Goal: Information Seeking & Learning: Learn about a topic

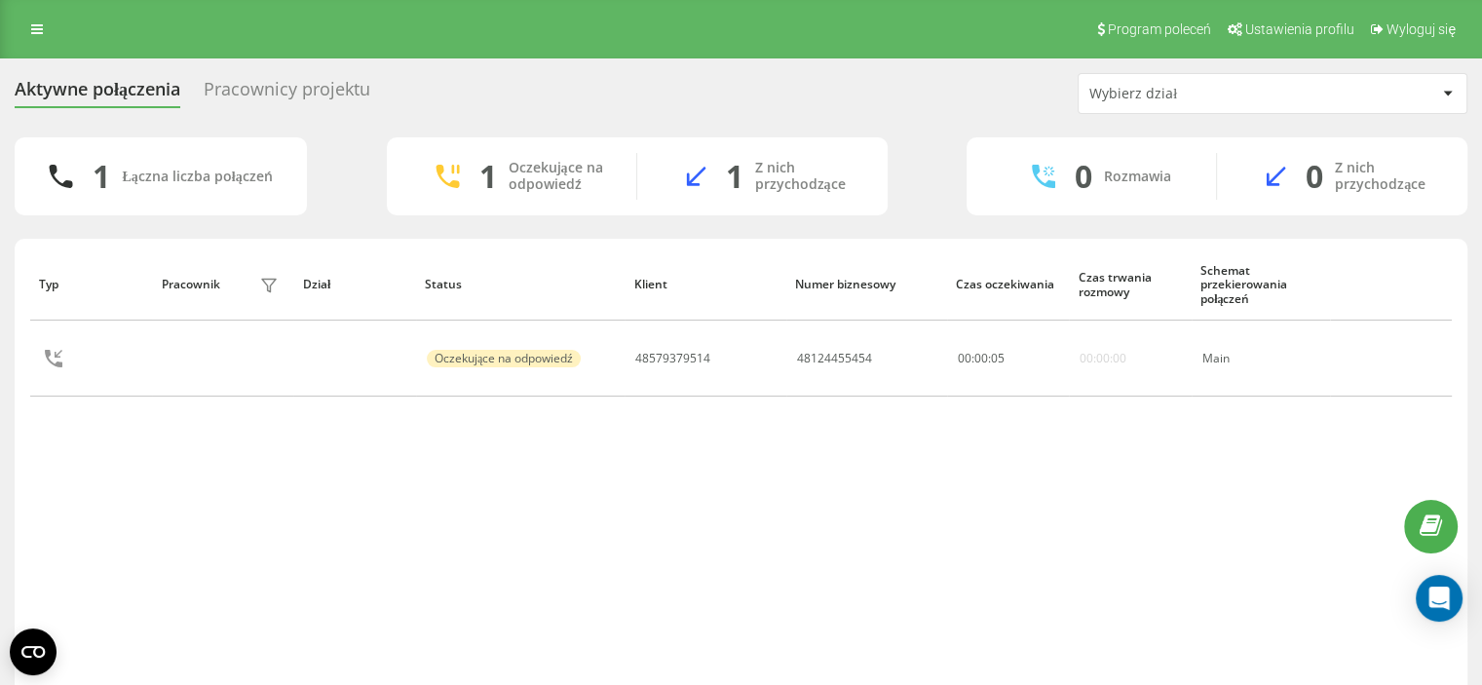
click at [1426, 279] on th at bounding box center [1391, 284] width 122 height 72
click at [652, 556] on div "Typ Pracownik filtra Dział Status Klient Numer biznesowy Czas oczekiwania Czas …" at bounding box center [741, 470] width 1422 height 445
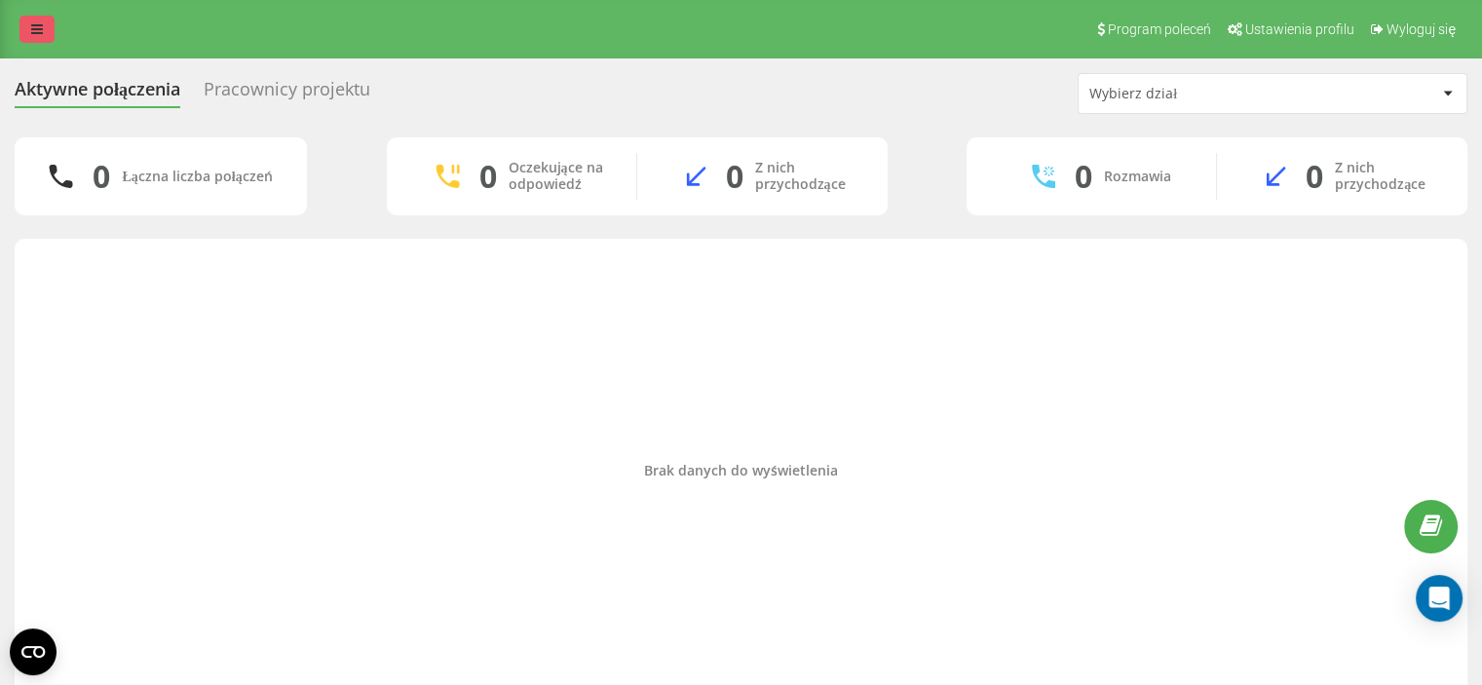
click at [44, 19] on link at bounding box center [36, 29] width 35 height 27
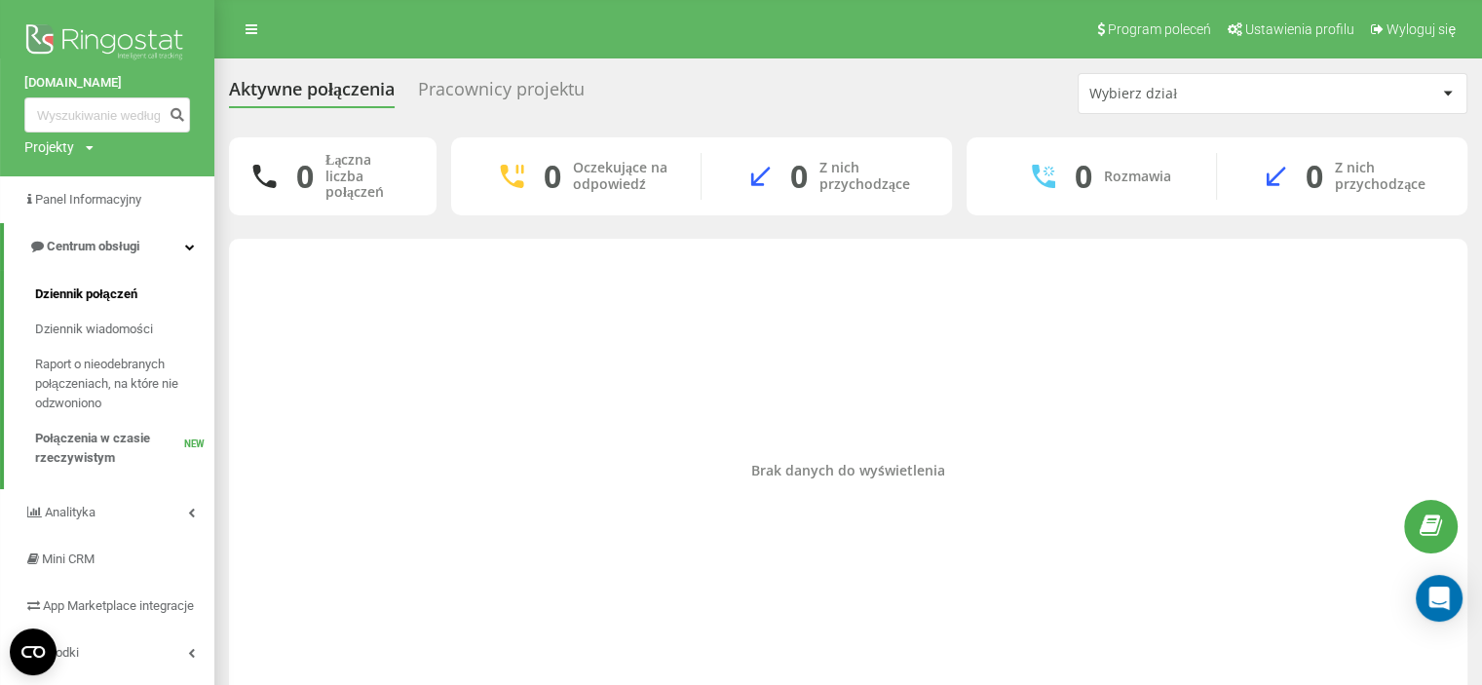
click at [105, 287] on span "Dziennik połączeń" at bounding box center [86, 294] width 102 height 19
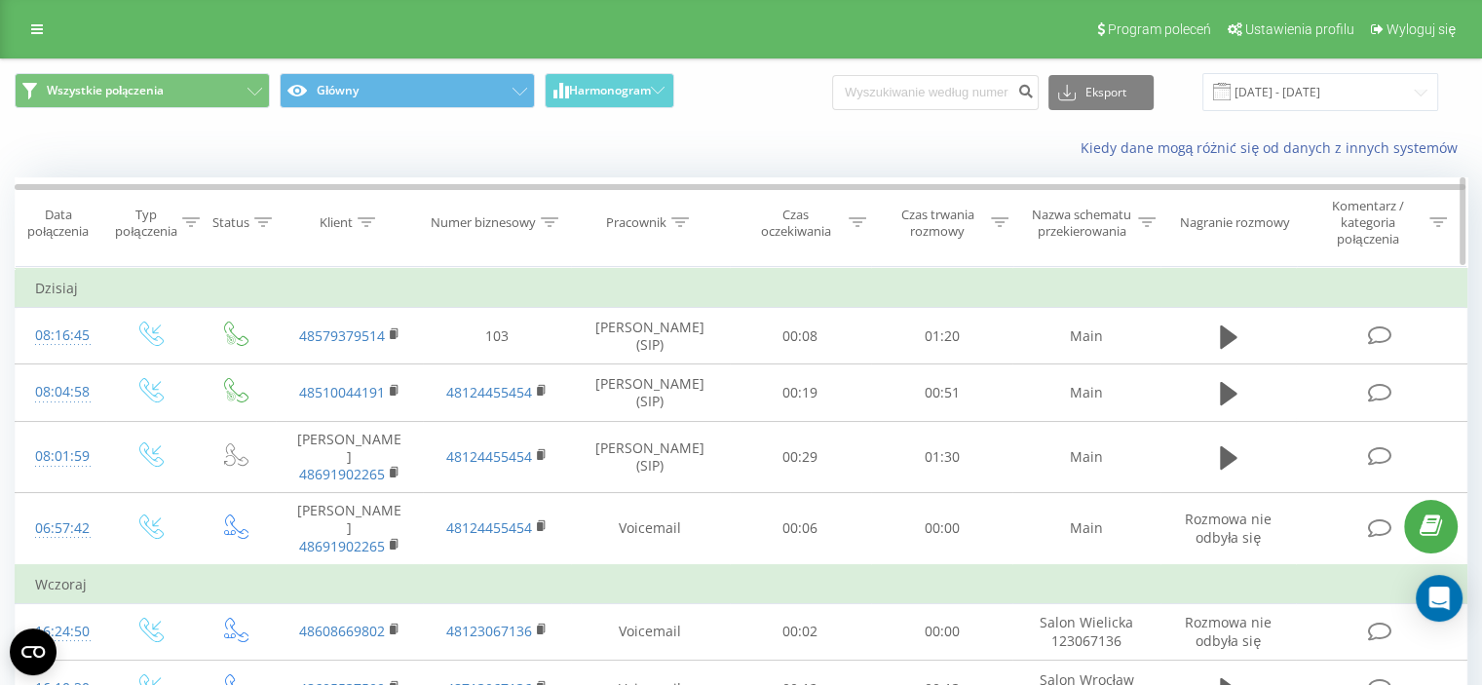
click at [654, 227] on div "Pracownik" at bounding box center [636, 222] width 60 height 17
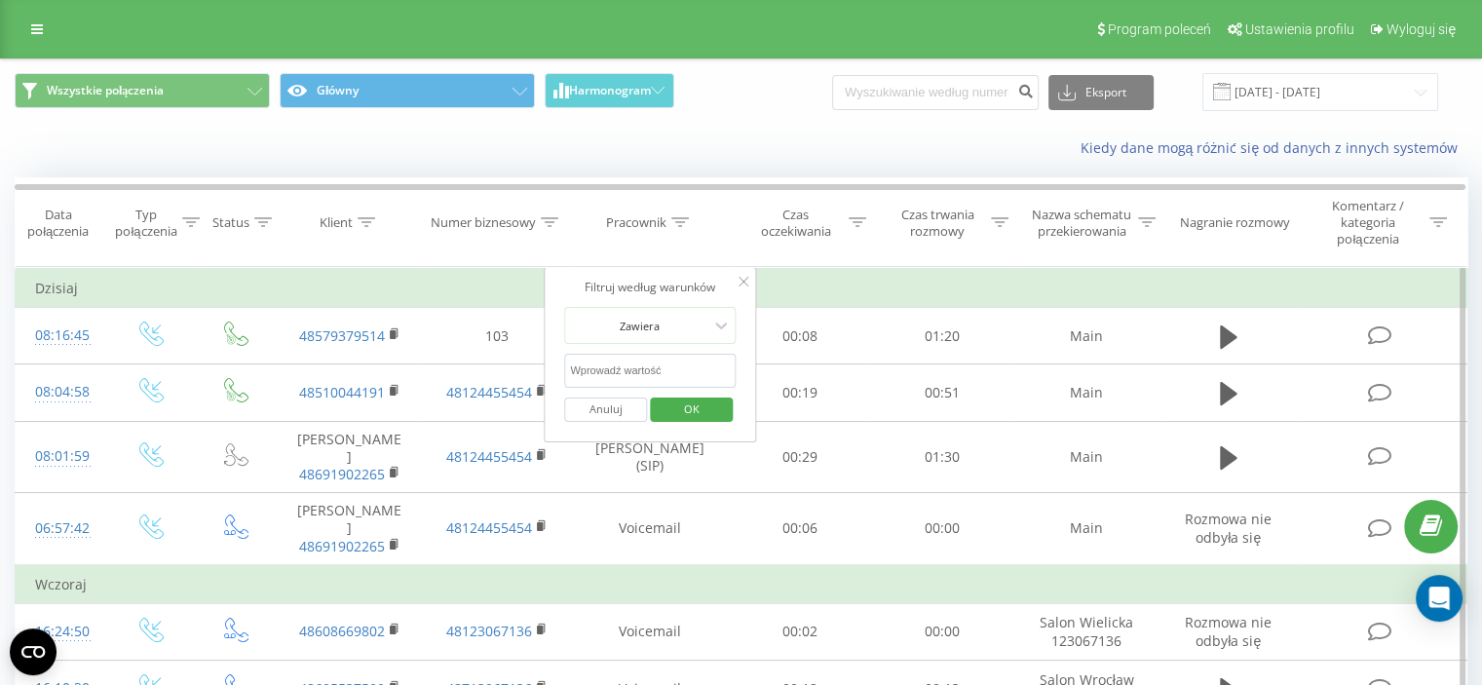
click at [625, 368] on input "text" at bounding box center [649, 371] width 171 height 34
type input "Belica"
click at [678, 414] on span "OK" at bounding box center [691, 409] width 55 height 30
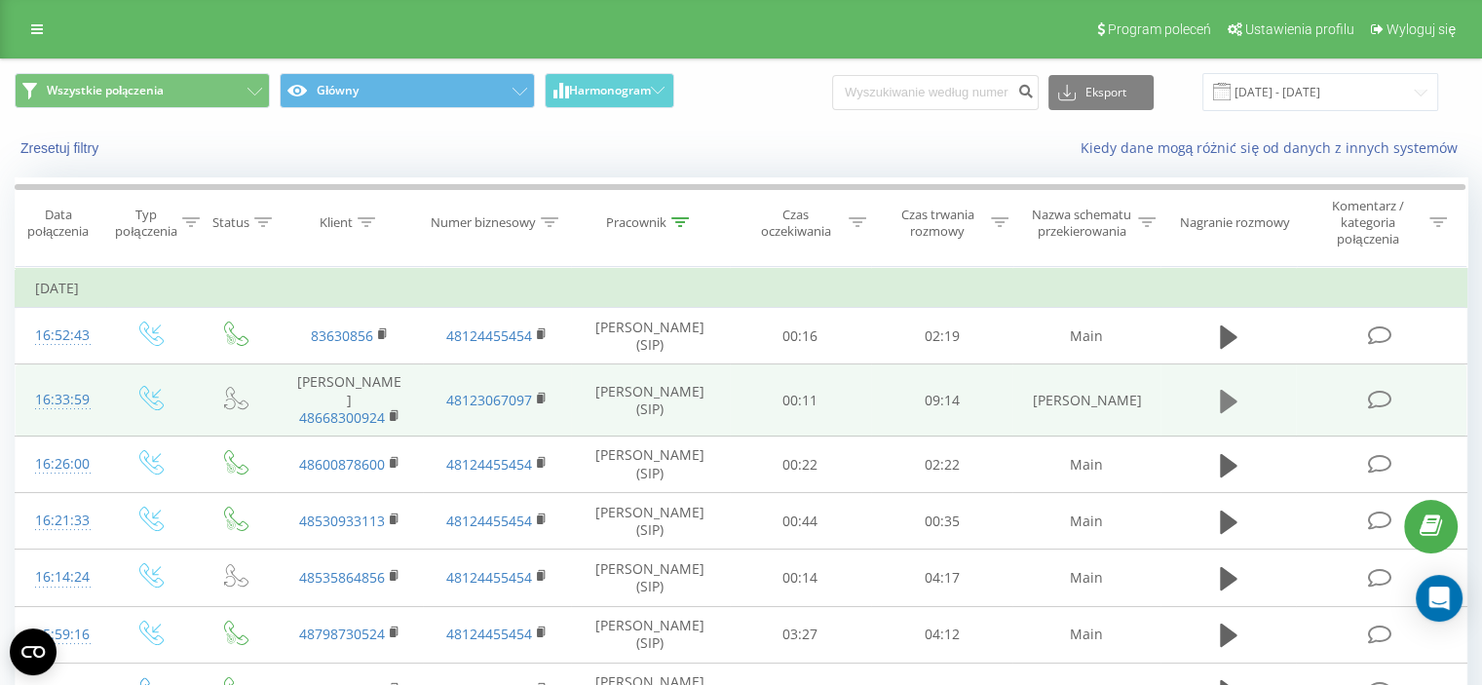
click at [1228, 393] on icon at bounding box center [1229, 400] width 18 height 23
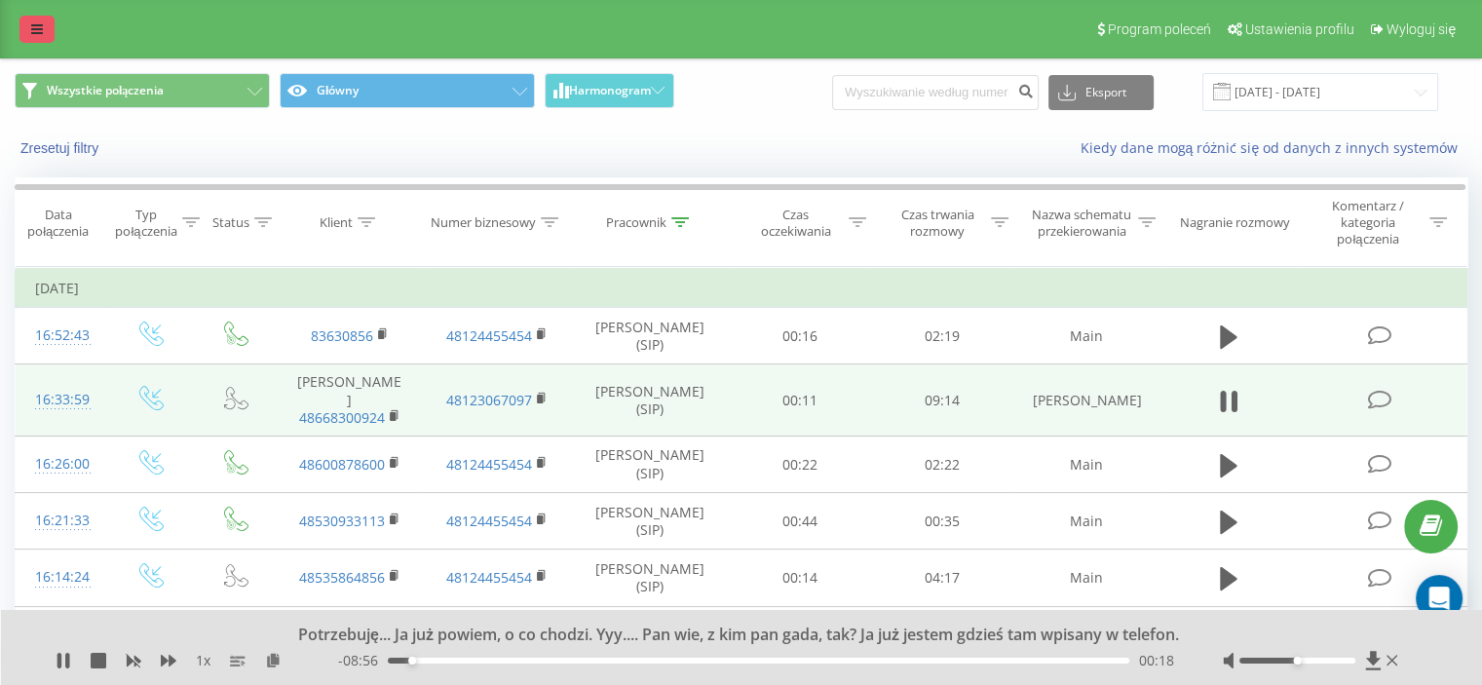
click at [44, 24] on link at bounding box center [36, 29] width 35 height 27
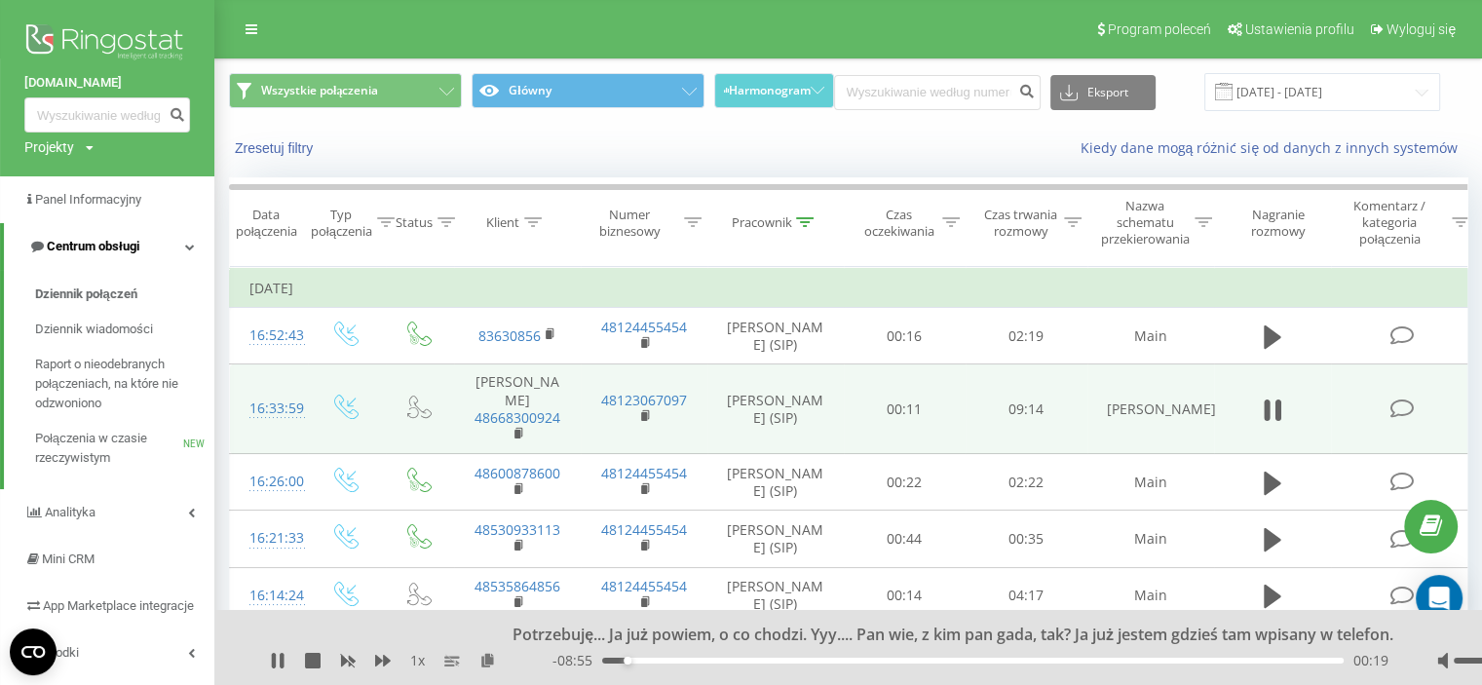
click at [139, 247] on span "Centrum obsługi" at bounding box center [93, 246] width 93 height 15
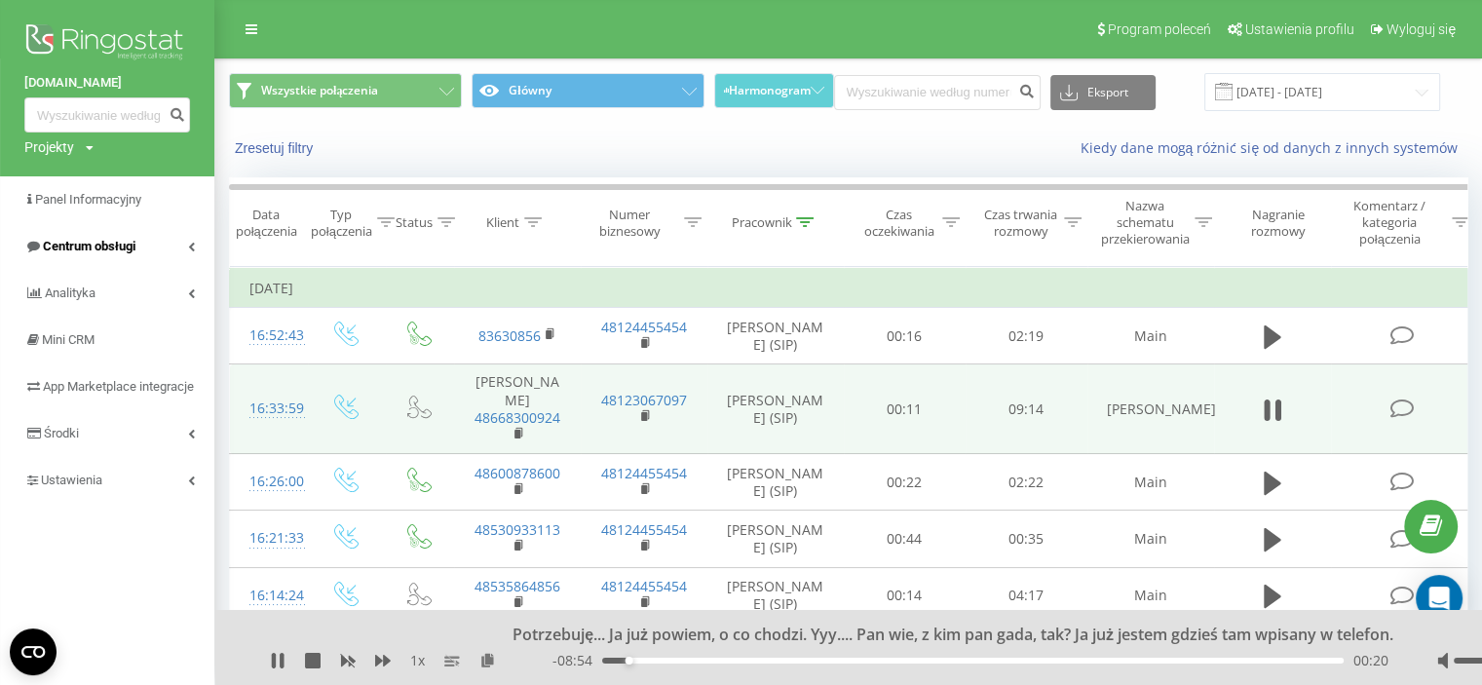
click at [109, 252] on span "Centrum obsługi" at bounding box center [89, 246] width 93 height 15
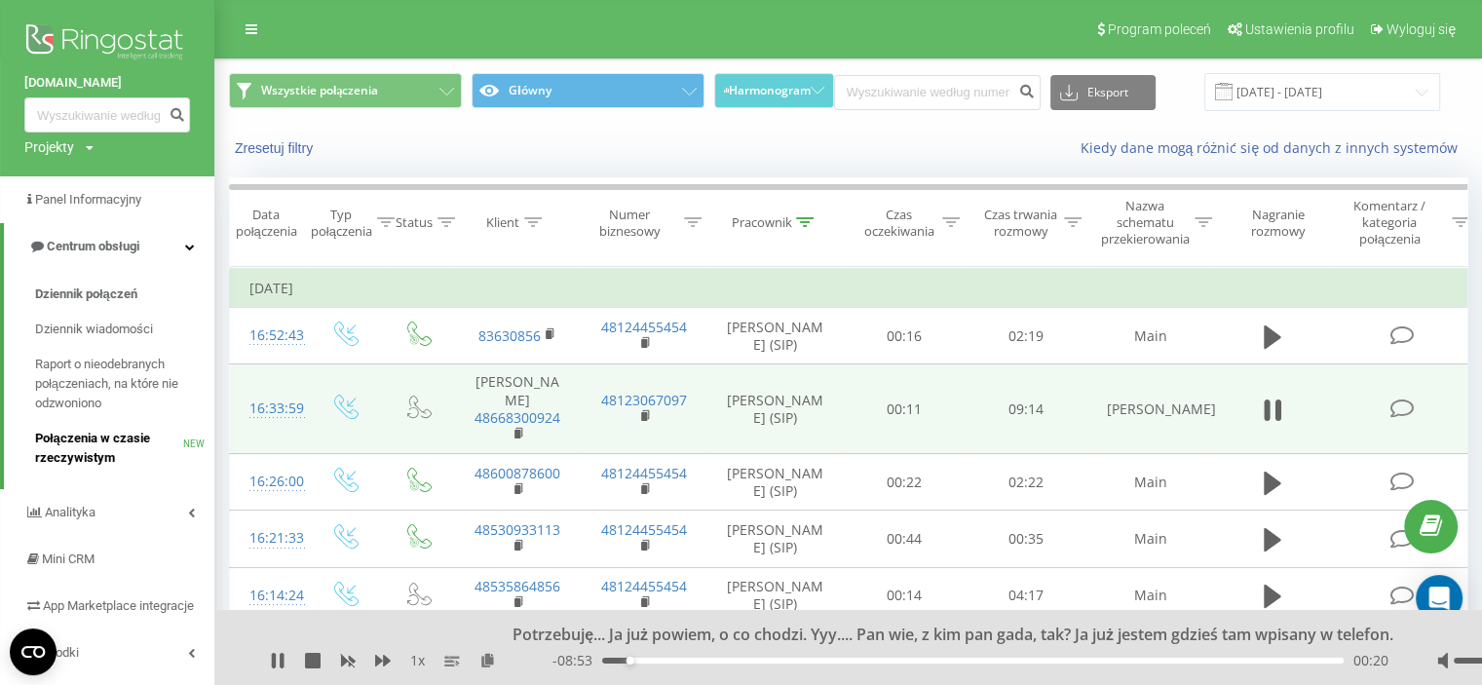
click at [74, 434] on span "Połączenia w czasie rzeczywistym" at bounding box center [109, 448] width 148 height 39
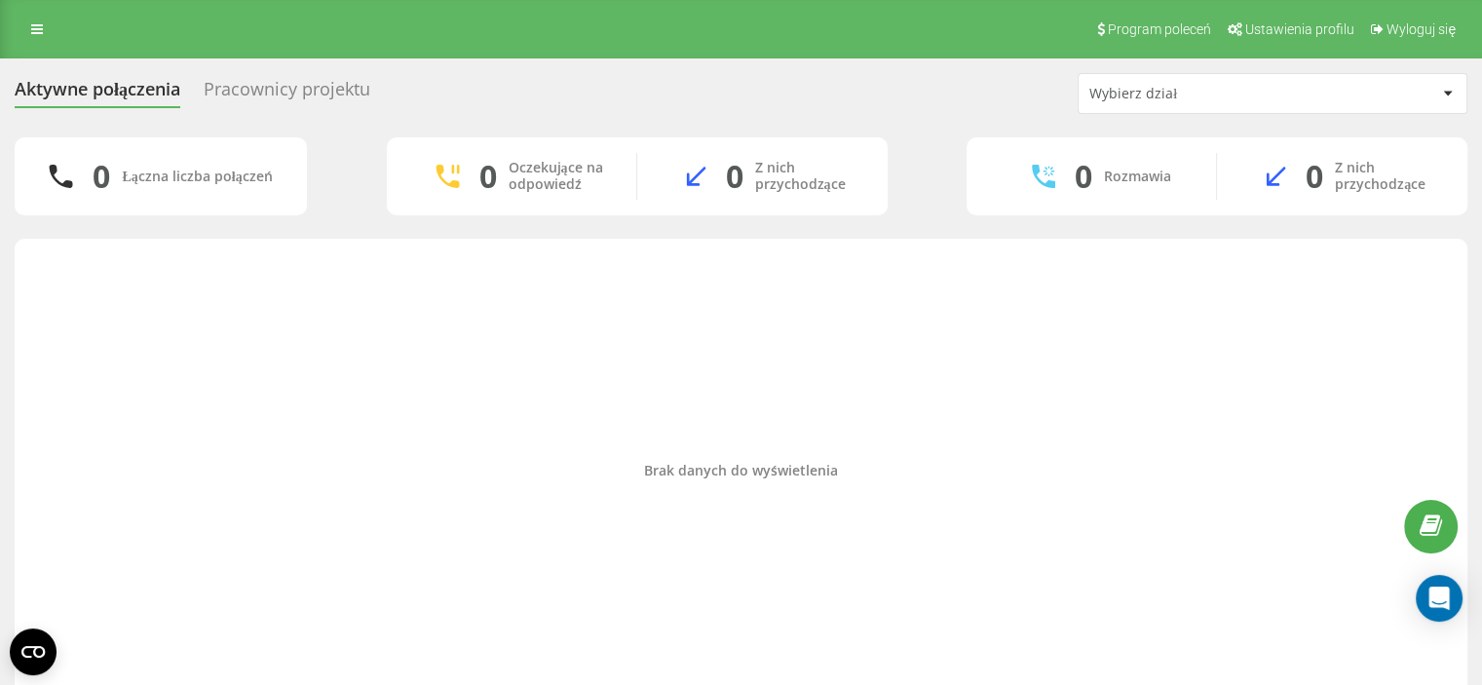
click at [791, 681] on div "Brak danych do wyświetlenia" at bounding box center [741, 470] width 1422 height 445
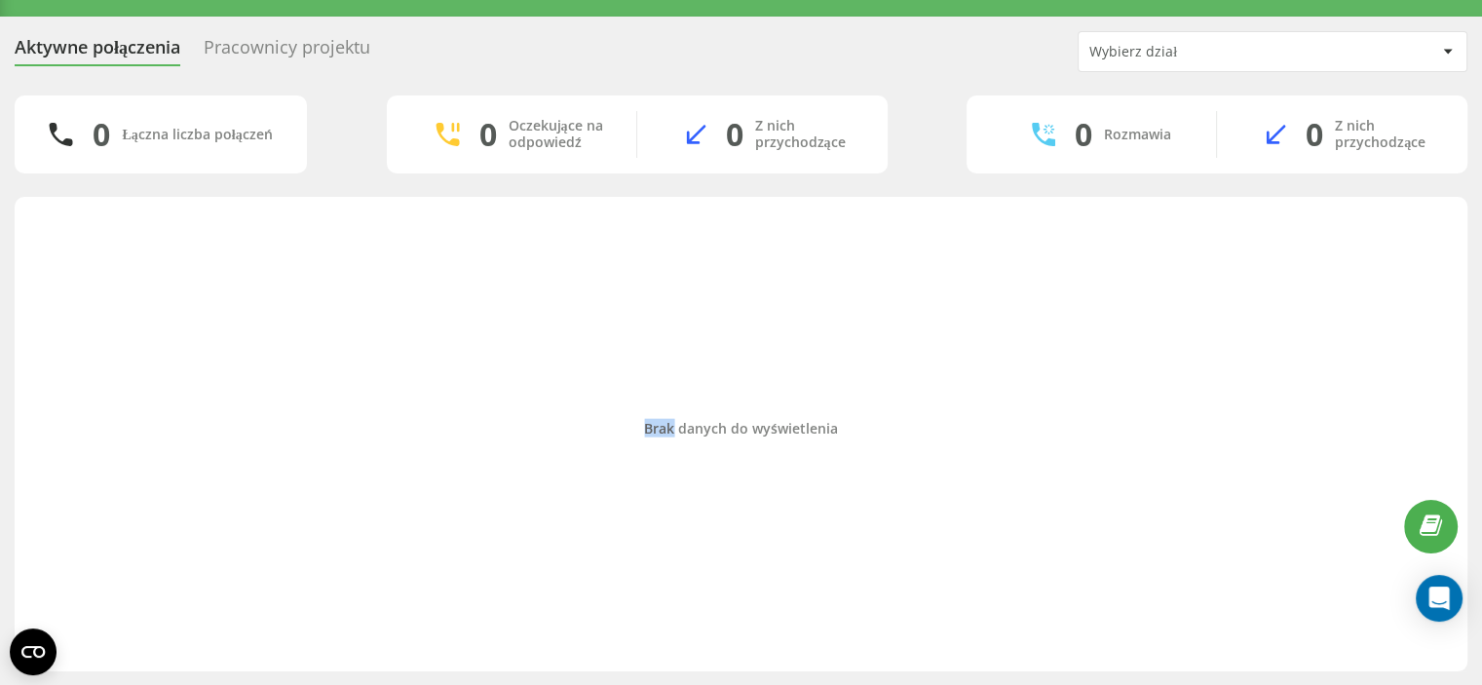
click at [795, 675] on div "Aktywne połączenia Pracownicy projektu Wybierz dział 0 Łączna liczba połączeń 0…" at bounding box center [741, 351] width 1482 height 669
click at [797, 675] on div "Aktywne połączenia Pracownicy projektu Wybierz dział 0 Łączna liczba połączeń 0…" at bounding box center [741, 351] width 1482 height 669
drag, startPoint x: 666, startPoint y: 447, endPoint x: 519, endPoint y: 377, distance: 163.0
click at [664, 447] on div "Brak danych do wyświetlenia" at bounding box center [741, 429] width 1422 height 445
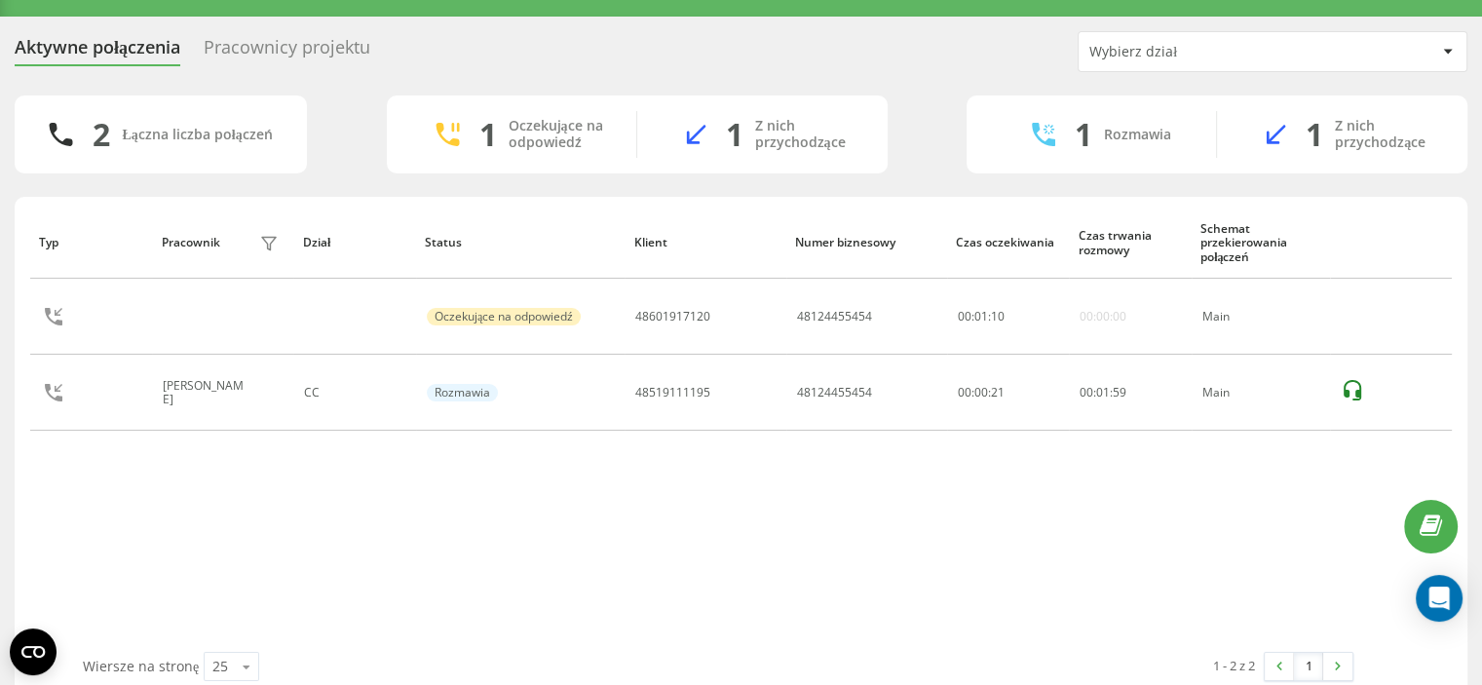
click at [27, 488] on div "Typ Pracownik filtra Dział Status Klient Numer biznesowy Czas oczekiwania Czas …" at bounding box center [741, 449] width 1453 height 504
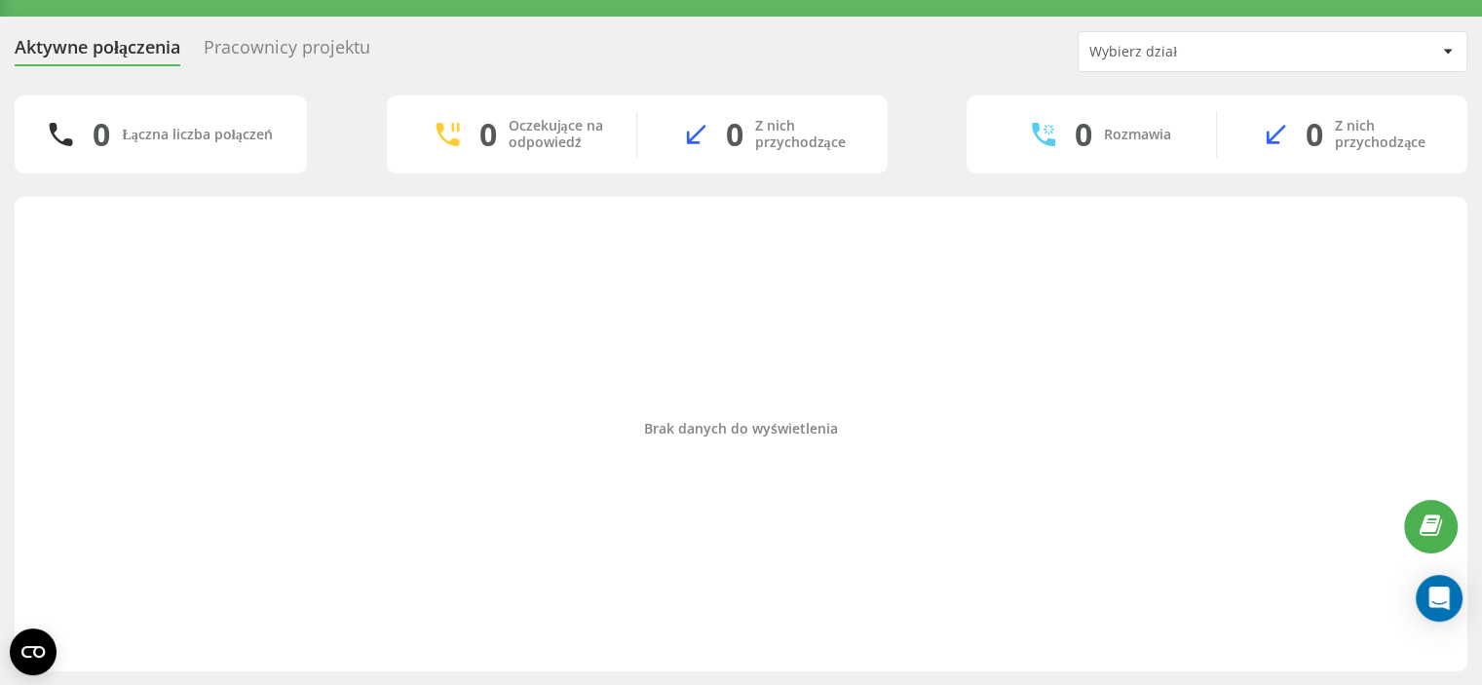
click at [495, 560] on div "Brak danych do wyświetlenia" at bounding box center [741, 429] width 1422 height 445
click at [31, 324] on div "Brak danych do wyświetlenia" at bounding box center [741, 429] width 1422 height 445
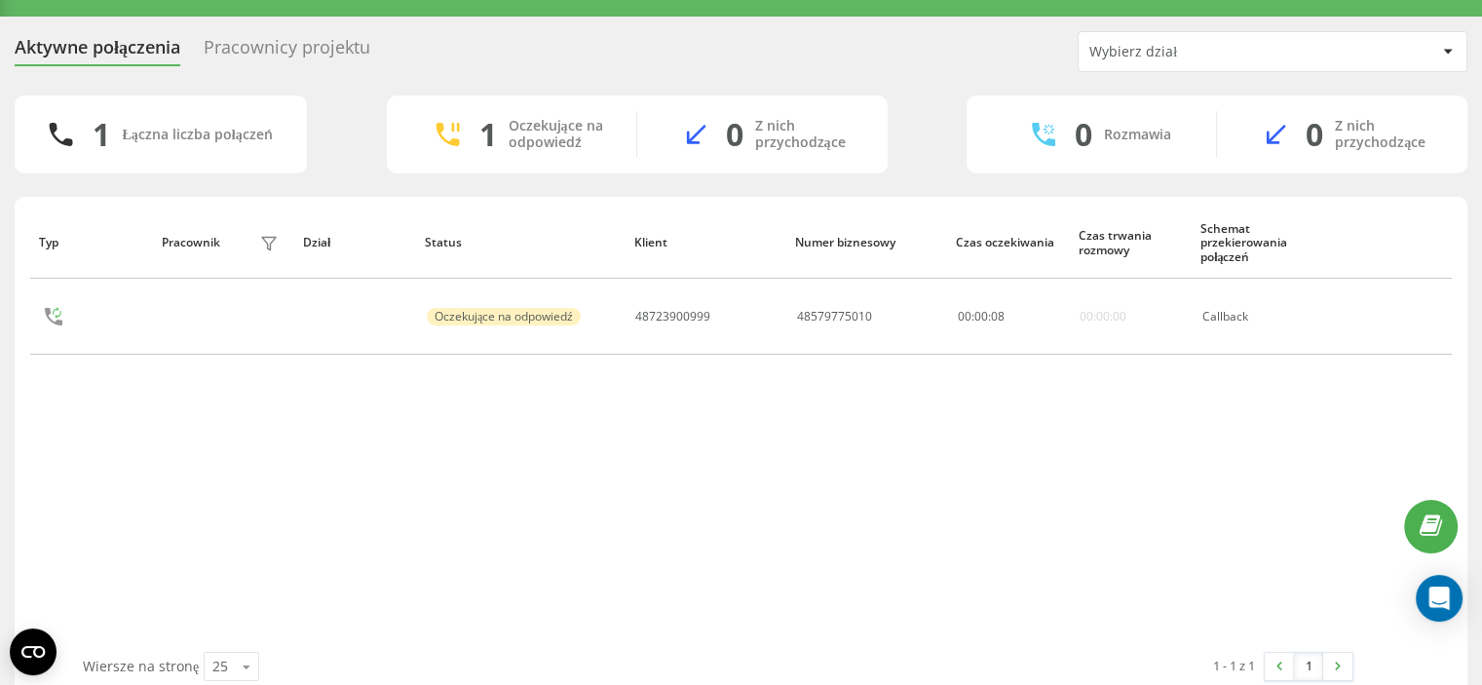
click at [907, 399] on div "Typ Pracownik filtra Dział Status Klient Numer biznesowy Czas oczekiwania Czas …" at bounding box center [741, 429] width 1422 height 445
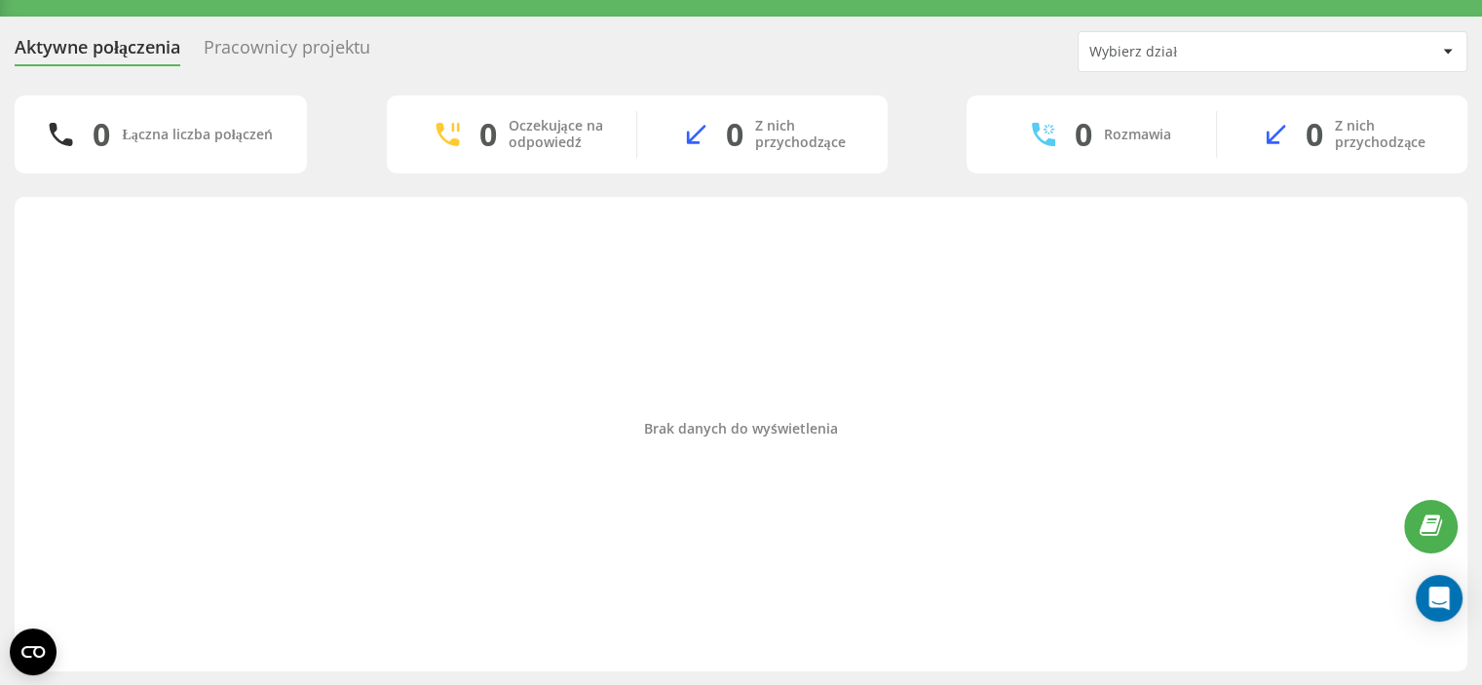
click at [0, 305] on div "Aktywne połączenia Pracownicy projektu Wybierz dział 0 Łączna liczba połączeń 0…" at bounding box center [741, 351] width 1482 height 669
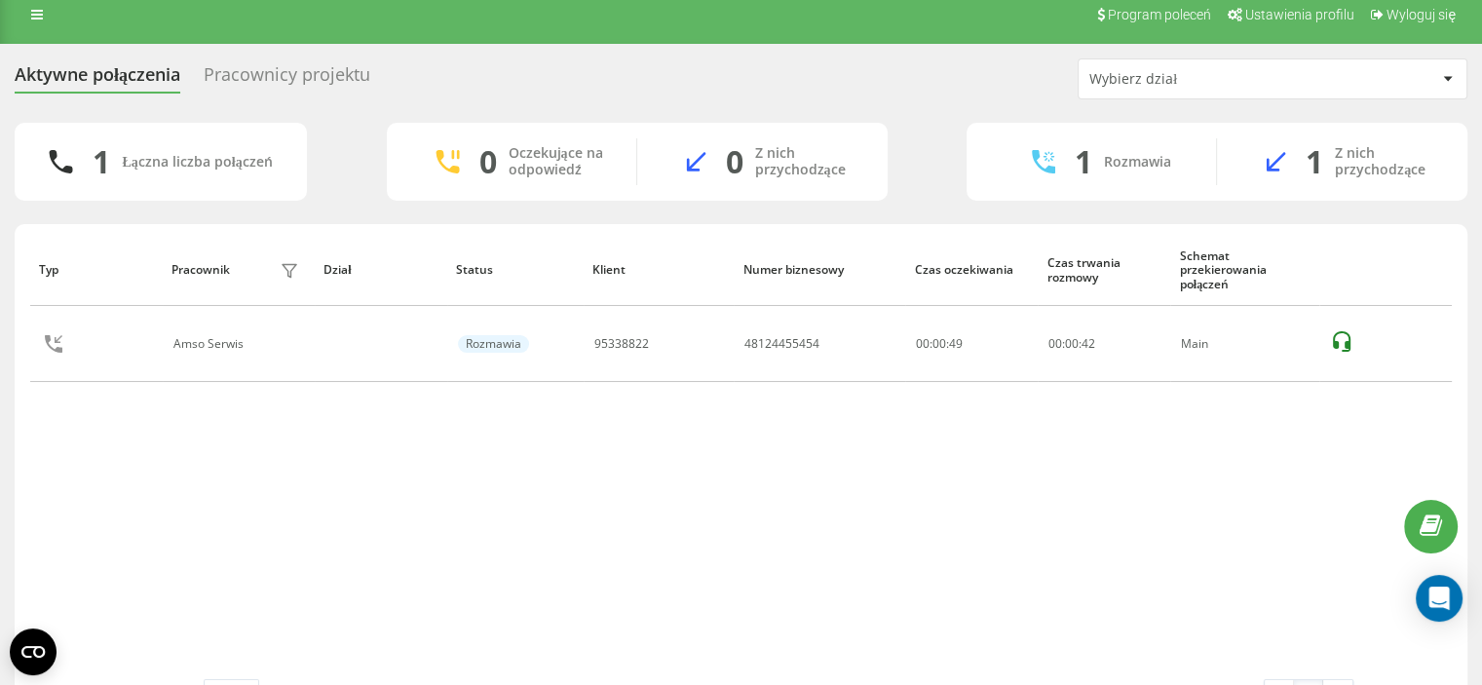
scroll to position [0, 0]
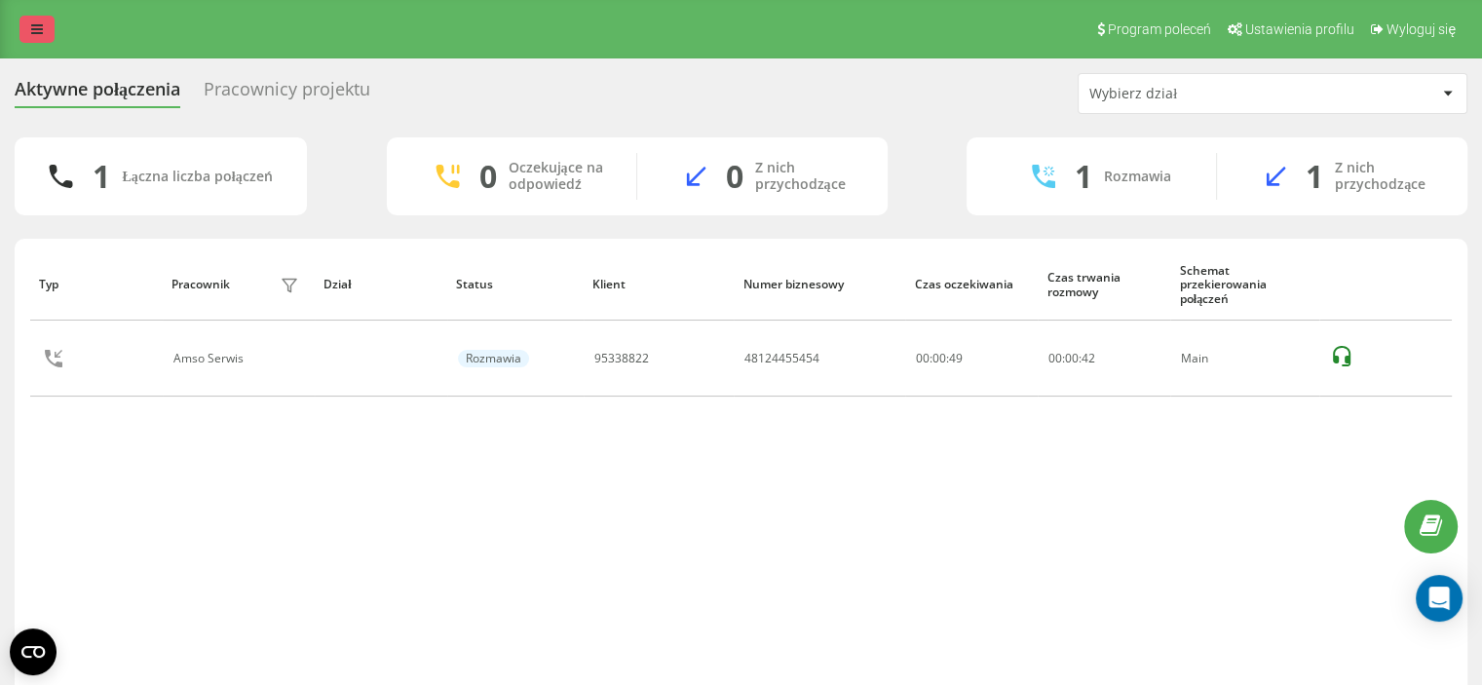
click at [50, 17] on link at bounding box center [36, 29] width 35 height 27
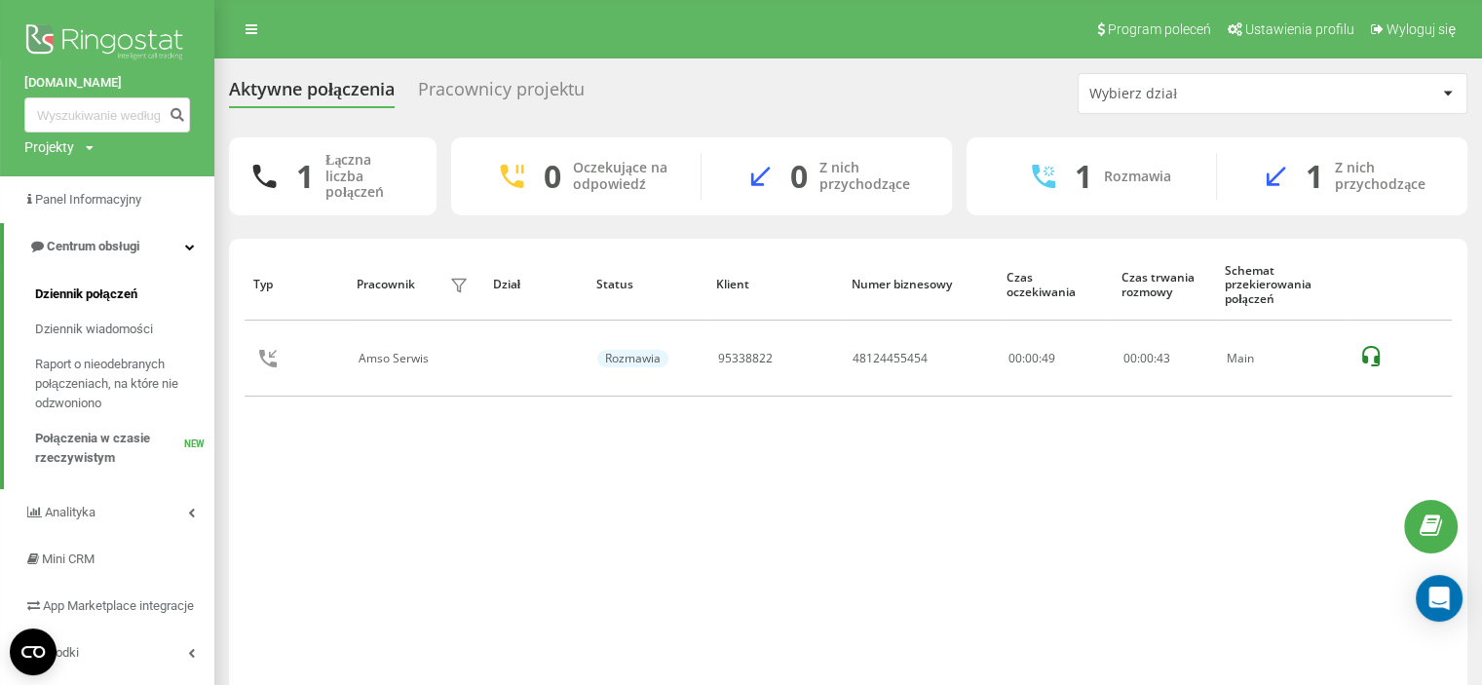
click at [99, 299] on span "Dziennik połączeń" at bounding box center [86, 294] width 102 height 19
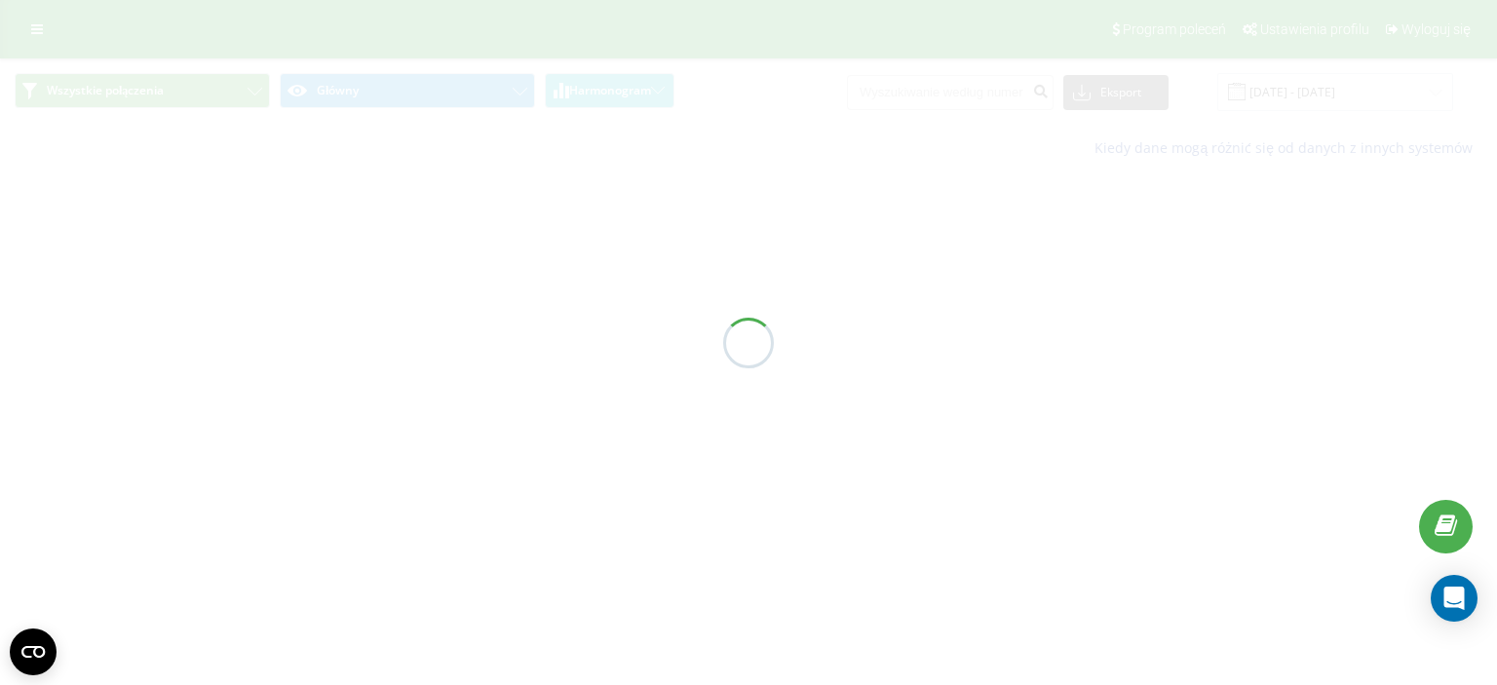
click at [943, 95] on div at bounding box center [748, 342] width 1497 height 685
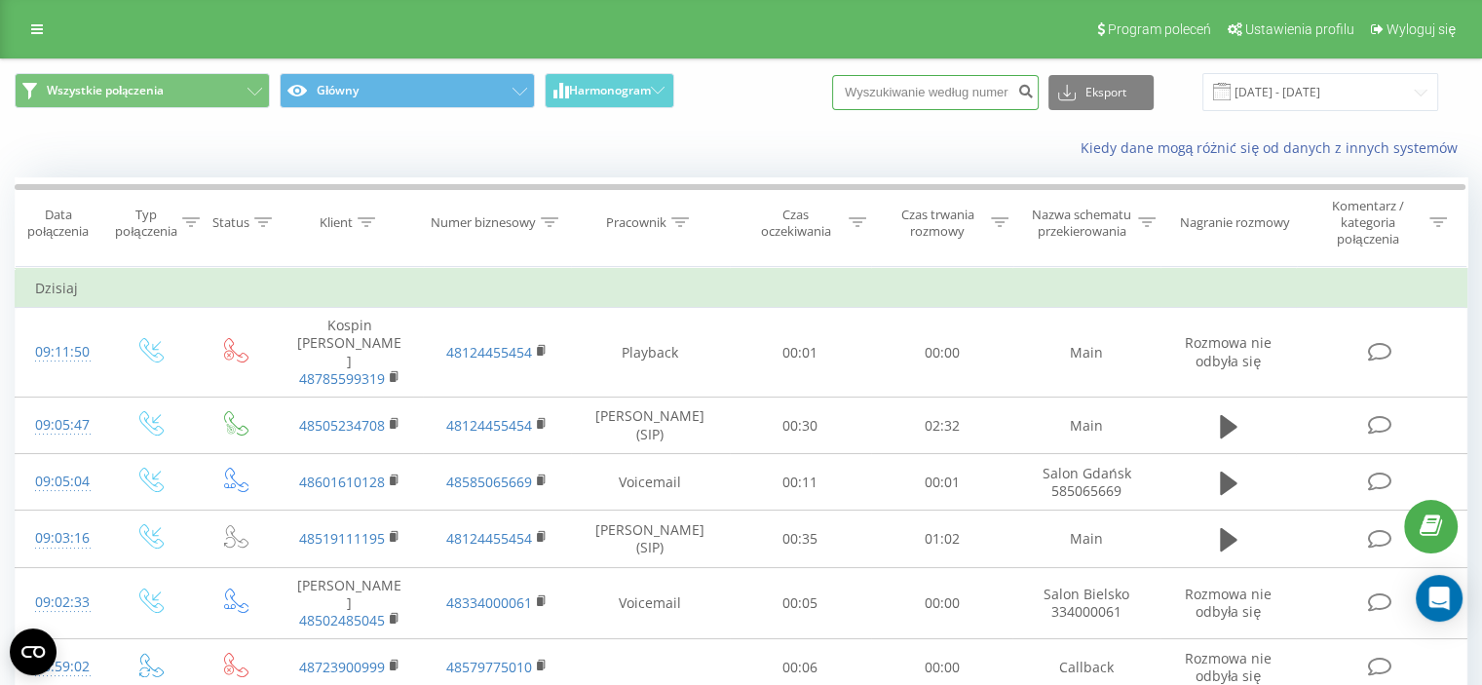
click at [943, 95] on input at bounding box center [935, 92] width 207 height 35
paste input "696423751"
type input "696423751"
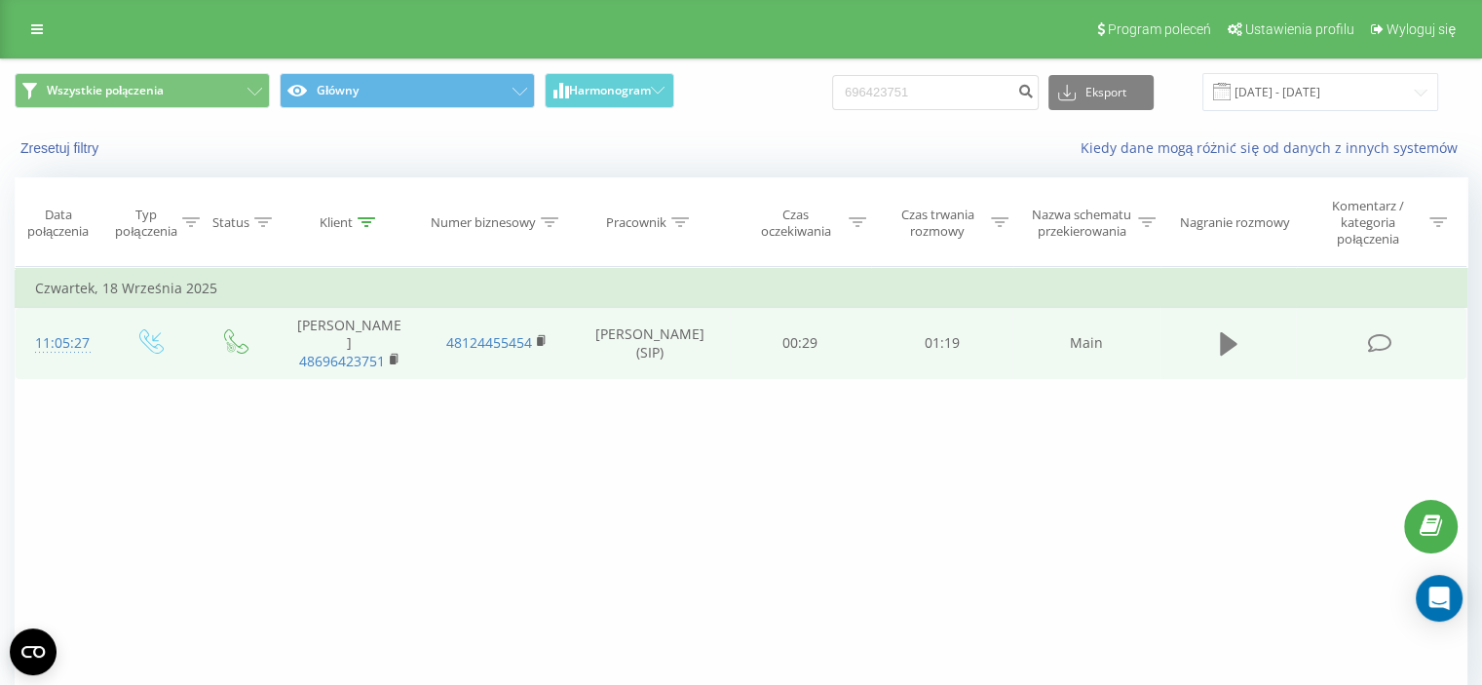
click at [1231, 330] on icon at bounding box center [1229, 343] width 18 height 27
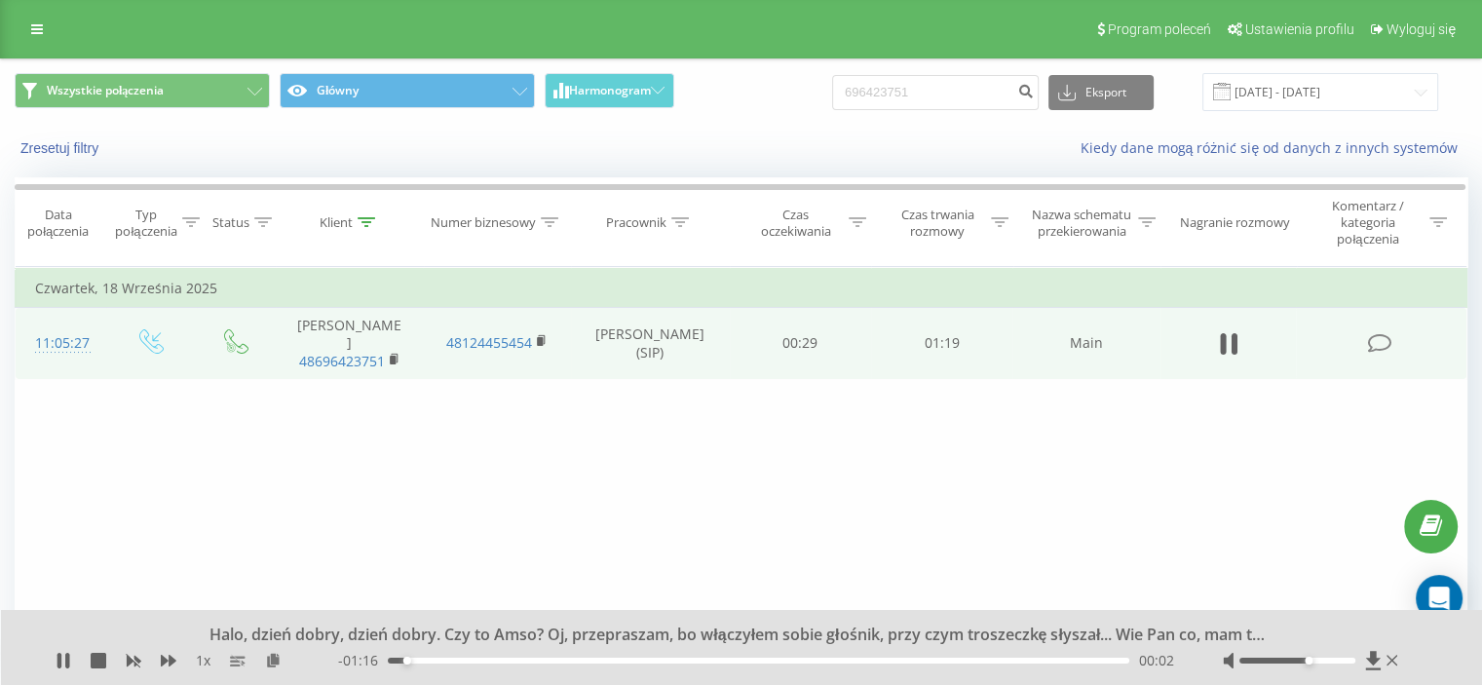
click at [1309, 659] on div at bounding box center [1297, 661] width 116 height 6
click at [446, 659] on div "00:03" at bounding box center [758, 661] width 741 height 6
click at [470, 659] on div "00:08" at bounding box center [758, 661] width 741 height 6
click at [497, 659] on div "00:09" at bounding box center [758, 661] width 741 height 6
click at [535, 659] on div "00:15" at bounding box center [758, 661] width 741 height 6
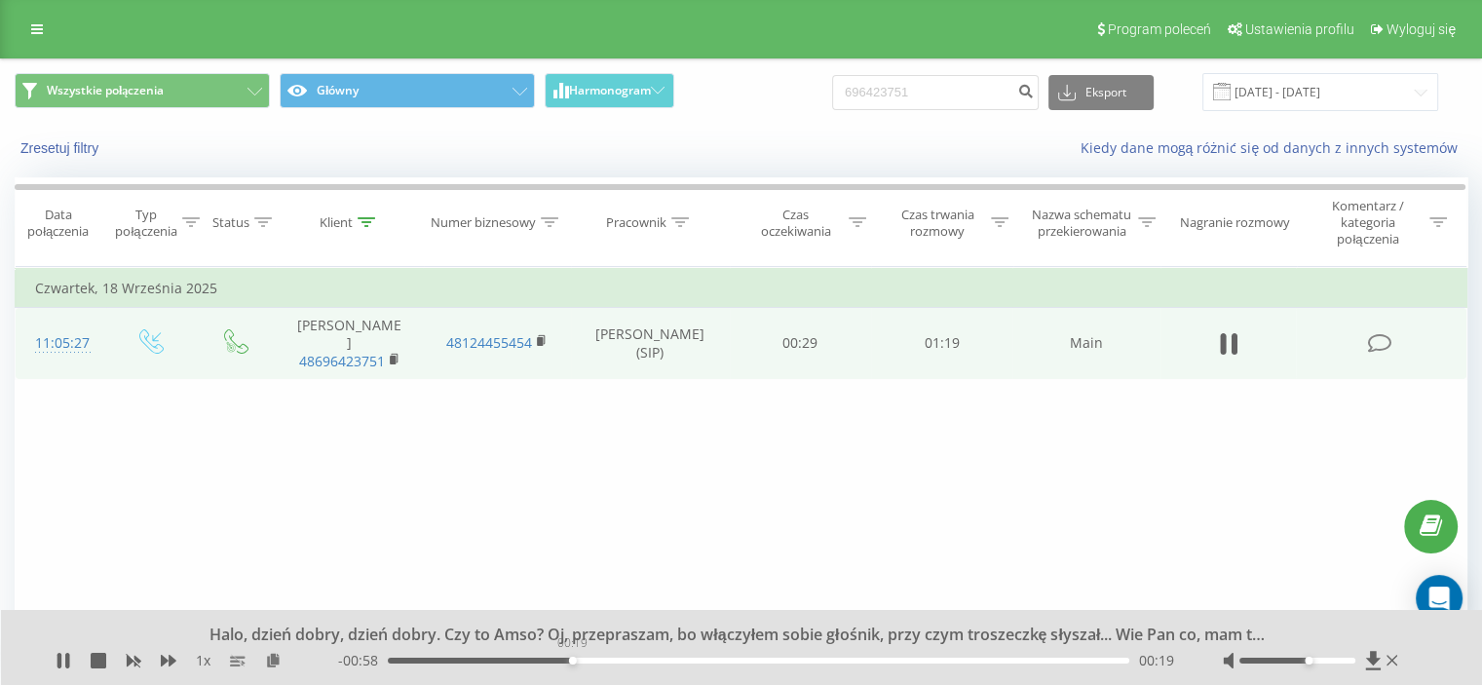
drag, startPoint x: 572, startPoint y: 661, endPoint x: 625, endPoint y: 658, distance: 52.7
click at [574, 661] on div "00:19" at bounding box center [758, 661] width 741 height 6
click at [625, 658] on div "00:25" at bounding box center [758, 661] width 741 height 6
click at [681, 658] on div "00:30" at bounding box center [758, 661] width 741 height 6
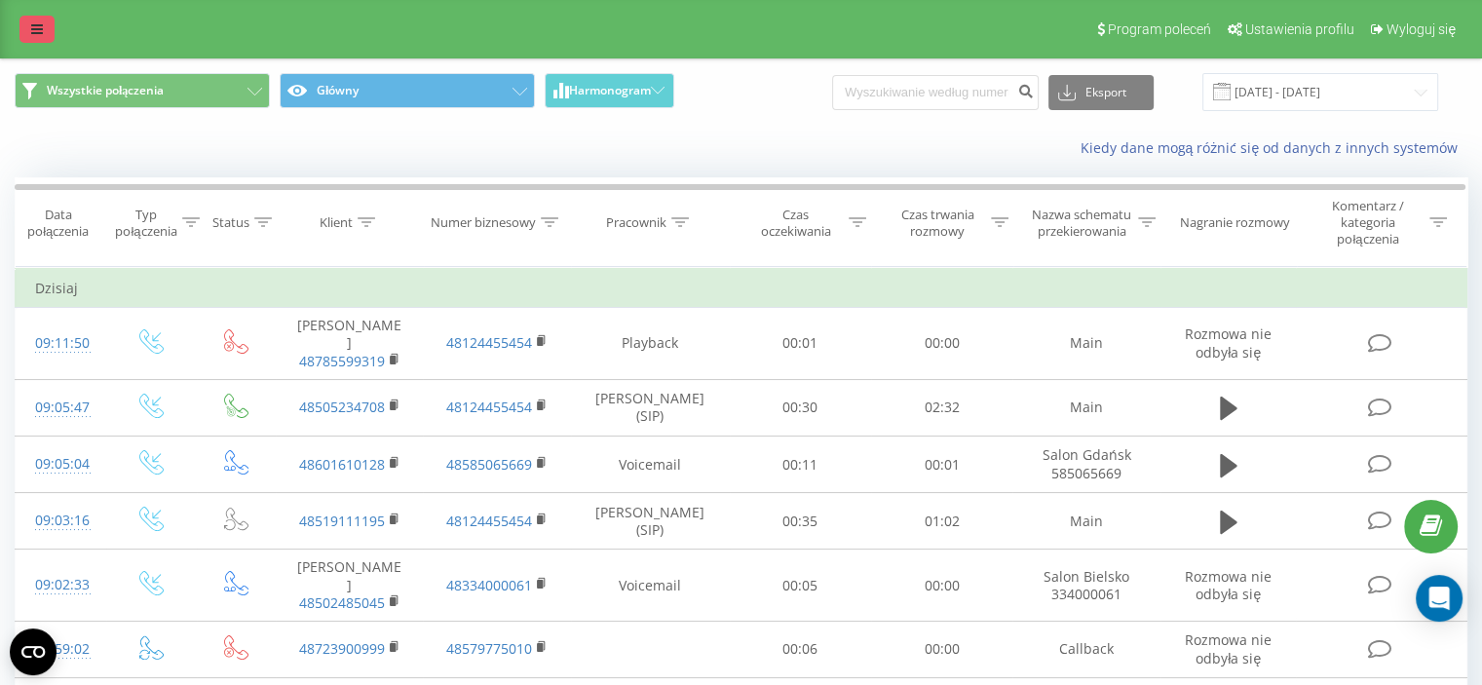
click at [30, 28] on link at bounding box center [36, 29] width 35 height 27
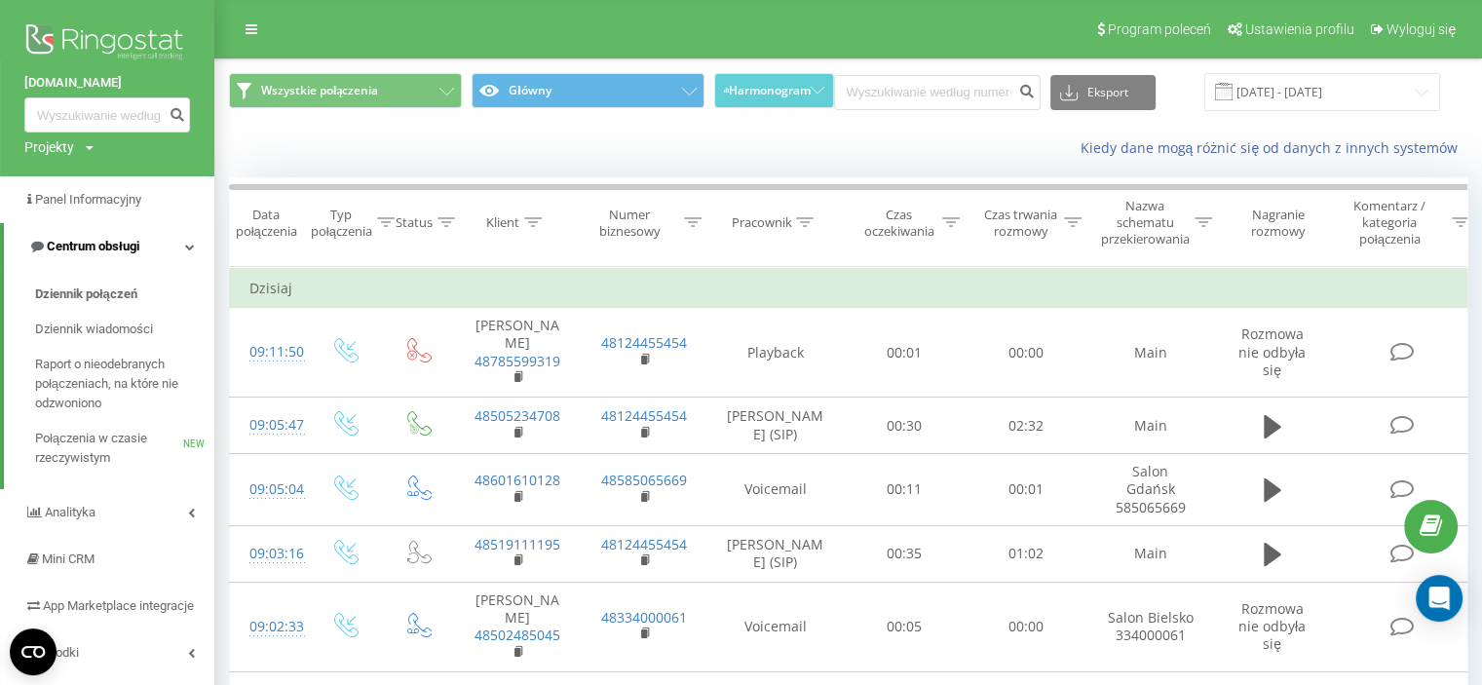
click at [125, 250] on span "Centrum obsługi" at bounding box center [93, 246] width 93 height 15
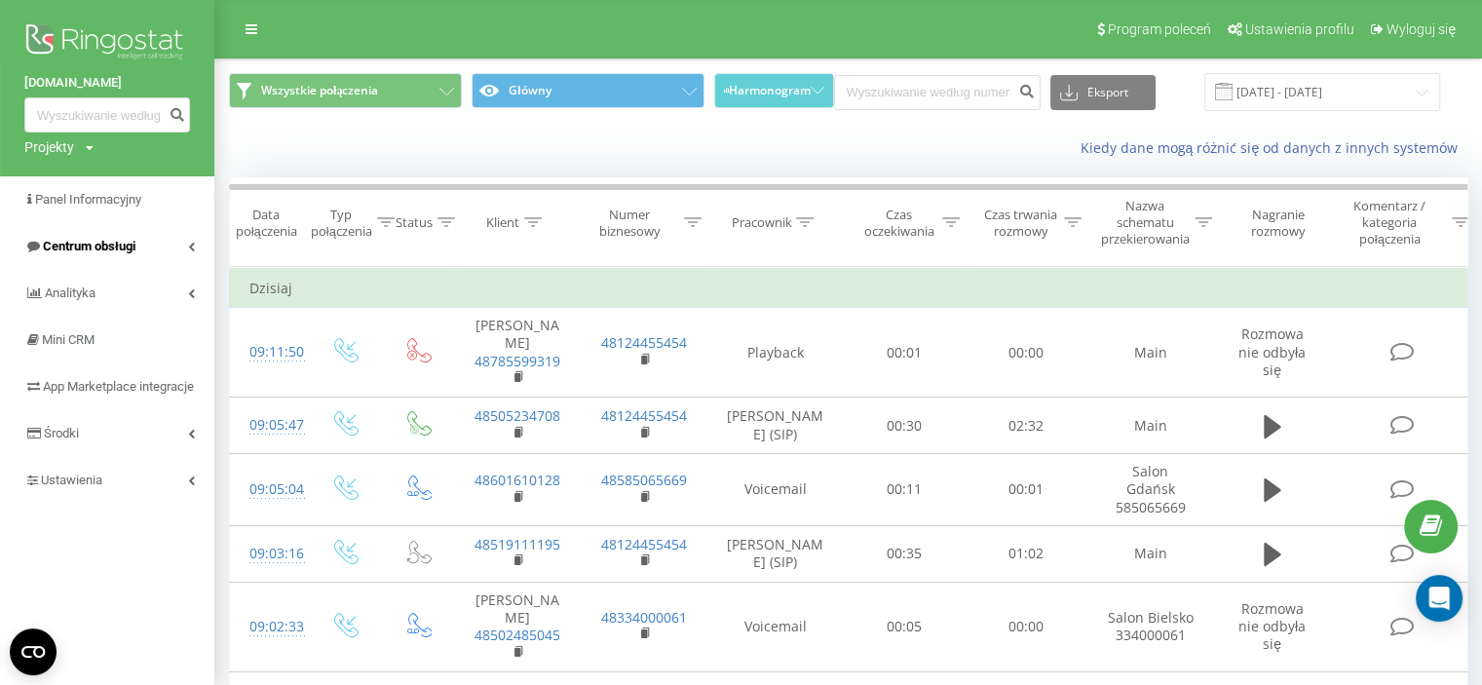
click at [125, 250] on span "Centrum obsługi" at bounding box center [89, 246] width 93 height 15
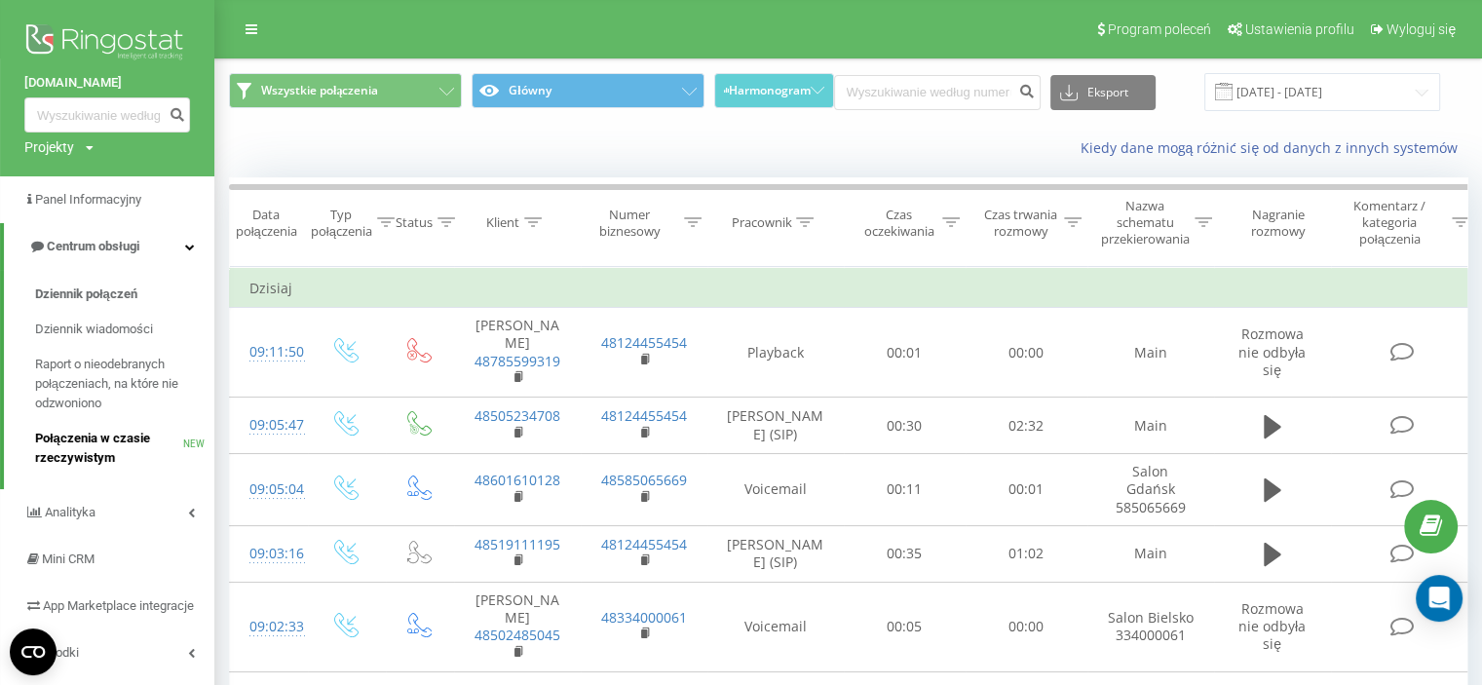
click at [78, 455] on span "Połączenia w czasie rzeczywistym" at bounding box center [109, 448] width 148 height 39
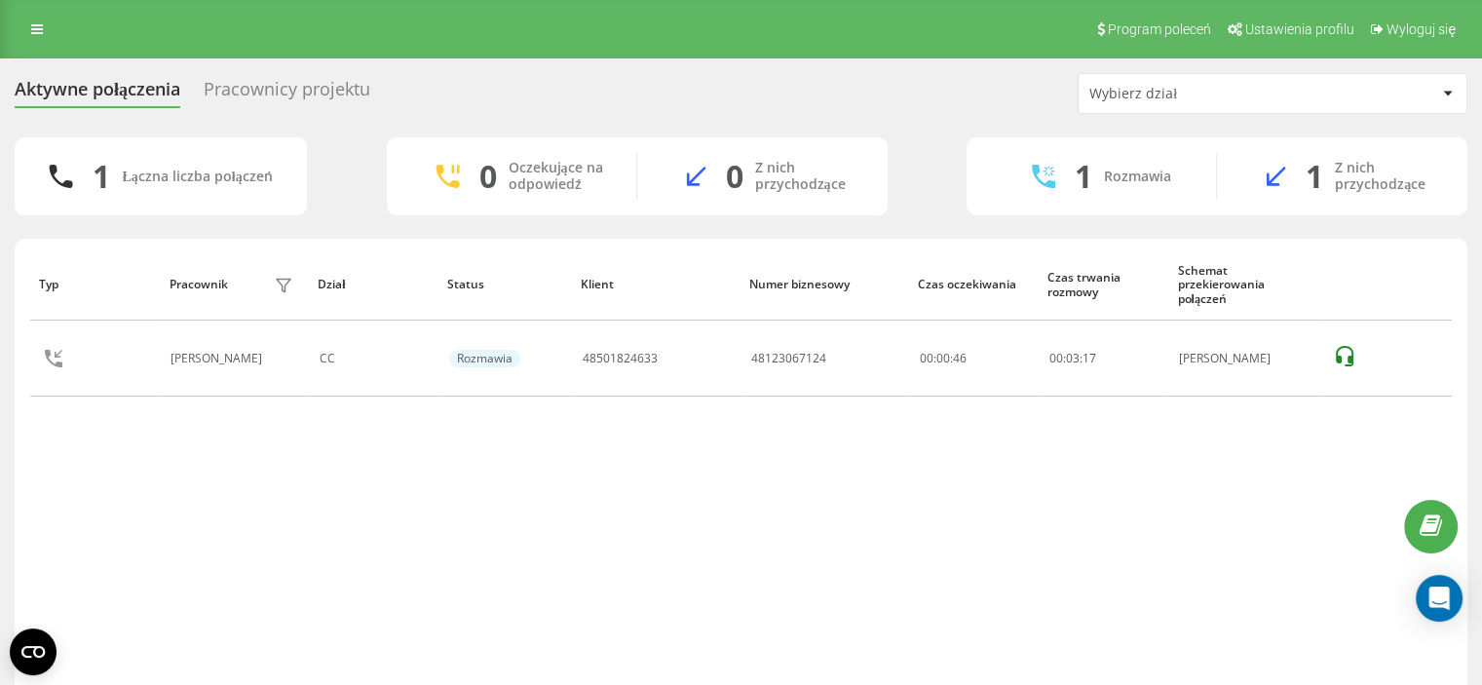
click at [21, 467] on div "Typ Pracownik filtra Dział Status Klient Numer biznesowy Czas oczekiwania Czas …" at bounding box center [741, 491] width 1453 height 504
click at [715, 463] on div "Typ Pracownik filtra Dział Status Klient Numer biznesowy Czas oczekiwania Czas …" at bounding box center [741, 470] width 1422 height 445
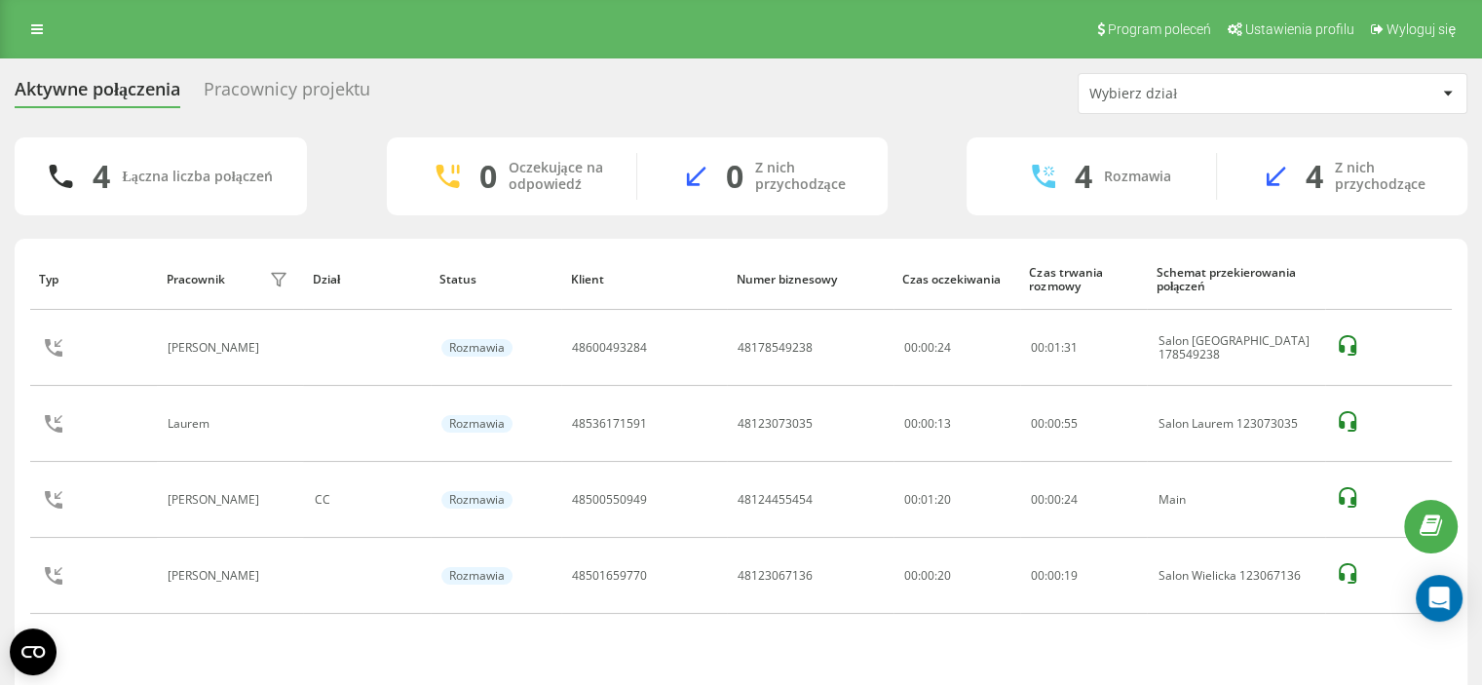
drag, startPoint x: 0, startPoint y: 308, endPoint x: 10, endPoint y: 178, distance: 130.0
click at [0, 308] on div "Aktywne połączenia Pracownicy projektu Wybierz dział 4 Łączna liczba połączeń 0…" at bounding box center [741, 407] width 1482 height 699
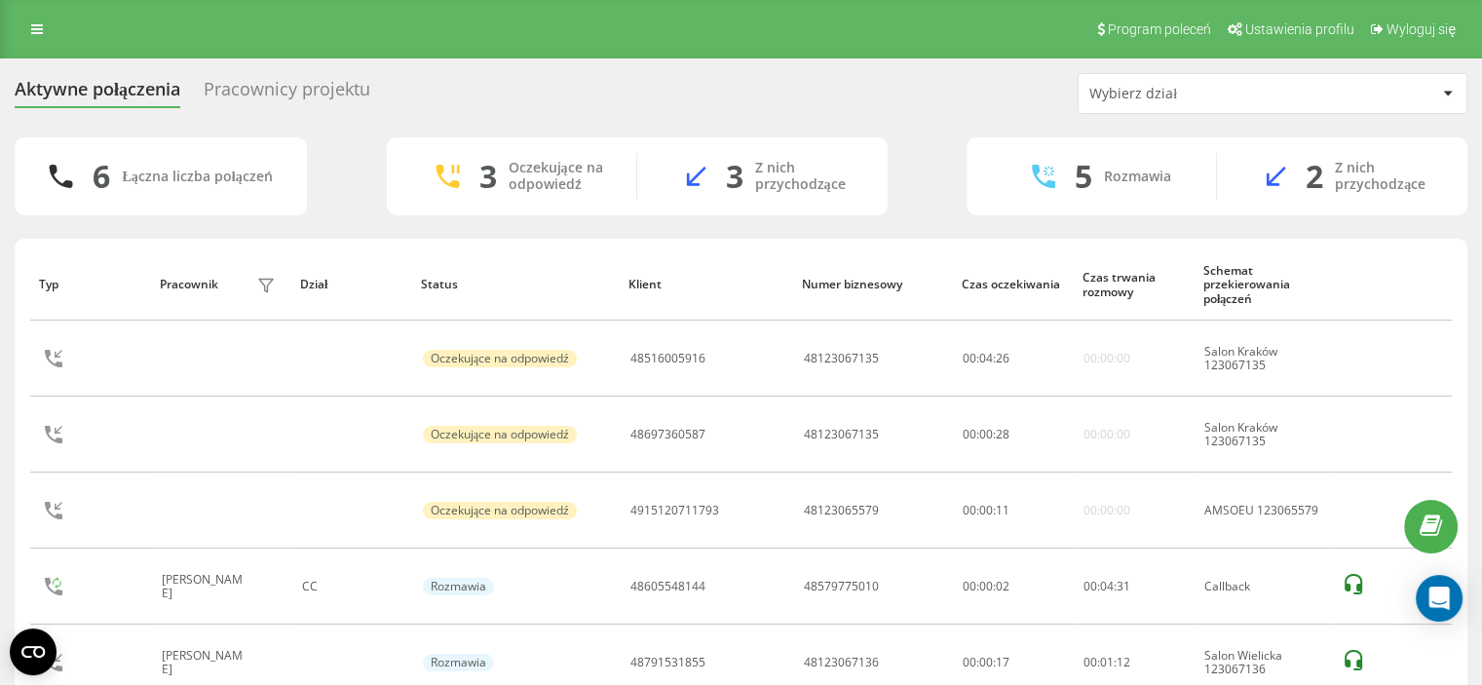
click at [0, 455] on div "Aktywne połączenia Pracownicy projektu Wybierz dział 6 Łączna liczba połączeń 3…" at bounding box center [741, 453] width 1482 height 791
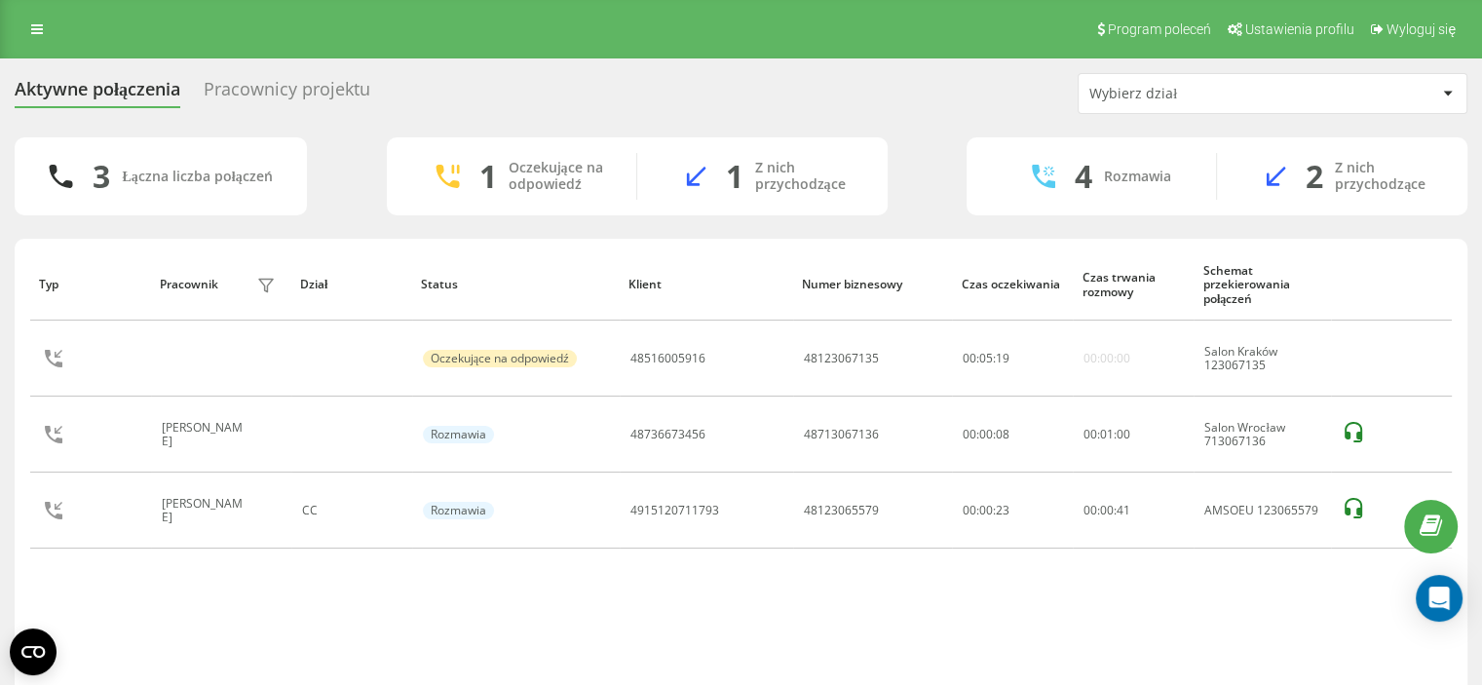
click at [0, 403] on div "Aktywne połączenia Pracownicy projektu Wybierz dział 3 Łączna liczba połączeń 1…" at bounding box center [741, 407] width 1482 height 699
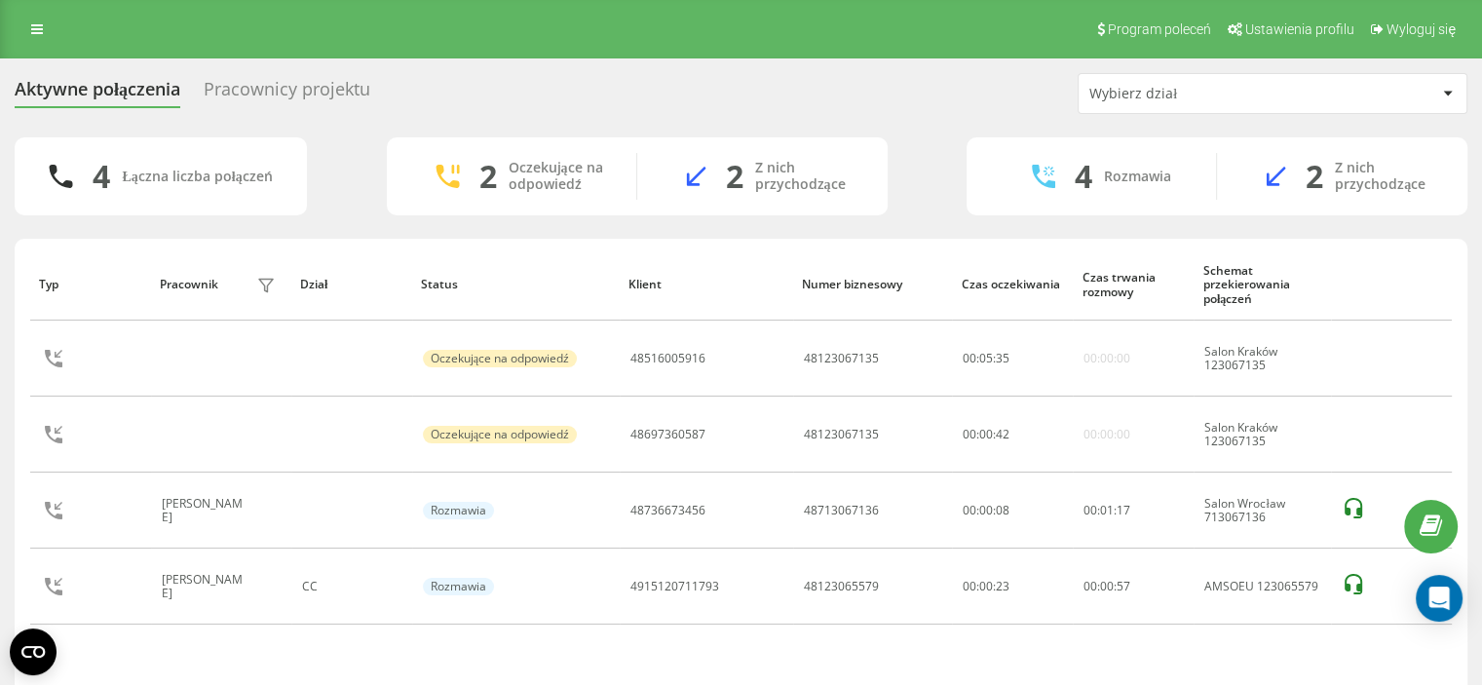
click at [0, 341] on div "Aktywne połączenia Pracownicy projektu Wybierz dział 4 Łączna liczba połączeń 2…" at bounding box center [741, 407] width 1482 height 699
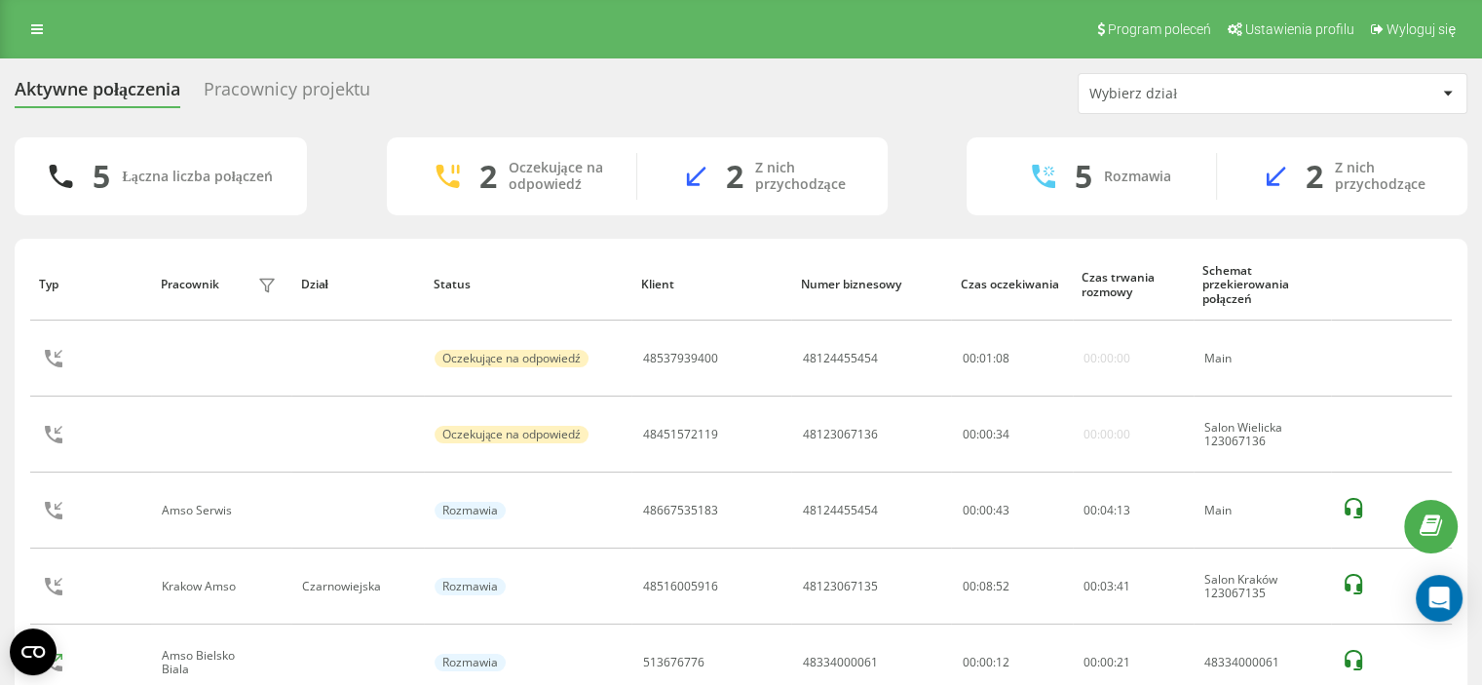
click at [0, 461] on div "Aktywne połączenia Pracownicy projektu Wybierz dział 5 Łączna liczba połączeń 2…" at bounding box center [741, 415] width 1482 height 715
click at [13, 128] on div "Aktywne połączenia Pracownicy projektu Wybierz dział 5 Łączna liczba połączeń 2…" at bounding box center [741, 415] width 1482 height 715
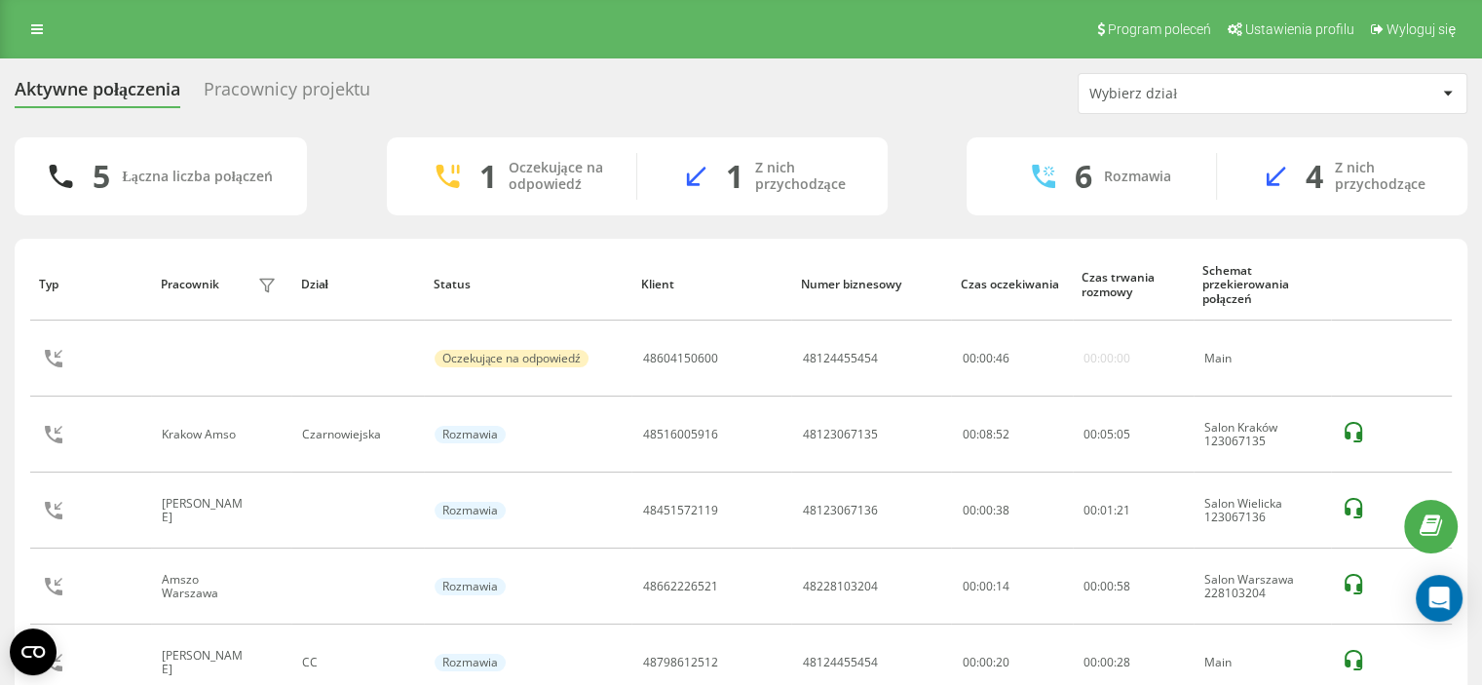
click at [0, 400] on div "Aktywne połączenia Pracownicy projektu Wybierz dział 5 Łączna liczba połączeń 1…" at bounding box center [741, 415] width 1482 height 715
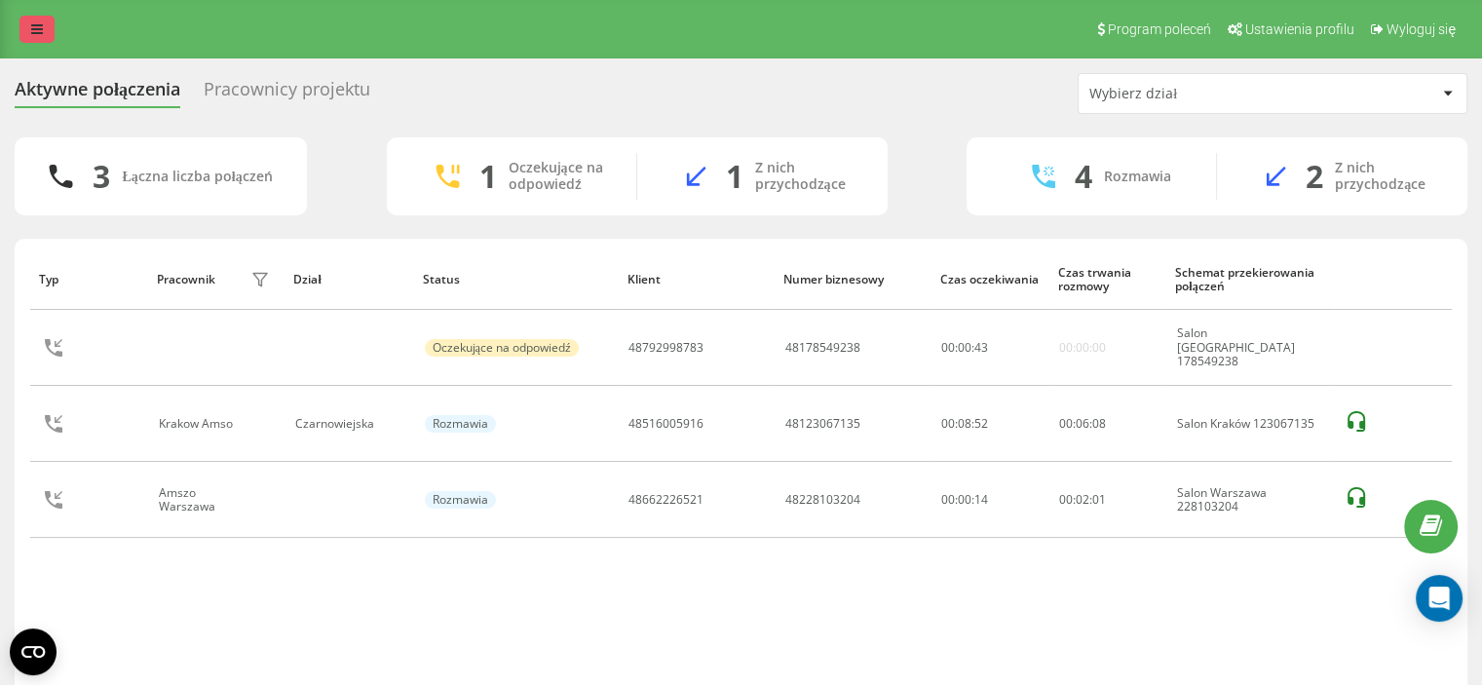
click at [43, 23] on link at bounding box center [36, 29] width 35 height 27
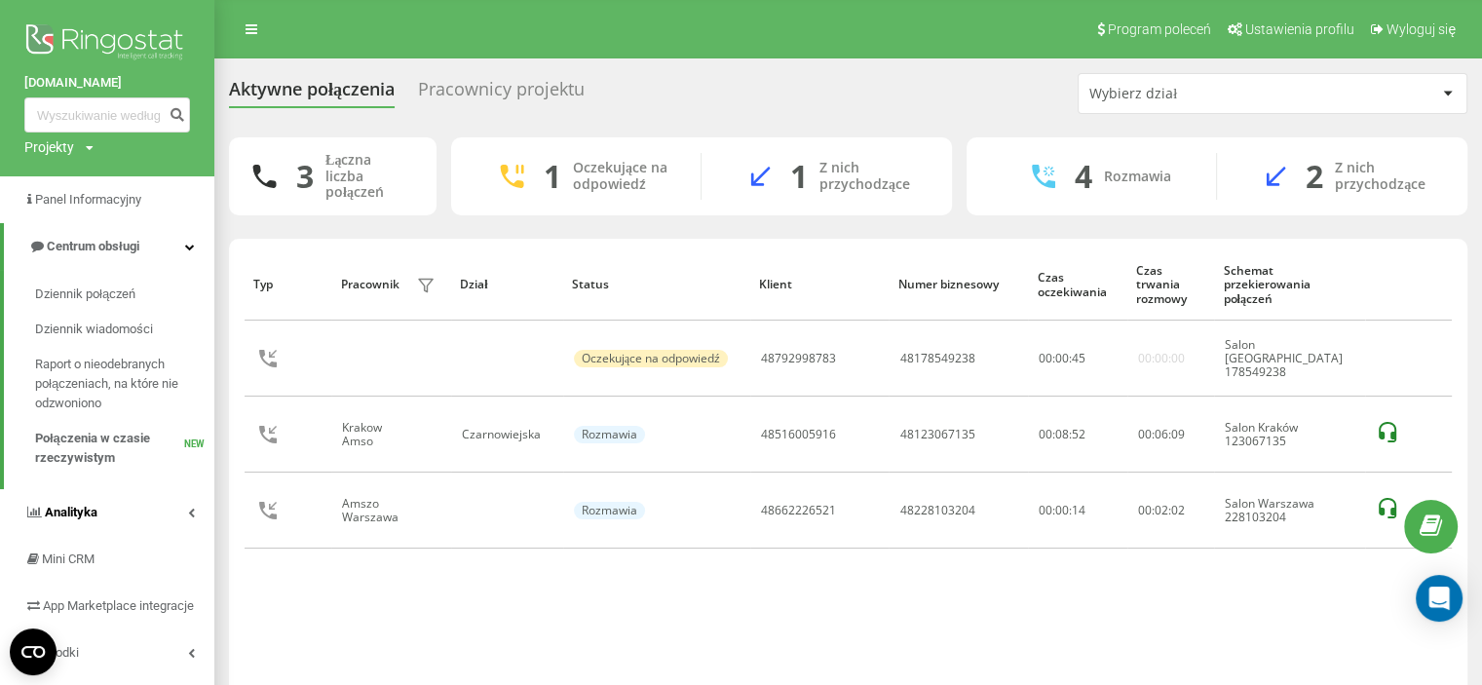
click at [111, 512] on link "Analityka" at bounding box center [107, 512] width 214 height 47
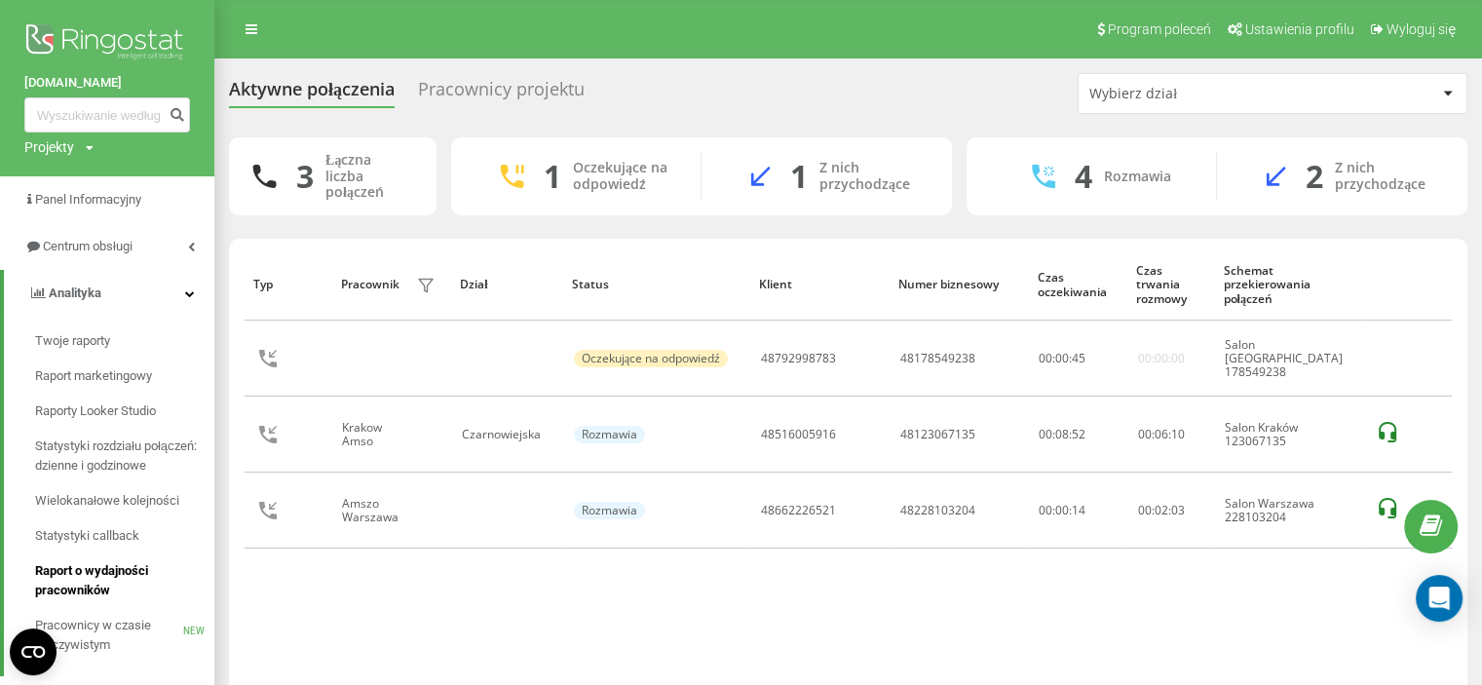
click at [88, 584] on span "Raport o wydajności pracowników" at bounding box center [120, 580] width 170 height 39
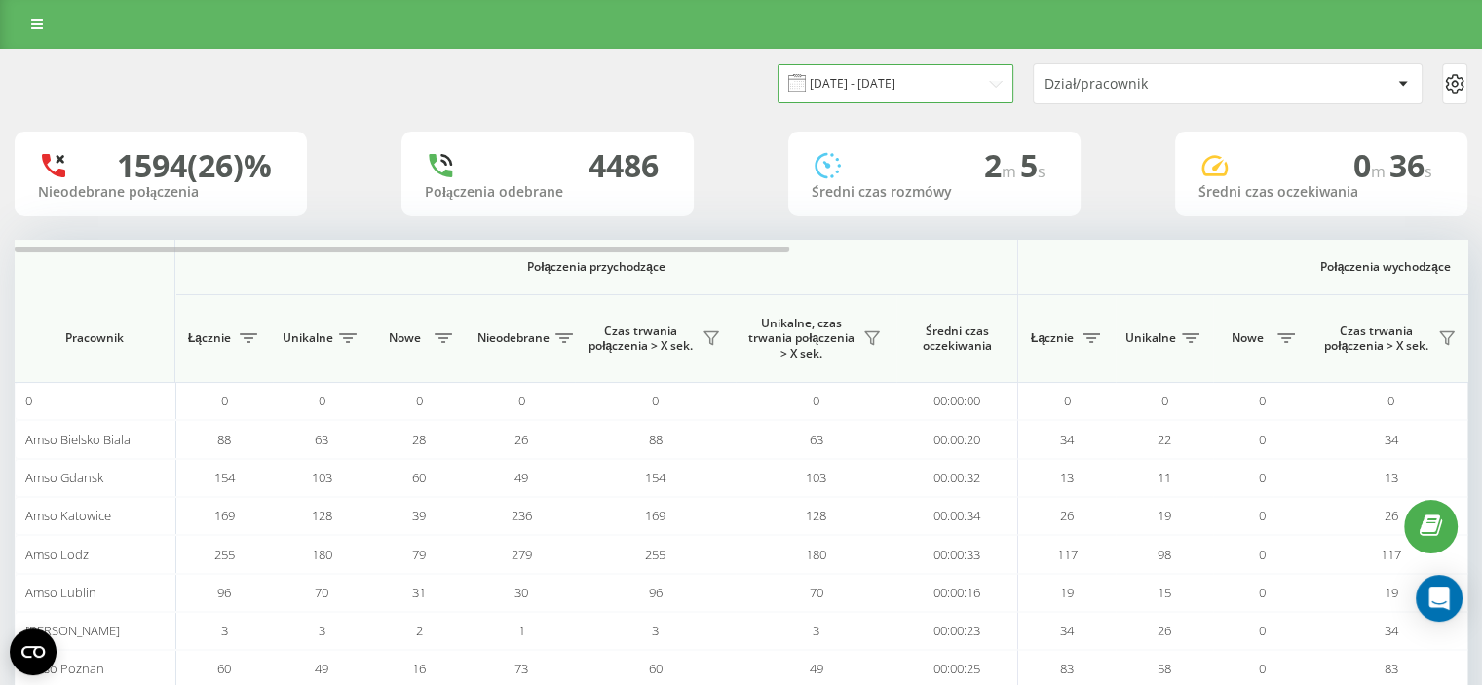
click at [882, 85] on input "[DATE] - [DATE]" at bounding box center [896, 83] width 236 height 38
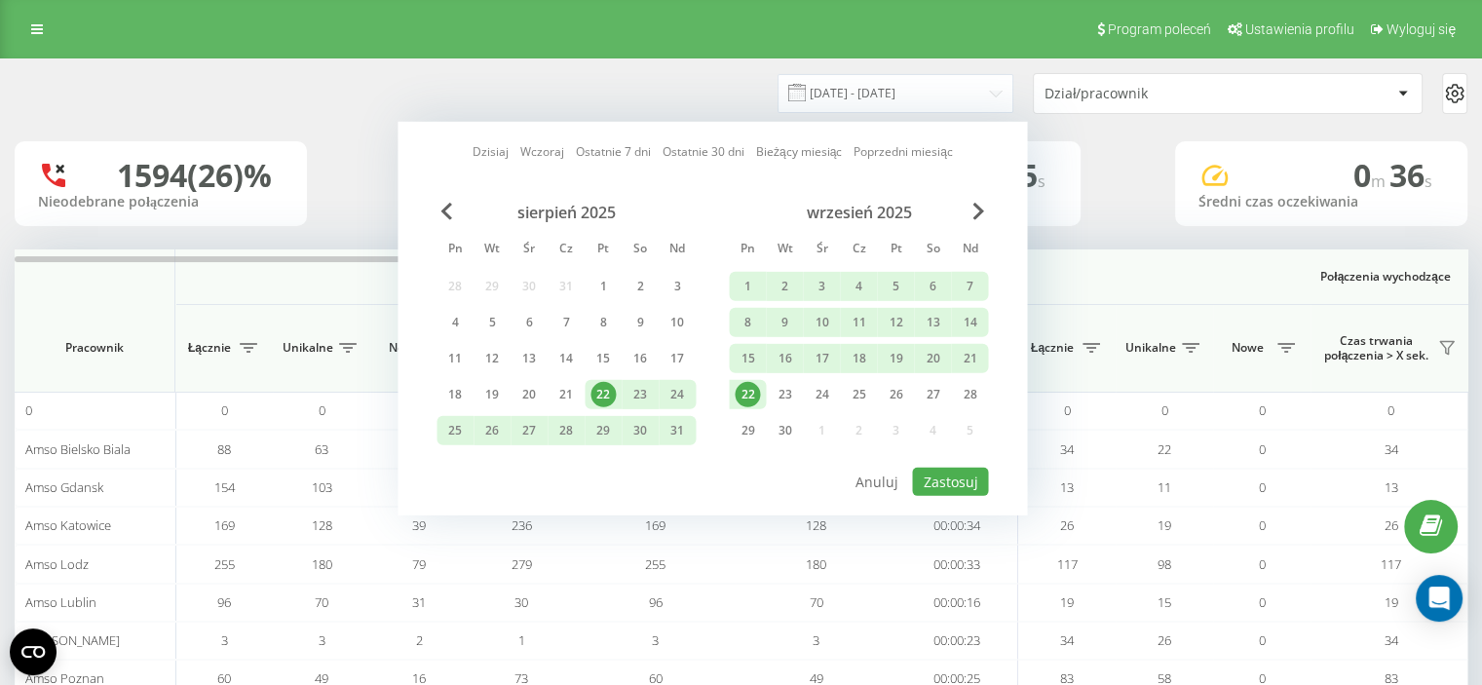
click at [751, 403] on div "22" at bounding box center [747, 394] width 37 height 29
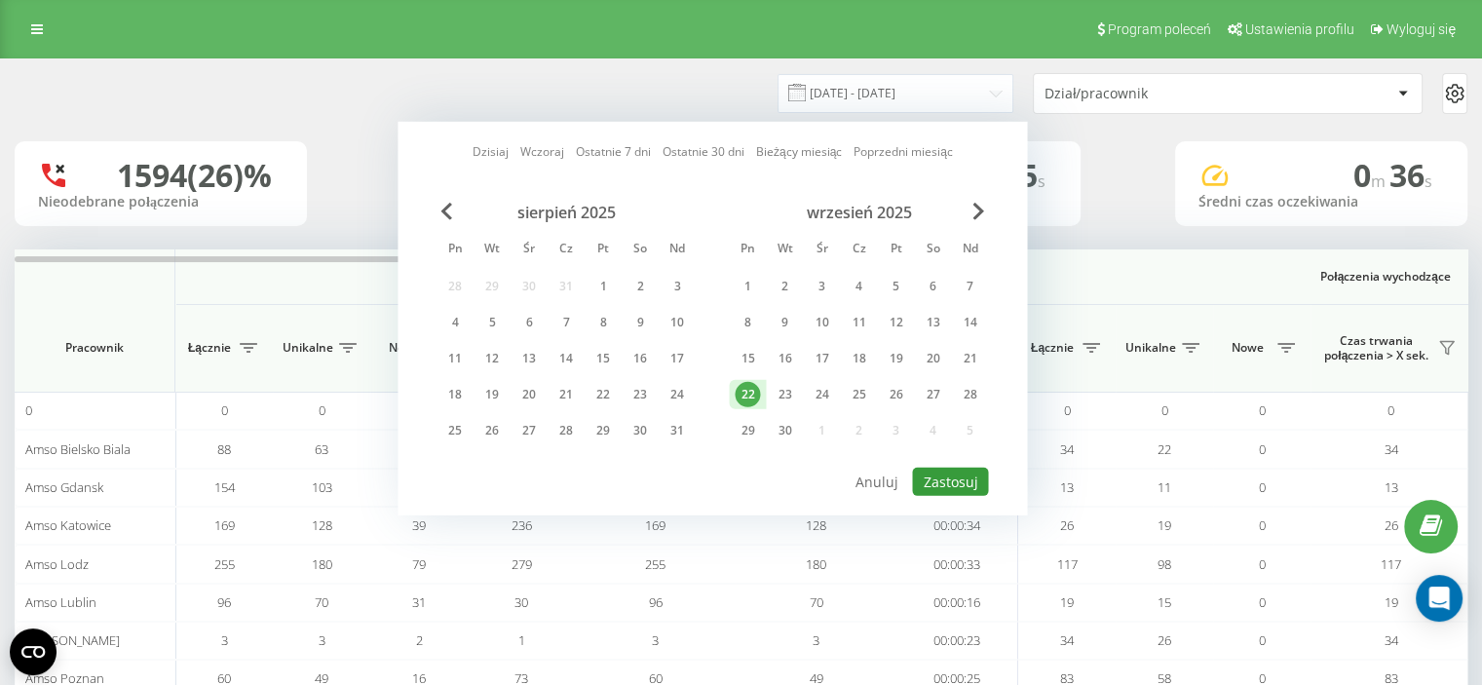
click at [975, 477] on button "Zastosuj" at bounding box center [950, 482] width 76 height 28
type input "[DATE] - [DATE]"
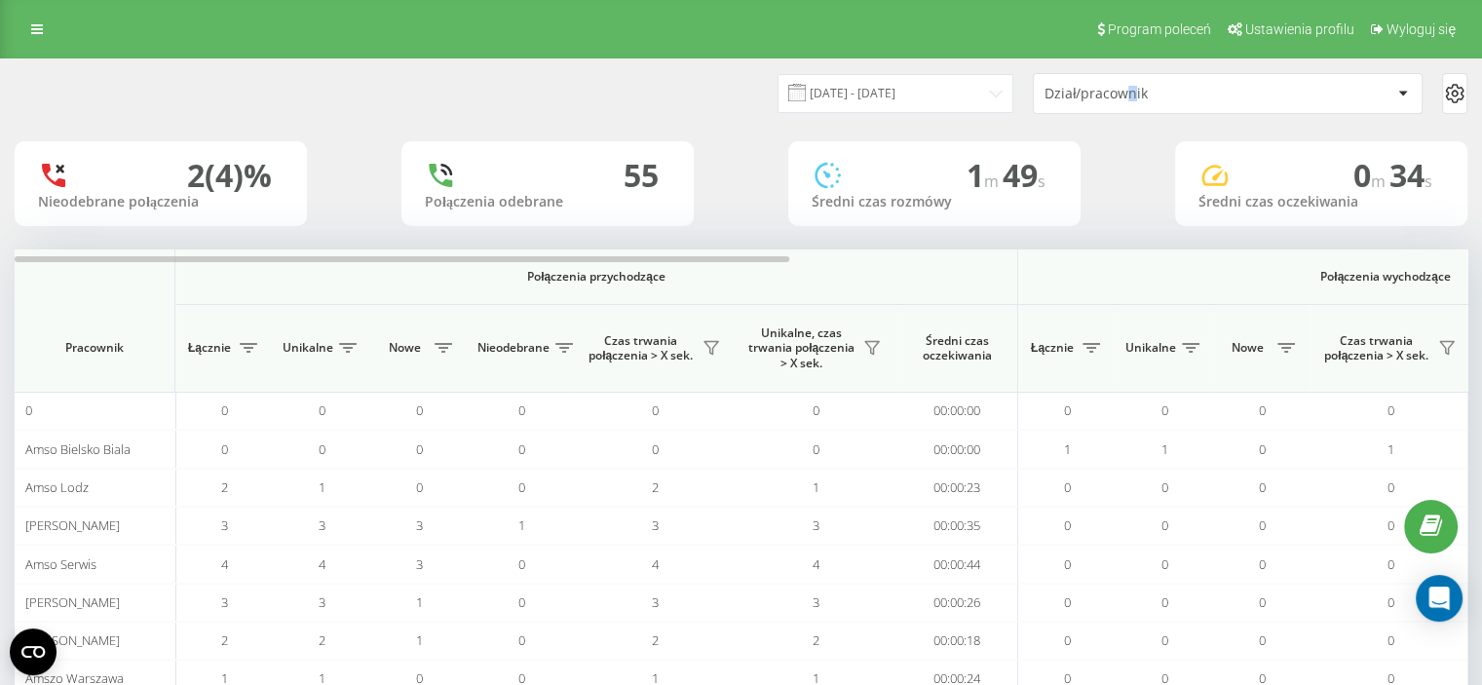
click at [1127, 96] on div "Dział/pracownik" at bounding box center [1160, 94] width 233 height 17
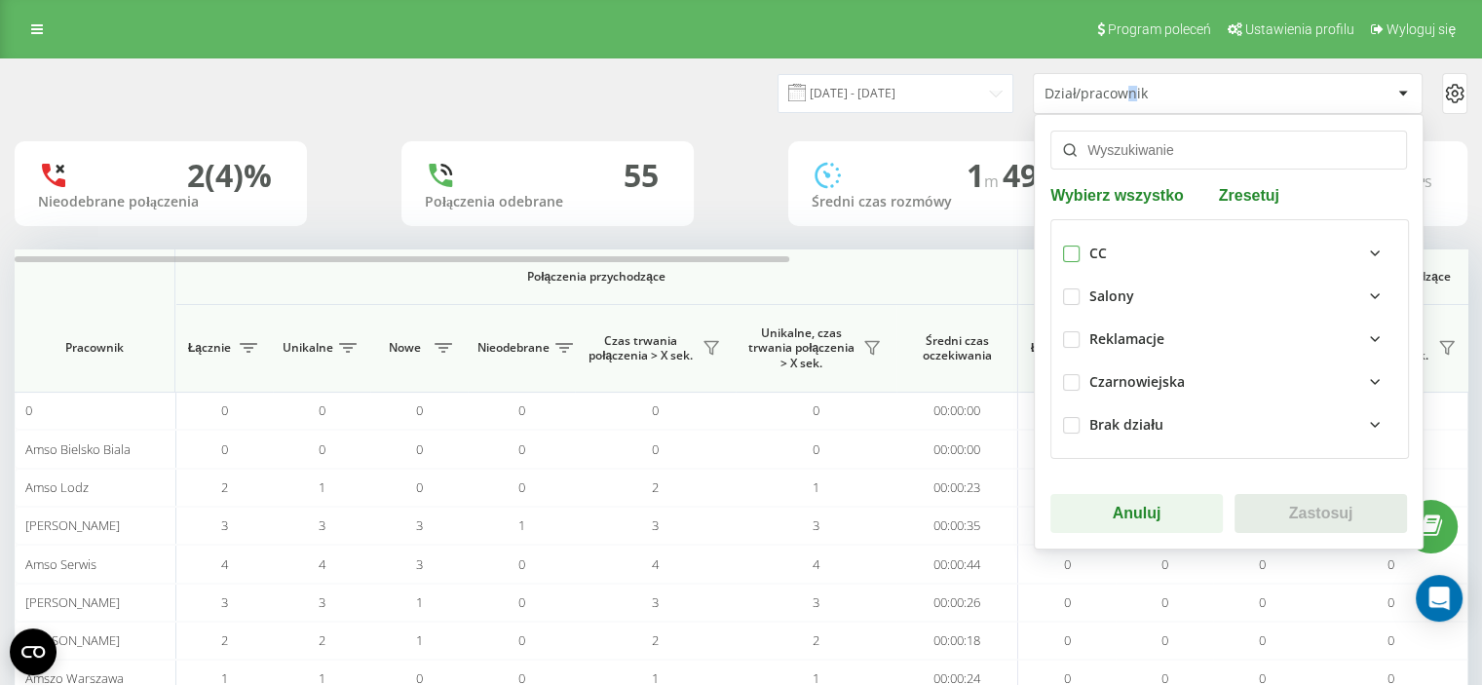
click at [1068, 246] on label at bounding box center [1071, 246] width 17 height 0
checkbox input "true"
drag, startPoint x: 1287, startPoint y: 508, endPoint x: 1266, endPoint y: 486, distance: 30.3
click at [1286, 507] on button "Zastosuj" at bounding box center [1320, 513] width 172 height 39
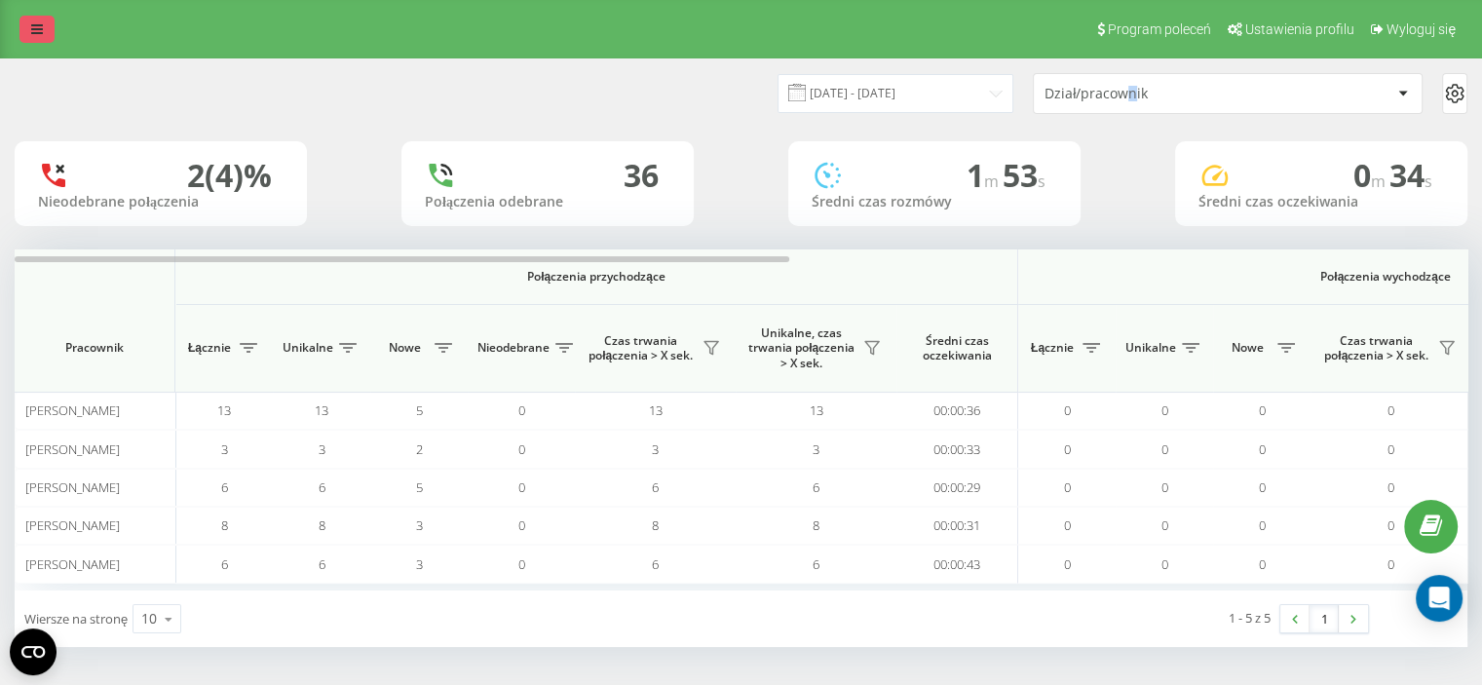
click at [43, 19] on link at bounding box center [36, 29] width 35 height 27
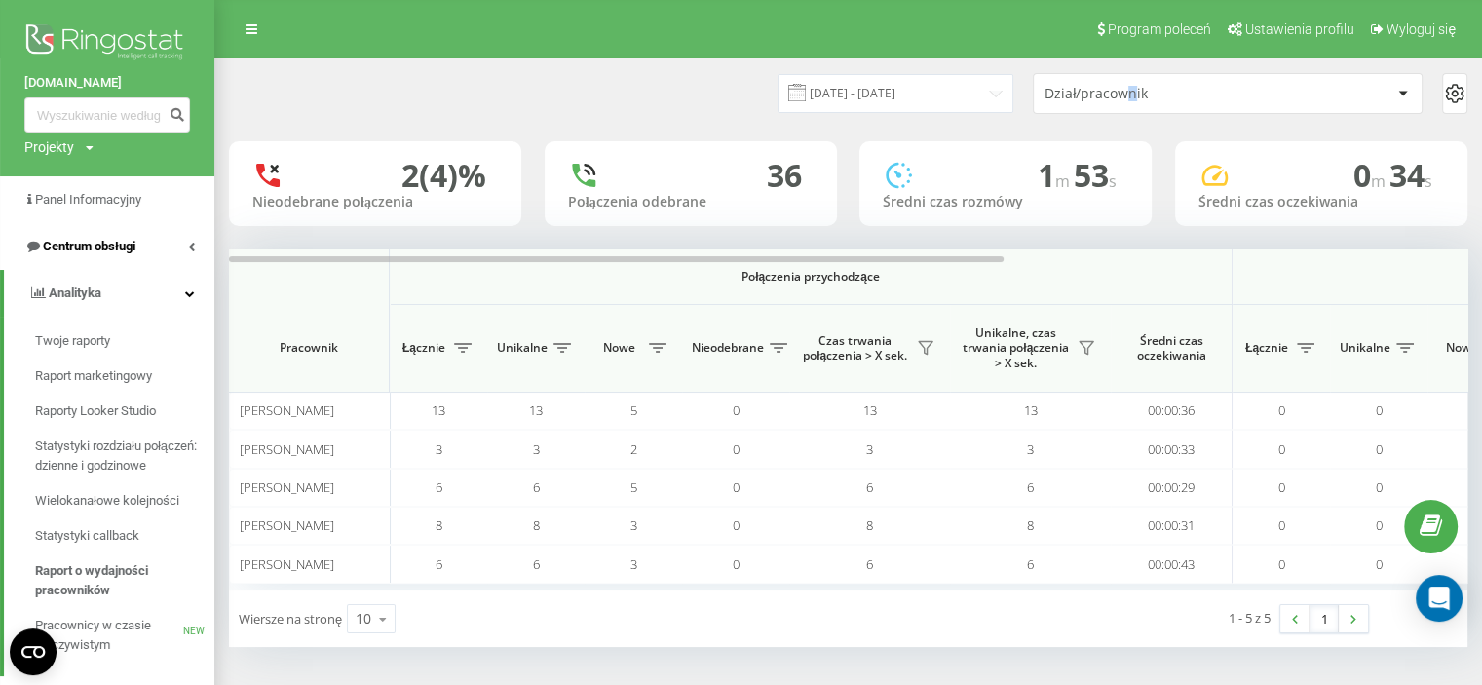
click at [125, 266] on link "Centrum obsługi" at bounding box center [107, 246] width 214 height 47
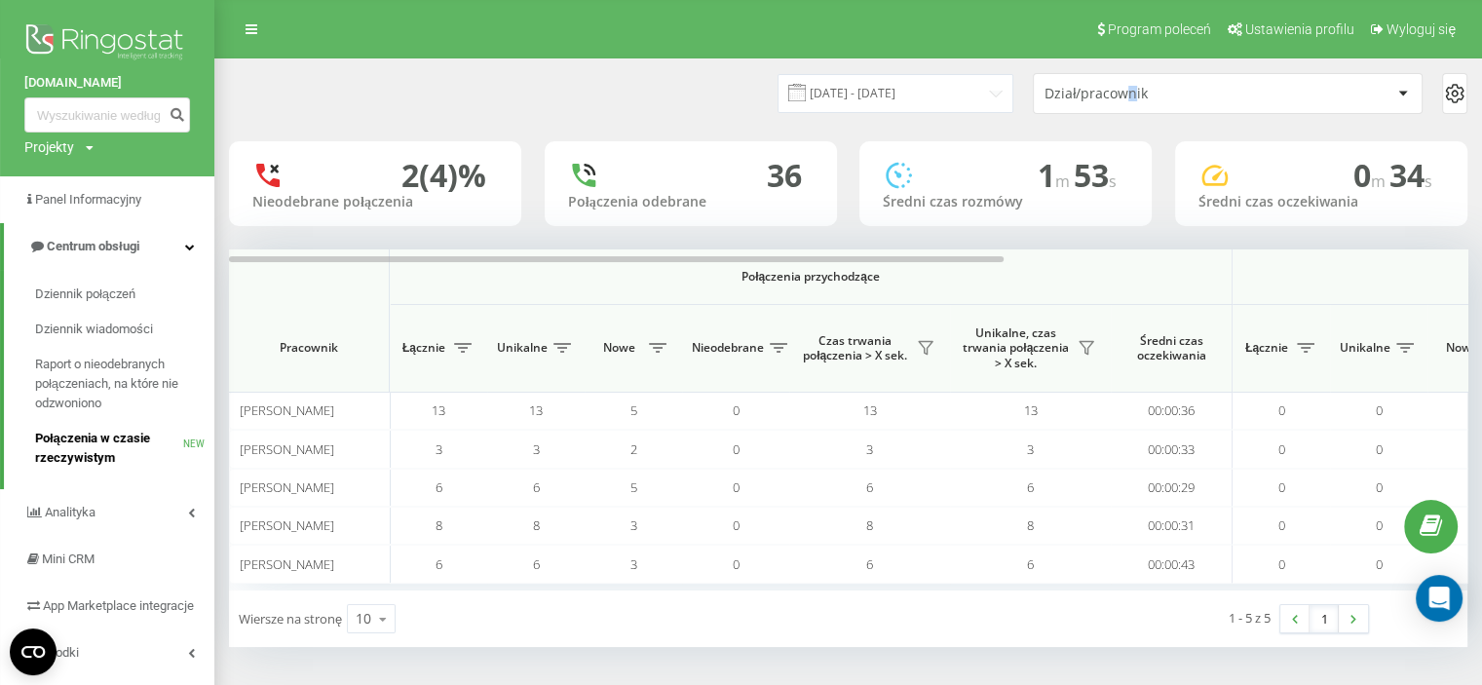
click at [70, 432] on span "Połączenia w czasie rzeczywistym" at bounding box center [109, 448] width 148 height 39
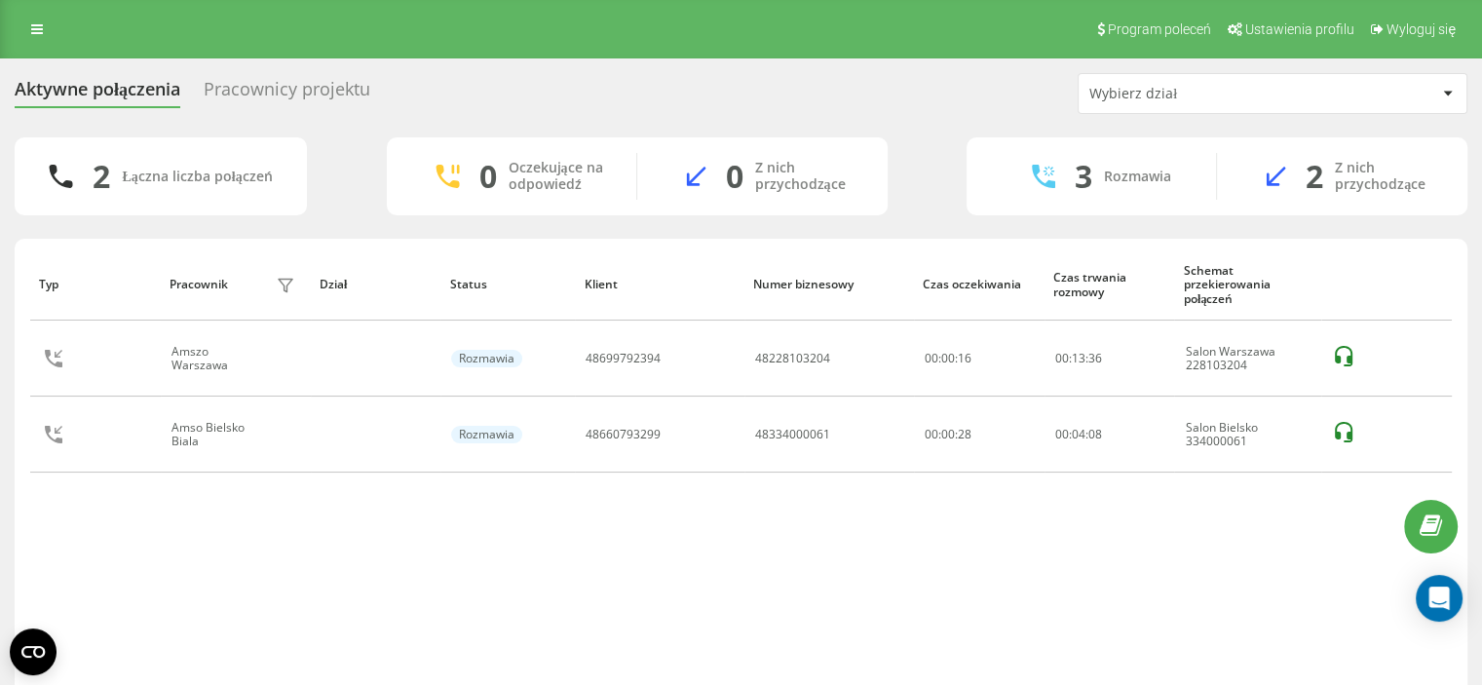
click at [0, 378] on div "Aktywne połączenia Pracownicy projektu Wybierz dział 2 Łączna liczba połączeń 0…" at bounding box center [741, 407] width 1482 height 699
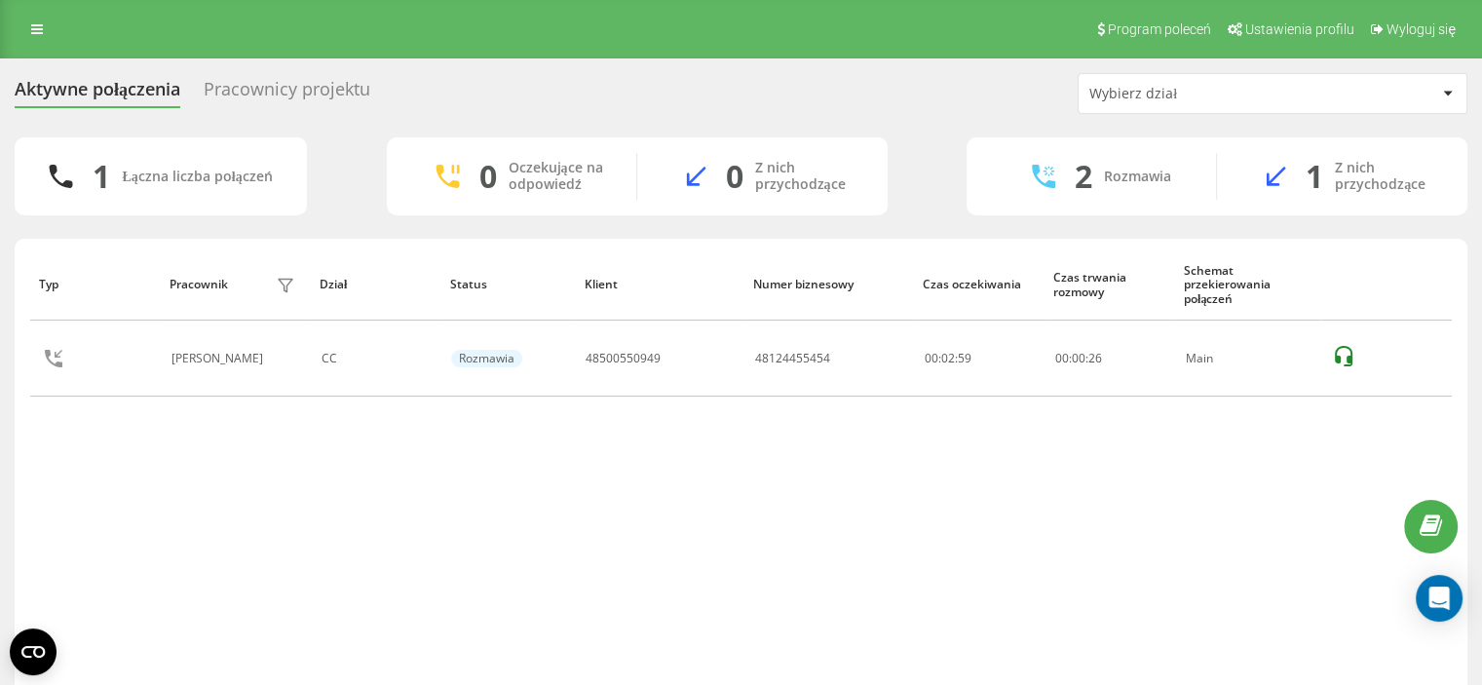
click at [160, 479] on div "Typ Pracownik filtra Dział Status Klient Numer biznesowy Czas oczekiwania Czas …" at bounding box center [741, 470] width 1422 height 445
click at [713, 462] on div "Typ Pracownik filtra Dział Status Klient Numer biznesowy Czas oczekiwania Czas …" at bounding box center [741, 470] width 1422 height 445
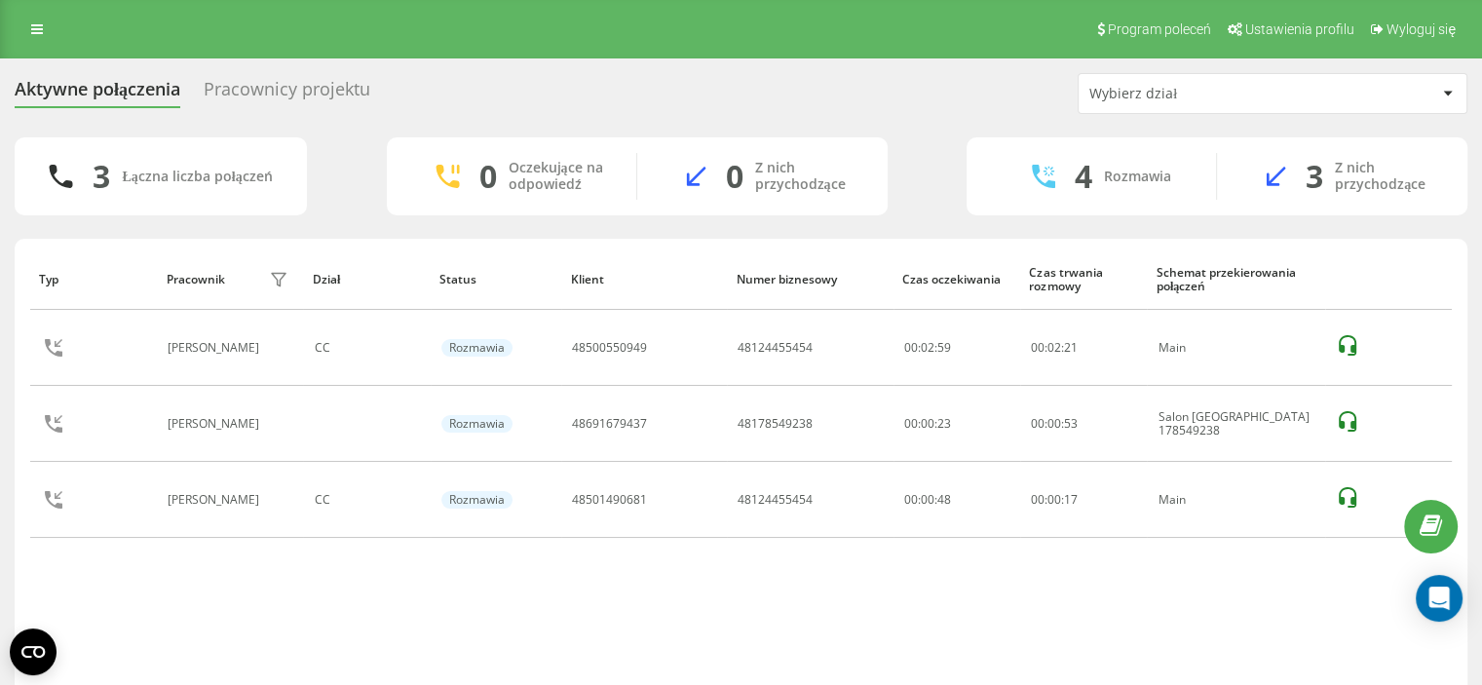
click at [864, 135] on div "Aktywne połączenia Pracownicy projektu Wybierz dział 3 Łączna liczba połączeń 0…" at bounding box center [741, 407] width 1453 height 669
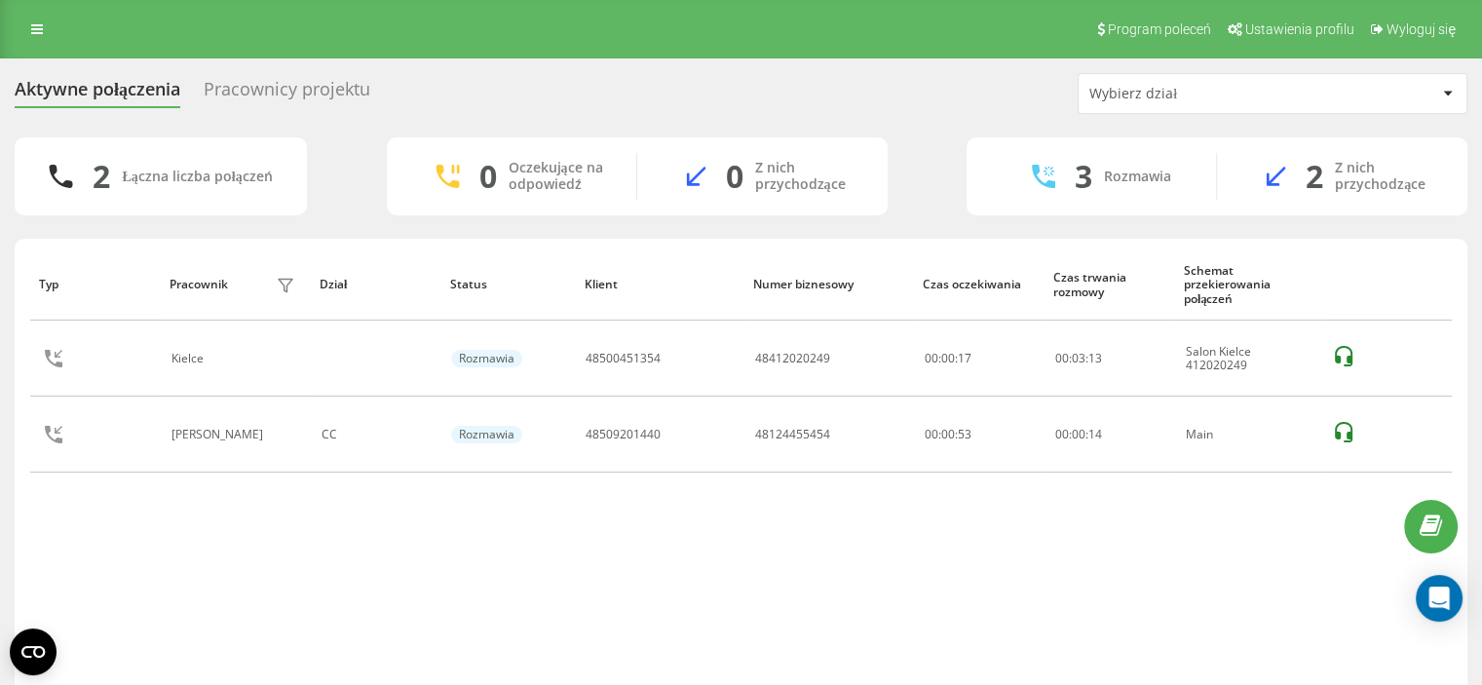
click at [16, 496] on div "Typ Pracownik filtra Dział Status Klient Numer biznesowy Czas oczekiwania Czas …" at bounding box center [741, 491] width 1453 height 504
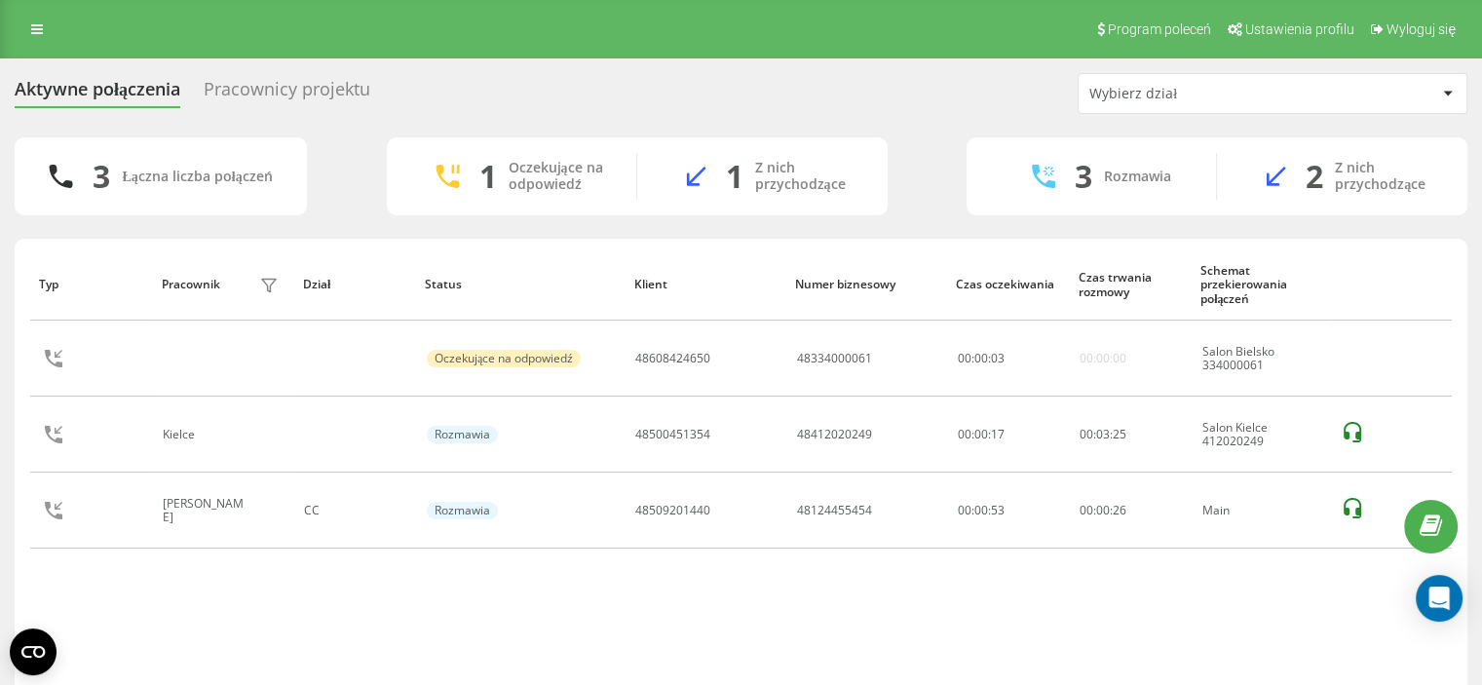
drag, startPoint x: 838, startPoint y: 668, endPoint x: 786, endPoint y: 675, distance: 52.1
click at [838, 668] on div "Typ Pracownik filtra Dział Status Klient Numer biznesowy Czas oczekiwania Czas …" at bounding box center [741, 470] width 1422 height 445
click at [0, 408] on div "Aktywne połączenia Pracownicy projektu Wybierz dział 3 Łączna liczba połączeń 1…" at bounding box center [741, 407] width 1482 height 699
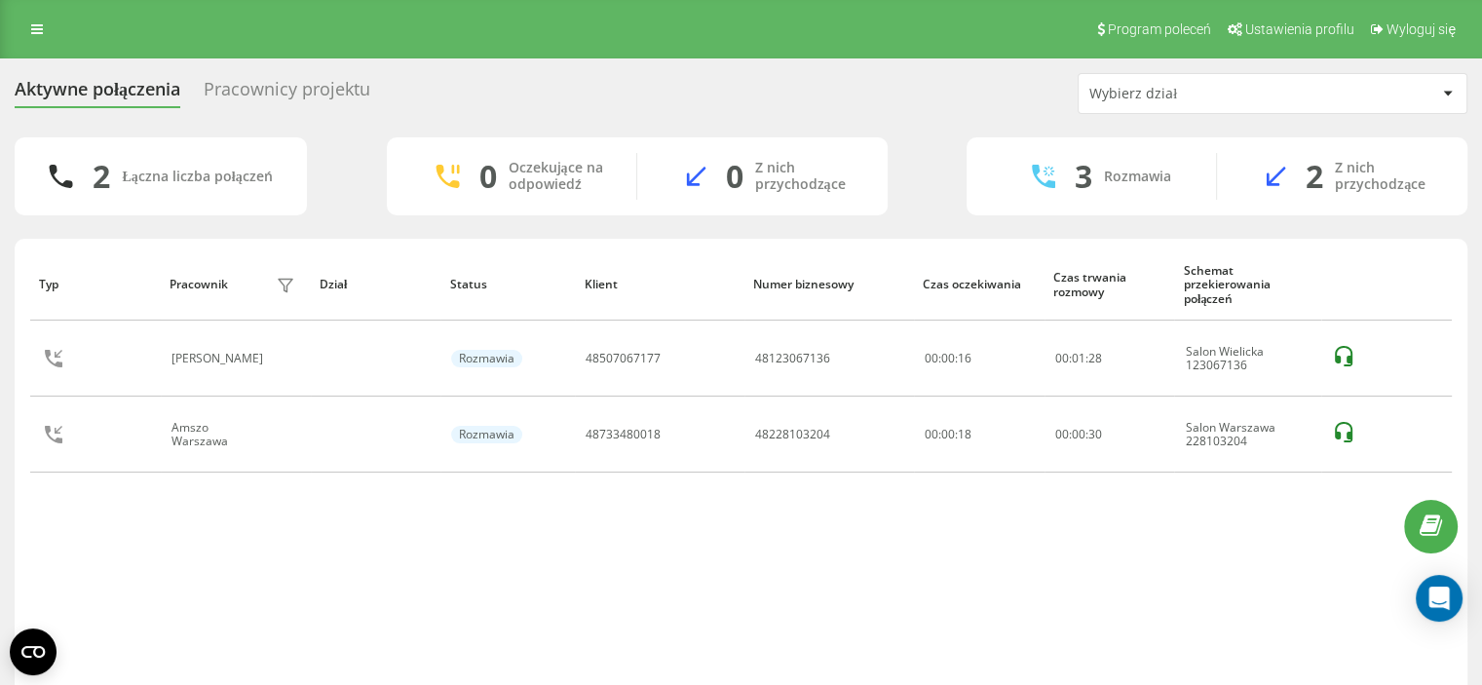
click at [45, 525] on div "Typ Pracownik filtra Dział Status Klient Numer biznesowy Czas oczekiwania Czas …" at bounding box center [741, 470] width 1422 height 445
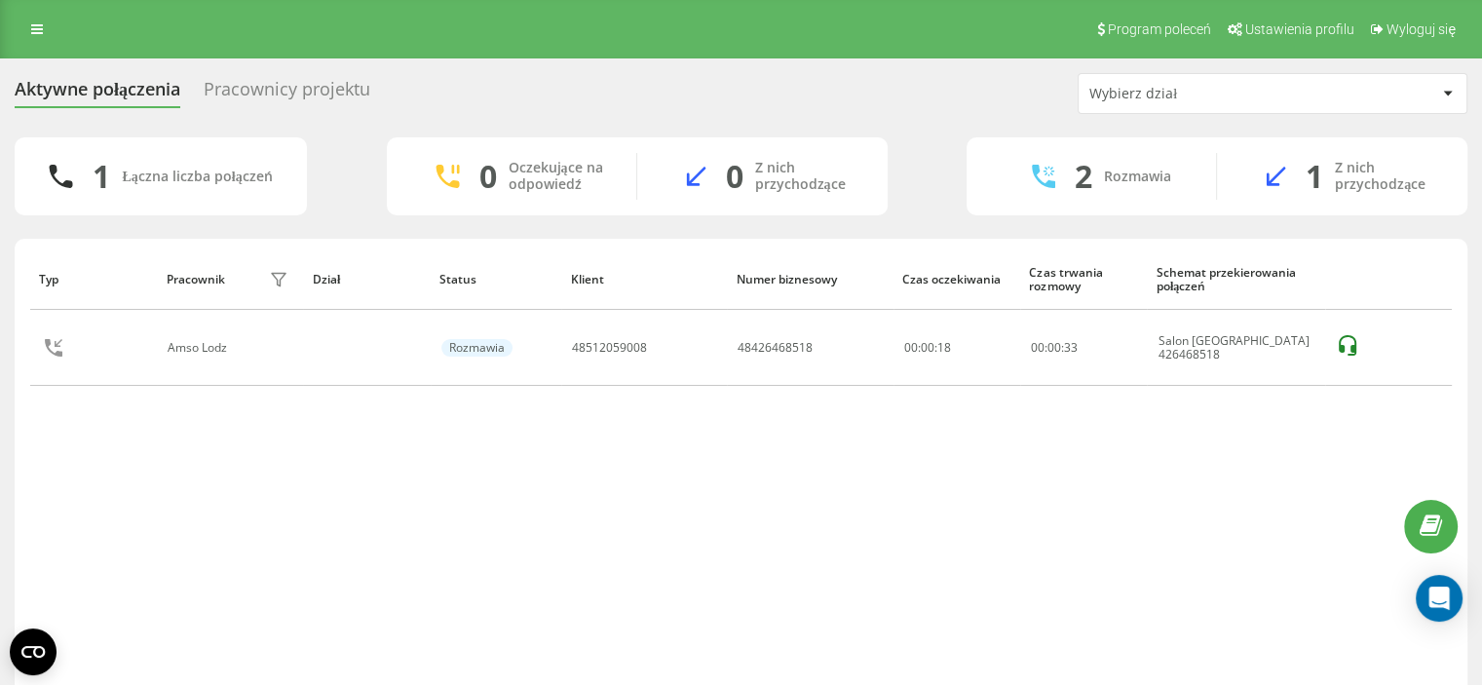
click at [15, 213] on div "1 Łączna liczba połączeń 0 Oczekujące na odpowiedź 0 Z nich przychodzące 2 Rozm…" at bounding box center [741, 176] width 1453 height 78
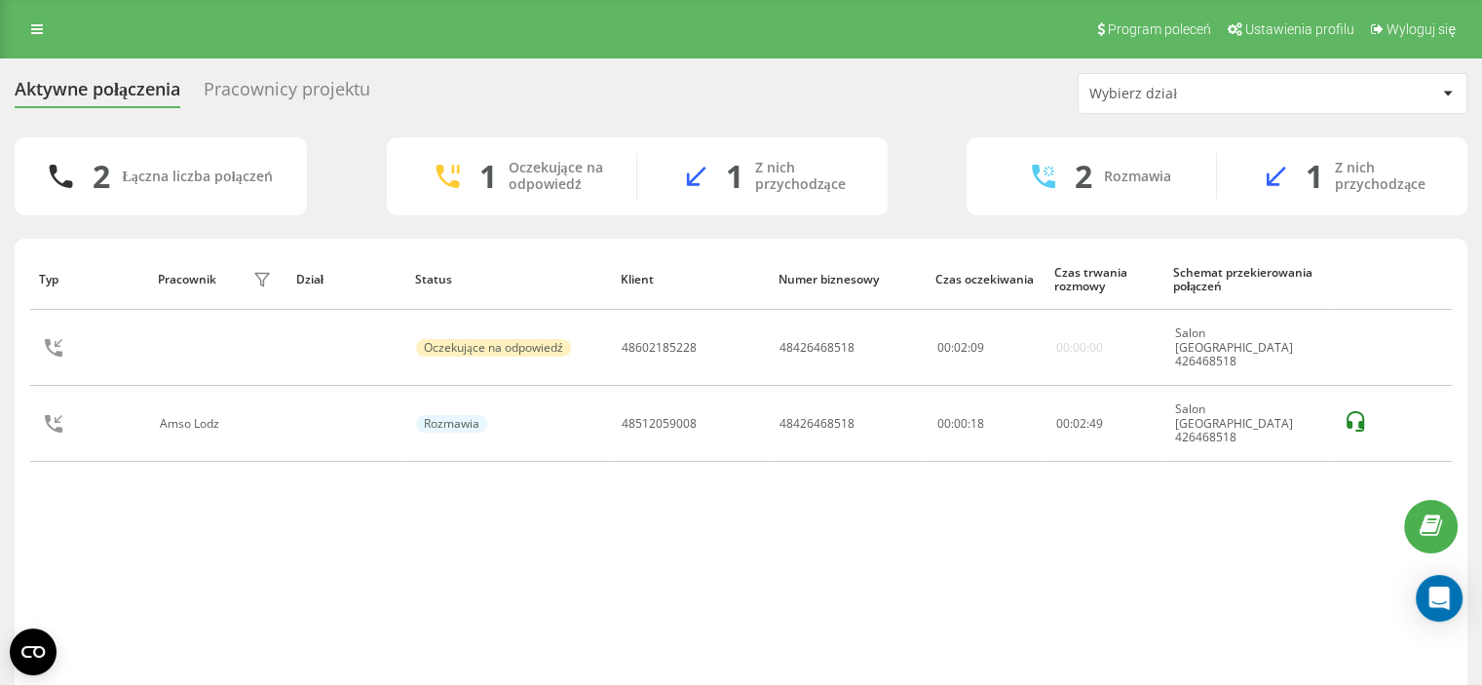
click at [34, 492] on div "Typ Pracownik filtra Dział Status Klient Numer biznesowy Czas oczekiwania Czas …" at bounding box center [741, 470] width 1422 height 445
click at [47, 18] on link at bounding box center [36, 29] width 35 height 27
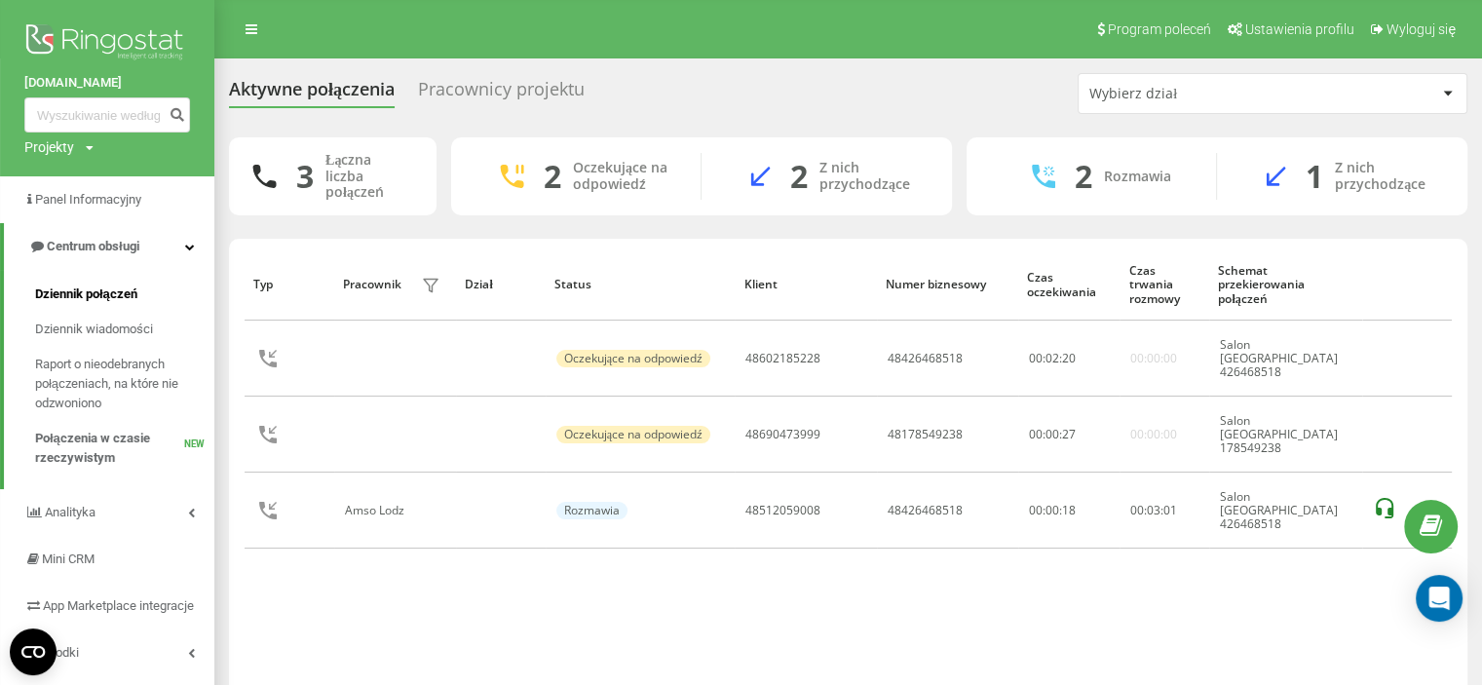
click at [96, 290] on span "Dziennik połączeń" at bounding box center [86, 294] width 102 height 19
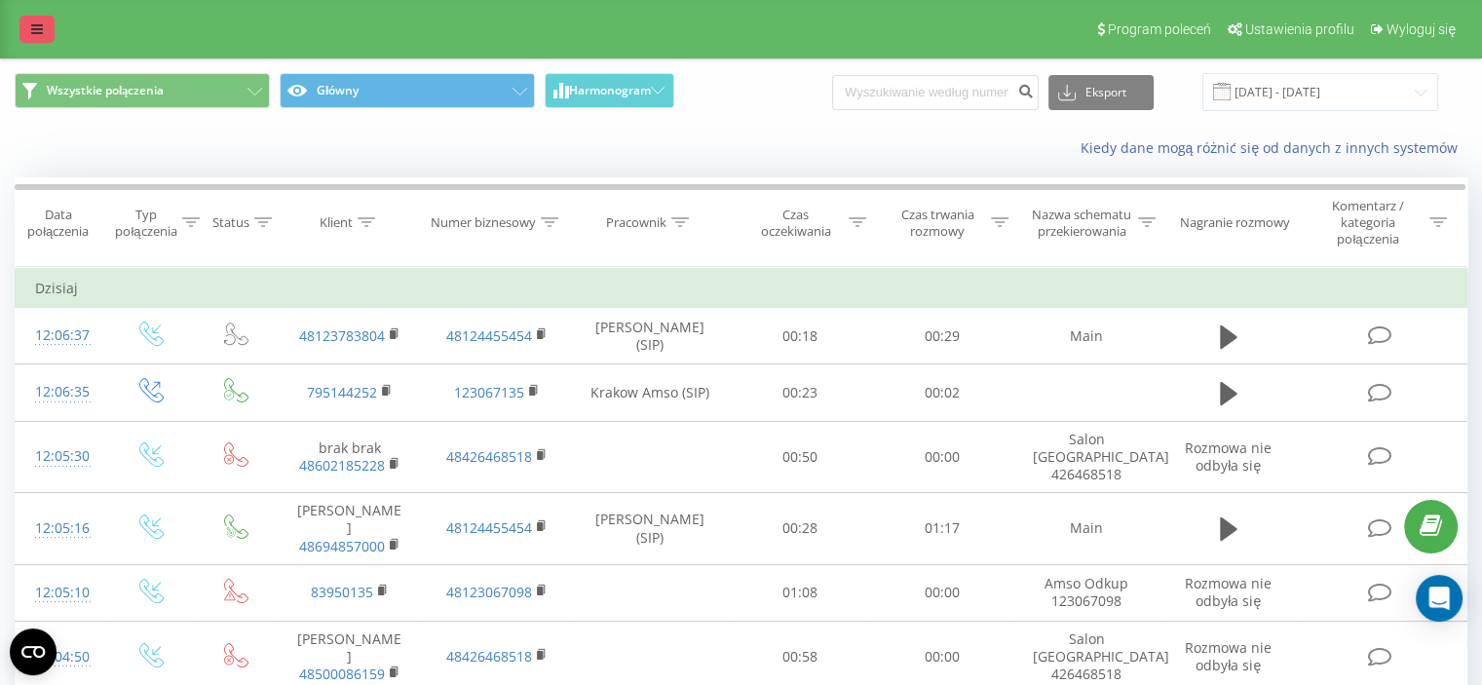
click at [28, 38] on link at bounding box center [36, 29] width 35 height 27
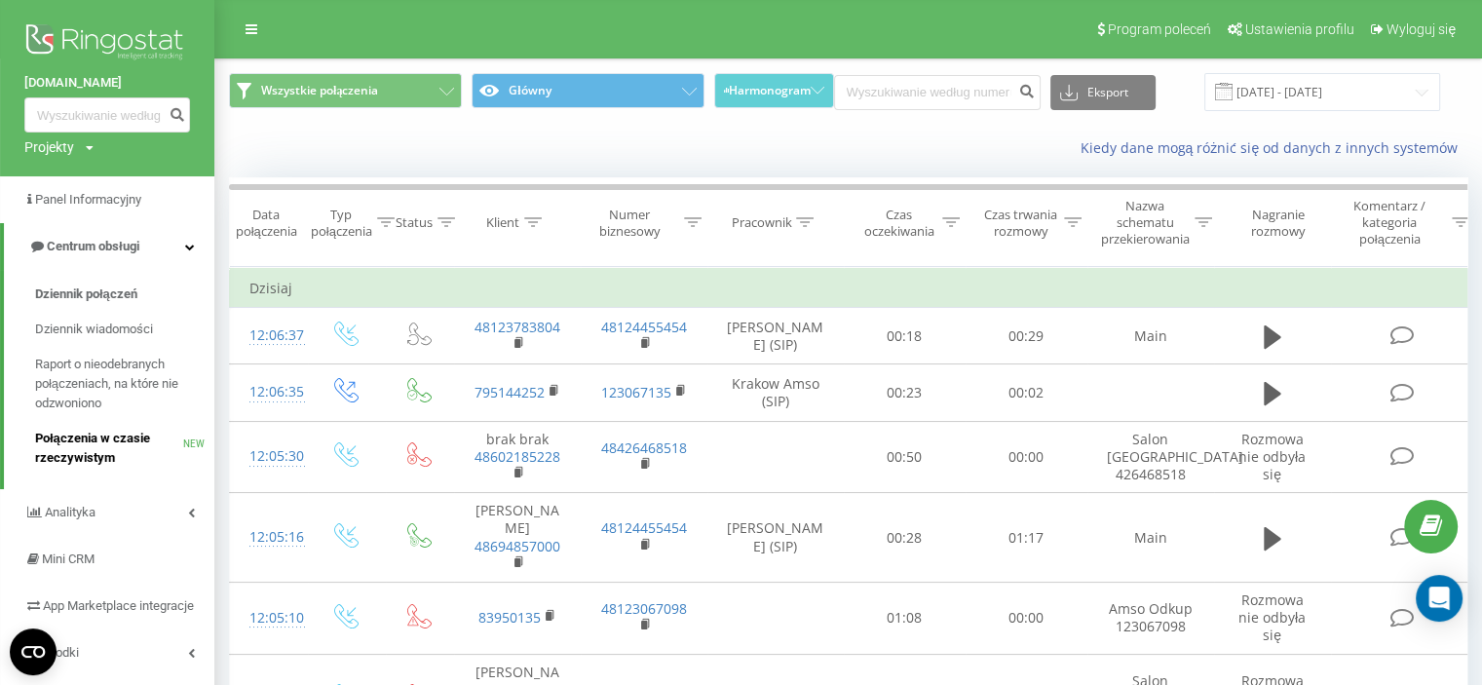
click at [105, 447] on span "Połączenia w czasie rzeczywistym" at bounding box center [109, 448] width 148 height 39
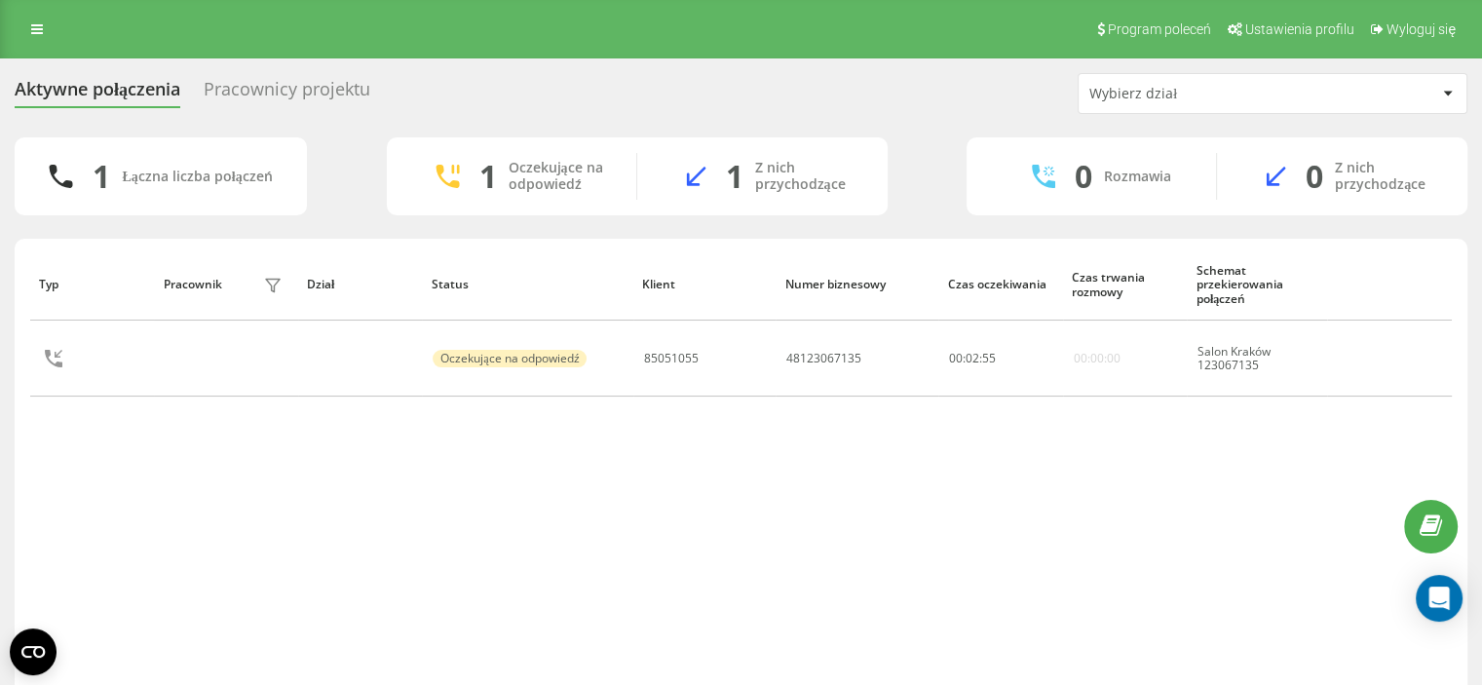
click at [702, 587] on div "Typ Pracownik filtra Dział Status Klient Numer biznesowy Czas oczekiwania Czas …" at bounding box center [741, 470] width 1422 height 445
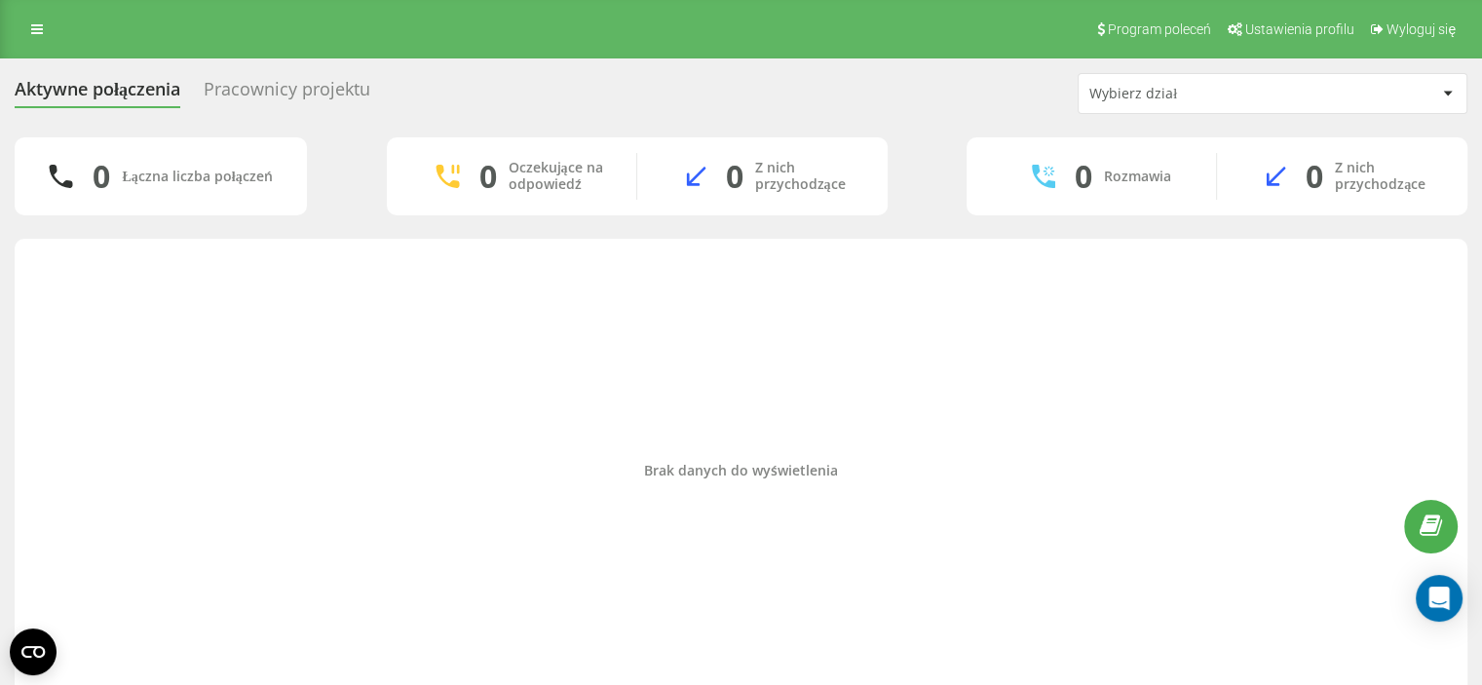
click at [0, 447] on div "Aktywne połączenia Pracownicy projektu Wybierz dział 0 Łączna liczba połączeń 0…" at bounding box center [741, 392] width 1482 height 669
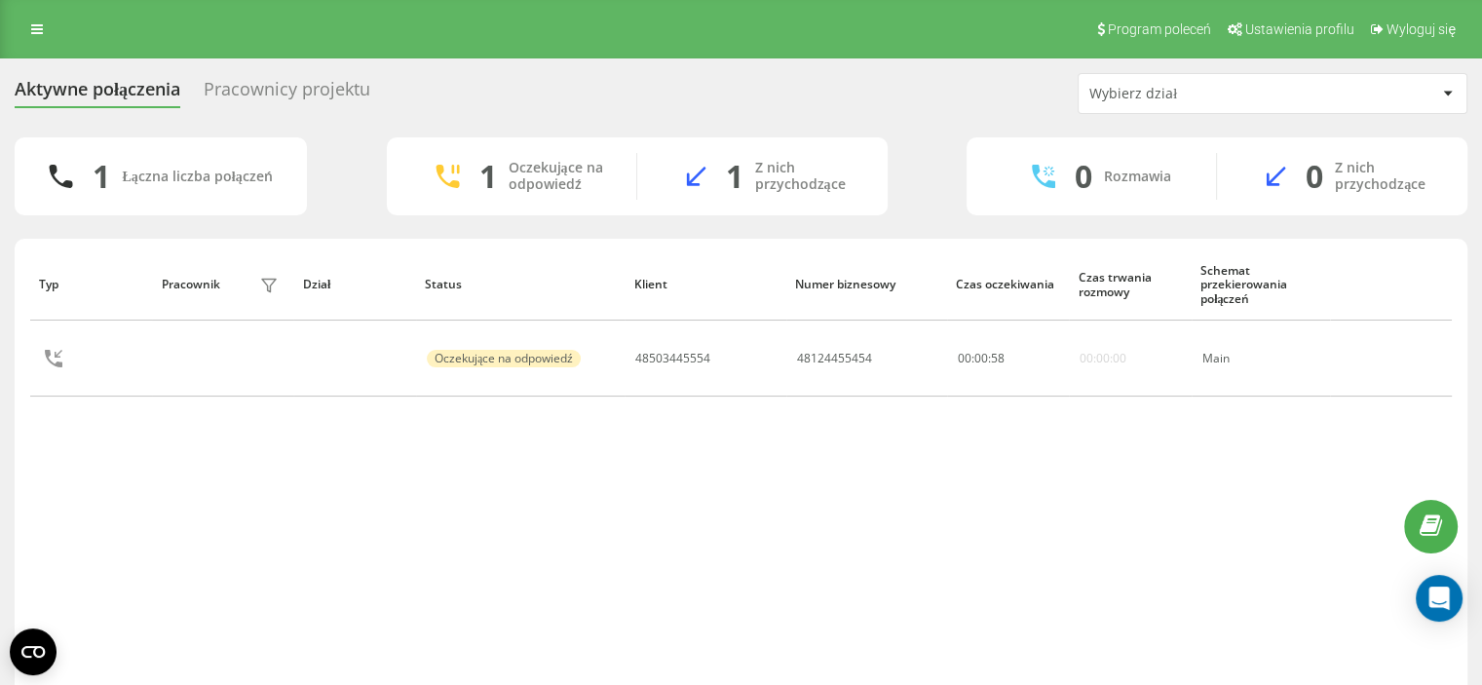
click at [0, 410] on div "Aktywne połączenia Pracownicy projektu Wybierz dział 1 Łączna liczba połączeń 1…" at bounding box center [741, 407] width 1482 height 699
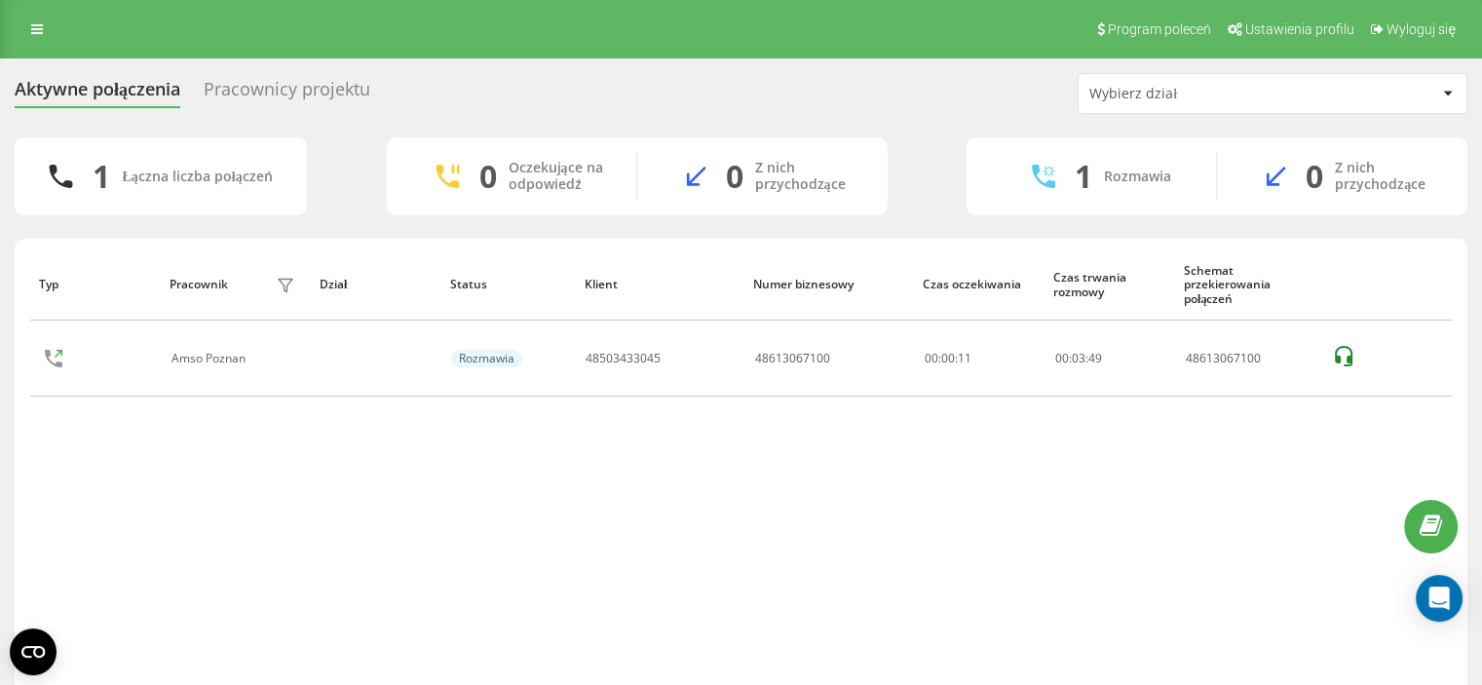
click at [0, 466] on div "Aktywne połączenia Pracownicy projektu Wybierz dział 1 Łączna liczba połączeń 0…" at bounding box center [741, 407] width 1482 height 699
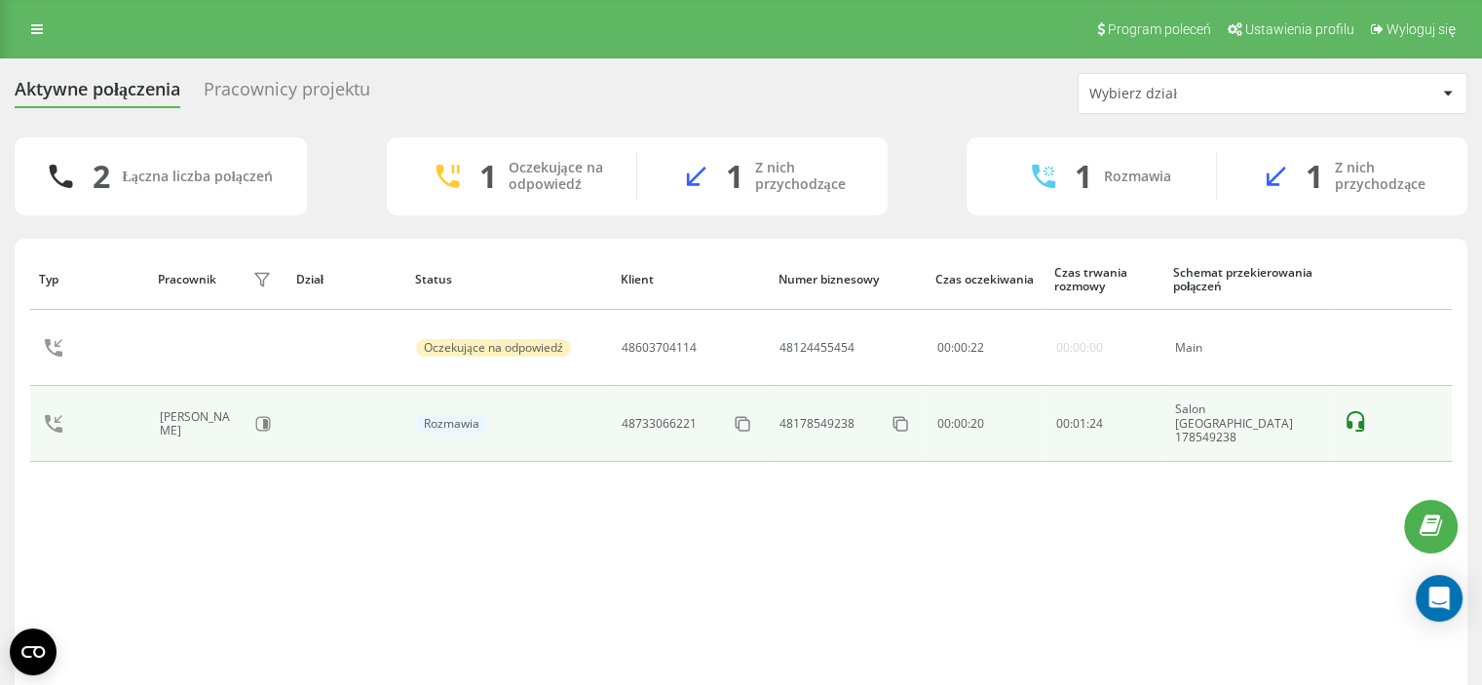
drag, startPoint x: 29, startPoint y: 510, endPoint x: 77, endPoint y: 456, distance: 71.8
click at [30, 509] on div "Typ Pracownik filtra Dział Status Klient Numer biznesowy Czas oczekiwania Czas …" at bounding box center [741, 470] width 1422 height 445
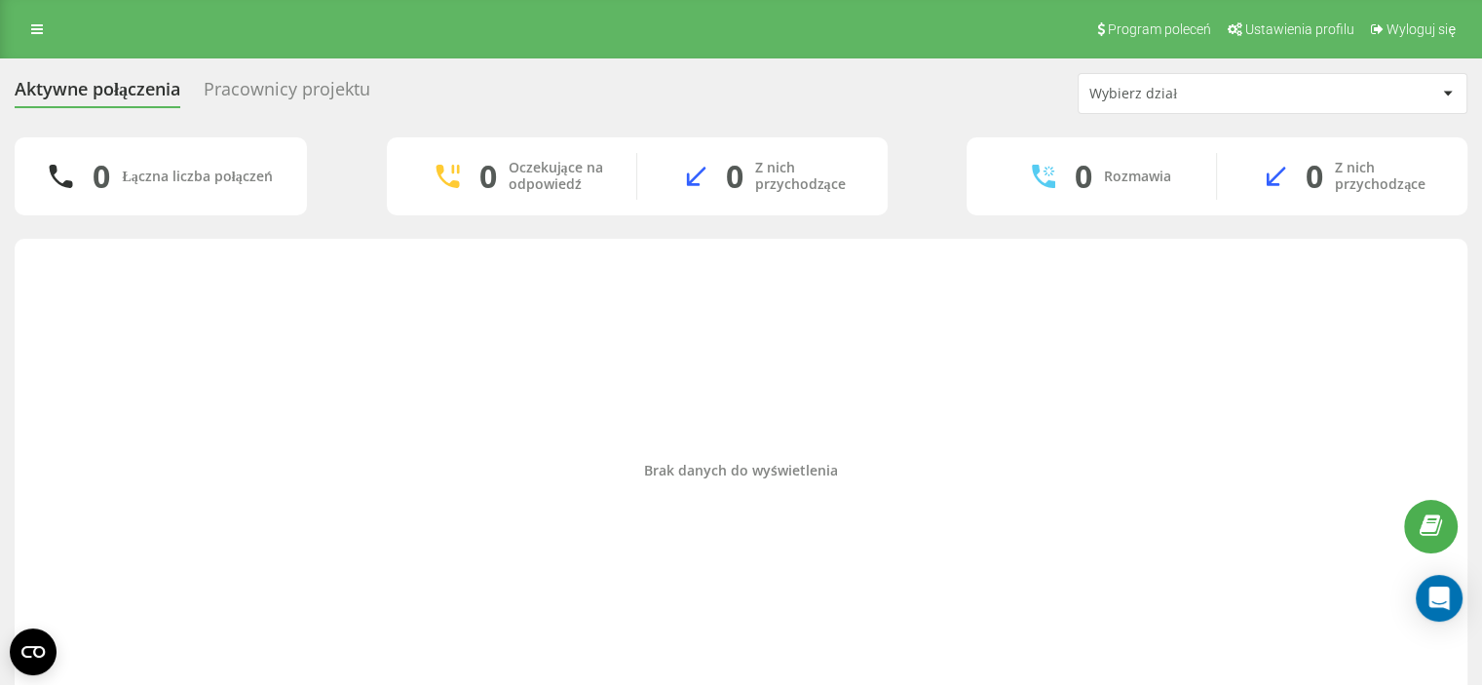
click at [0, 397] on div "Aktywne połączenia Pracownicy projektu Wybierz dział 0 Łączna liczba połączeń 0…" at bounding box center [741, 392] width 1482 height 669
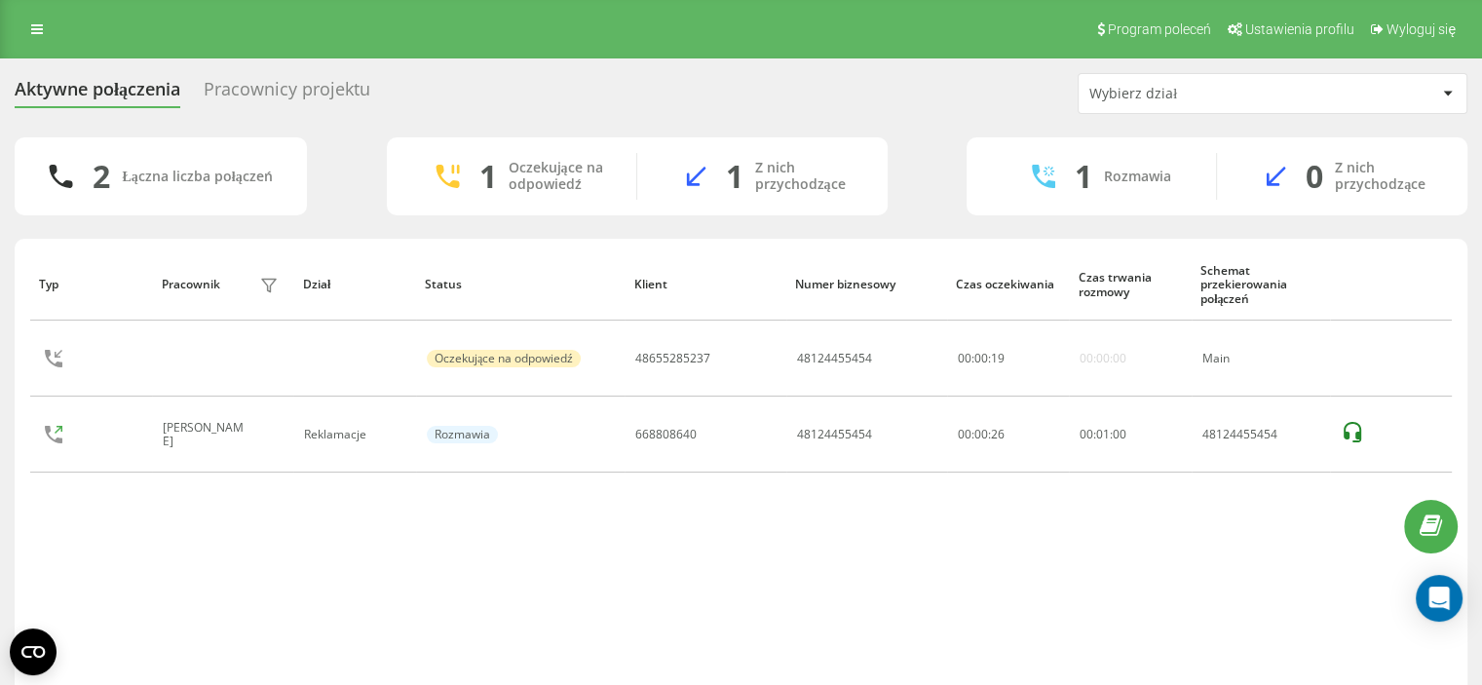
drag, startPoint x: 15, startPoint y: 529, endPoint x: 135, endPoint y: 490, distance: 126.9
click at [15, 528] on div "Typ Pracownik filtra Dział Status Klient Numer biznesowy Czas oczekiwania Czas …" at bounding box center [741, 491] width 1453 height 504
click at [0, 393] on div "Aktywne połączenia Pracownicy projektu Wybierz dział 2 Łączna liczba połączeń 1…" at bounding box center [741, 407] width 1482 height 699
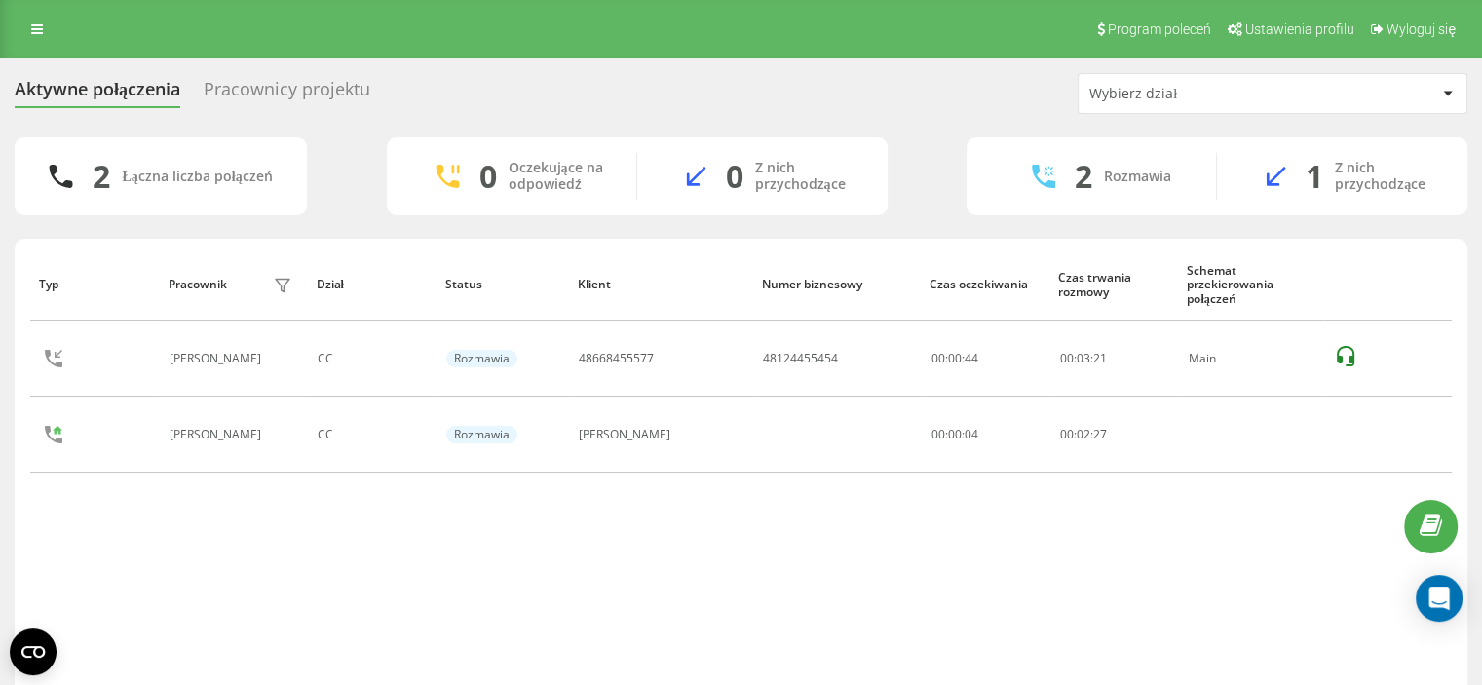
click at [1356, 226] on div "2 Łączna liczba połączeń 0 Oczekujące na odpowiedź 0 Z nich przychodzące 2 Rozm…" at bounding box center [741, 439] width 1453 height 605
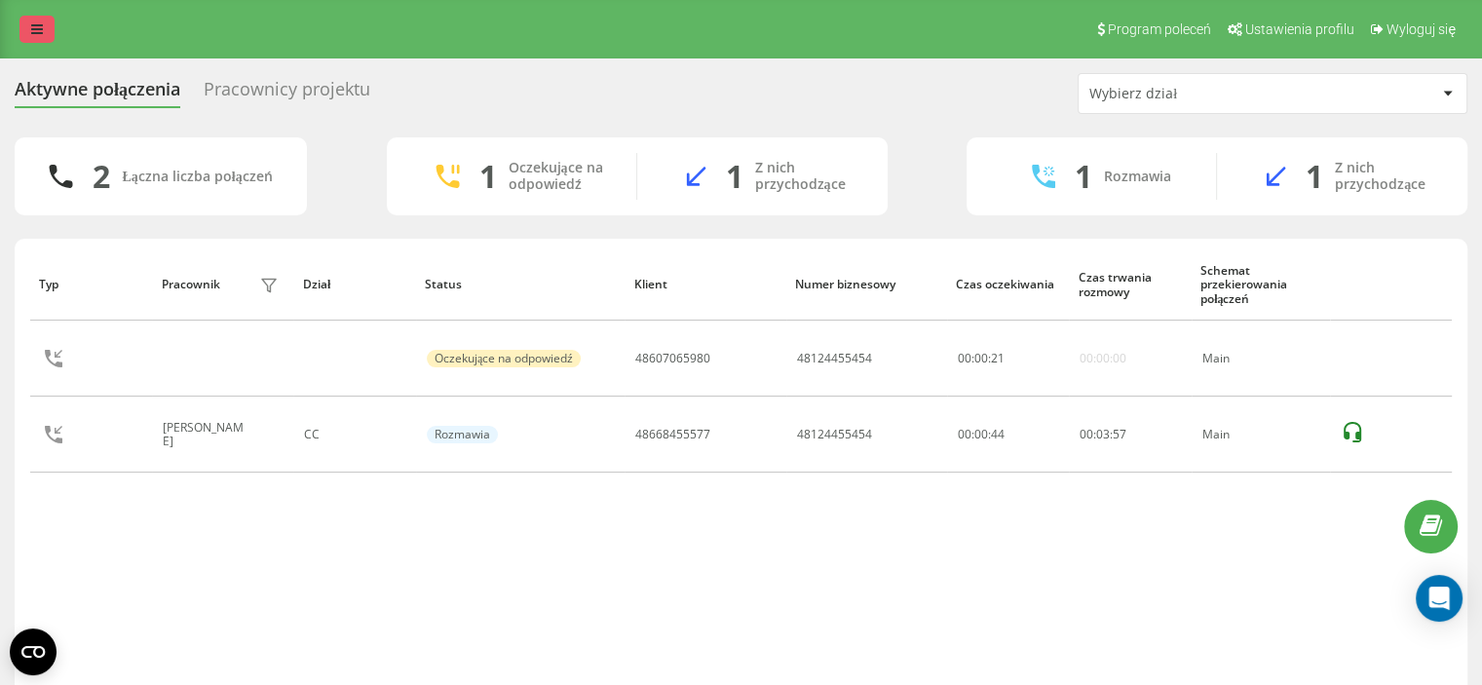
click at [29, 22] on link at bounding box center [36, 29] width 35 height 27
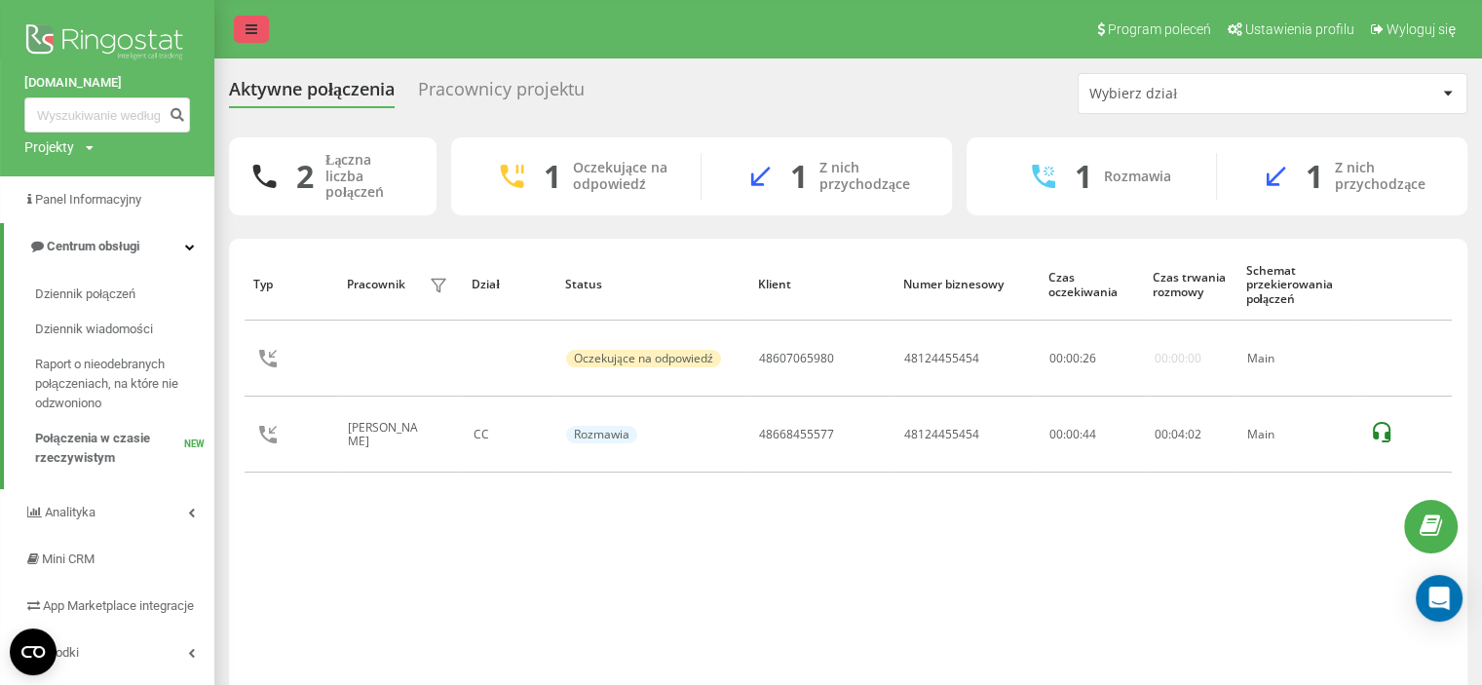
click at [253, 19] on link at bounding box center [251, 29] width 35 height 27
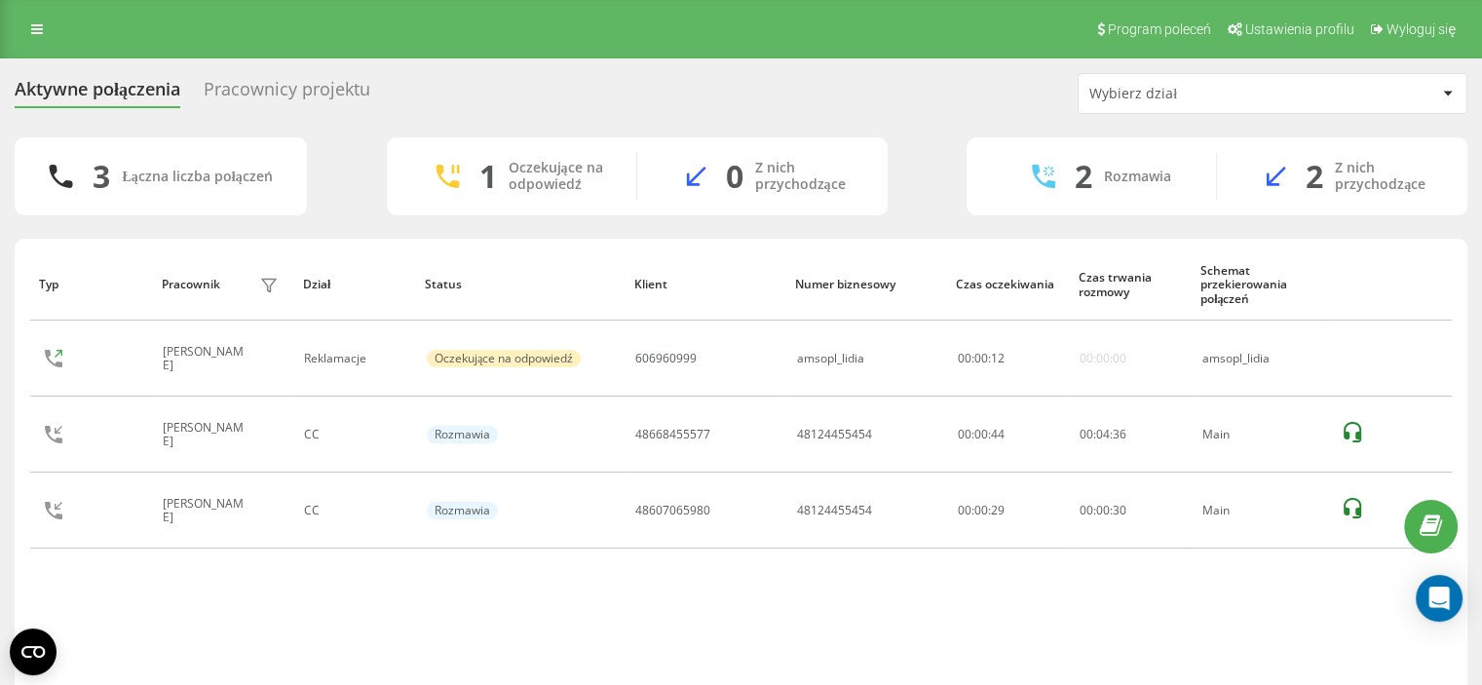
click at [55, 37] on div "Program poleceń Ustawienia profilu Wyloguj się" at bounding box center [741, 29] width 1482 height 58
click at [47, 30] on link at bounding box center [36, 29] width 35 height 27
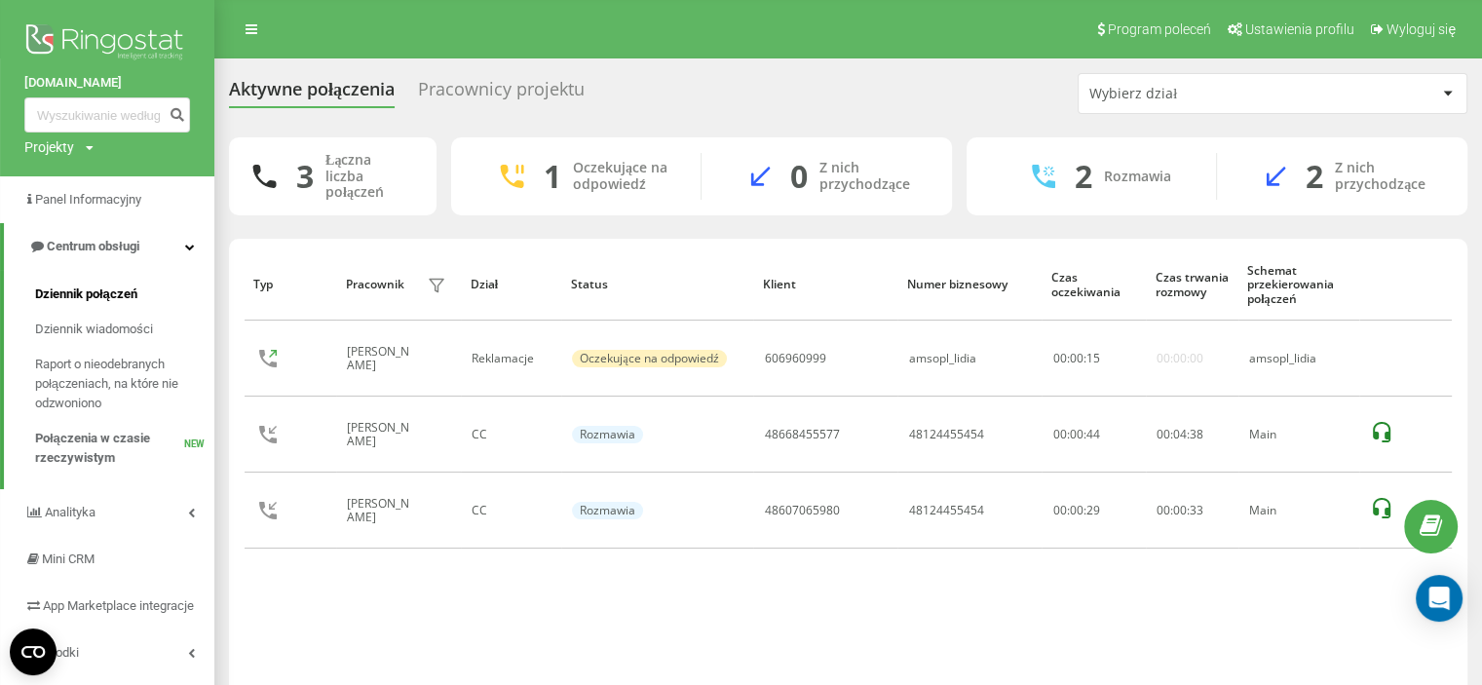
click at [89, 296] on span "Dziennik połączeń" at bounding box center [86, 294] width 102 height 19
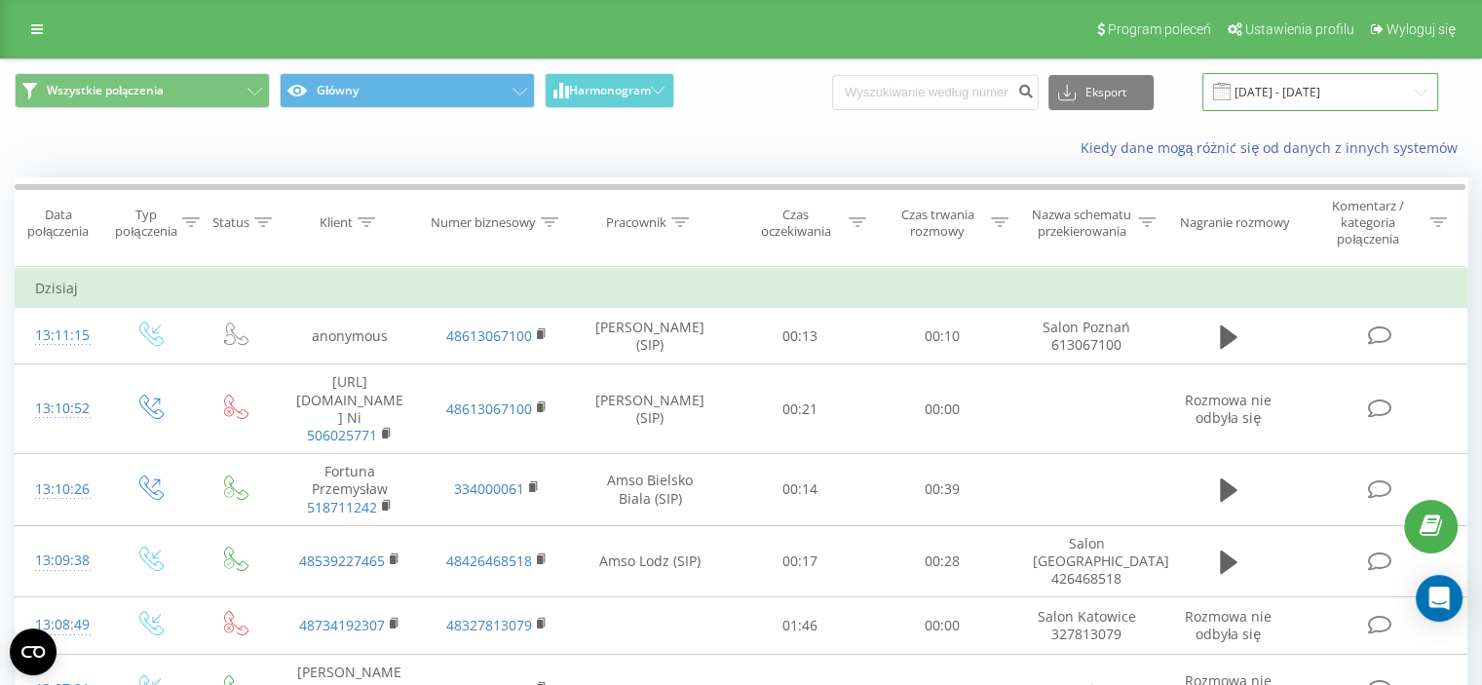
click at [1266, 95] on input "[DATE] - [DATE]" at bounding box center [1320, 92] width 236 height 38
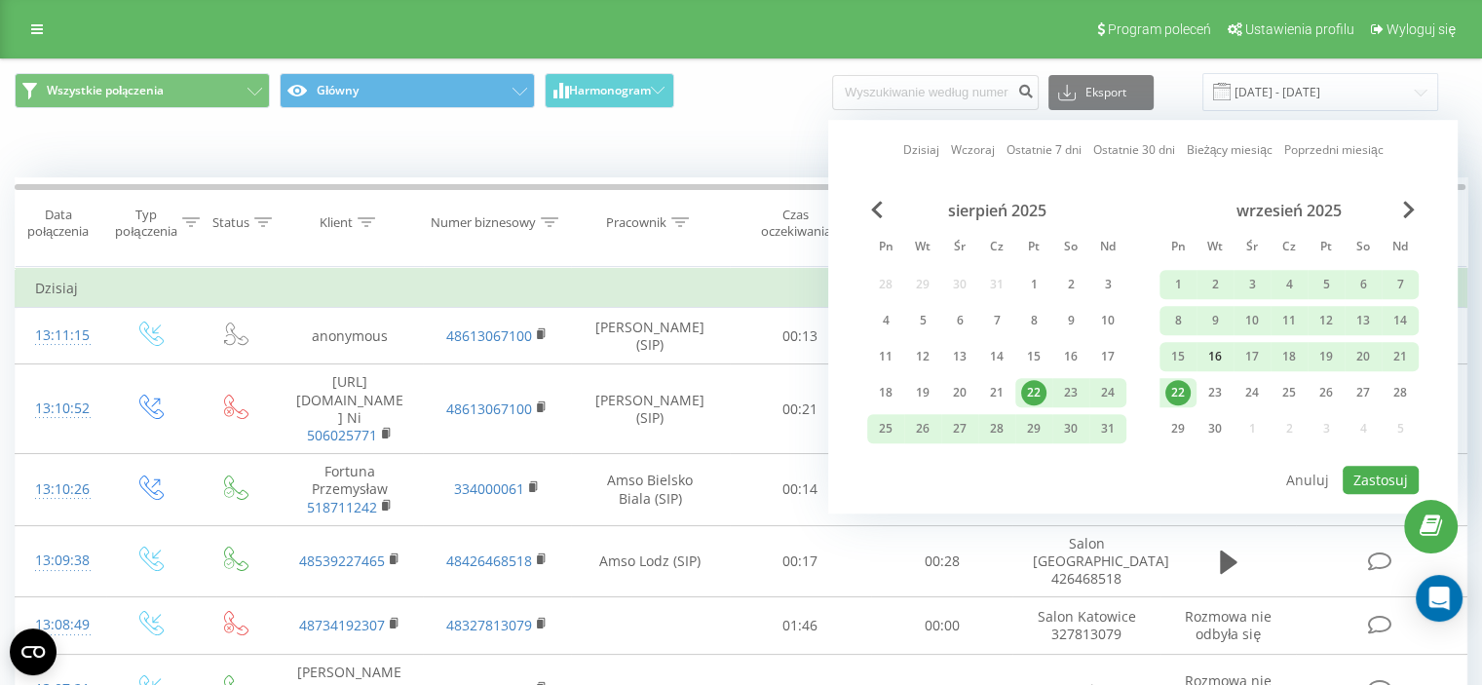
click at [1209, 354] on div "16" at bounding box center [1214, 356] width 25 height 25
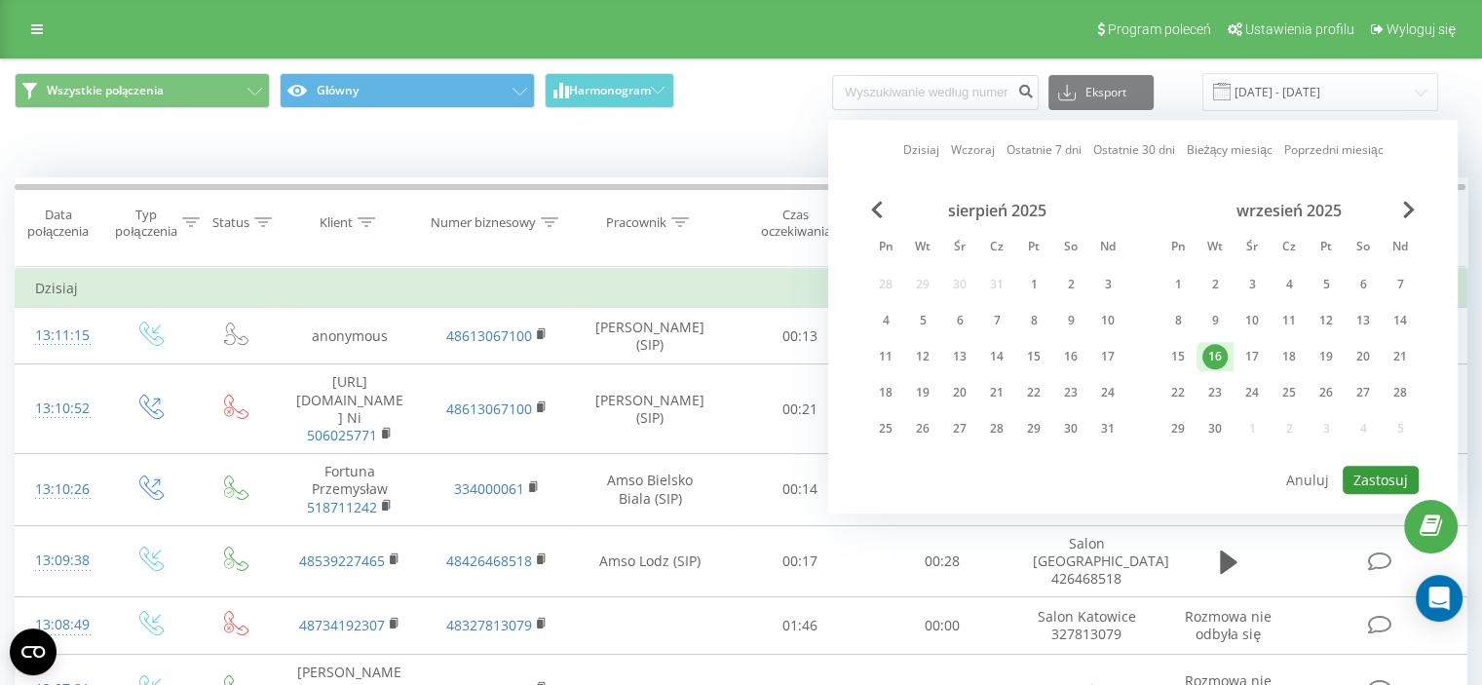
click at [1369, 467] on button "Zastosuj" at bounding box center [1381, 480] width 76 height 28
type input "[DATE] - [DATE]"
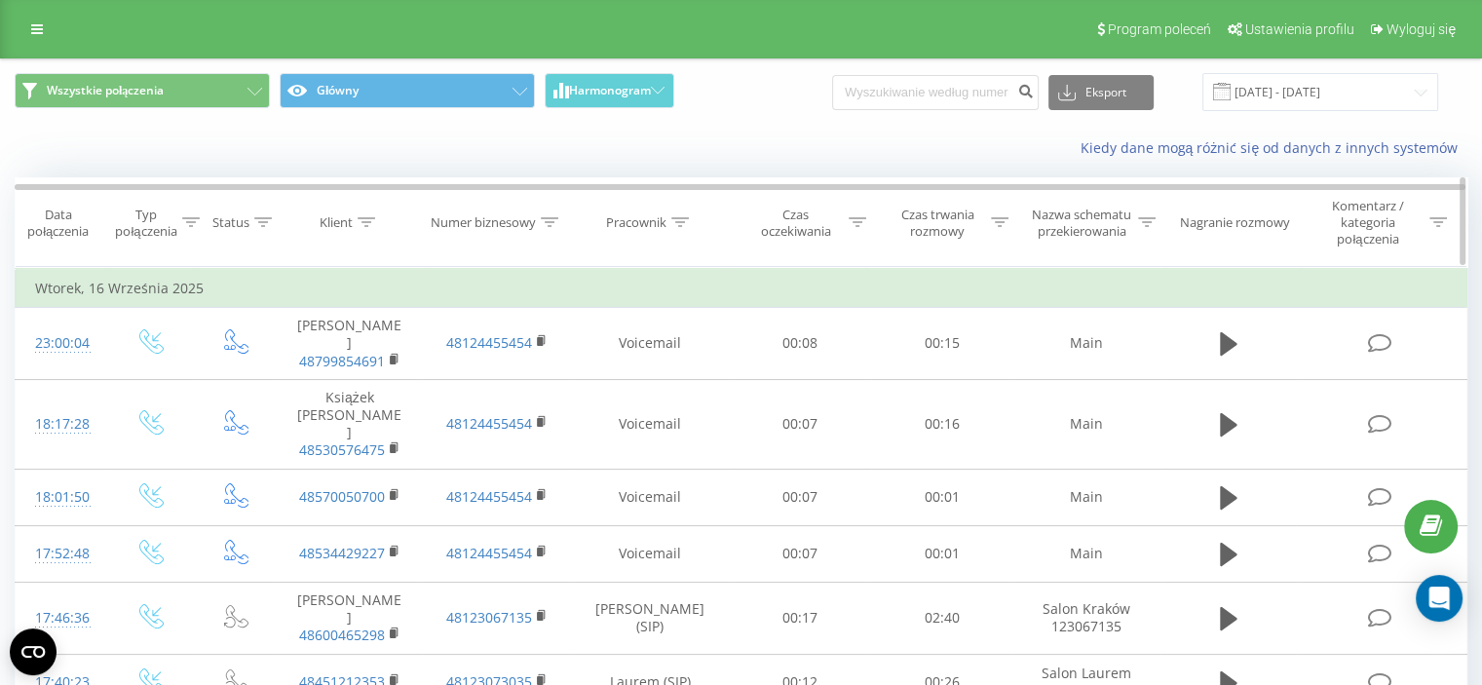
click at [635, 221] on div "Pracownik" at bounding box center [636, 222] width 60 height 17
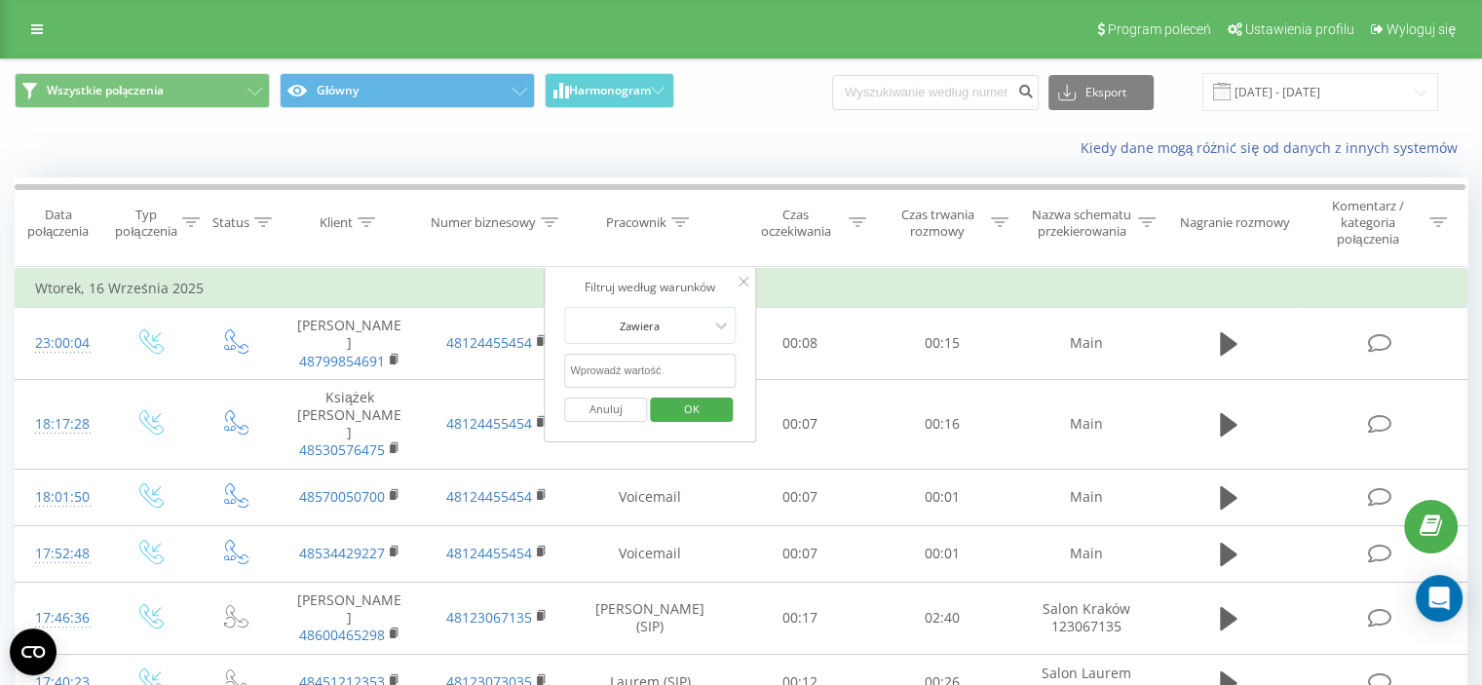
click at [662, 360] on input "text" at bounding box center [649, 371] width 171 height 34
type input "[PERSON_NAME]"
click at [700, 404] on span "OK" at bounding box center [691, 409] width 55 height 30
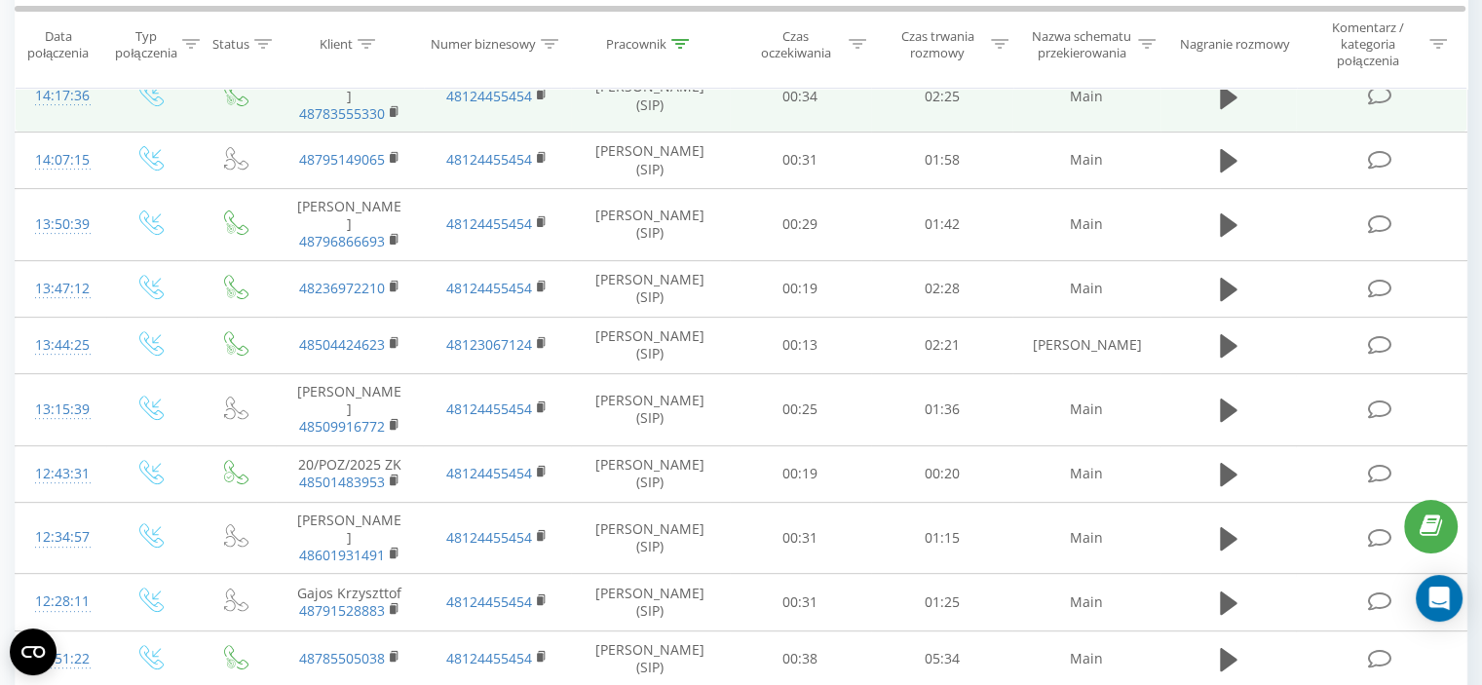
scroll to position [779, 0]
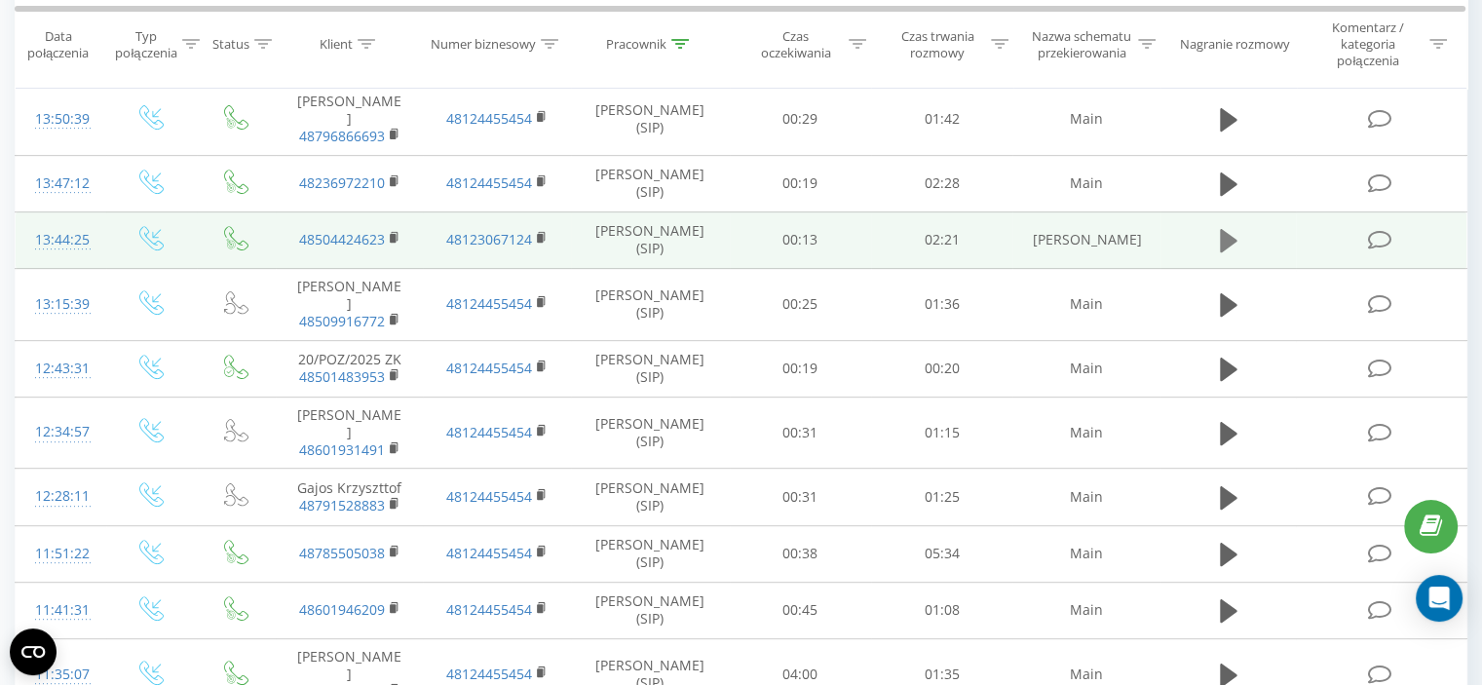
click at [1224, 229] on icon at bounding box center [1229, 240] width 18 height 23
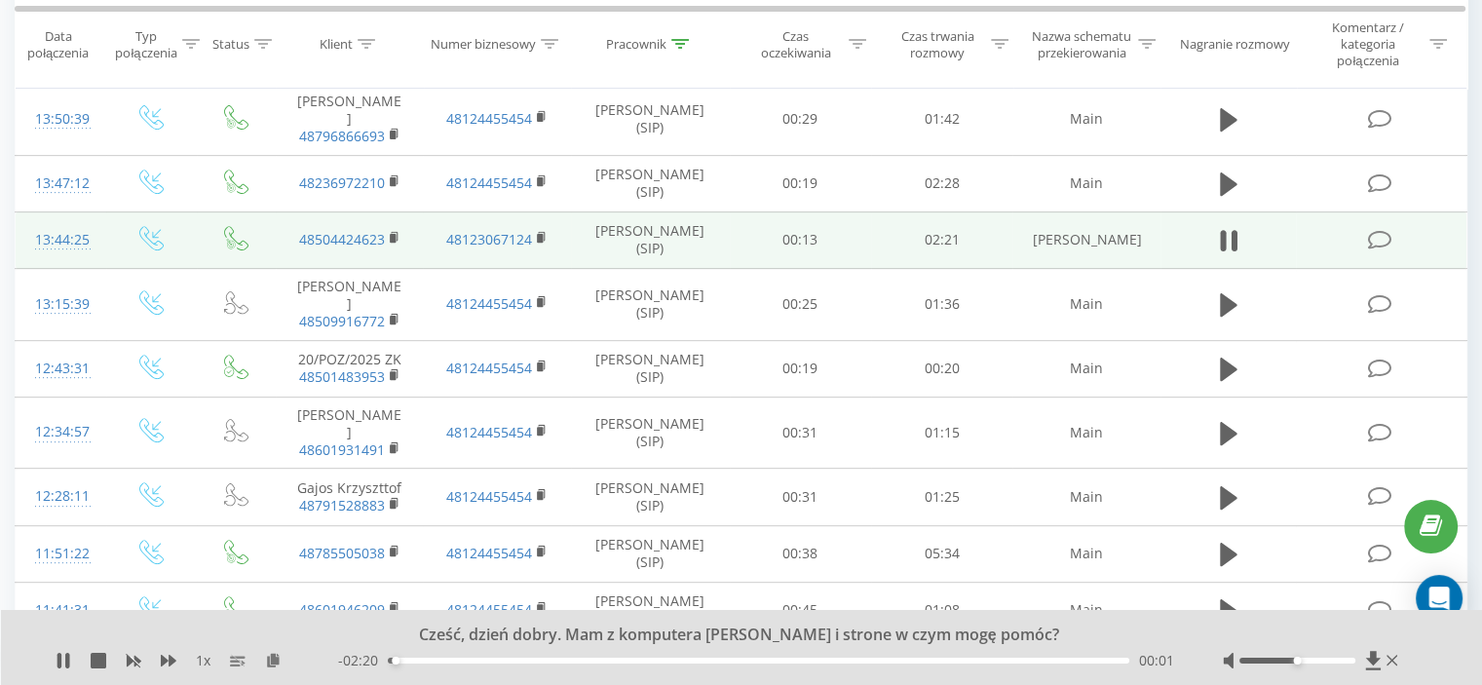
click at [409, 654] on div "- 02:20 00:01 00:01" at bounding box center [756, 660] width 836 height 19
click at [405, 661] on div "00:01" at bounding box center [758, 661] width 741 height 6
click at [63, 657] on icon at bounding box center [64, 661] width 16 height 16
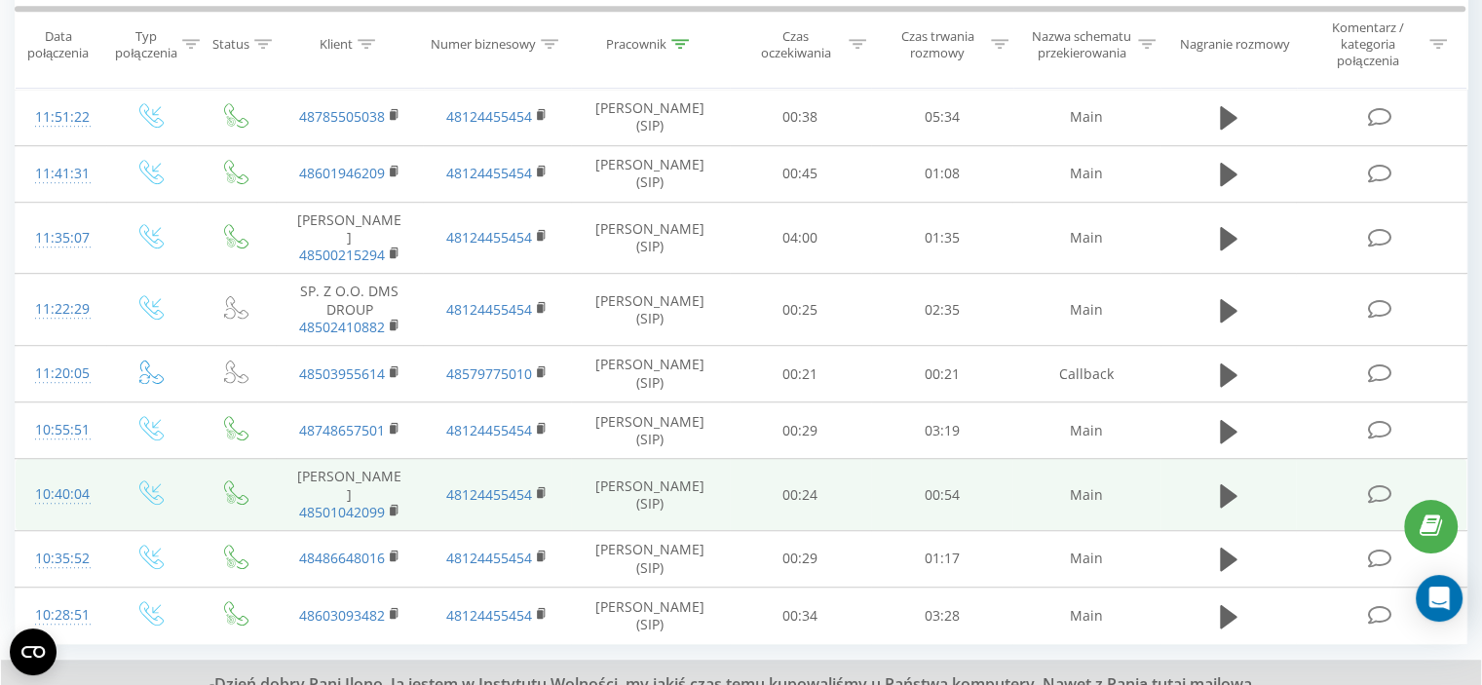
scroll to position [1242, 0]
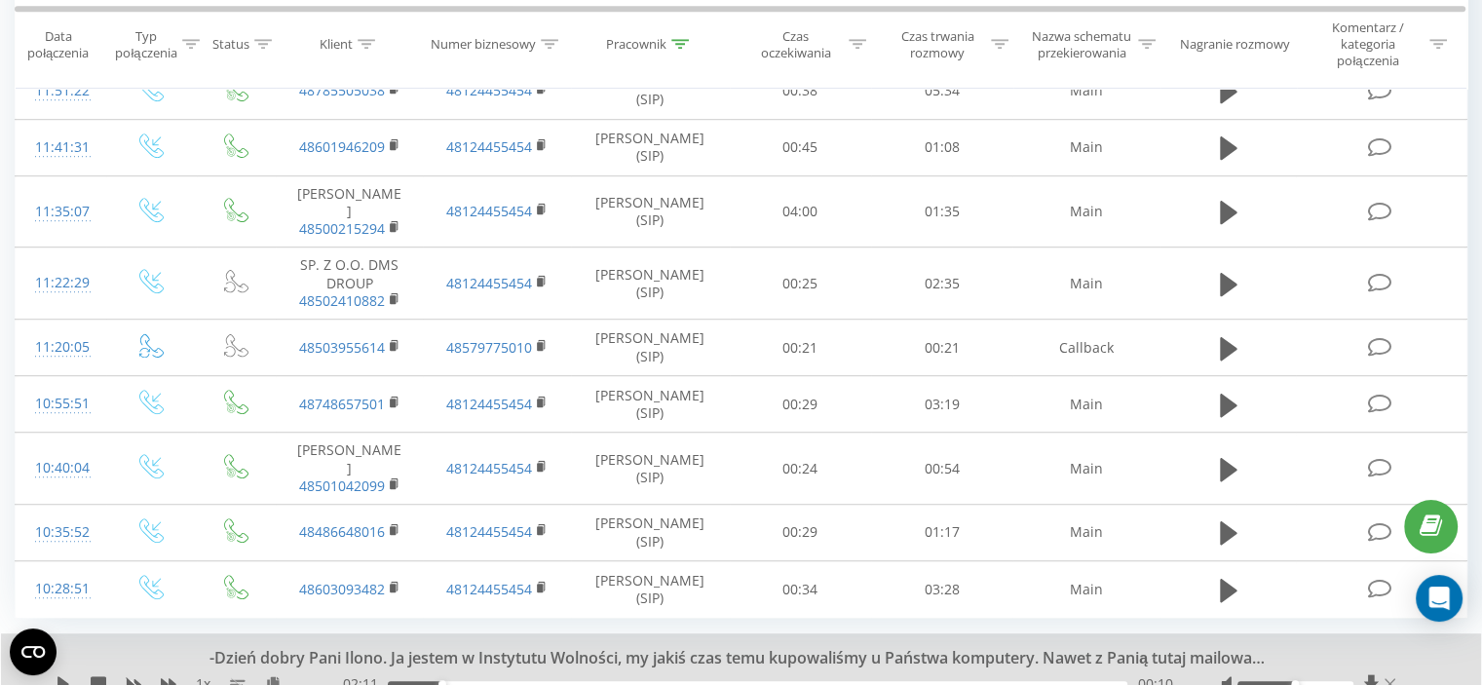
click at [1385, 679] on icon at bounding box center [1390, 684] width 11 height 11
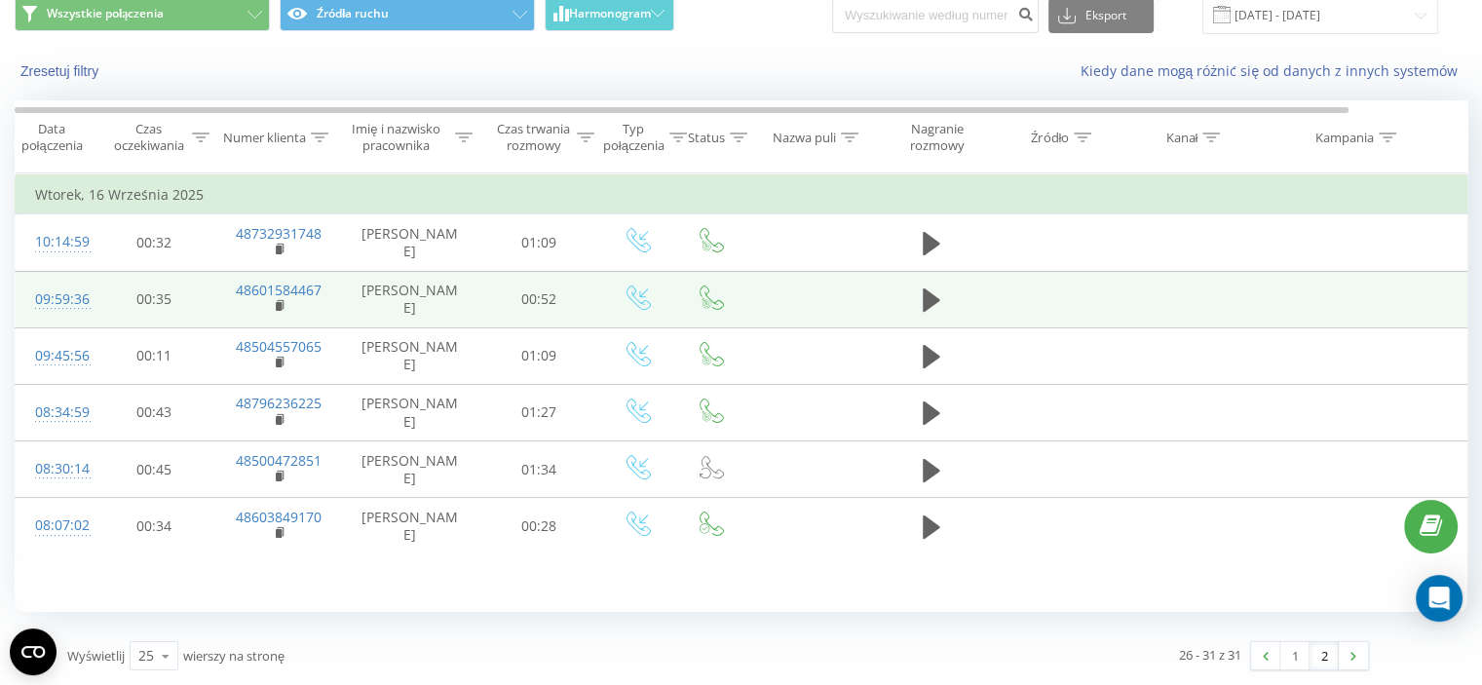
scroll to position [76, 0]
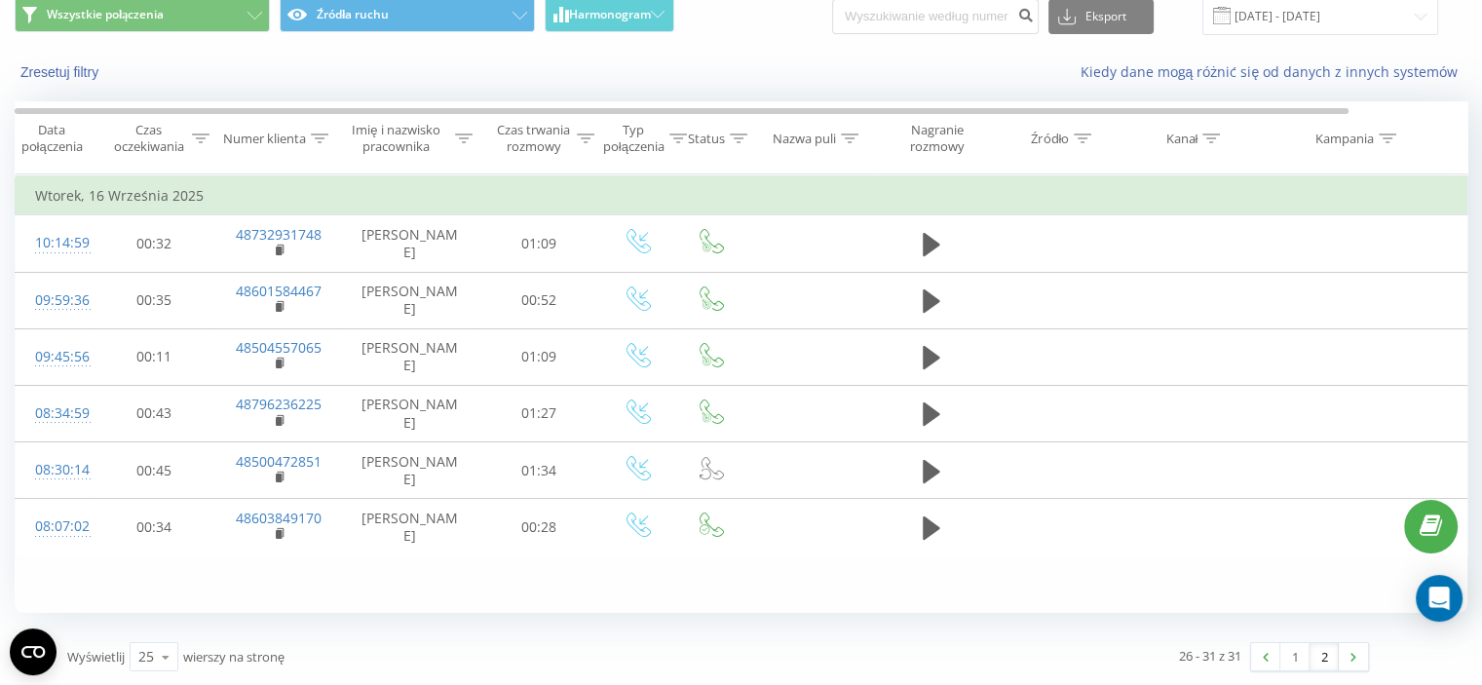
drag, startPoint x: 550, startPoint y: 564, endPoint x: 373, endPoint y: 555, distance: 177.5
click at [373, 555] on div "Filtruj według warunków Jest równe Anuluj OK Filtruj według warunków Zawiera An…" at bounding box center [741, 393] width 1453 height 438
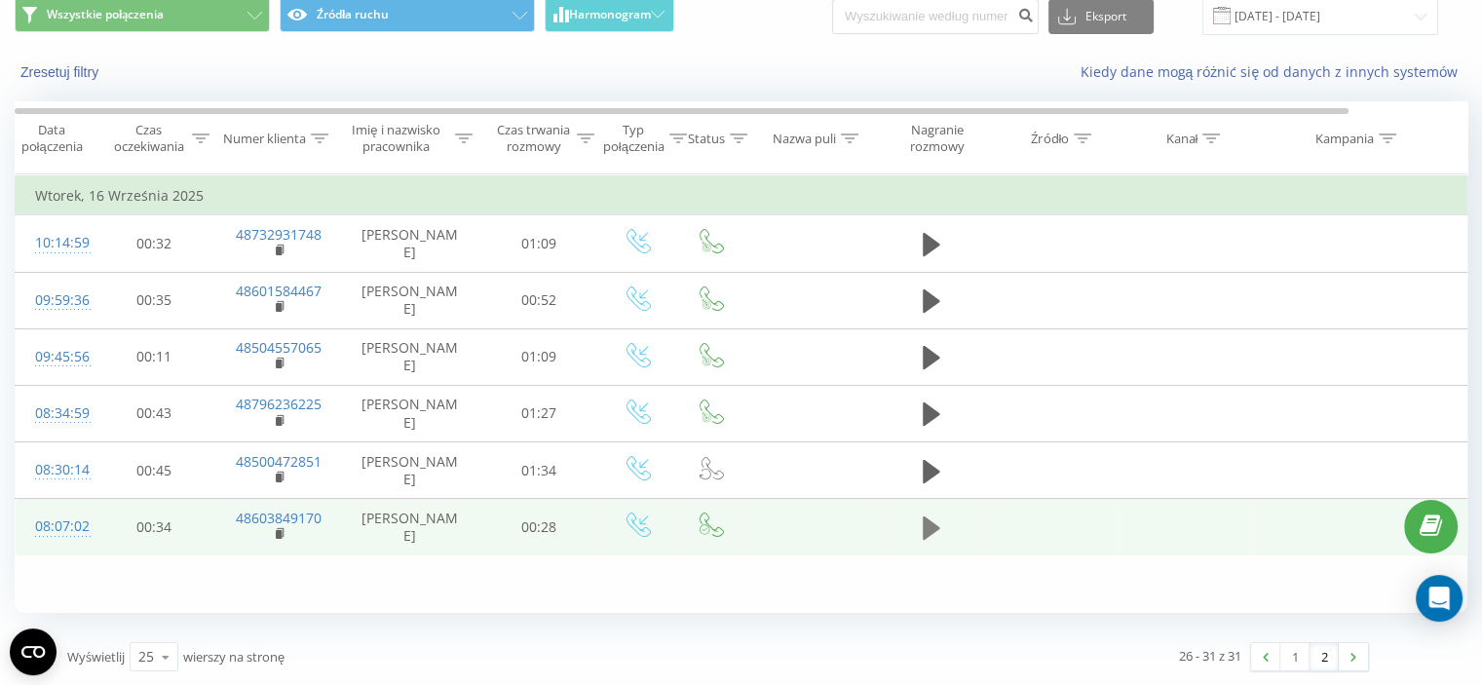
click at [929, 525] on icon at bounding box center [932, 527] width 18 height 23
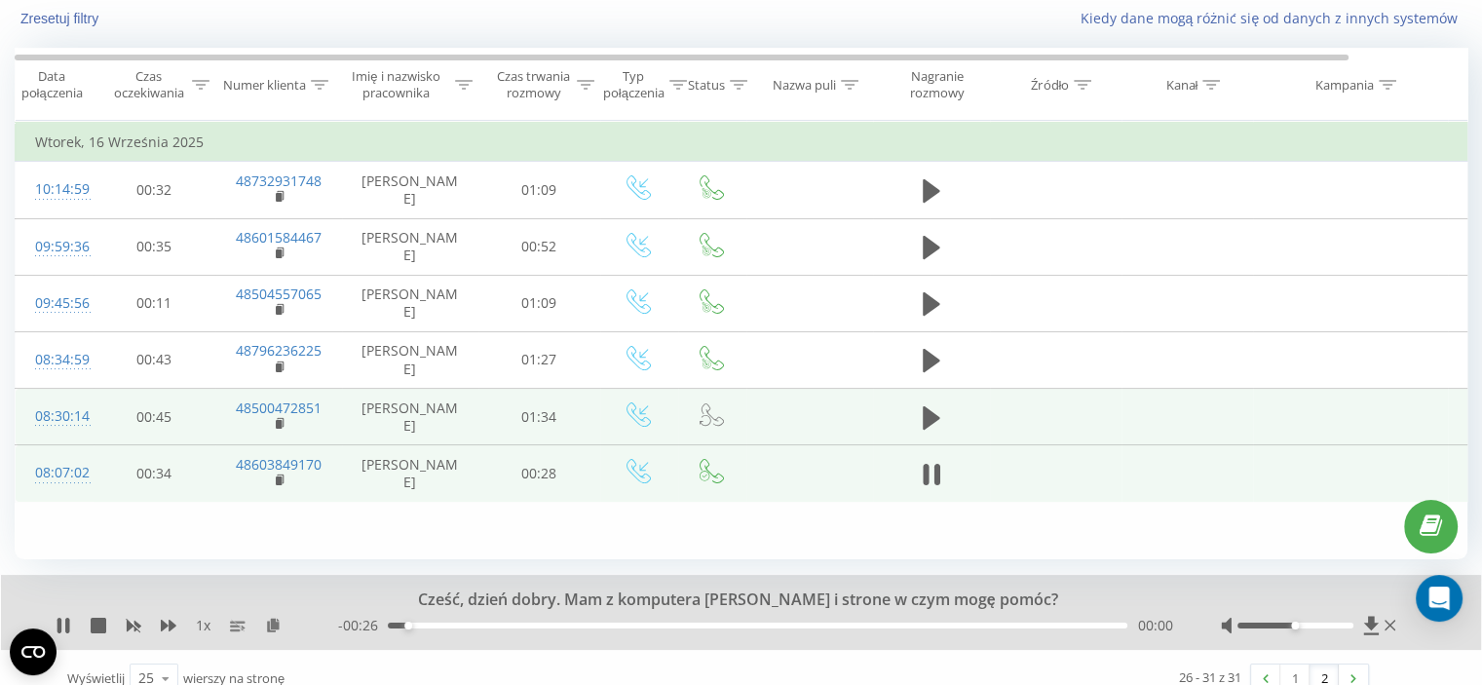
scroll to position [151, 0]
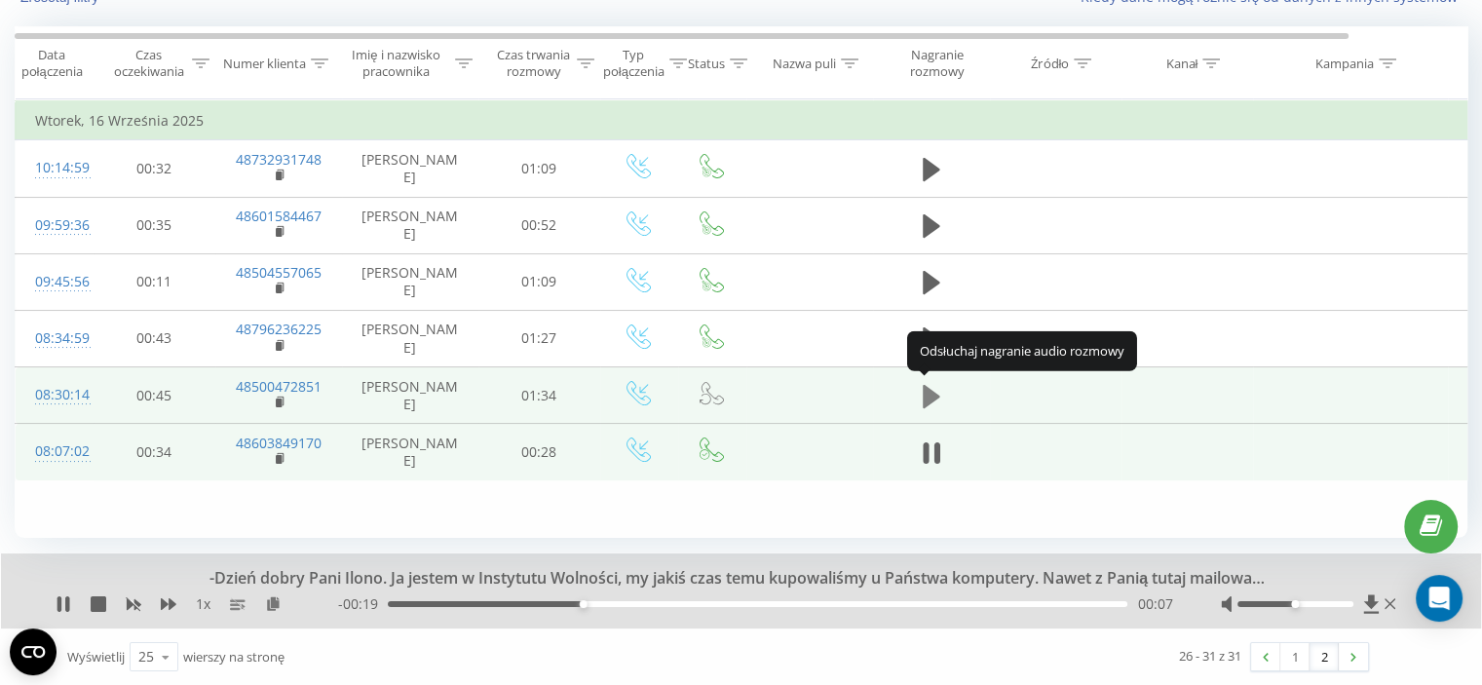
click at [927, 398] on icon at bounding box center [932, 395] width 18 height 23
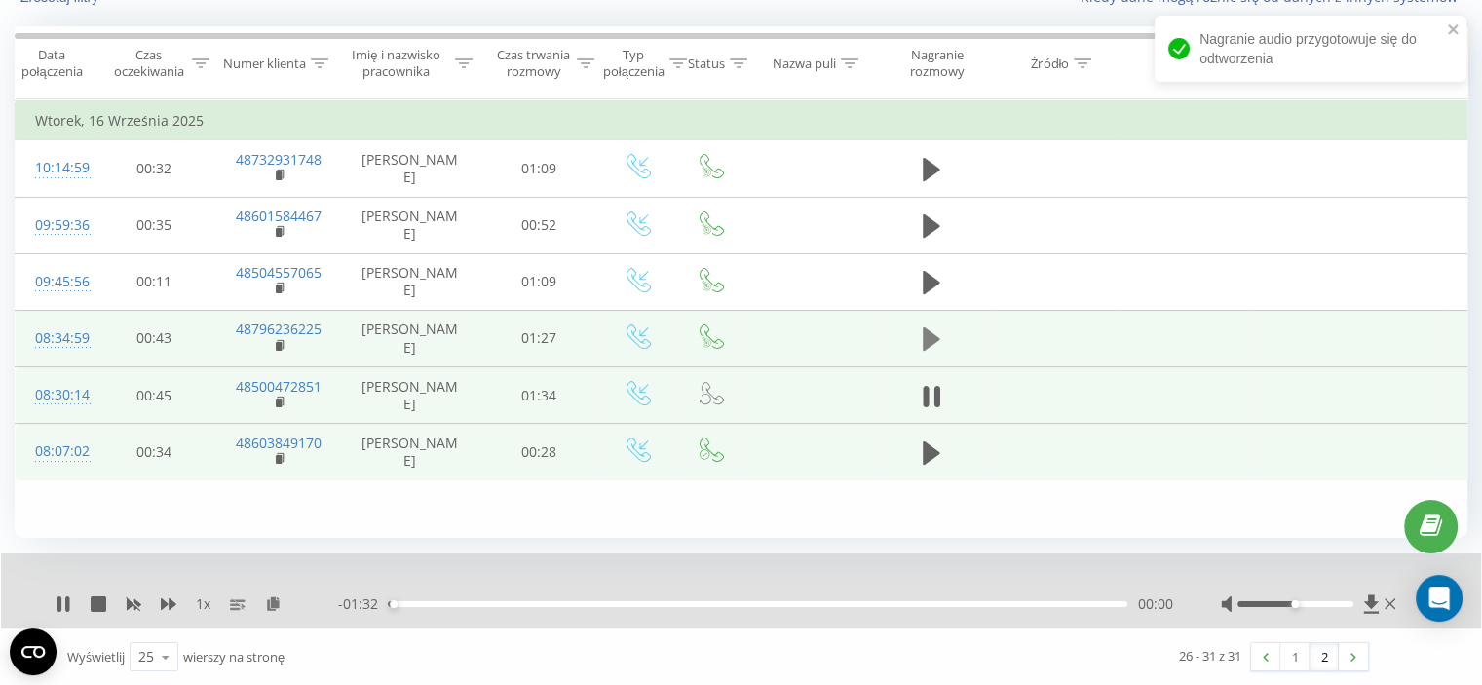
click at [925, 346] on icon at bounding box center [932, 338] width 18 height 23
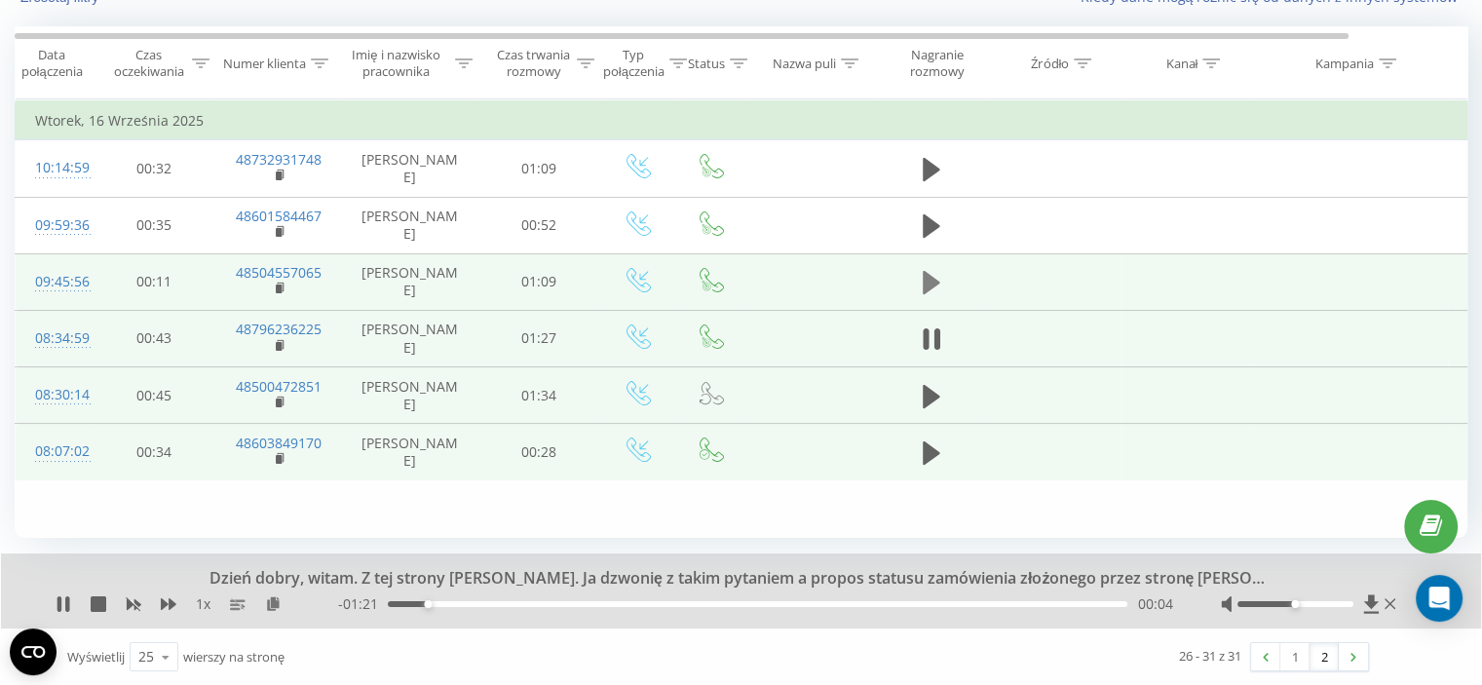
click at [930, 277] on icon at bounding box center [932, 282] width 18 height 23
click at [281, 283] on icon at bounding box center [281, 289] width 11 height 14
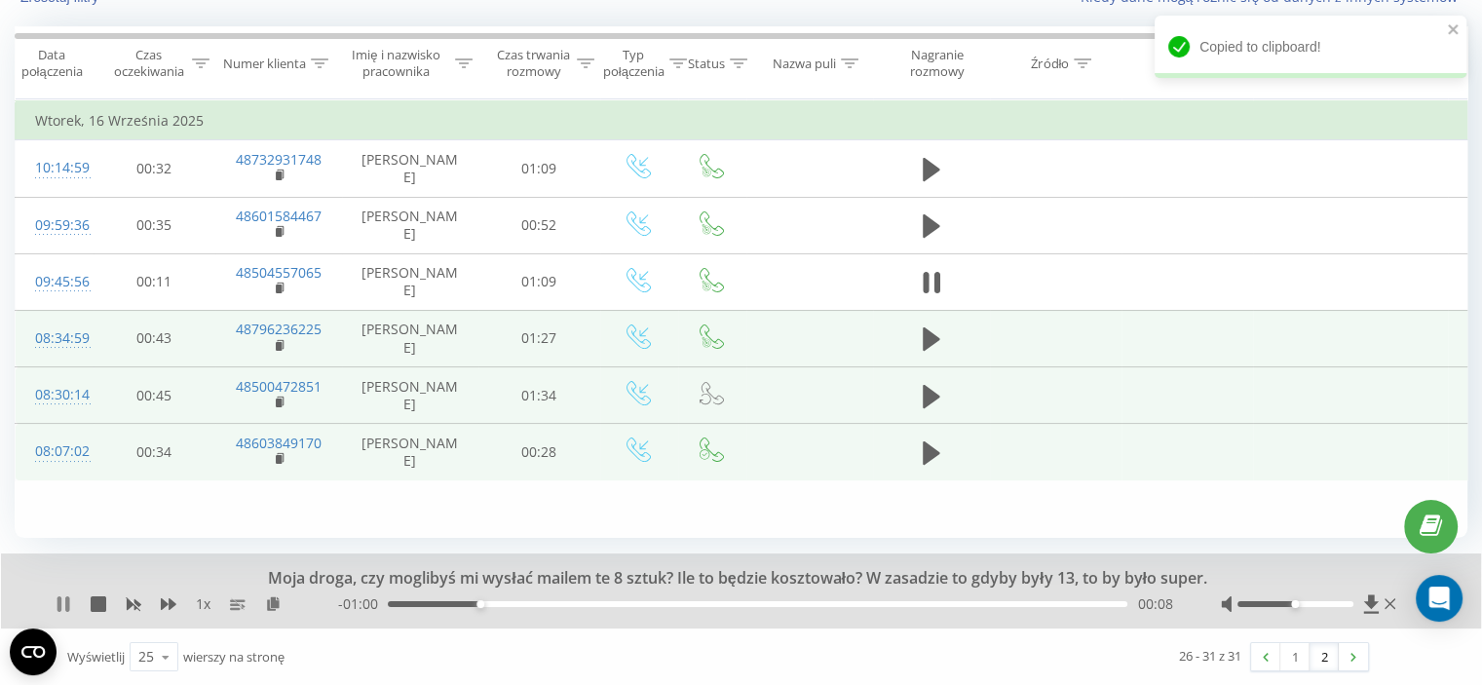
drag, startPoint x: 60, startPoint y: 598, endPoint x: 225, endPoint y: 273, distance: 364.7
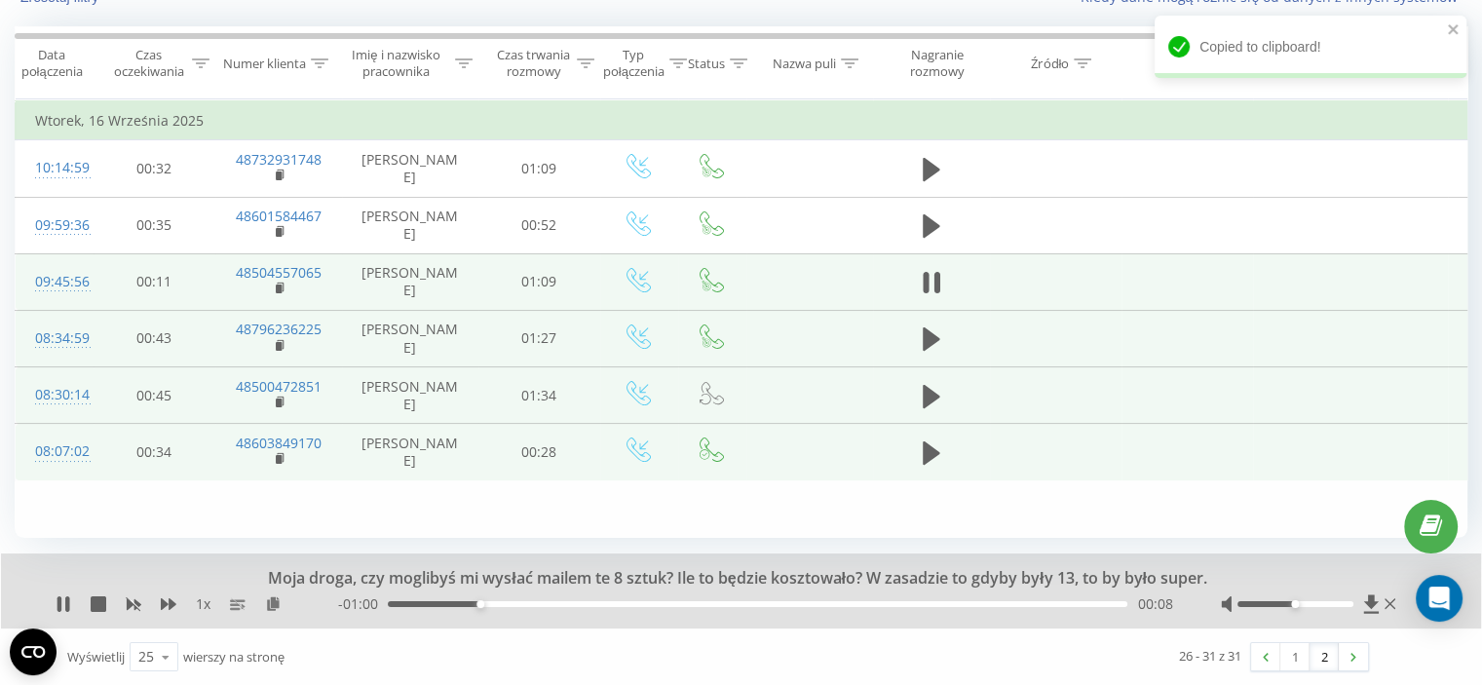
click at [58, 597] on icon at bounding box center [59, 604] width 4 height 16
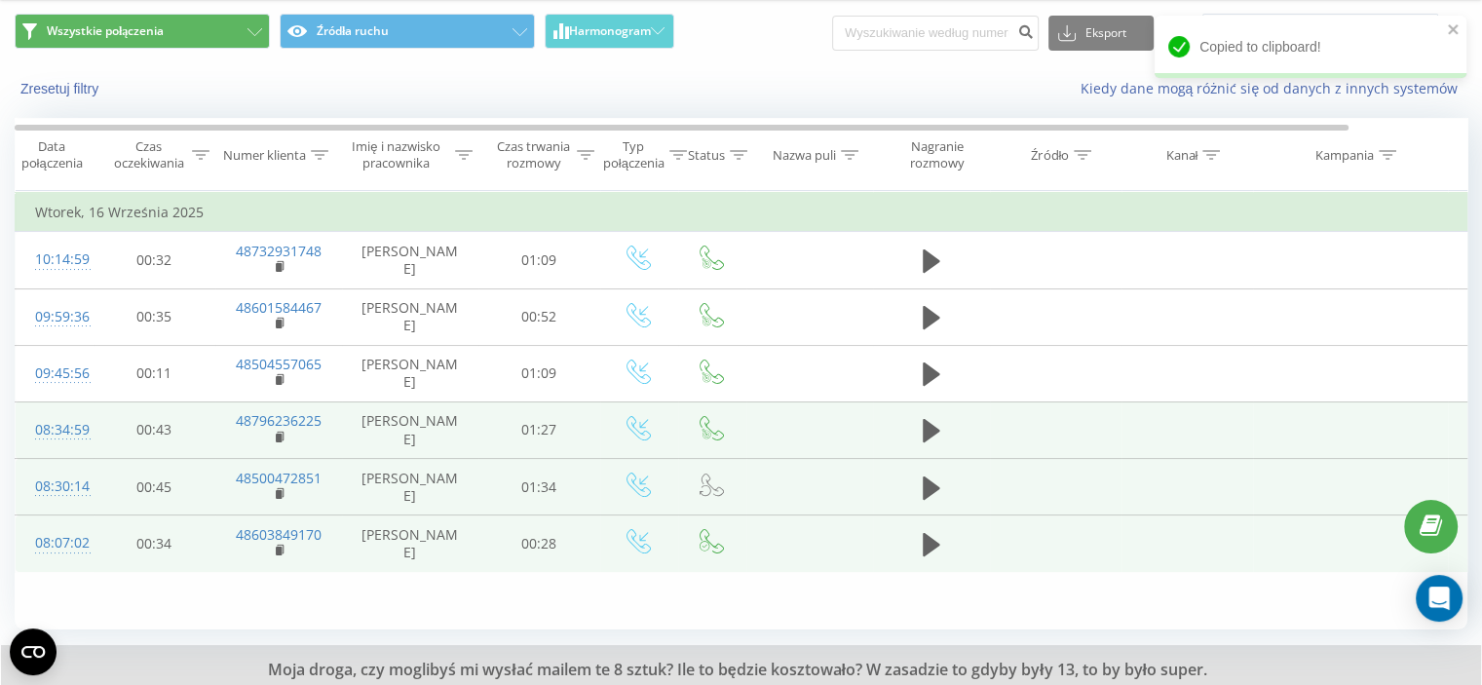
scroll to position [0, 0]
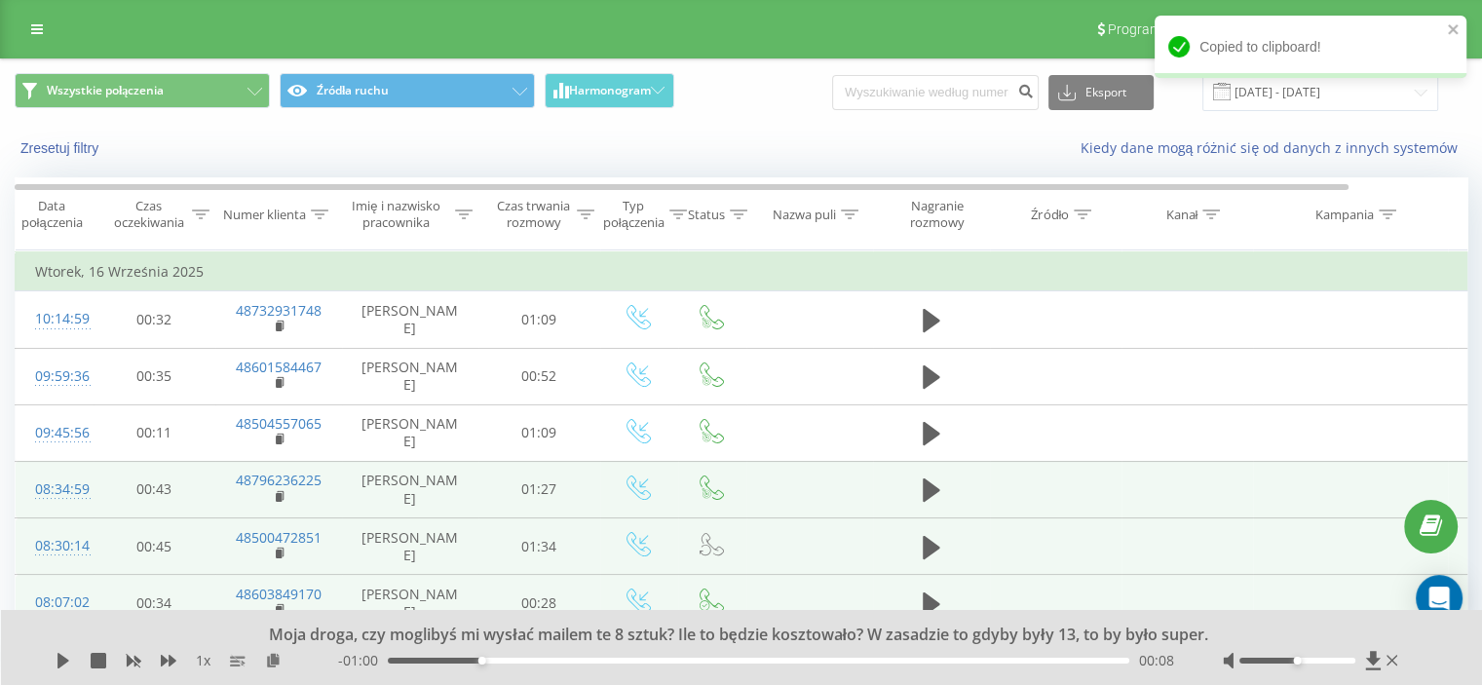
click at [41, 13] on div "Program poleceń Ustawienia profilu Wyloguj się" at bounding box center [741, 29] width 1482 height 58
click at [36, 28] on icon at bounding box center [37, 29] width 12 height 14
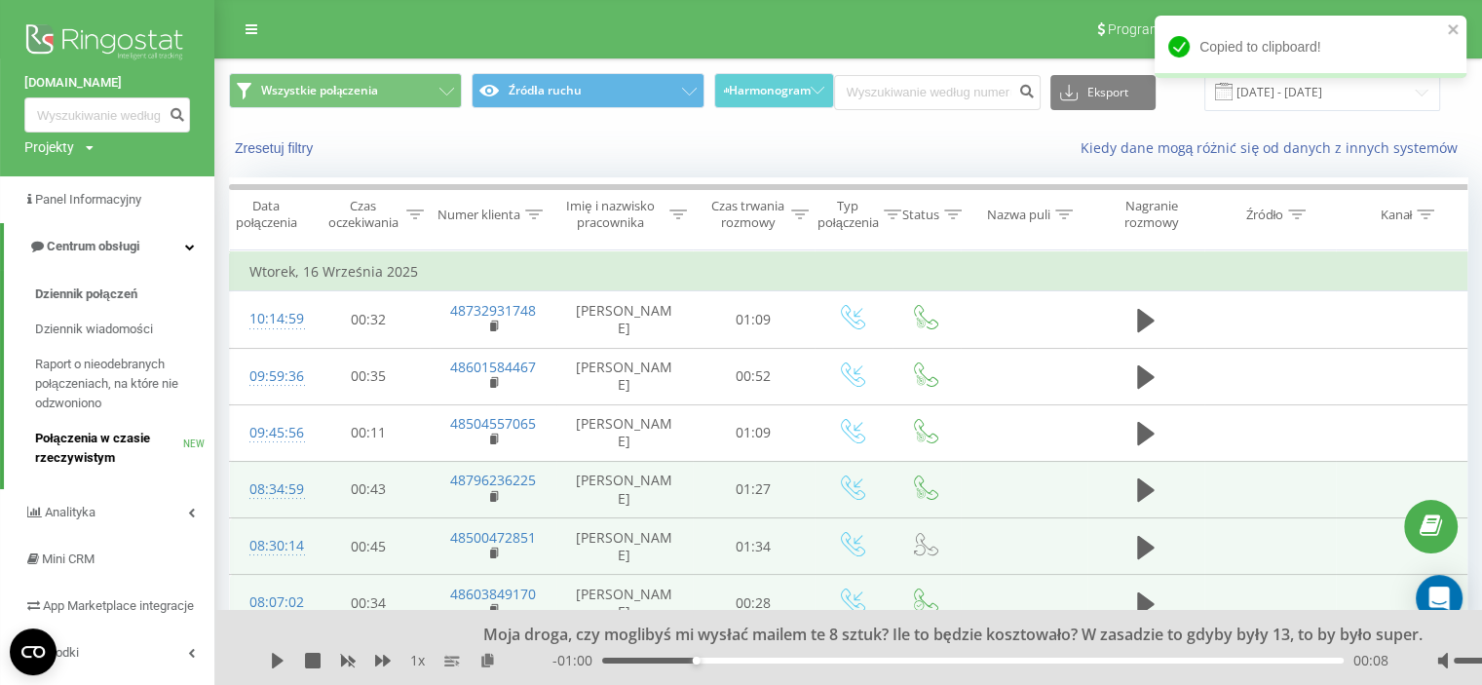
click at [97, 441] on span "Połączenia w czasie rzeczywistym" at bounding box center [109, 448] width 148 height 39
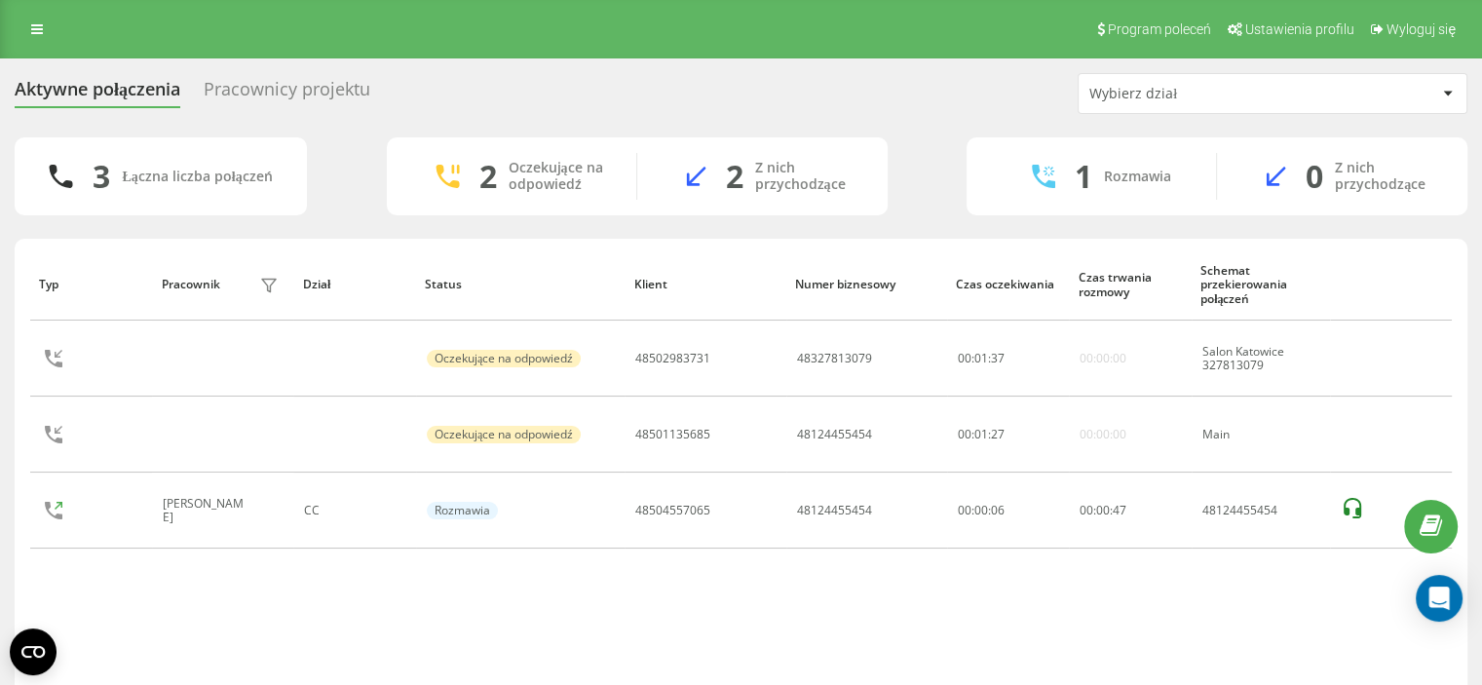
click at [998, 626] on div "Typ Pracownik filtra Dział Status Klient Numer biznesowy Czas oczekiwania Czas …" at bounding box center [741, 470] width 1422 height 445
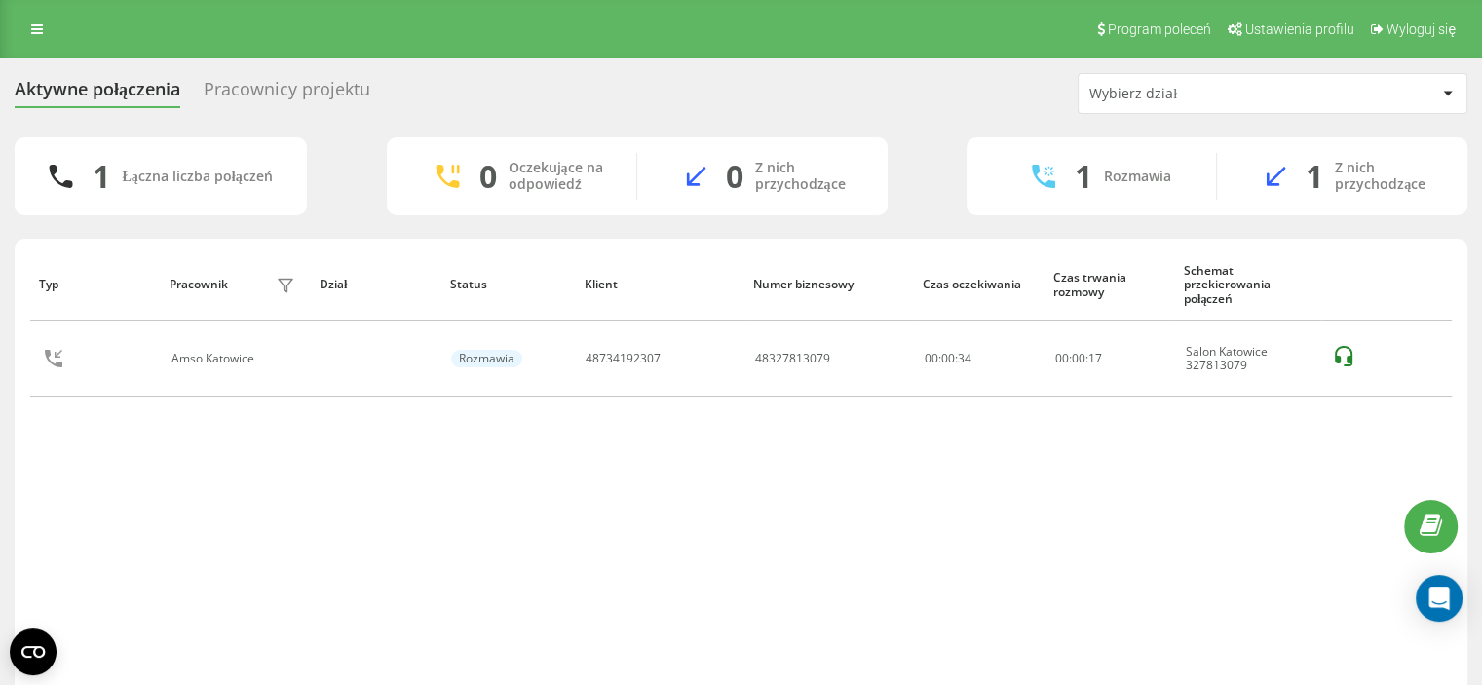
click at [0, 459] on div "Aktywne połączenia Pracownicy projektu Wybierz dział 1 Łączna liczba połączeń 0…" at bounding box center [741, 407] width 1482 height 699
drag, startPoint x: 0, startPoint y: 481, endPoint x: 48, endPoint y: 92, distance: 392.6
click at [0, 478] on div "Aktywne połączenia Pracownicy projektu Wybierz dział 1 Łączna liczba połączeń 0…" at bounding box center [741, 407] width 1482 height 699
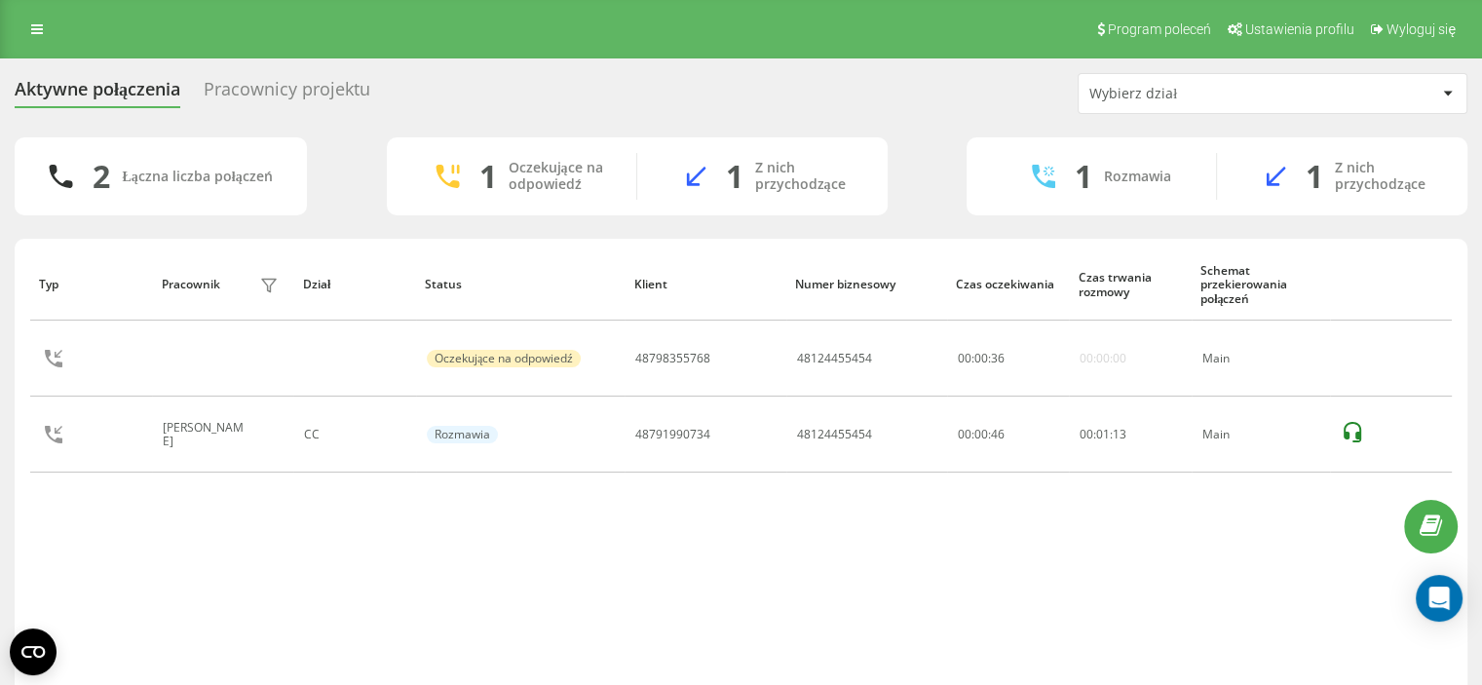
click at [0, 465] on div "Aktywne połączenia Pracownicy projektu Wybierz dział 2 Łączna liczba połączeń 1…" at bounding box center [741, 407] width 1482 height 699
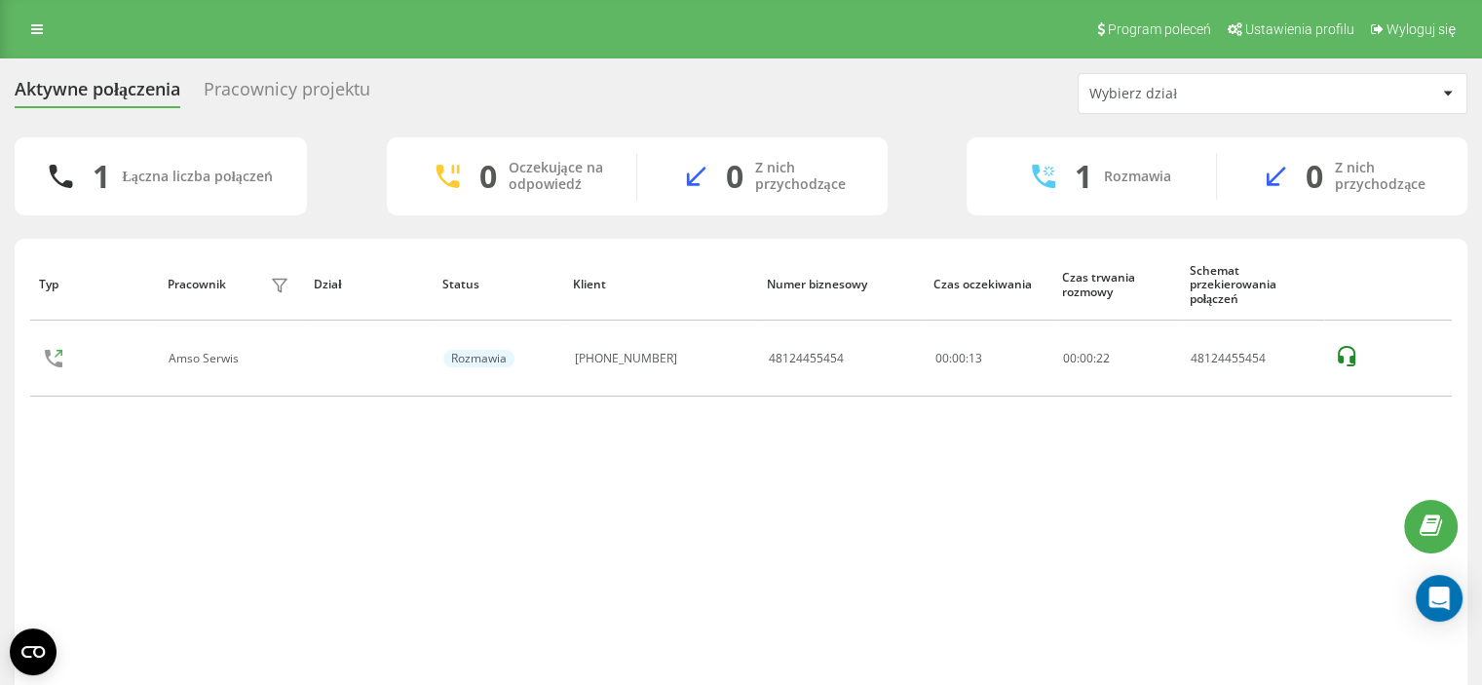
click at [0, 412] on div "Aktywne połączenia Pracownicy projektu Wybierz dział 1 Łączna liczba połączeń 0…" at bounding box center [741, 407] width 1482 height 699
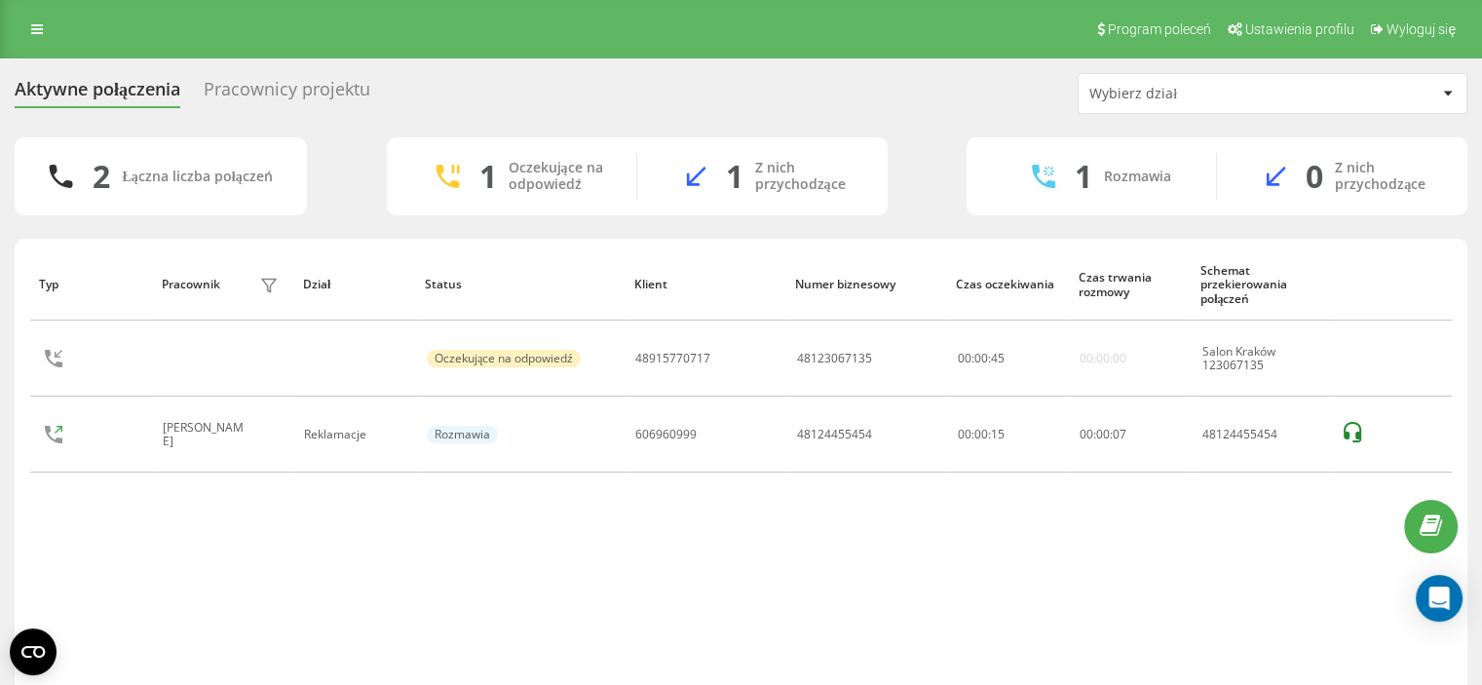
click at [8, 555] on div "Aktywne połączenia Pracownicy projektu Wybierz dział 2 Łączna liczba połączeń 1…" at bounding box center [741, 407] width 1482 height 699
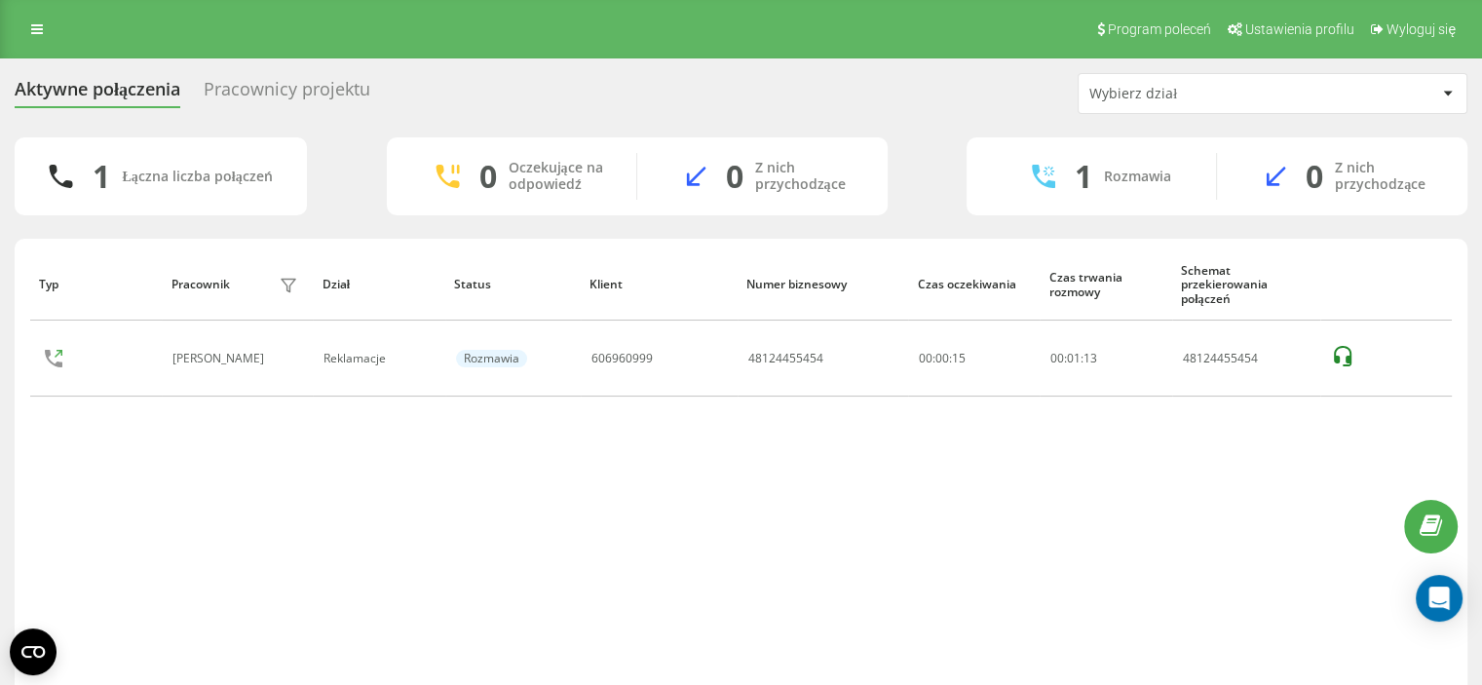
click at [23, 516] on div "Typ Pracownik filtra Dział Status Klient Numer biznesowy Czas oczekiwania Czas …" at bounding box center [741, 491] width 1453 height 504
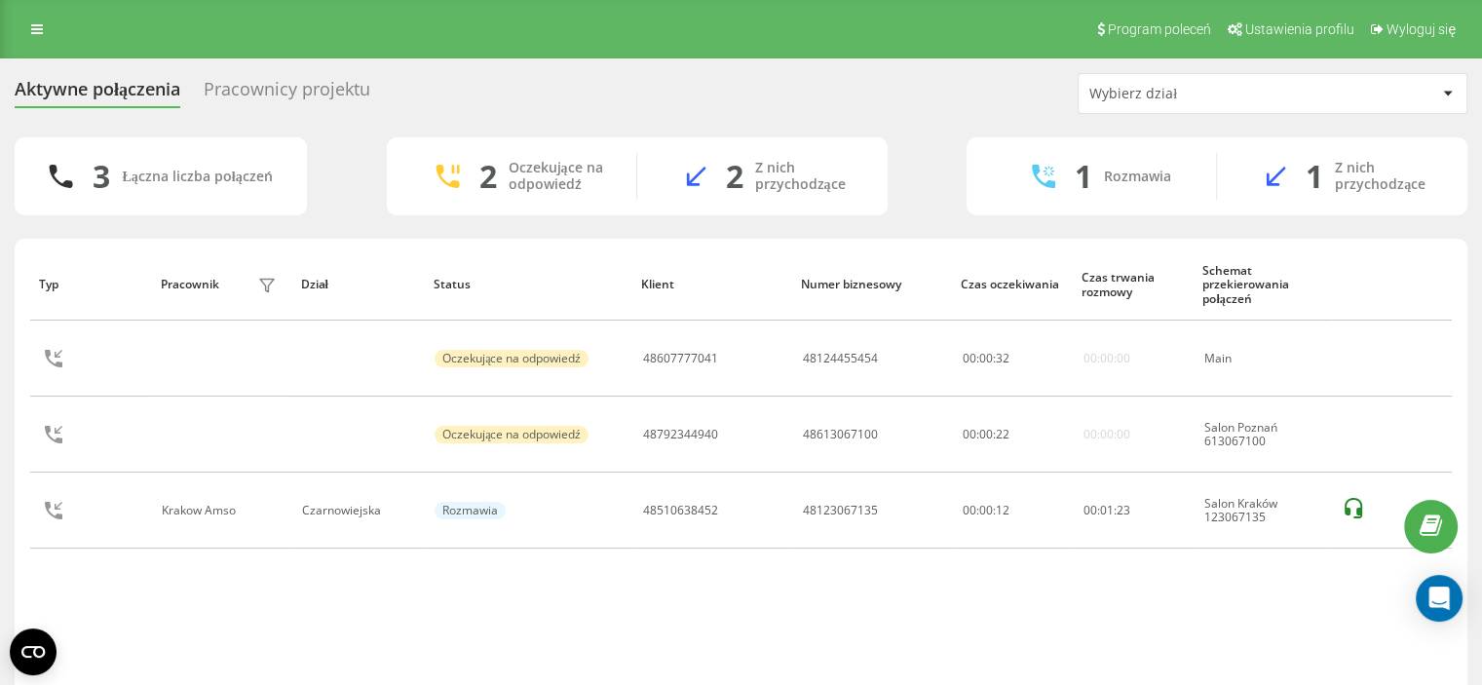
click at [0, 454] on div "Aktywne połączenia Pracownicy projektu Wybierz dział 3 Łączna liczba połączeń 2…" at bounding box center [741, 407] width 1482 height 699
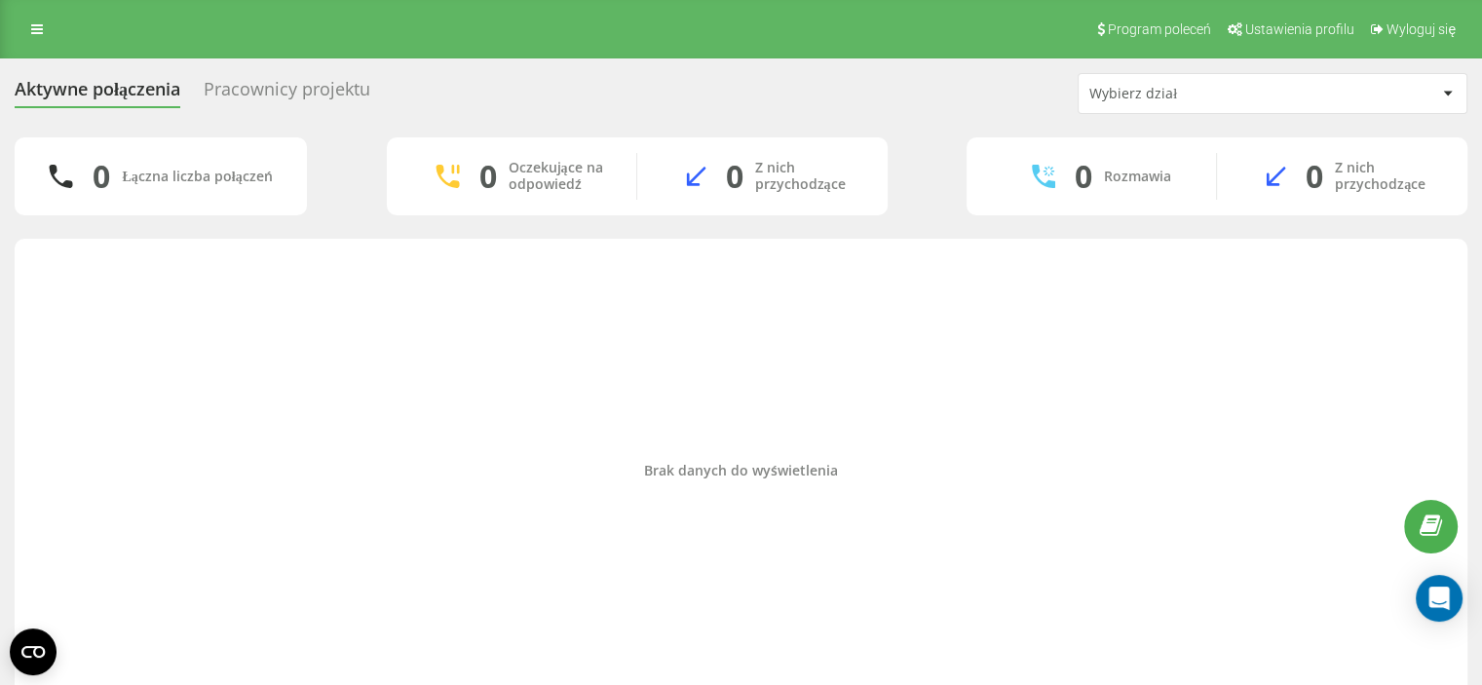
click at [0, 365] on div "Aktywne połączenia Pracownicy projektu Wybierz dział 0 Łączna liczba połączeń 0…" at bounding box center [741, 392] width 1482 height 669
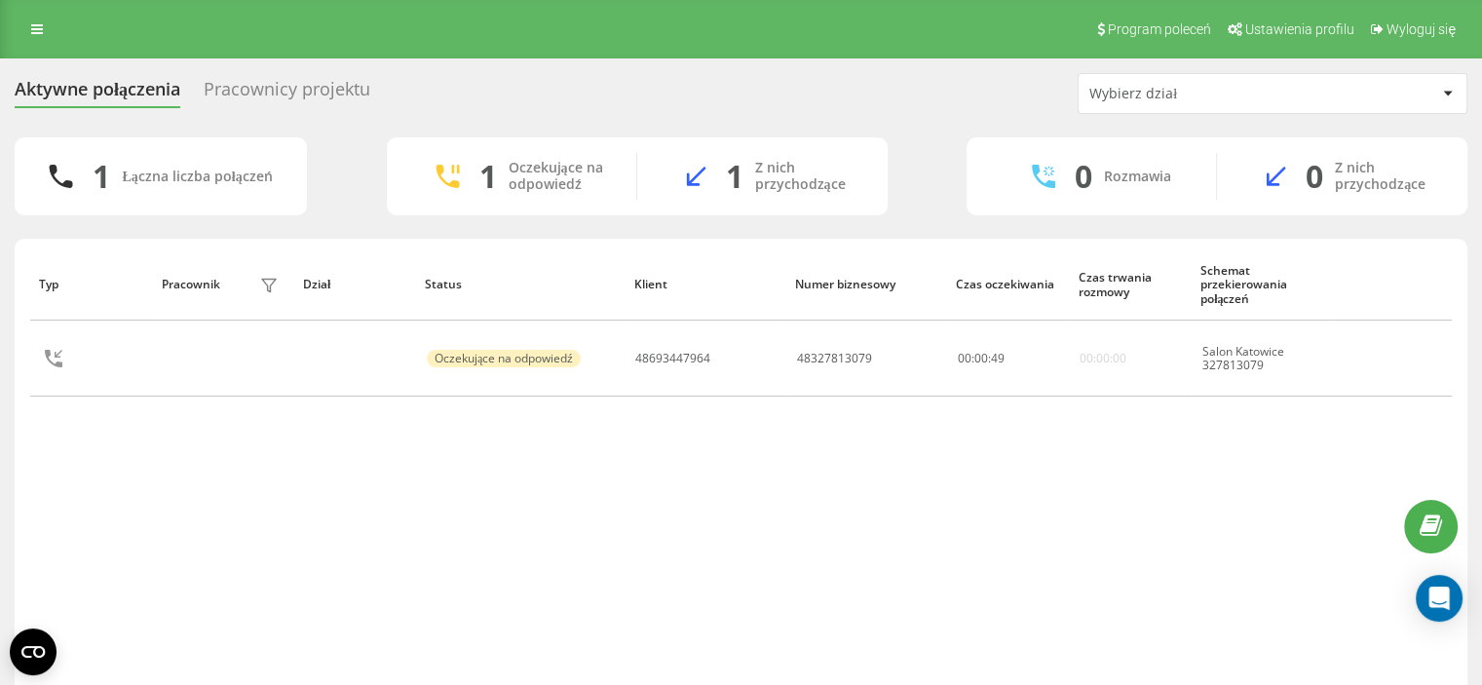
click at [0, 317] on div "Aktywne połączenia Pracownicy projektu Wybierz dział 1 Łączna liczba połączeń 1…" at bounding box center [741, 407] width 1482 height 699
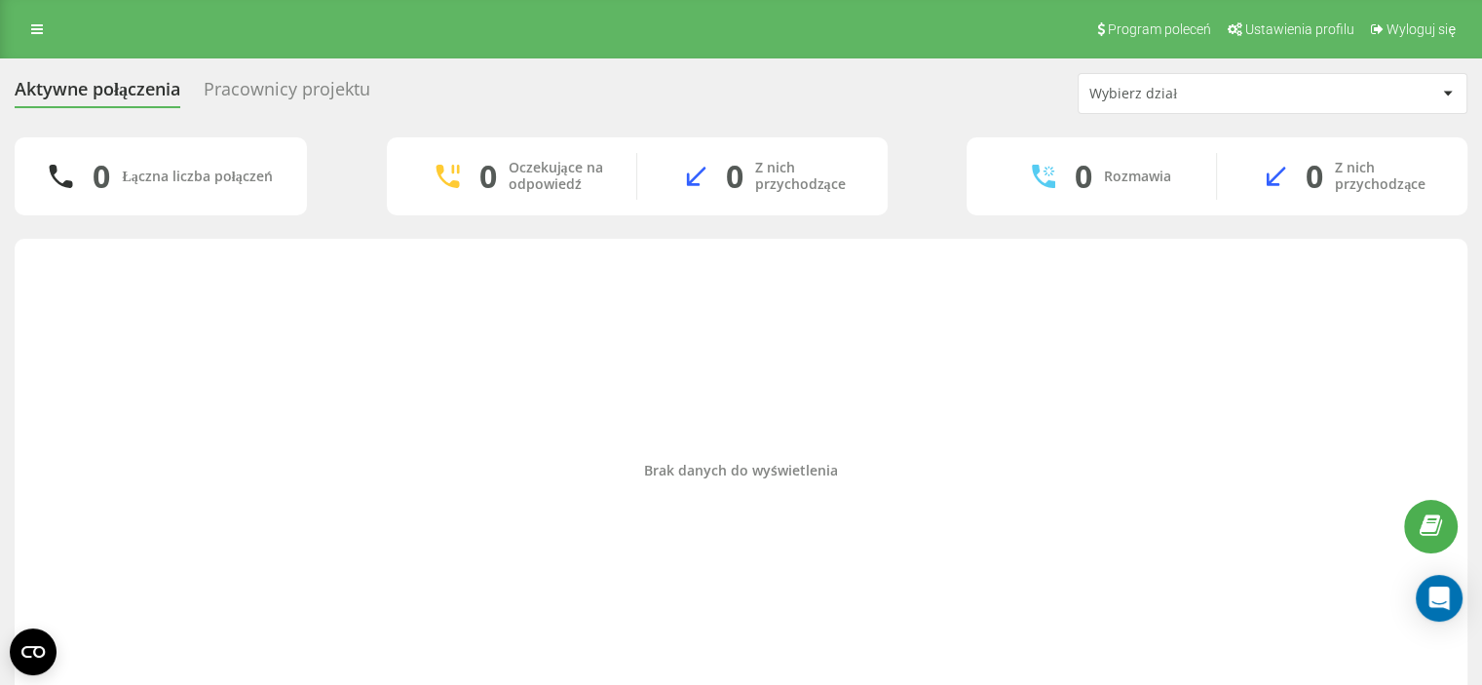
click at [1014, 286] on div "Brak danych do wyświetlenia" at bounding box center [741, 470] width 1422 height 445
click at [0, 347] on div "Aktywne połączenia Pracownicy projektu Wybierz dział 0 Łączna liczba połączeń 0…" at bounding box center [741, 392] width 1482 height 669
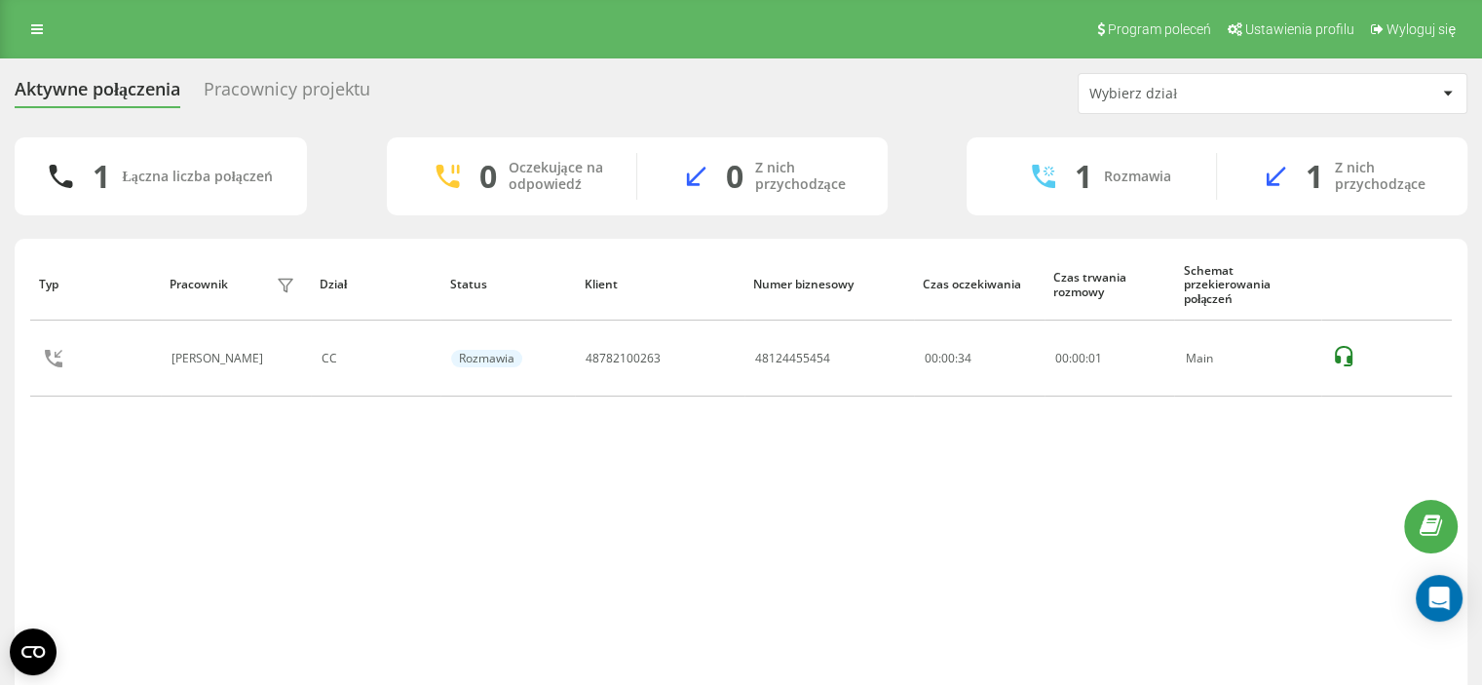
click at [0, 493] on div "Aktywne połączenia Pracownicy projektu Wybierz dział 1 Łączna liczba połączeń 0…" at bounding box center [741, 407] width 1482 height 699
click at [43, 38] on link at bounding box center [36, 29] width 35 height 27
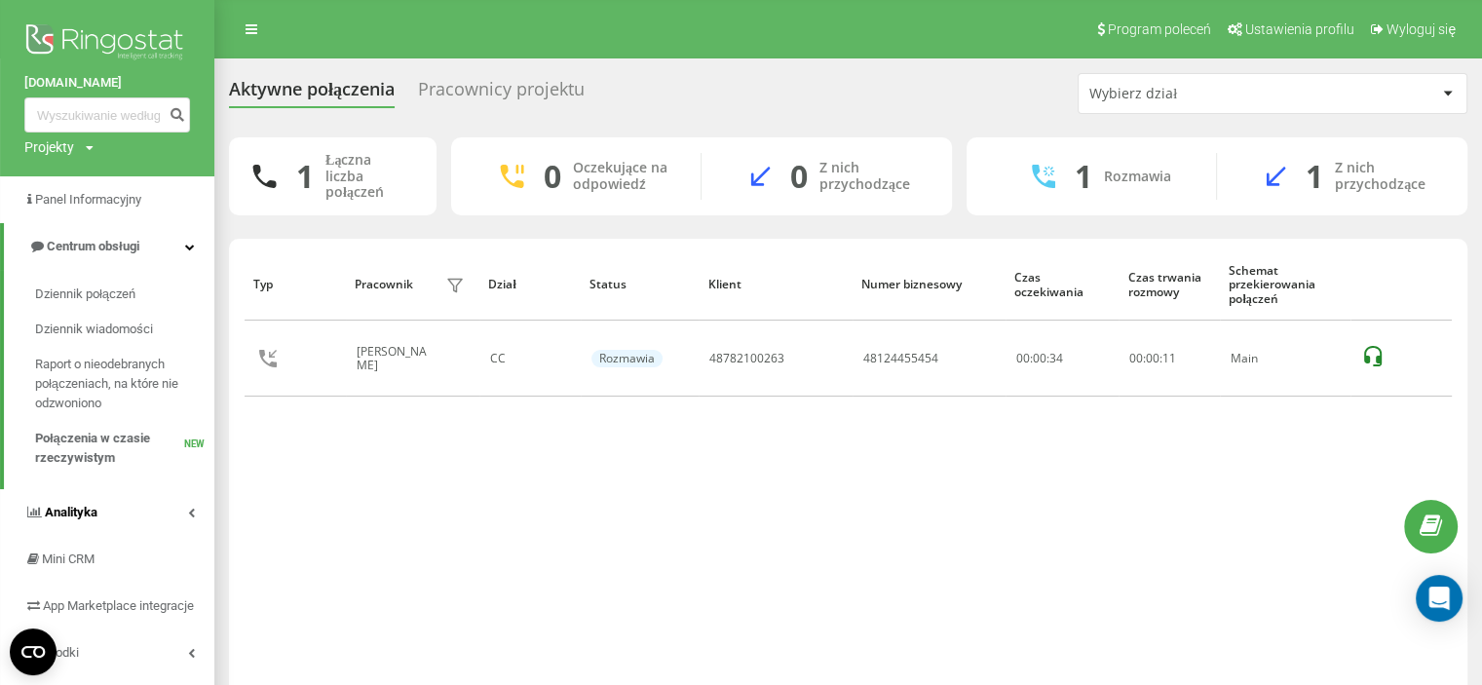
click at [116, 523] on link "Analityka" at bounding box center [107, 512] width 214 height 47
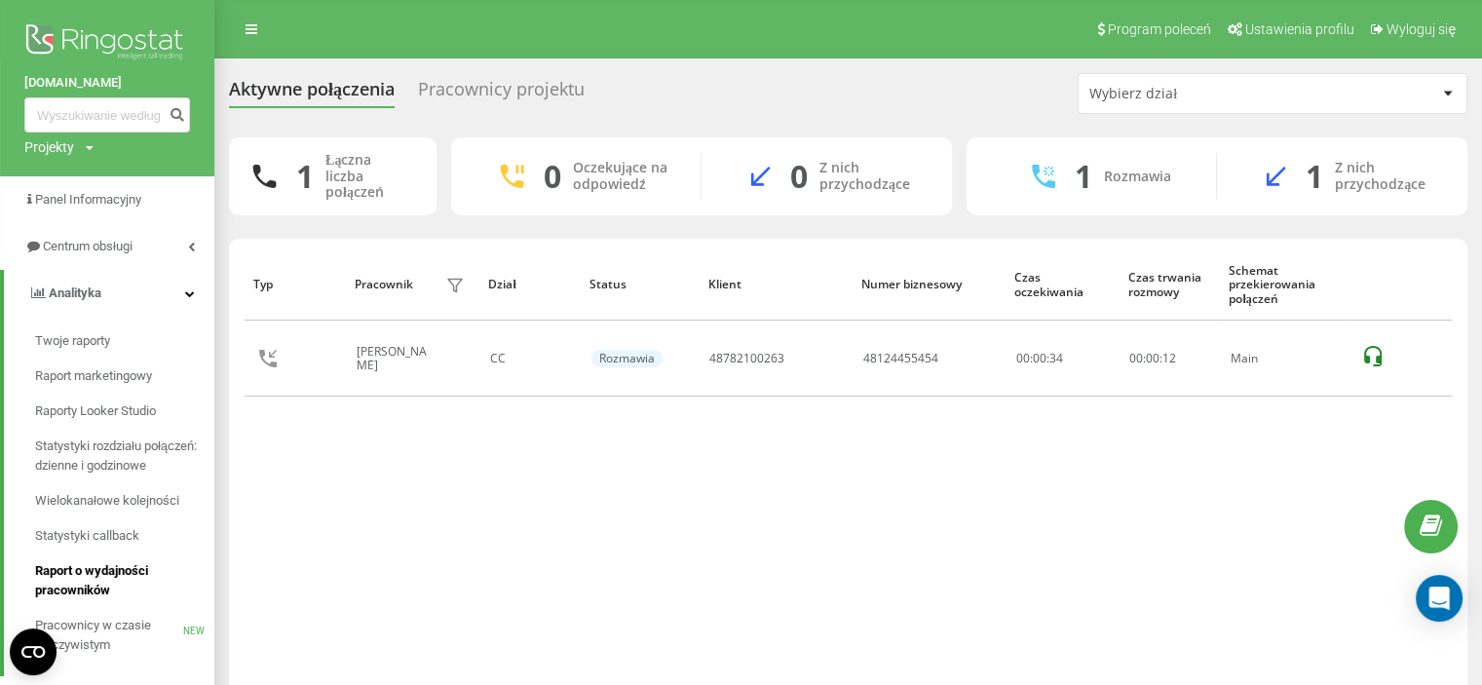
click at [94, 591] on span "Raport o wydajności pracowników" at bounding box center [120, 580] width 170 height 39
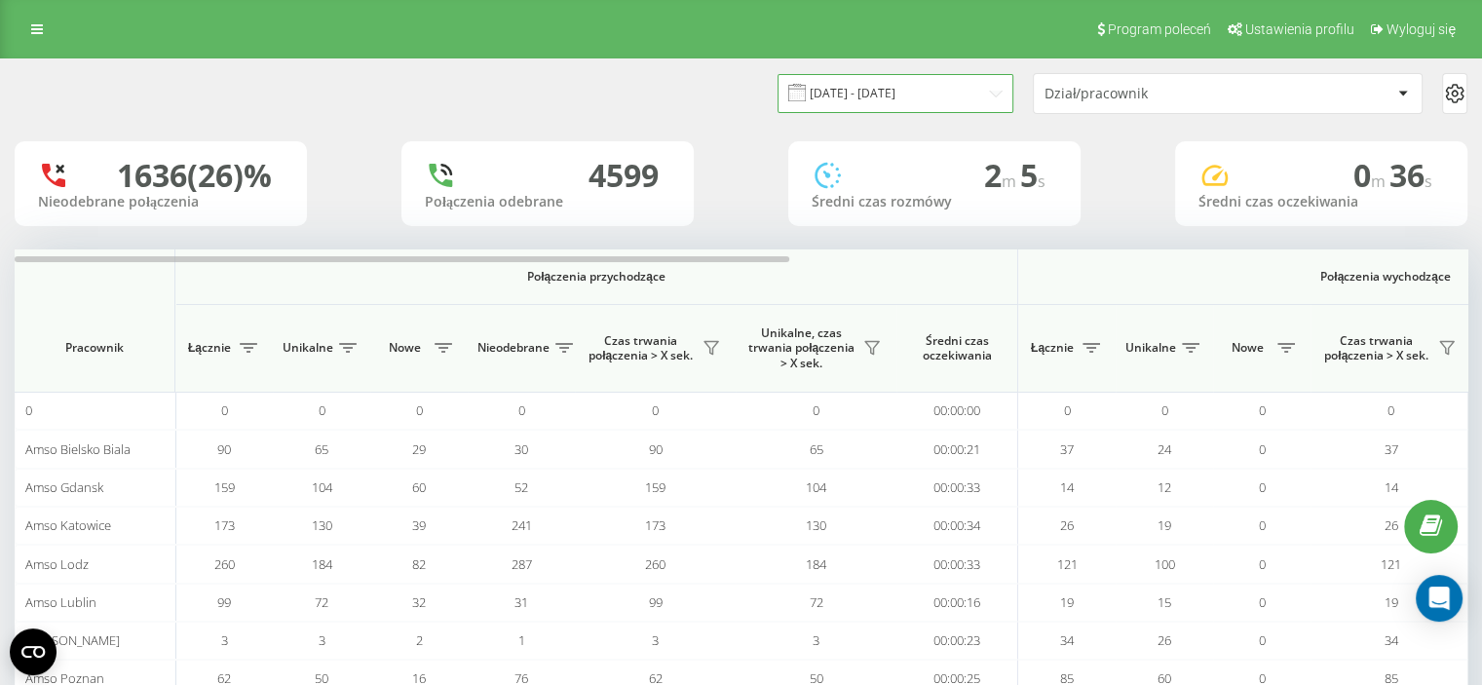
click at [920, 85] on input "[DATE] - [DATE]" at bounding box center [896, 93] width 236 height 38
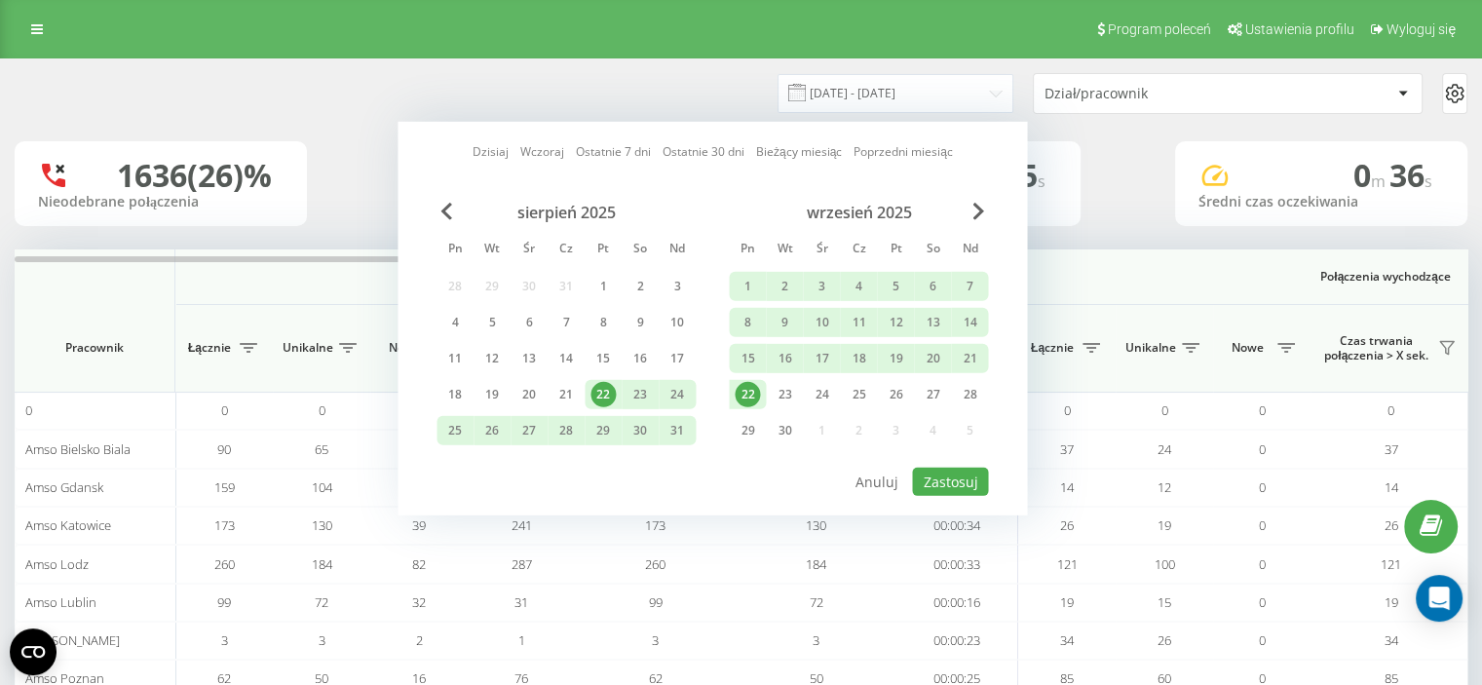
click at [756, 388] on div "22" at bounding box center [747, 394] width 25 height 25
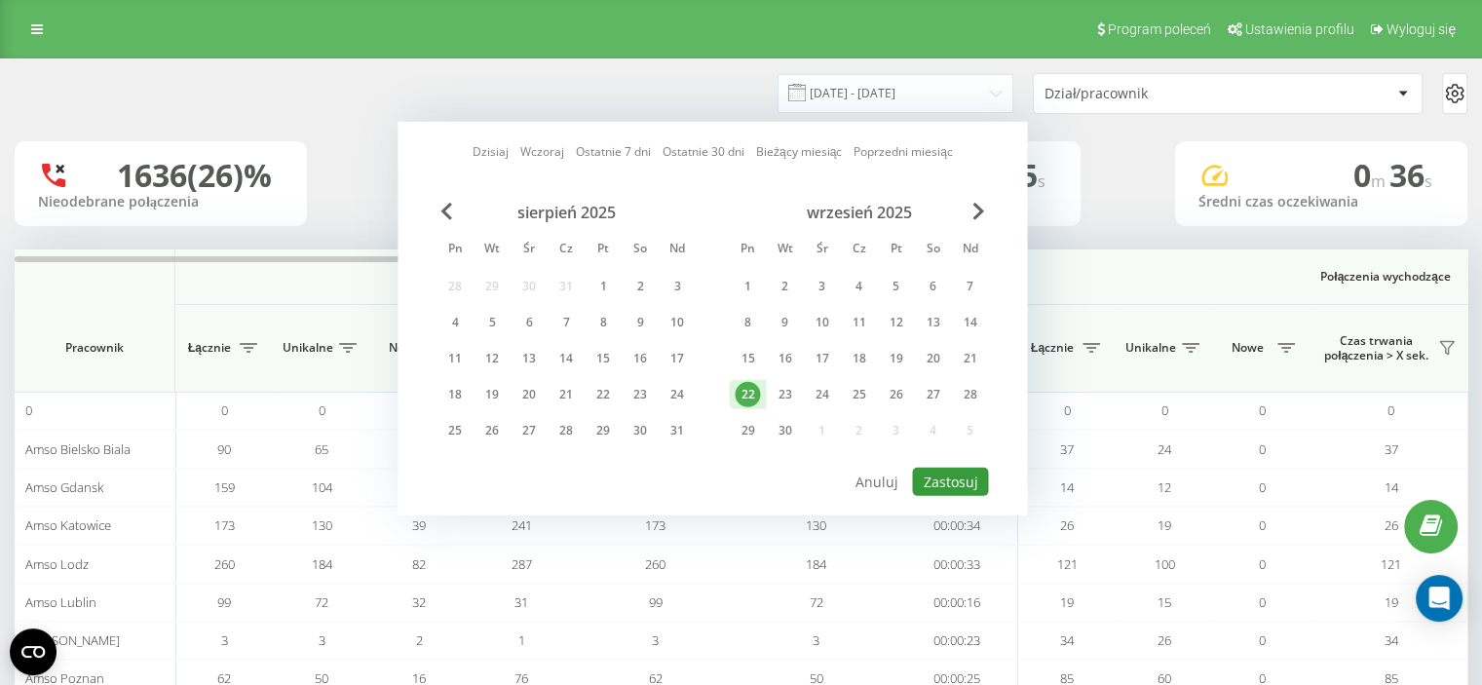
click at [964, 474] on button "Zastosuj" at bounding box center [950, 482] width 76 height 28
type input "22.09.2025 - 22.09.2025"
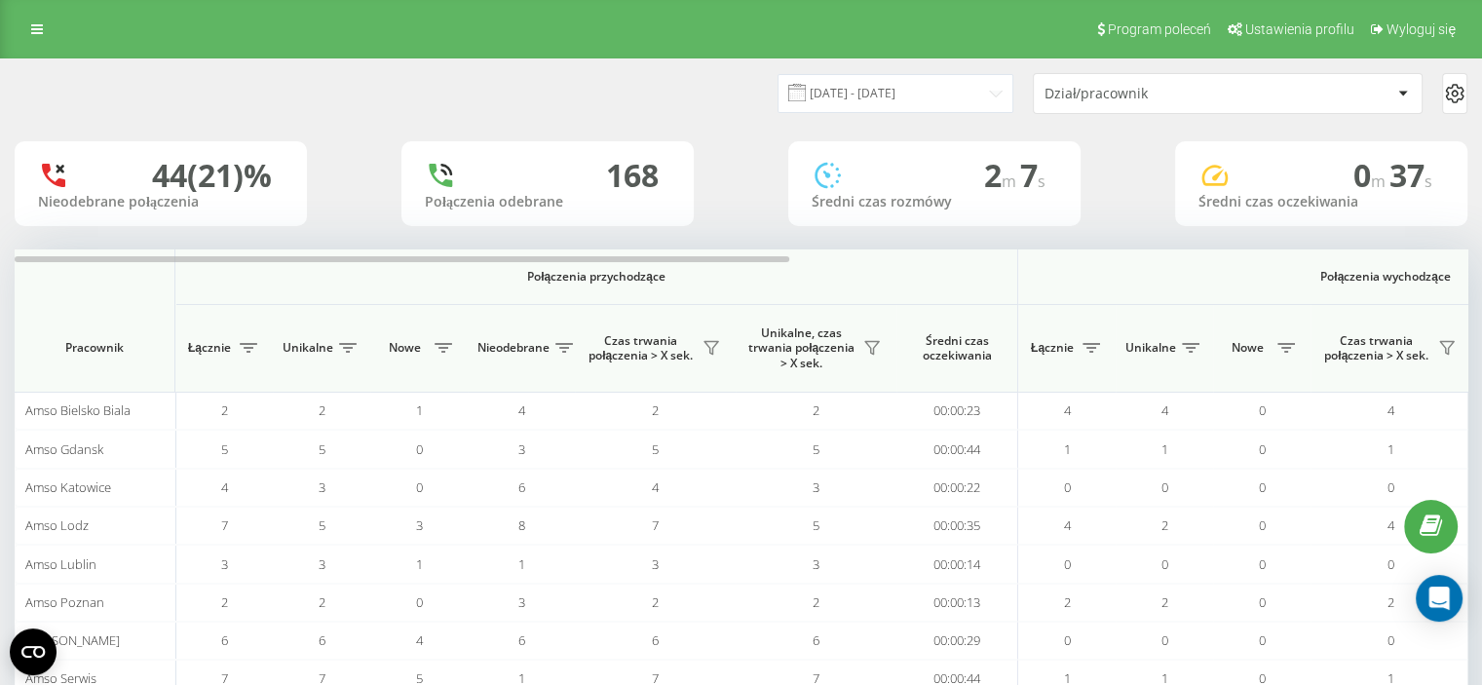
click at [1112, 96] on div "Dział/pracownik" at bounding box center [1160, 94] width 233 height 17
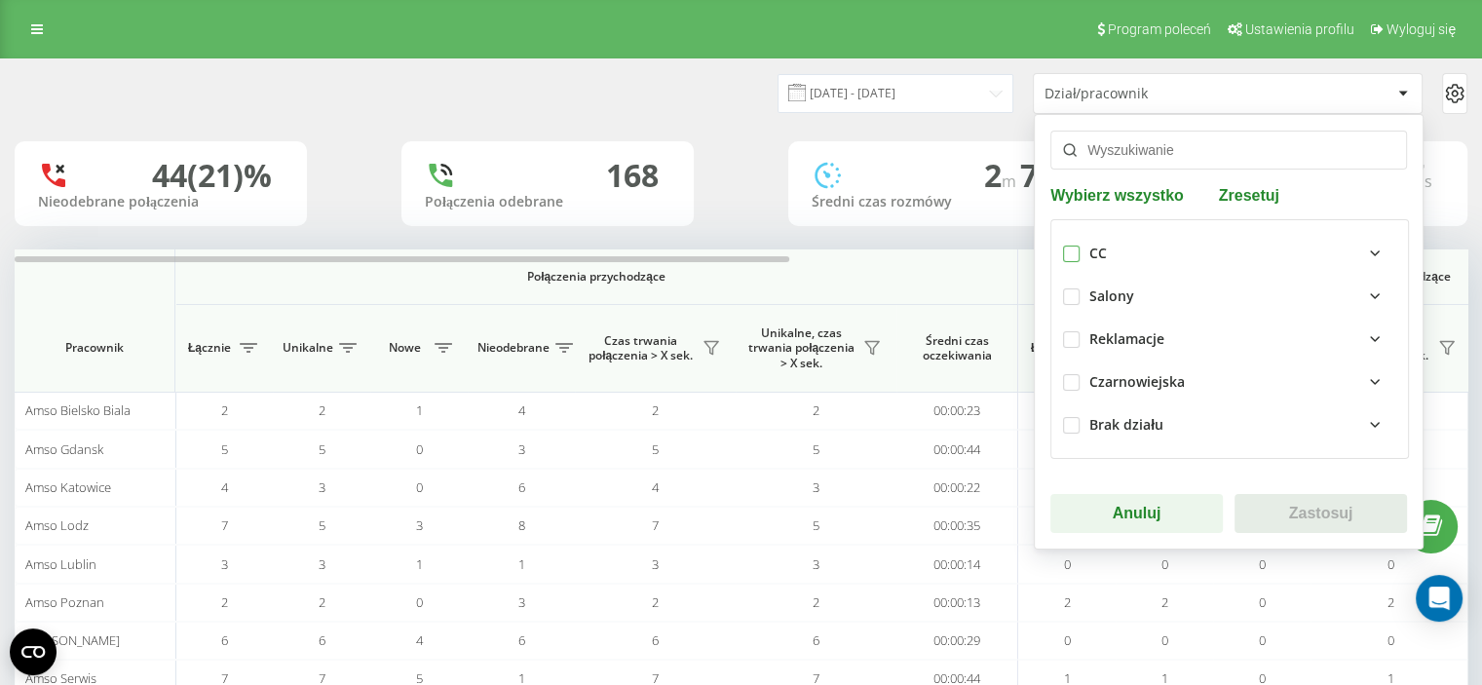
click at [1063, 246] on label at bounding box center [1071, 246] width 17 height 0
checkbox input "true"
click at [1265, 501] on button "Zastosuj" at bounding box center [1320, 513] width 172 height 39
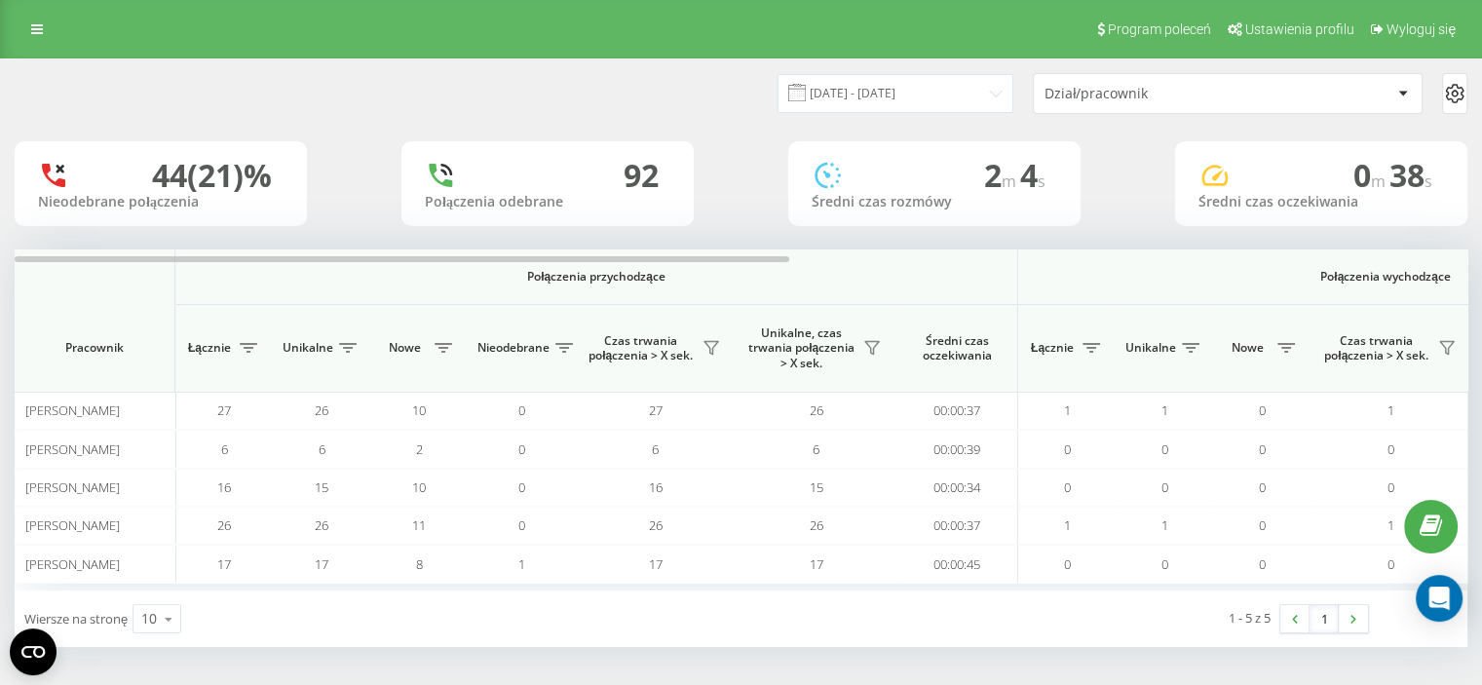
click at [24, 34] on link at bounding box center [36, 29] width 35 height 27
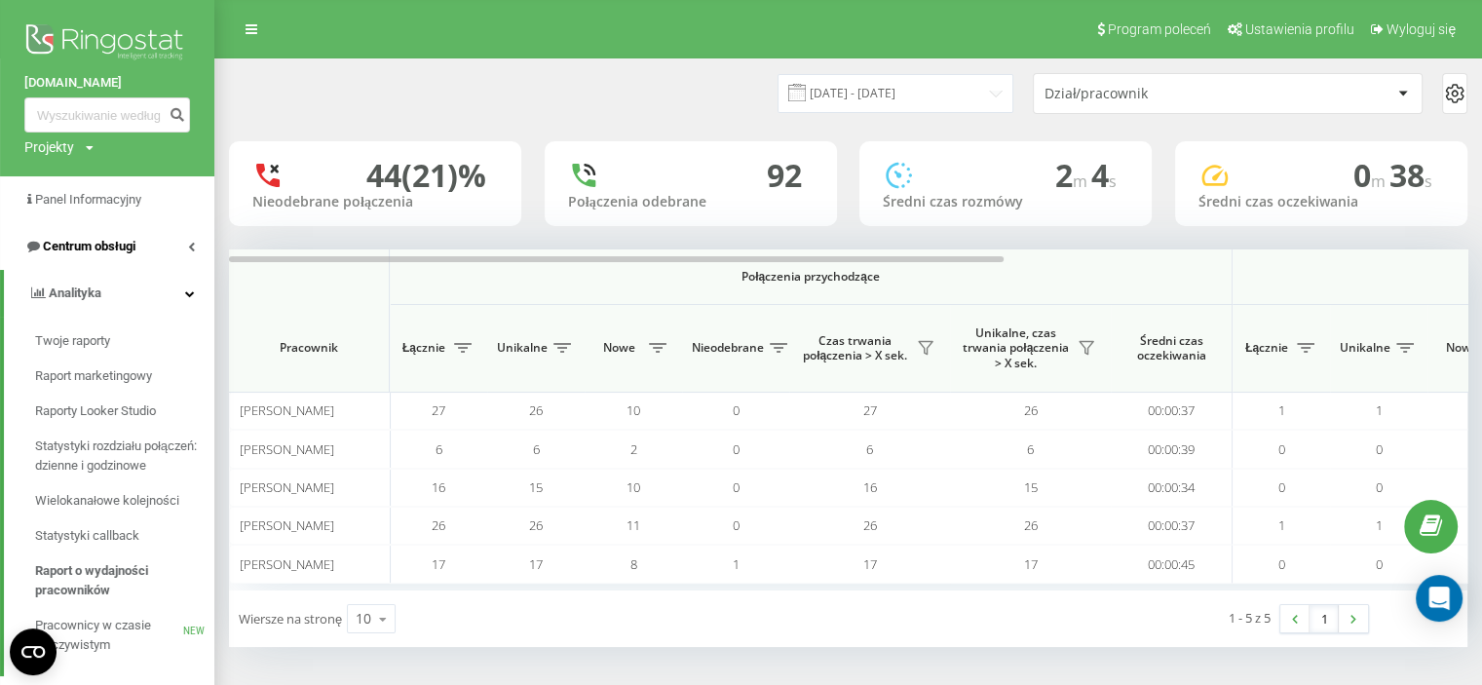
click at [95, 254] on span "Centrum obsługi" at bounding box center [79, 246] width 111 height 19
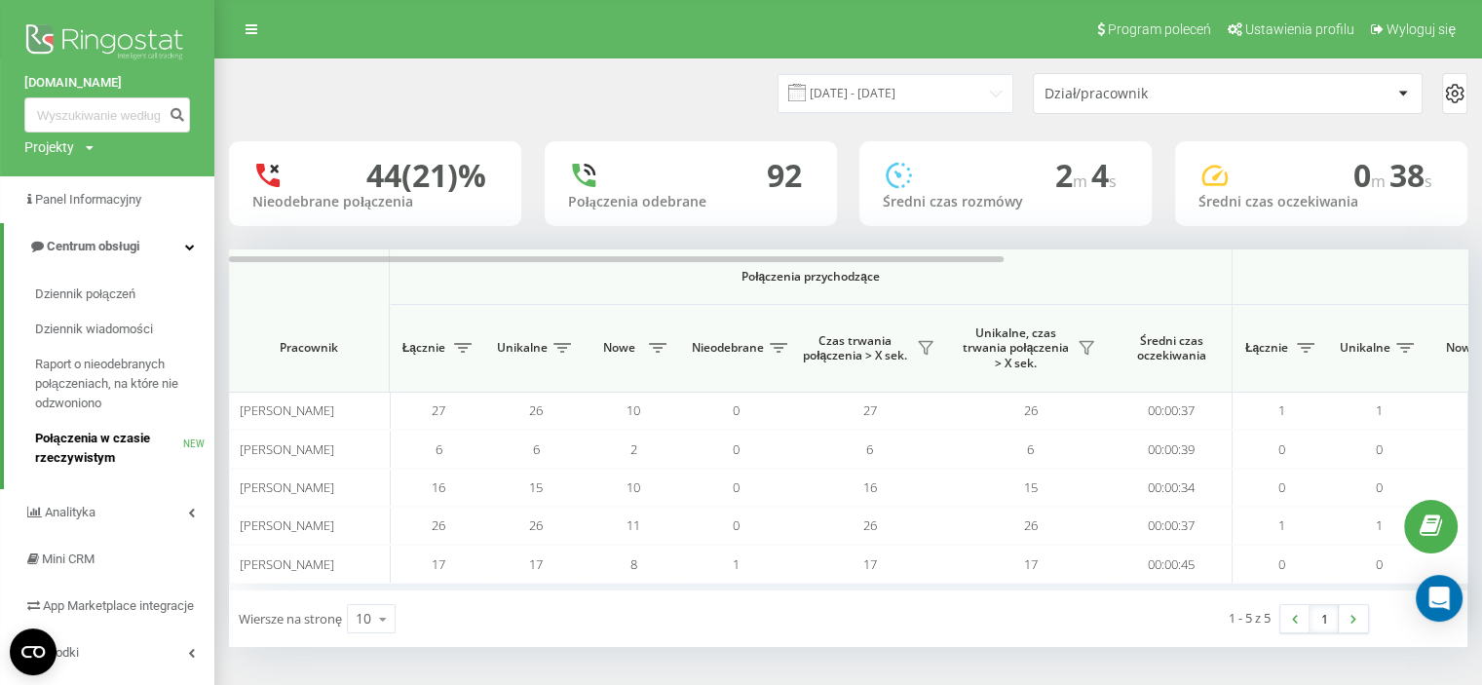
click at [97, 457] on span "Połączenia w czasie rzeczywistym" at bounding box center [109, 448] width 148 height 39
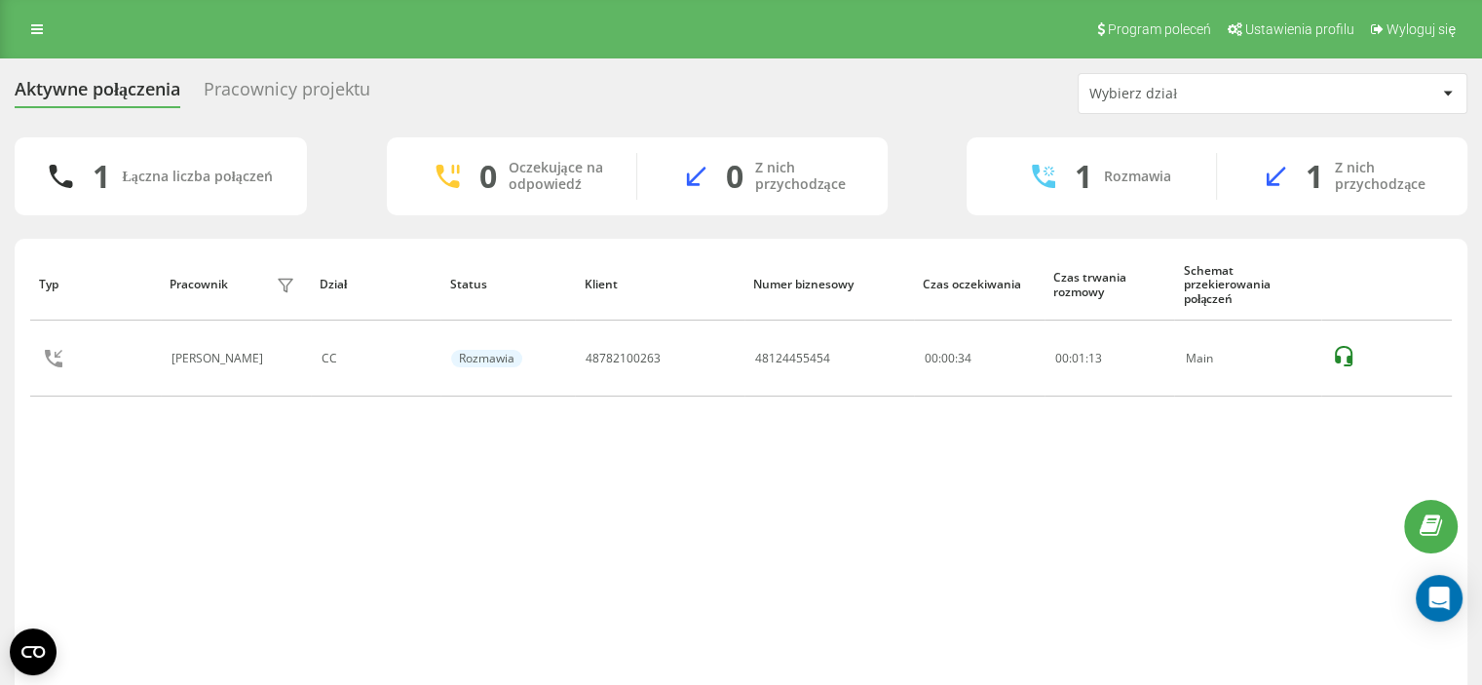
drag, startPoint x: 43, startPoint y: 443, endPoint x: 137, endPoint y: 510, distance: 115.4
click at [43, 443] on div "Typ Pracownik filtra Dział Status Klient Numer biznesowy Czas oczekiwania Czas …" at bounding box center [741, 470] width 1422 height 445
click at [9, 560] on div "Aktywne połączenia Pracownicy projektu Wybierz dział 1 Łączna liczba połączeń 0…" at bounding box center [741, 407] width 1482 height 699
click at [0, 491] on div "Aktywne połączenia Pracownicy projektu Wybierz dział 1 Łączna liczba połączeń 0…" at bounding box center [741, 407] width 1482 height 699
click at [32, 467] on div "Typ Pracownik filtra Dział Status Klient Numer biznesowy Czas oczekiwania Czas …" at bounding box center [741, 470] width 1422 height 445
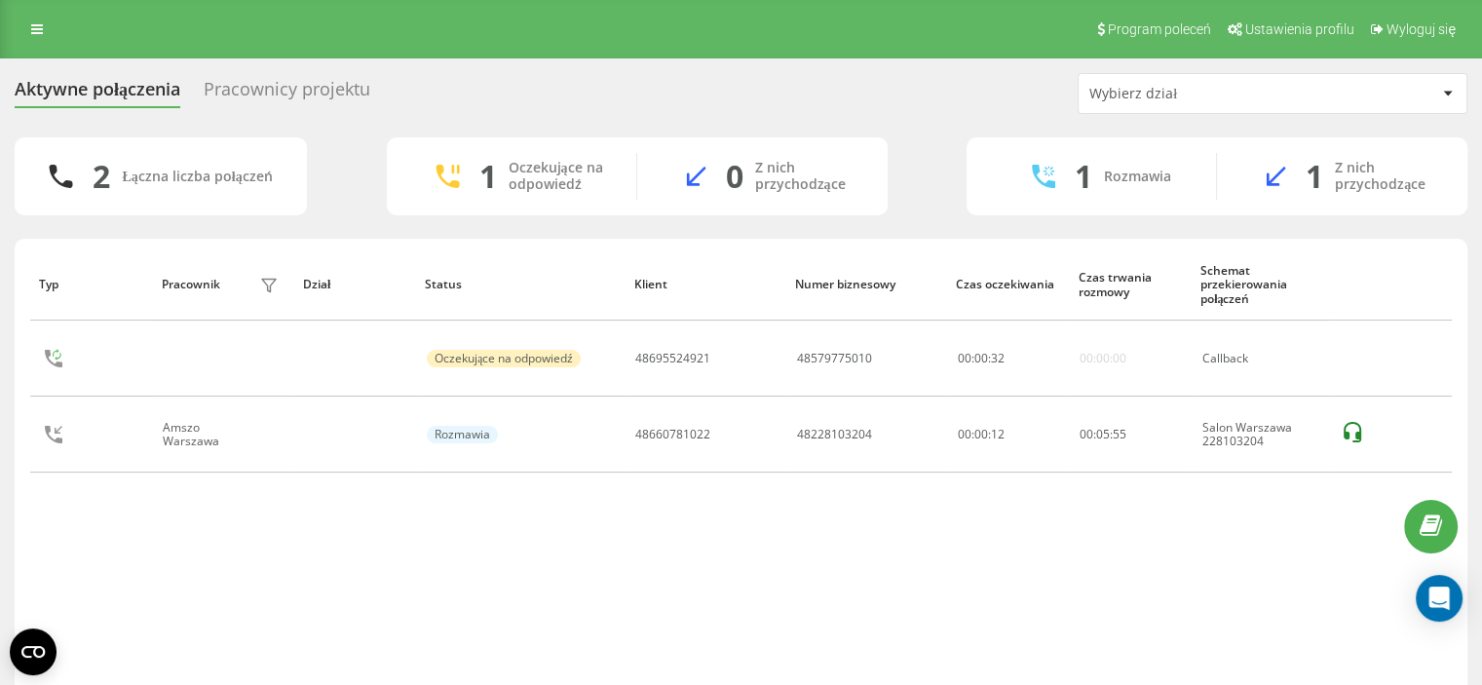
click at [0, 441] on div "Aktywne połączenia Pracownicy projektu Wybierz dział 2 Łączna liczba połączeń 1…" at bounding box center [741, 407] width 1482 height 699
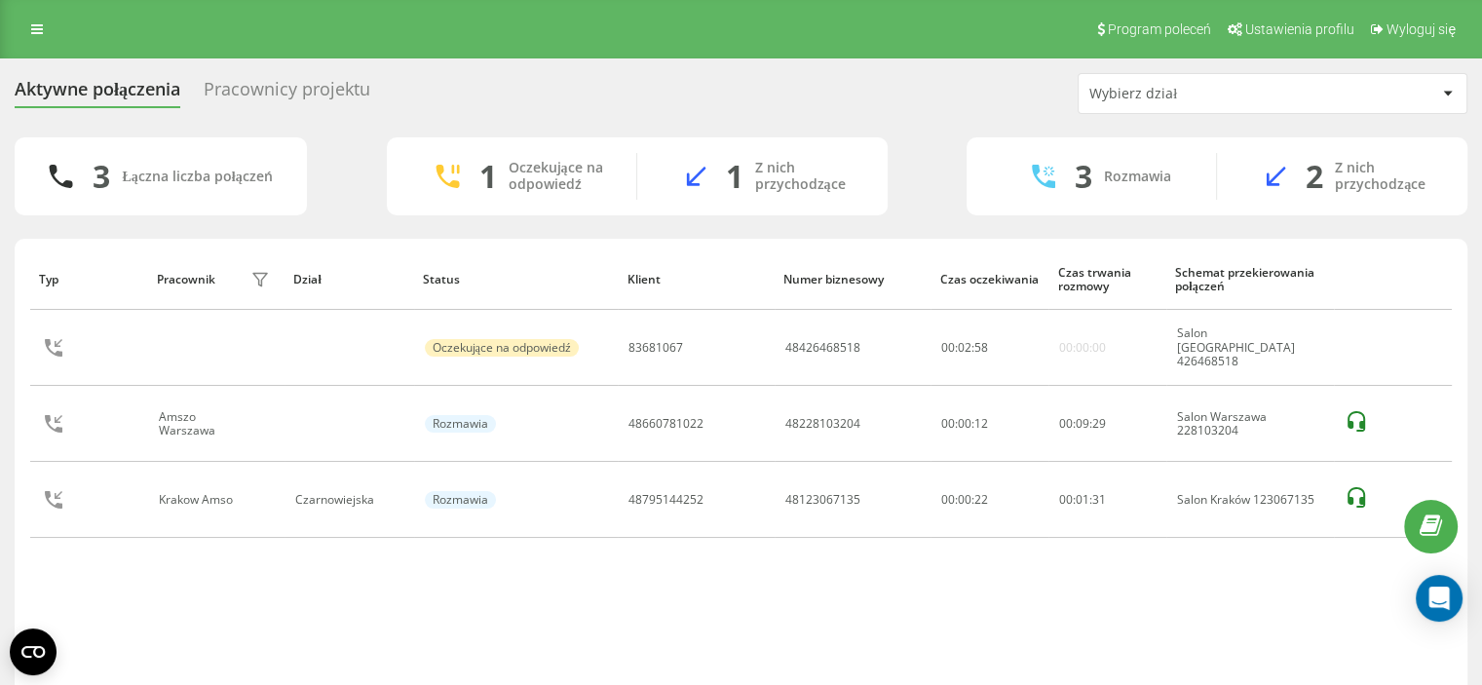
click at [0, 354] on div "Aktywne połączenia Pracownicy projektu Wybierz dział 3 Łączna liczba połączeń 1…" at bounding box center [741, 407] width 1482 height 699
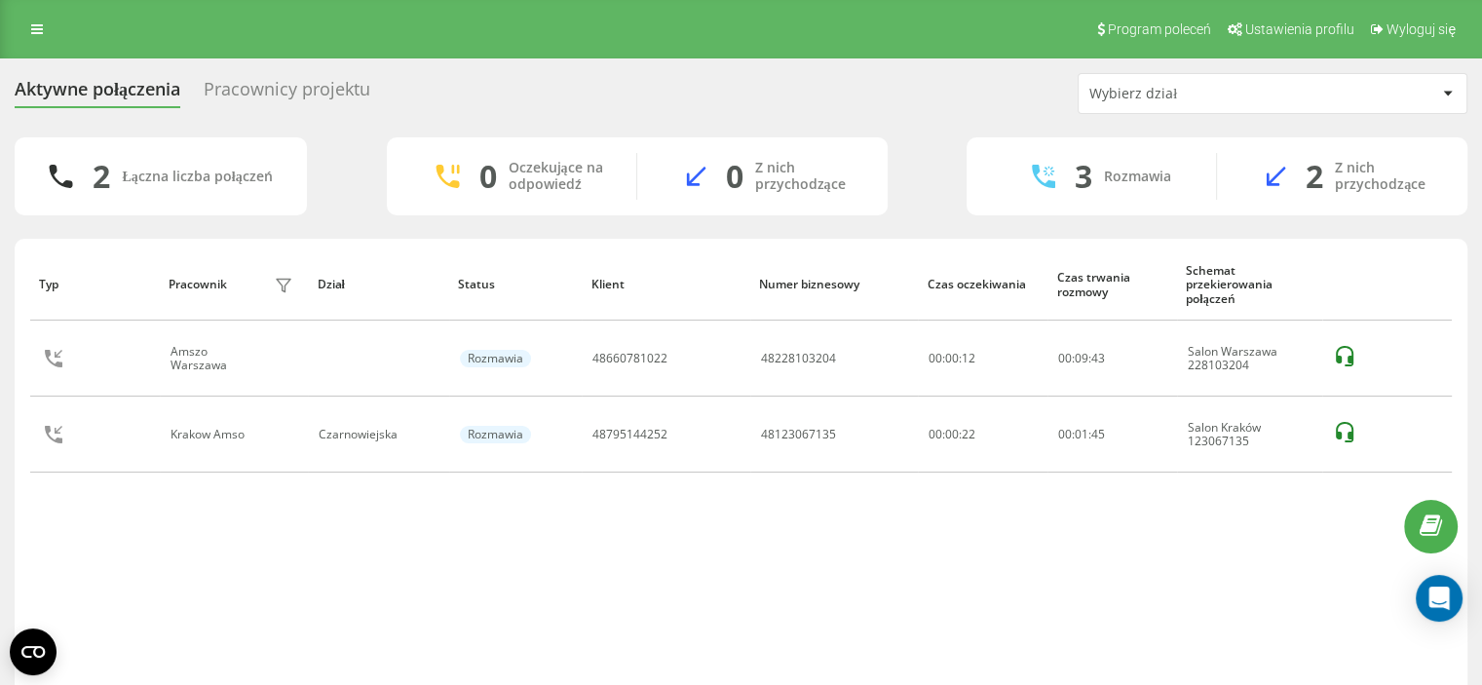
click at [13, 382] on div "Aktywne połączenia Pracownicy projektu Wybierz dział 2 Łączna liczba połączeń 0…" at bounding box center [741, 407] width 1482 height 699
click at [26, 8] on div "Program poleceń Ustawienia profilu Wyloguj się" at bounding box center [741, 29] width 1482 height 58
click at [27, 36] on link at bounding box center [36, 29] width 35 height 27
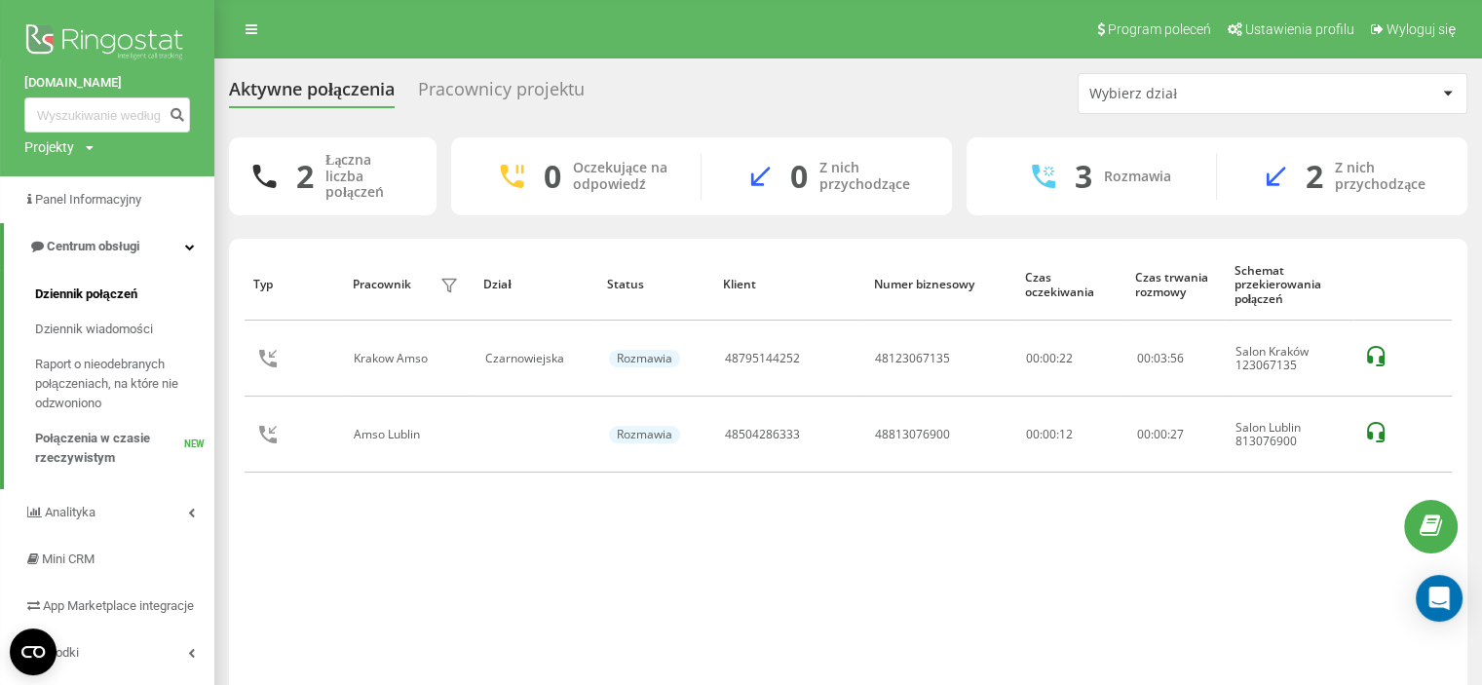
click at [108, 295] on span "Dziennik połączeń" at bounding box center [86, 294] width 102 height 19
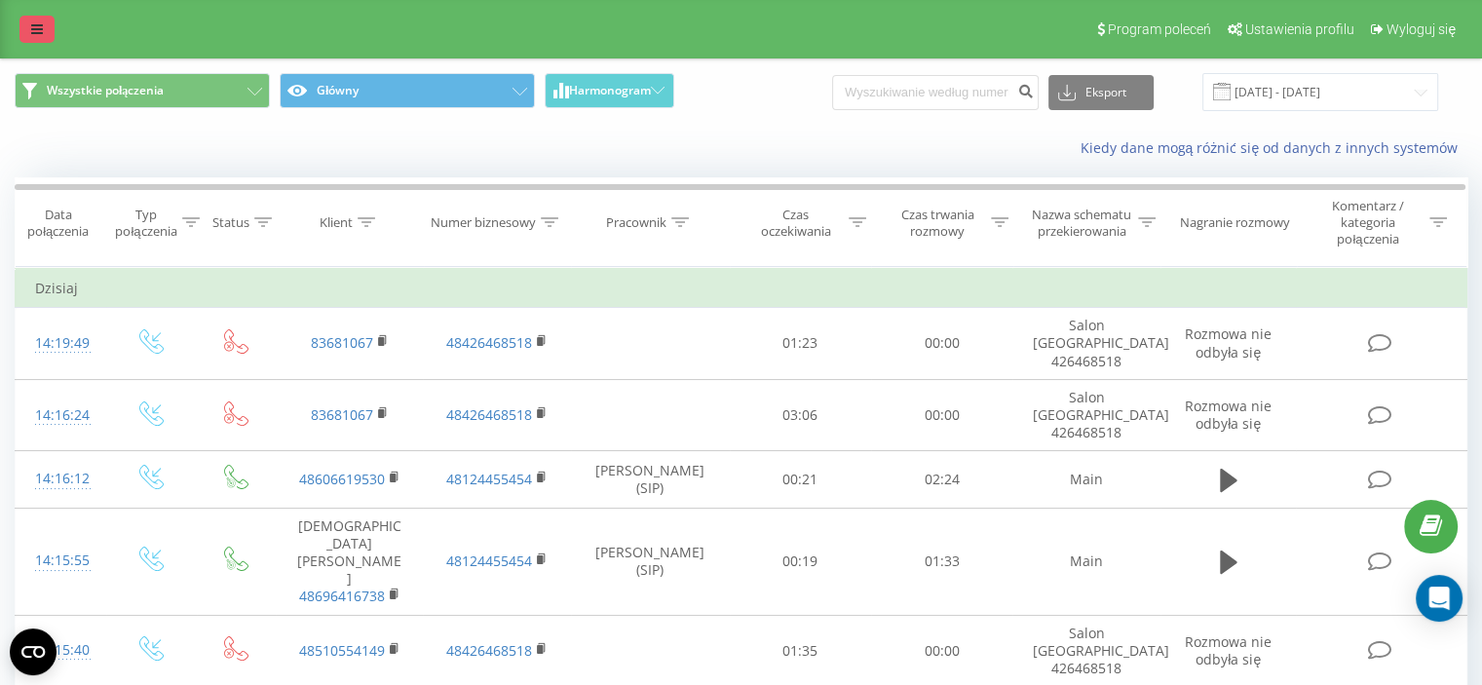
click at [29, 27] on link at bounding box center [36, 29] width 35 height 27
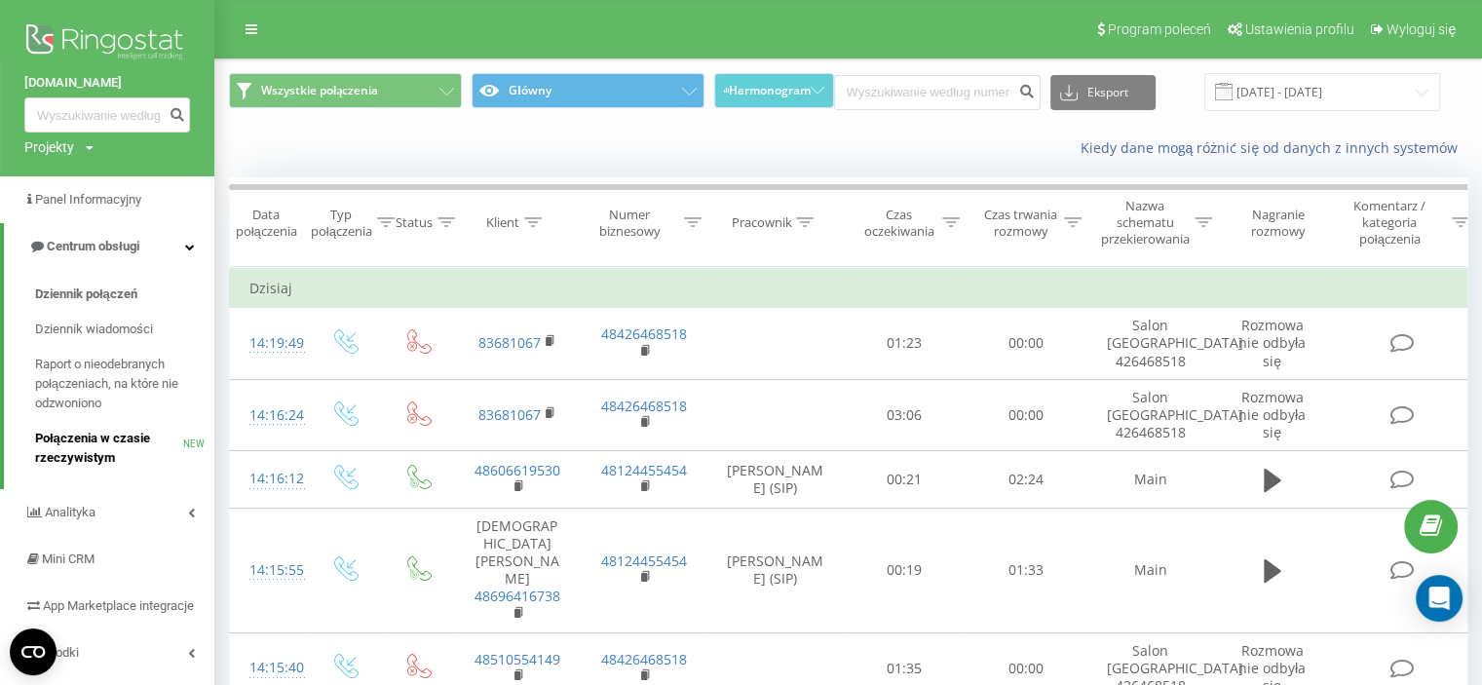
click at [68, 451] on span "Połączenia w czasie rzeczywistym" at bounding box center [109, 448] width 148 height 39
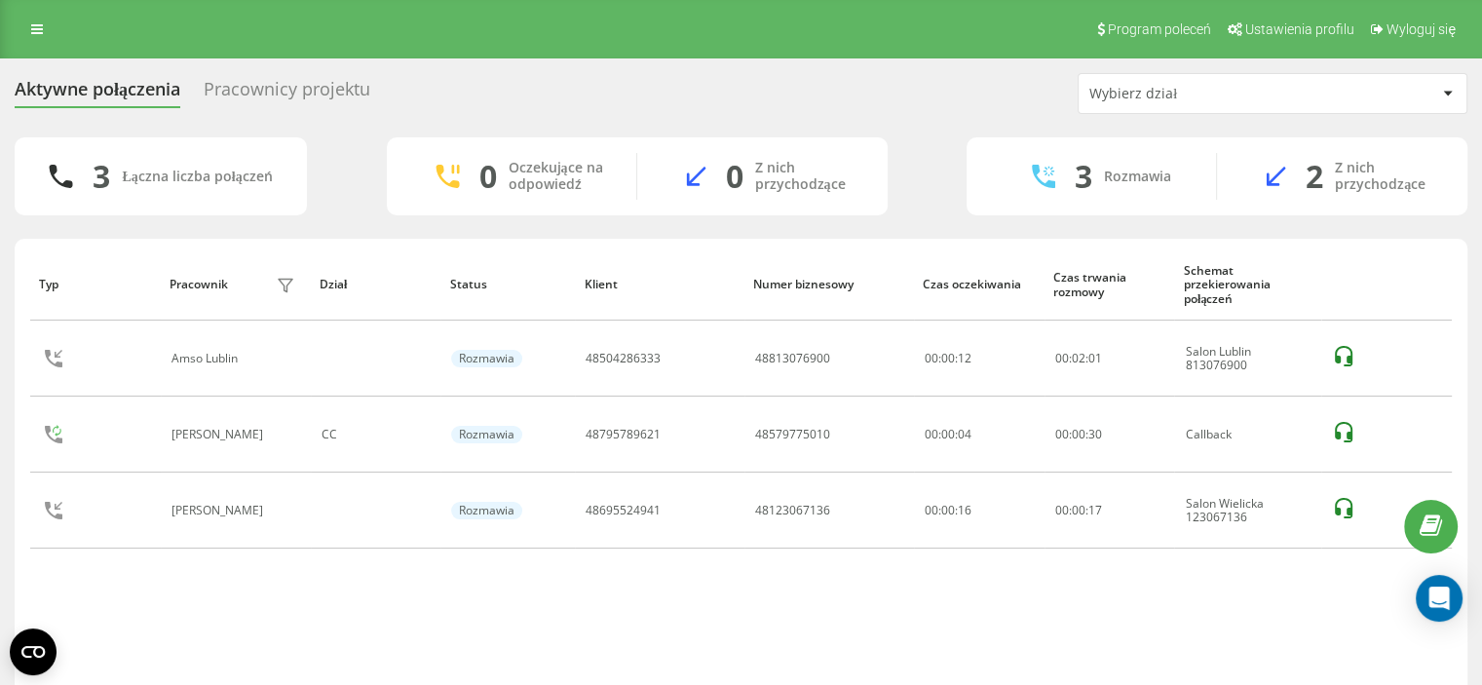
click at [0, 350] on div "Aktywne połączenia Pracownicy projektu Wybierz dział 3 Łączna liczba połączeń 0…" at bounding box center [741, 407] width 1482 height 699
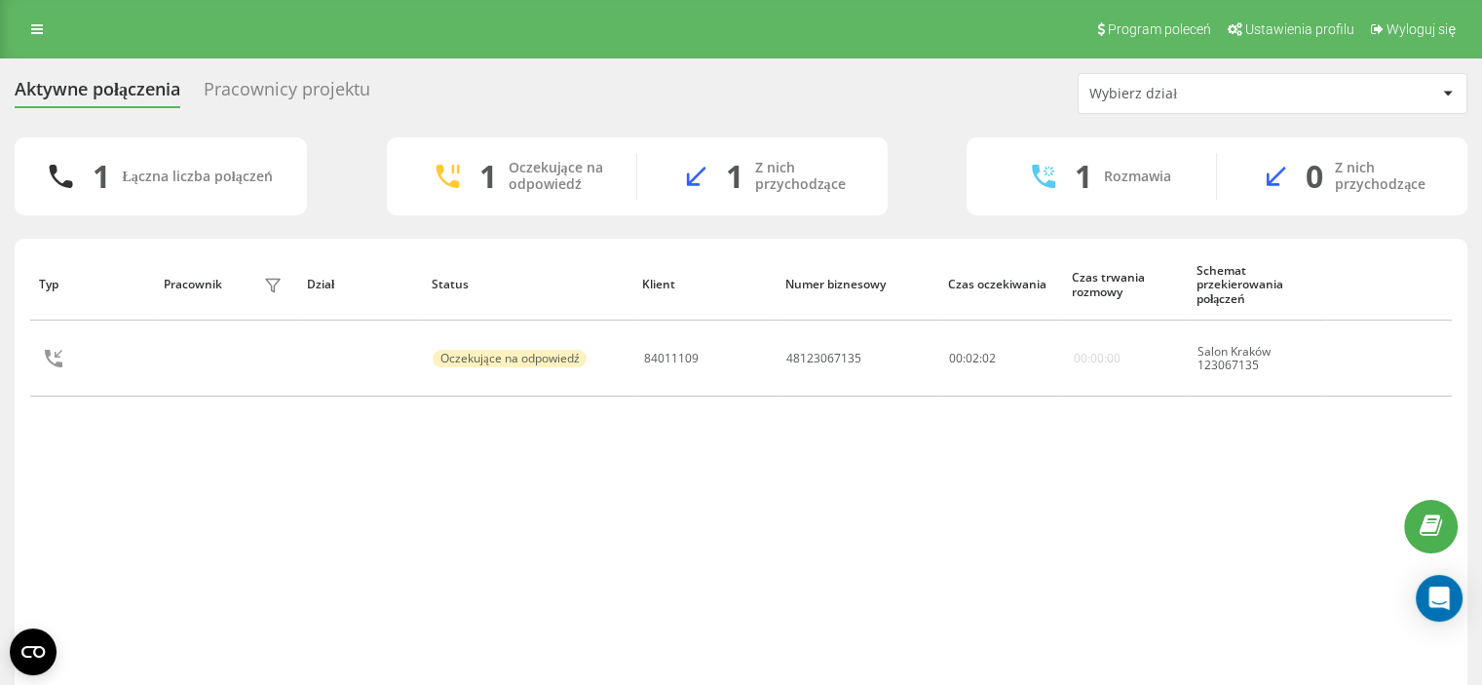
click at [0, 482] on div "Aktywne połączenia Pracownicy projektu Wybierz dział 1 Łączna liczba połączeń 1…" at bounding box center [741, 407] width 1482 height 699
click at [31, 526] on div "Typ Pracownik filtra Dział Status Klient Numer biznesowy Czas oczekiwania Czas …" at bounding box center [741, 470] width 1422 height 445
click at [0, 512] on div "Aktywne połączenia Pracownicy projektu Wybierz dział 2 Łączna liczba połączeń 1…" at bounding box center [741, 407] width 1482 height 699
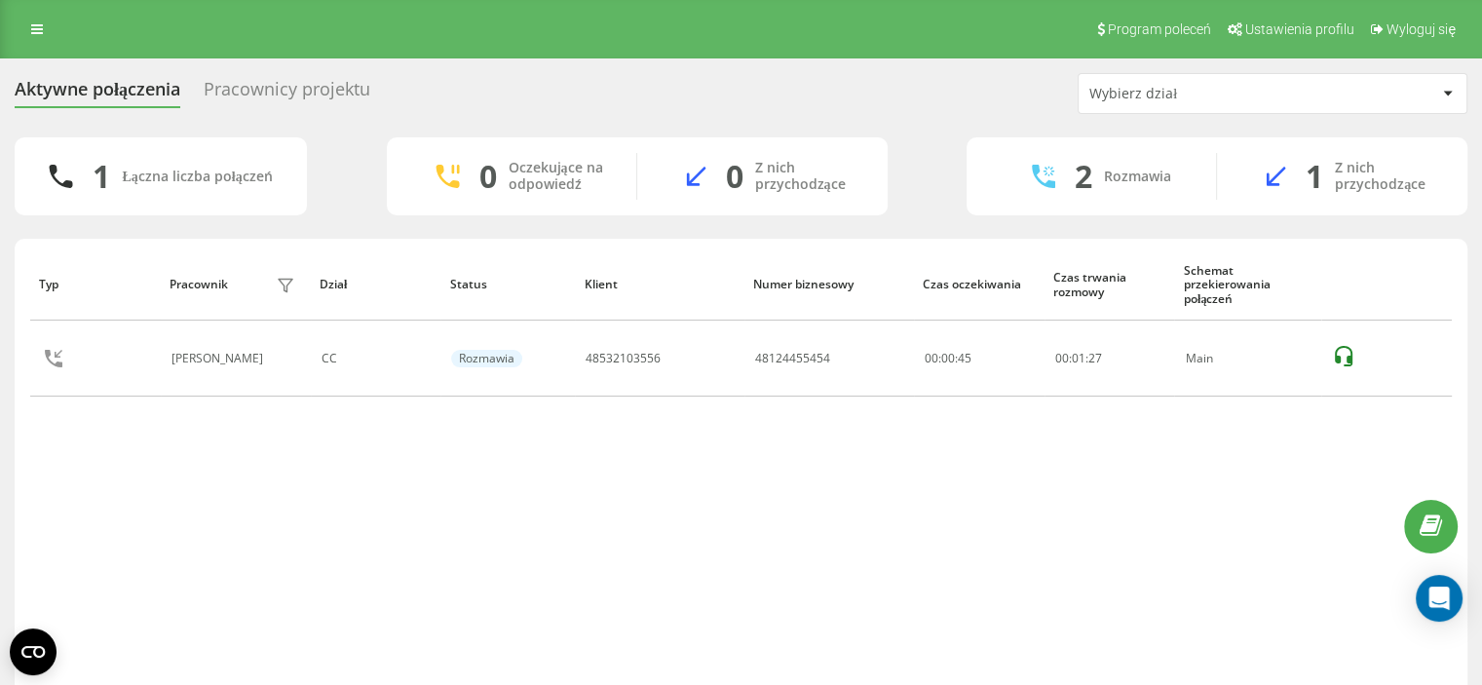
click at [0, 355] on div "Aktywne połączenia Pracownicy projektu Wybierz dział 1 Łączna liczba połączeń 0…" at bounding box center [741, 407] width 1482 height 699
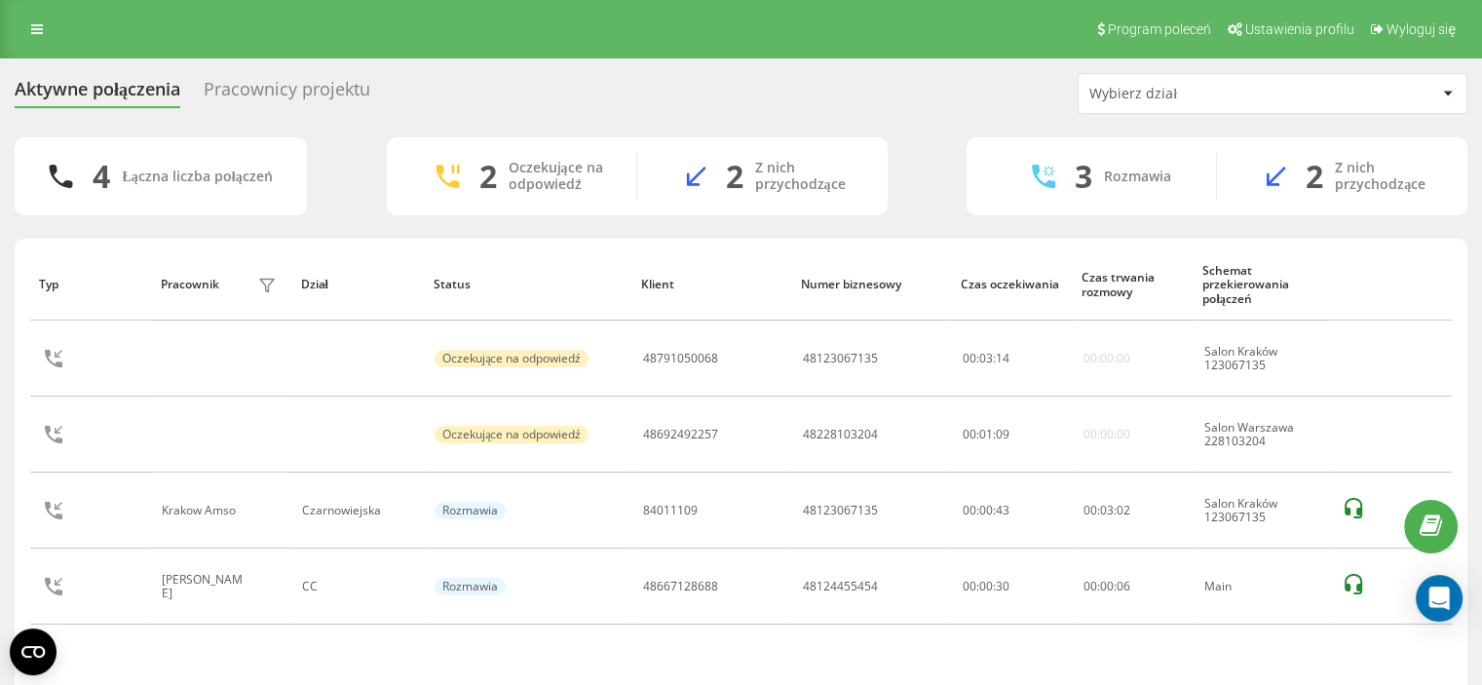
click at [4, 369] on div "Aktywne połączenia Pracownicy projektu Wybierz dział 4 Łączna liczba połączeń 2…" at bounding box center [741, 407] width 1482 height 699
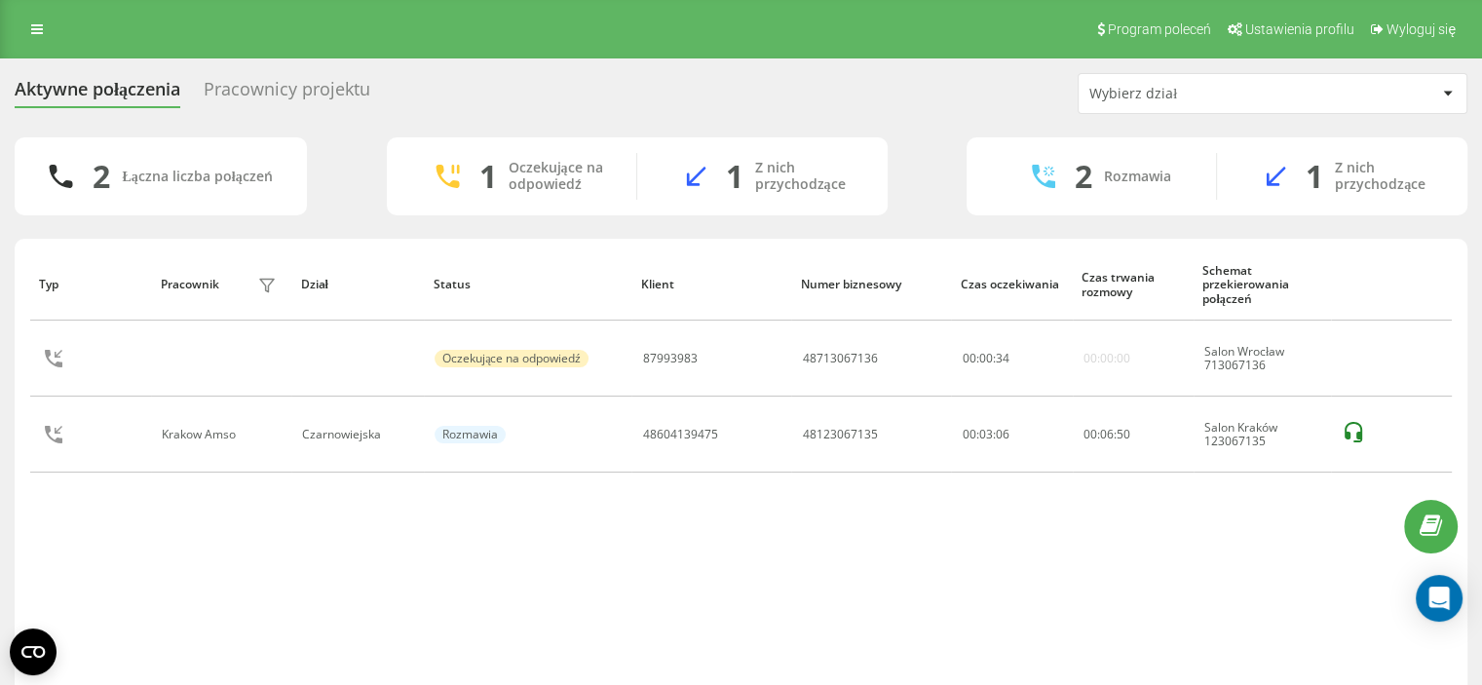
click at [750, 646] on div "Typ Pracownik filtra Dział Status Klient Numer biznesowy Czas oczekiwania Czas …" at bounding box center [741, 470] width 1422 height 445
drag, startPoint x: 0, startPoint y: 472, endPoint x: 220, endPoint y: 557, distance: 236.3
click at [0, 472] on div "Aktywne połączenia Pracownicy projektu Wybierz dział 2 Łączna liczba połączeń 1…" at bounding box center [741, 407] width 1482 height 699
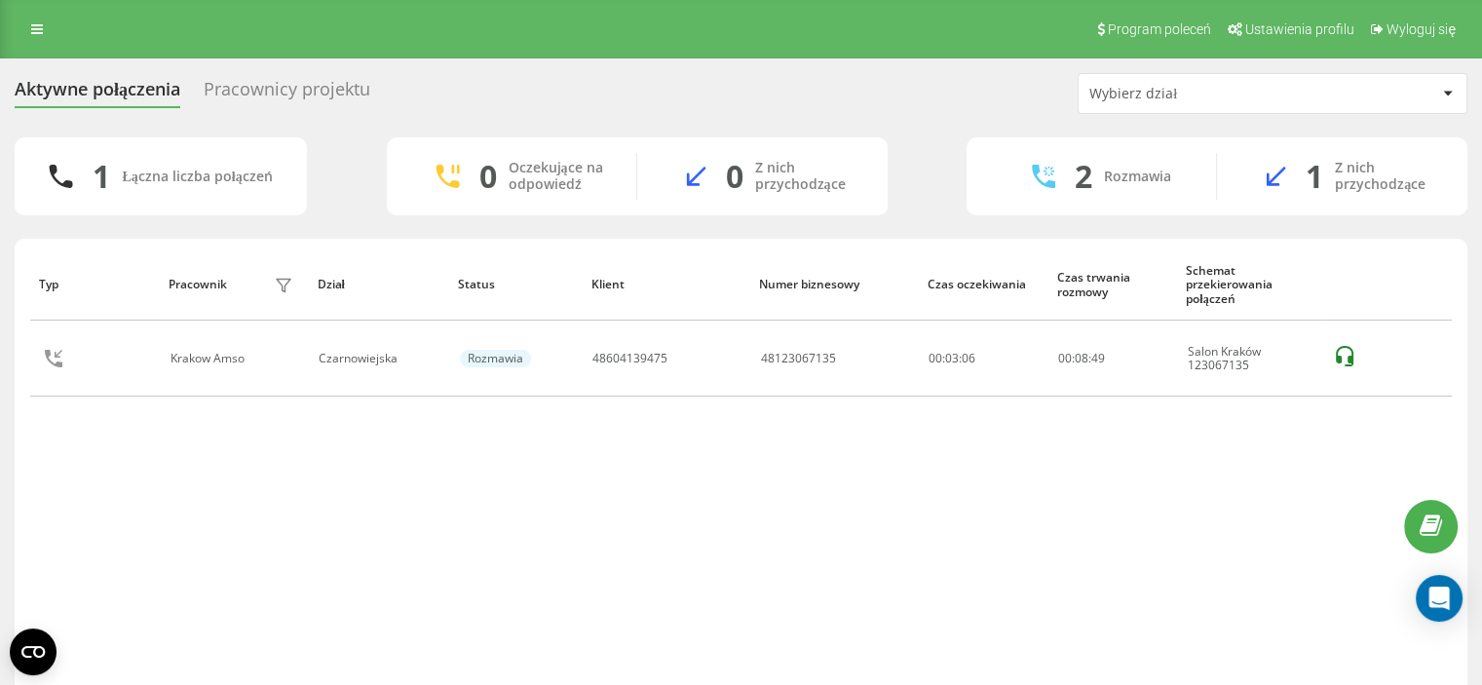
click at [977, 112] on div "Aktywne połączenia Pracownicy projektu Wybierz dział" at bounding box center [741, 93] width 1453 height 41
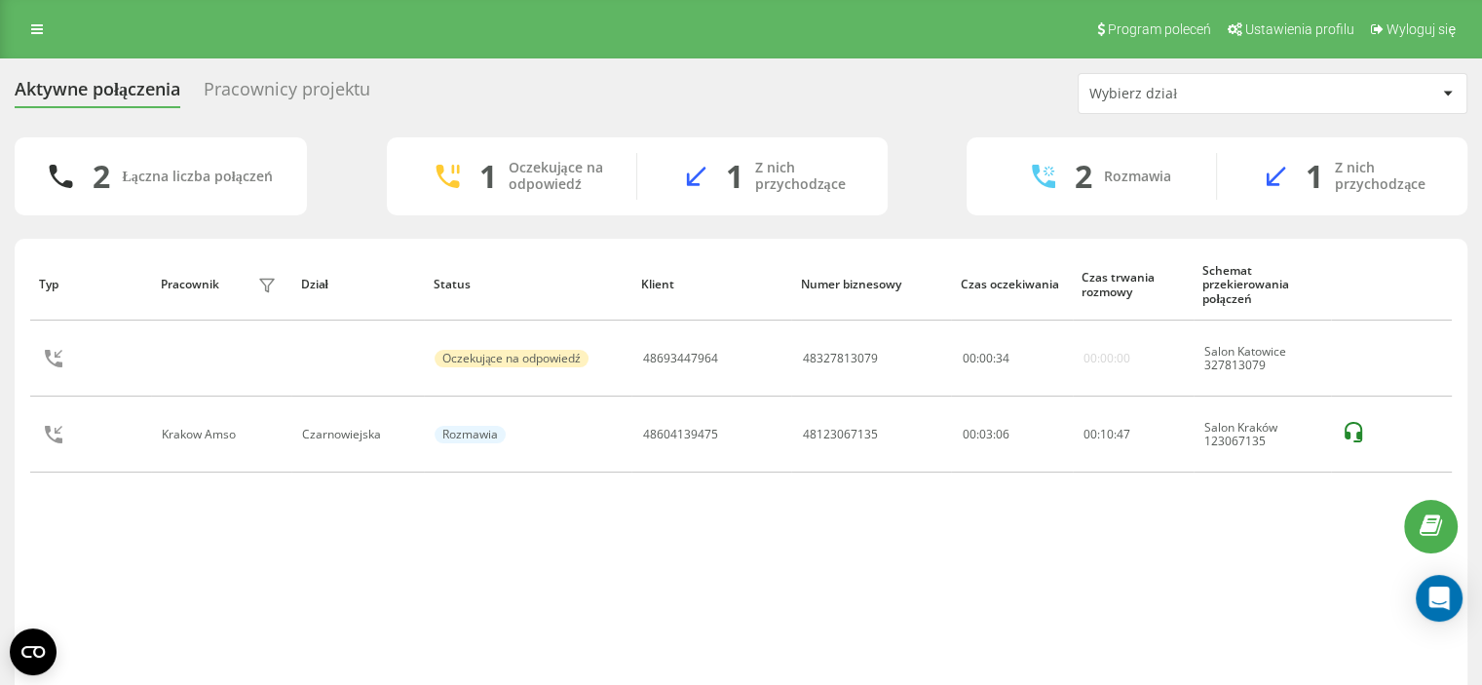
click at [40, 519] on div "Typ Pracownik filtra Dział Status Klient Numer biznesowy Czas oczekiwania Czas …" at bounding box center [741, 470] width 1422 height 445
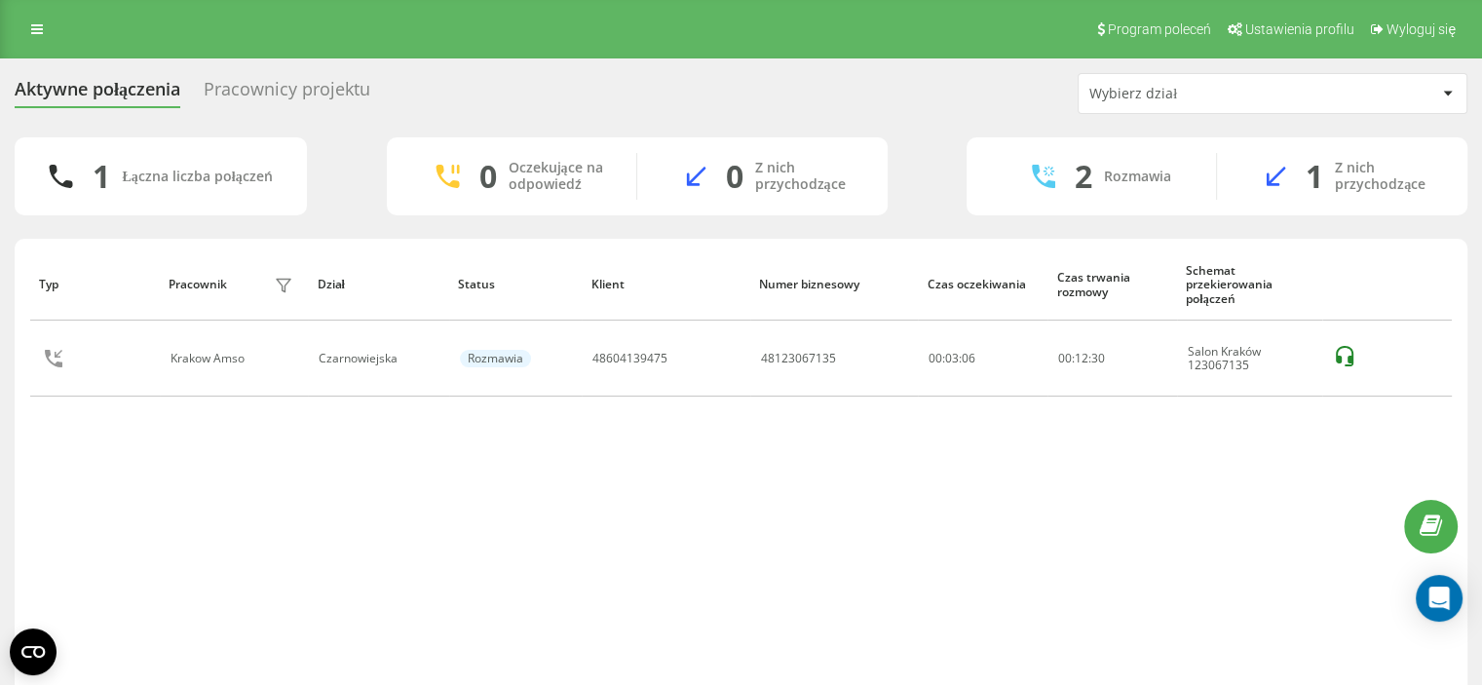
click at [10, 393] on div "Aktywne połączenia Pracownicy projektu Wybierz dział 1 Łączna liczba połączeń 0…" at bounding box center [741, 407] width 1482 height 699
click at [800, 478] on div "Typ Pracownik filtra Dział Status Klient Numer biznesowy Czas oczekiwania Czas …" at bounding box center [741, 470] width 1422 height 445
click at [4, 380] on div "Aktywne połączenia Pracownicy projektu Wybierz dział 1 Łączna liczba połączeń 0…" at bounding box center [741, 407] width 1482 height 699
click at [0, 437] on div "Aktywne połączenia Pracownicy projektu Wybierz dział 1 Łączna liczba połączeń 0…" at bounding box center [741, 407] width 1482 height 699
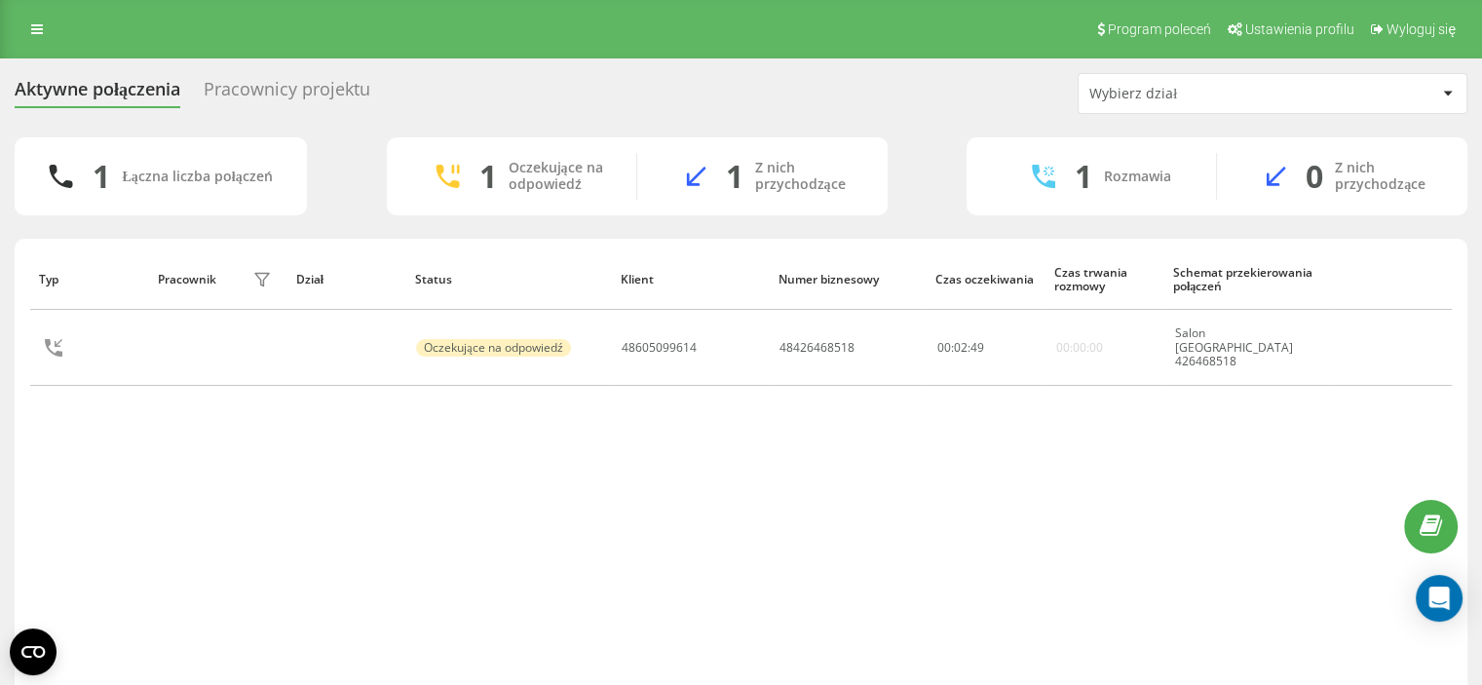
click at [6, 225] on div "Aktywne połączenia Pracownicy projektu Wybierz dział 1 Łączna liczba połączeń 1…" at bounding box center [741, 407] width 1482 height 699
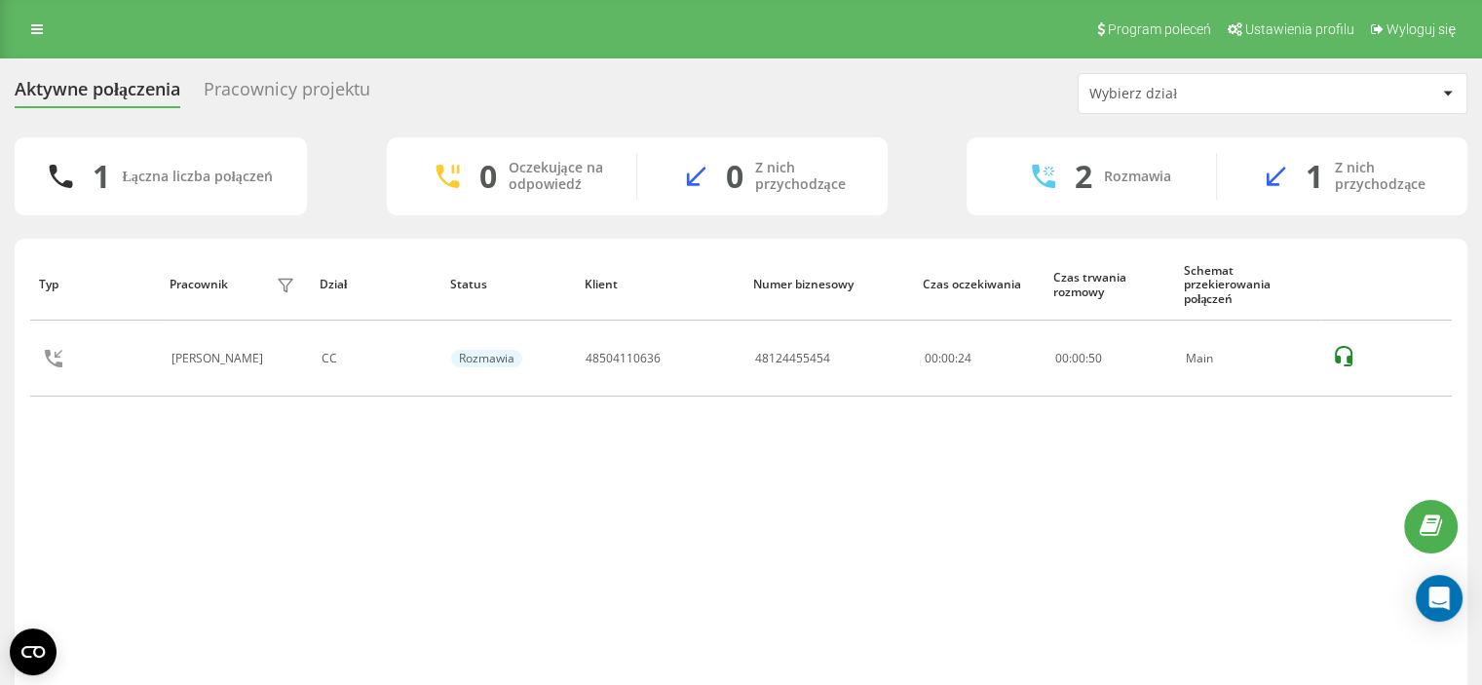
click at [690, 474] on div "Typ Pracownik filtra Dział Status Klient Numer biznesowy Czas oczekiwania Czas …" at bounding box center [741, 470] width 1422 height 445
click at [0, 416] on div "Aktywne połączenia Pracownicy projektu Wybierz dział 1 Łączna liczba połączeń 0…" at bounding box center [741, 407] width 1482 height 699
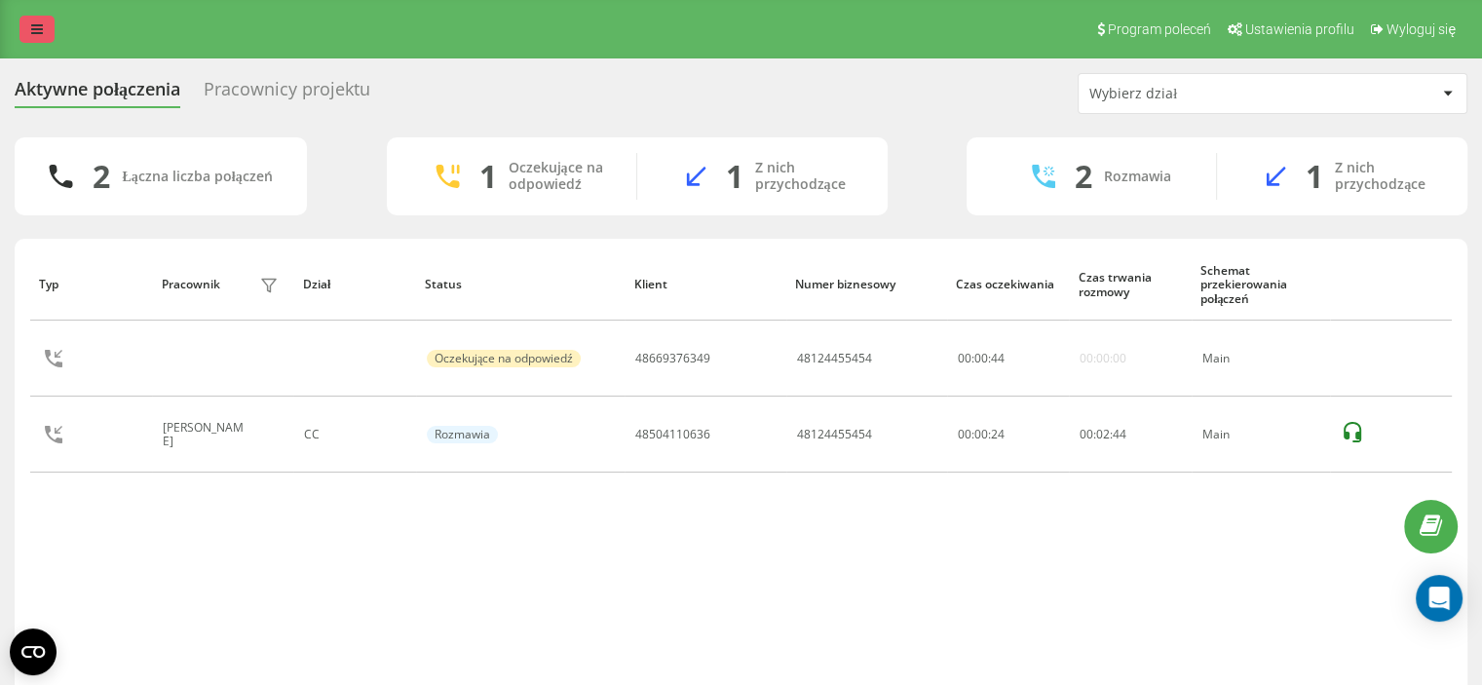
click at [50, 37] on link at bounding box center [36, 29] width 35 height 27
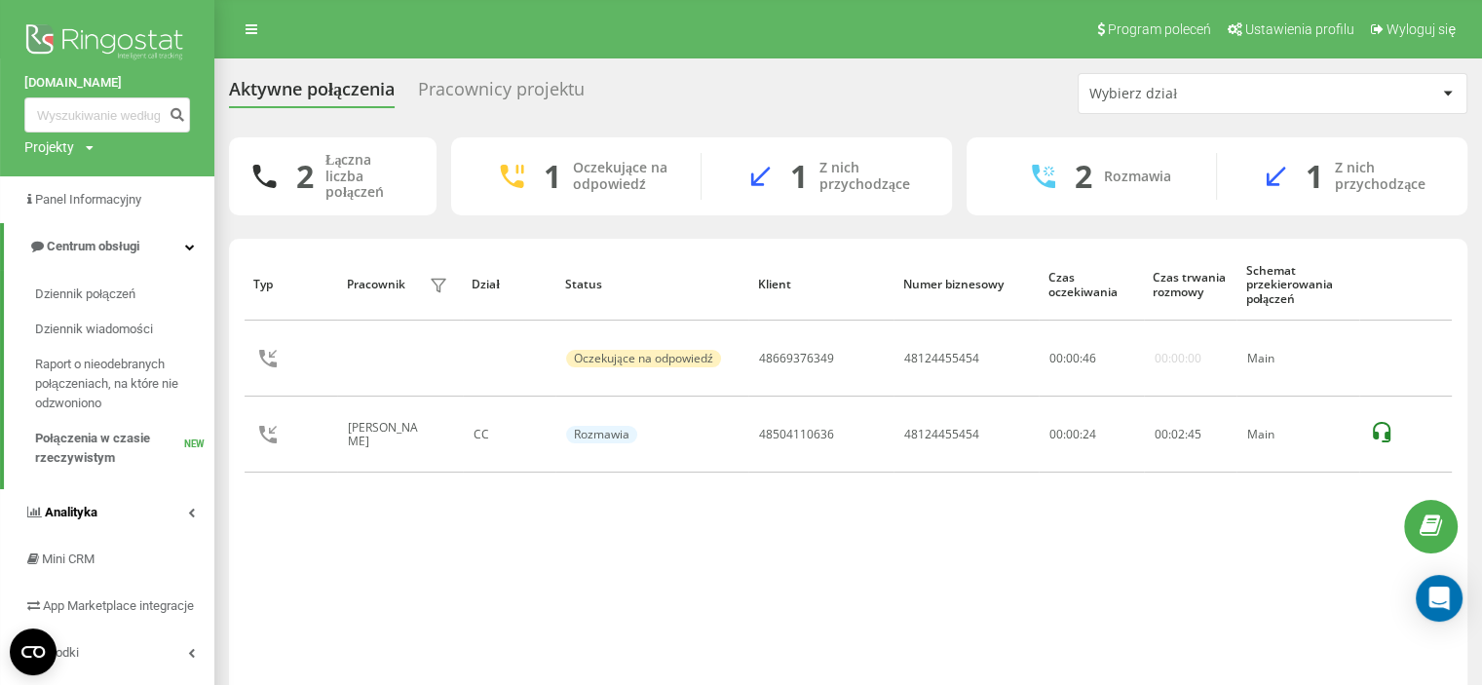
click at [113, 516] on link "Analityka" at bounding box center [107, 512] width 214 height 47
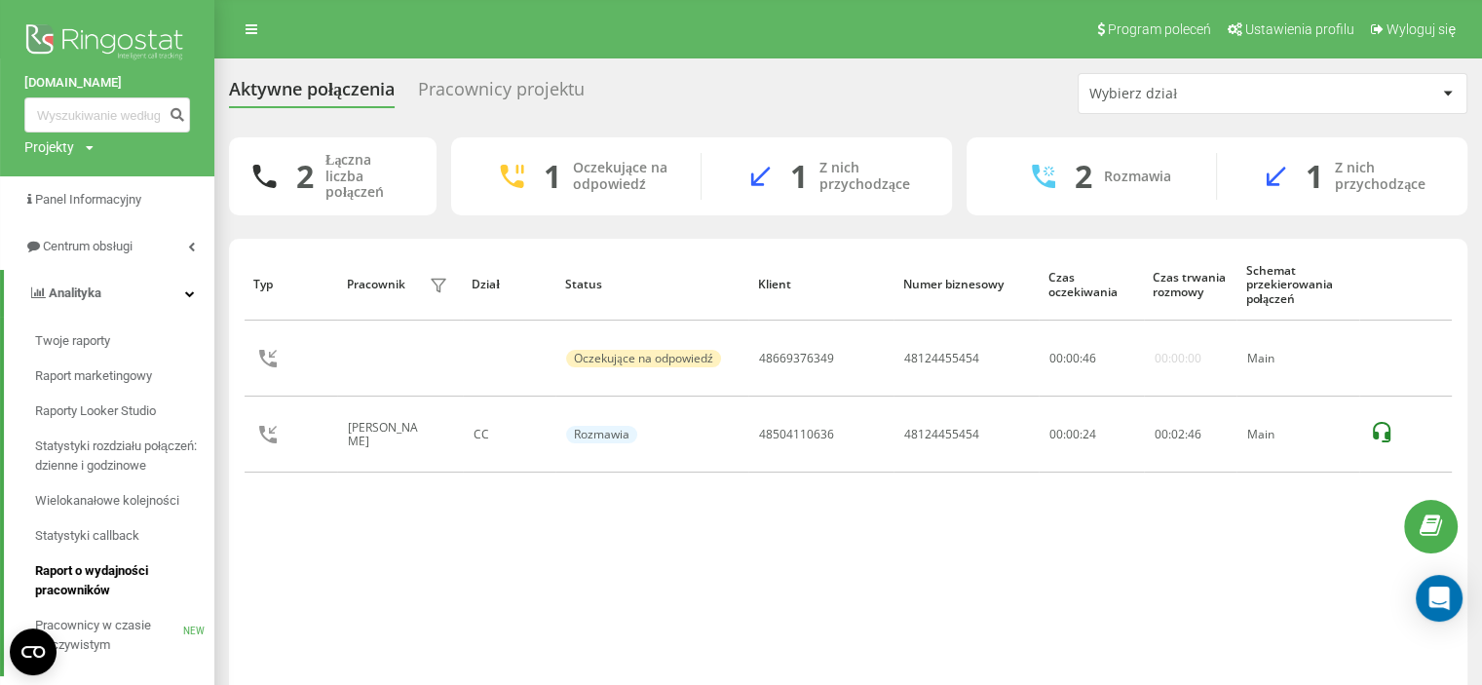
click at [116, 589] on span "Raport o wydajności pracowników" at bounding box center [120, 580] width 170 height 39
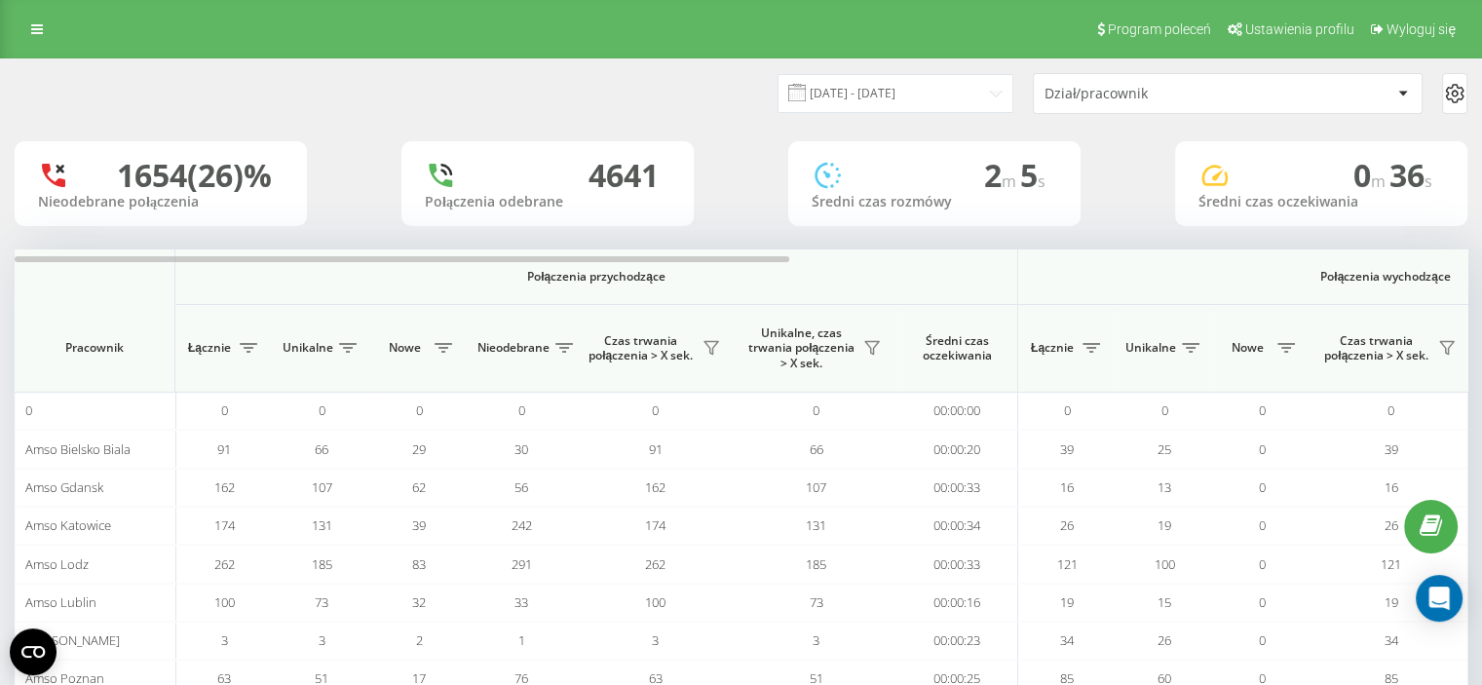
click at [1190, 93] on div "Dział/pracownik" at bounding box center [1160, 94] width 233 height 17
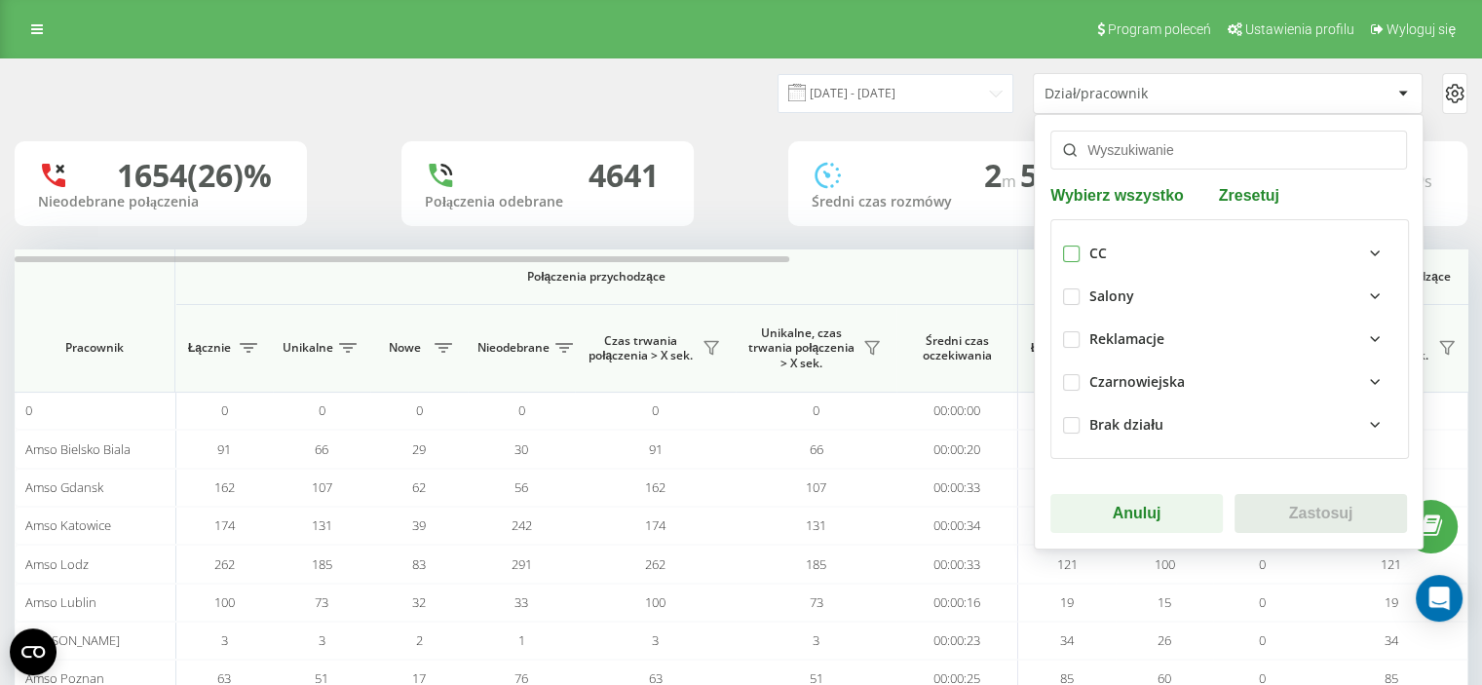
click at [1064, 246] on label at bounding box center [1071, 246] width 17 height 0
checkbox input "true"
click at [1255, 502] on button "Zastosuj" at bounding box center [1320, 513] width 172 height 39
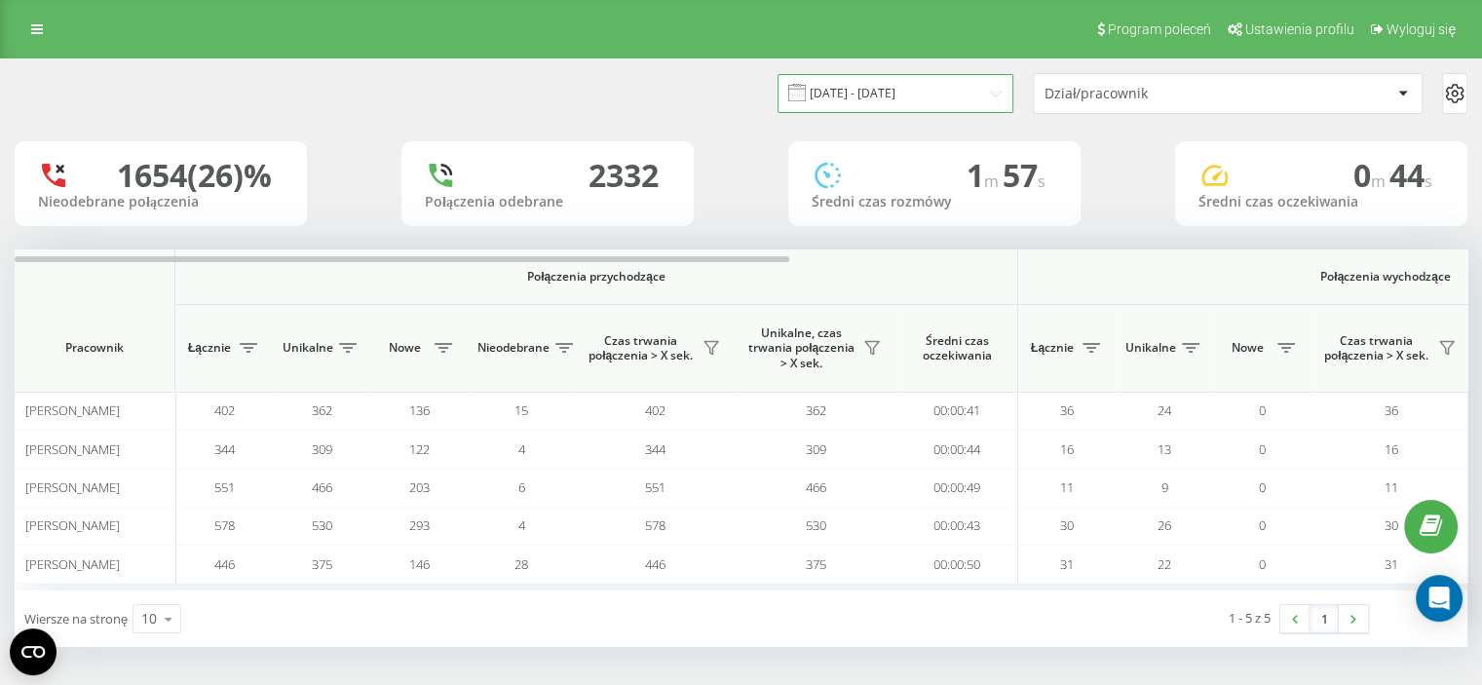
click at [901, 86] on input "22.08.2025 - 22.09.2025" at bounding box center [896, 93] width 236 height 38
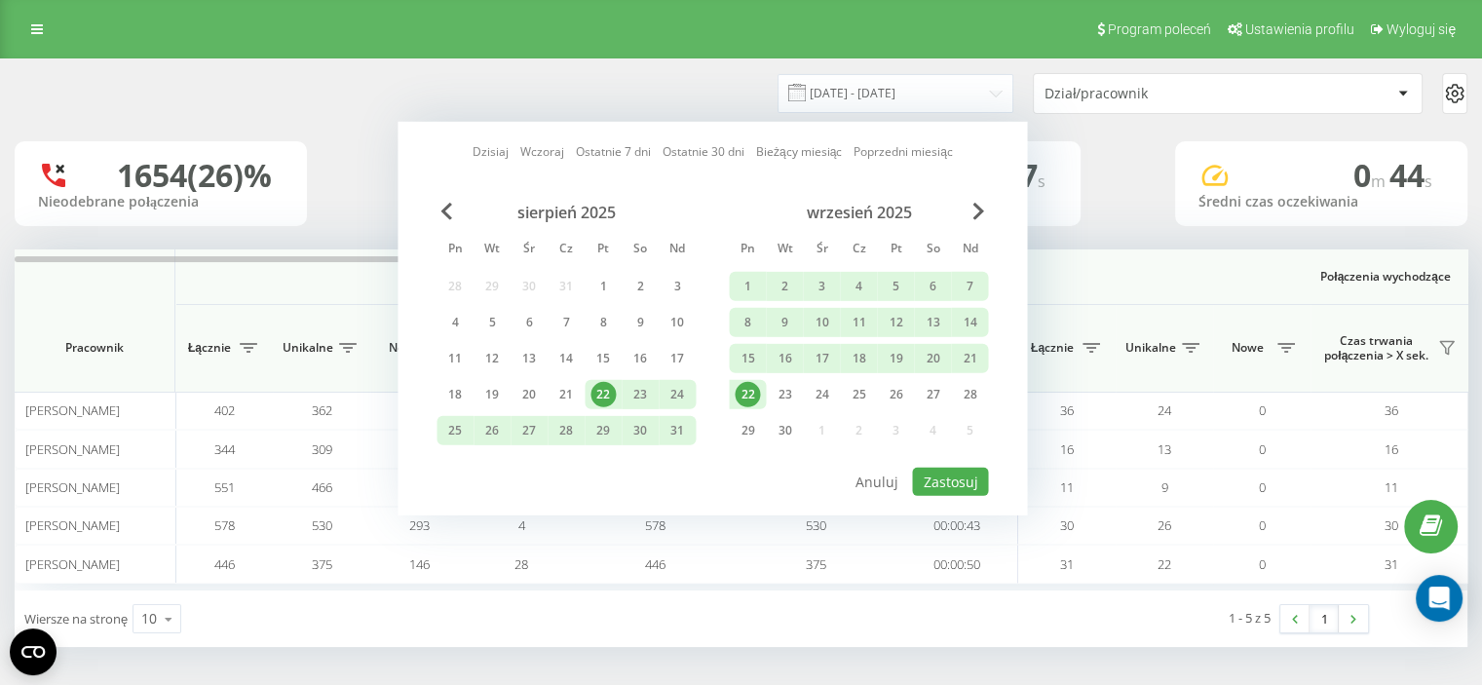
click at [756, 393] on div "22" at bounding box center [747, 394] width 25 height 25
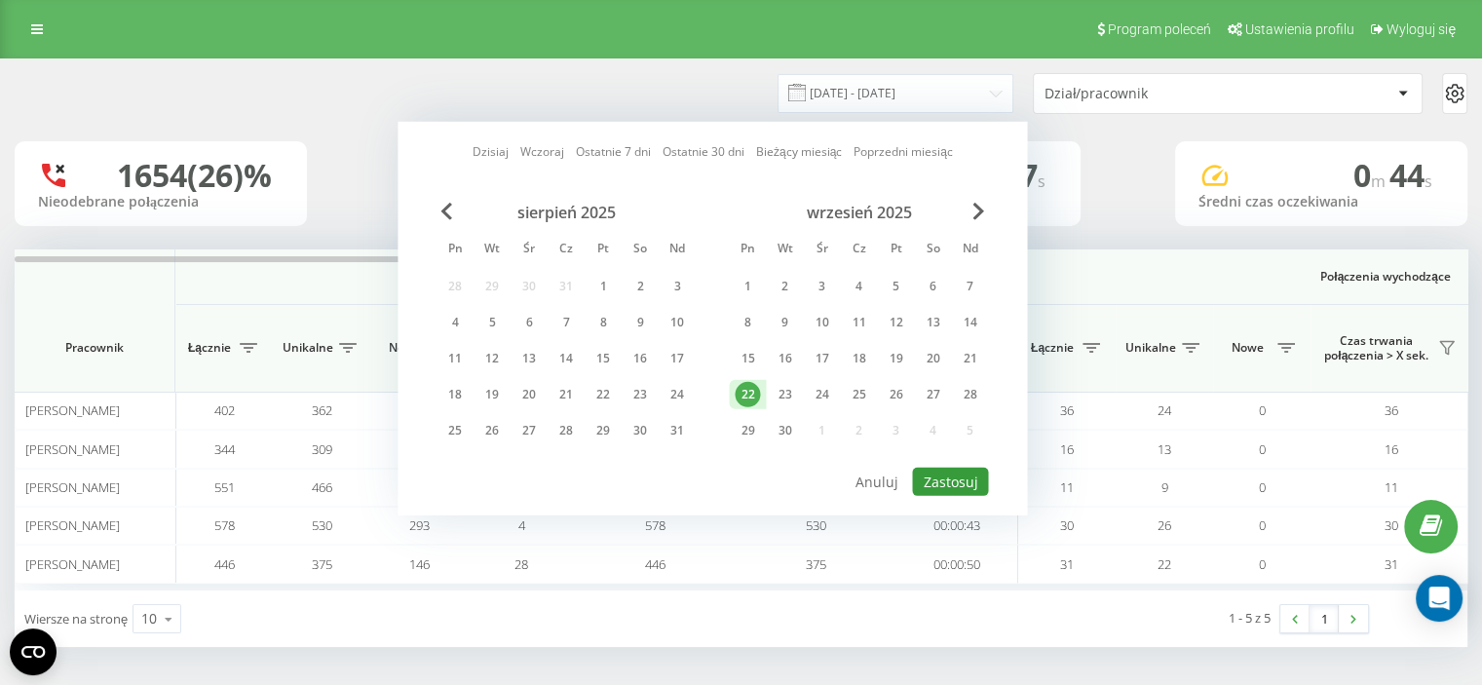
click at [955, 474] on button "Zastosuj" at bounding box center [950, 482] width 76 height 28
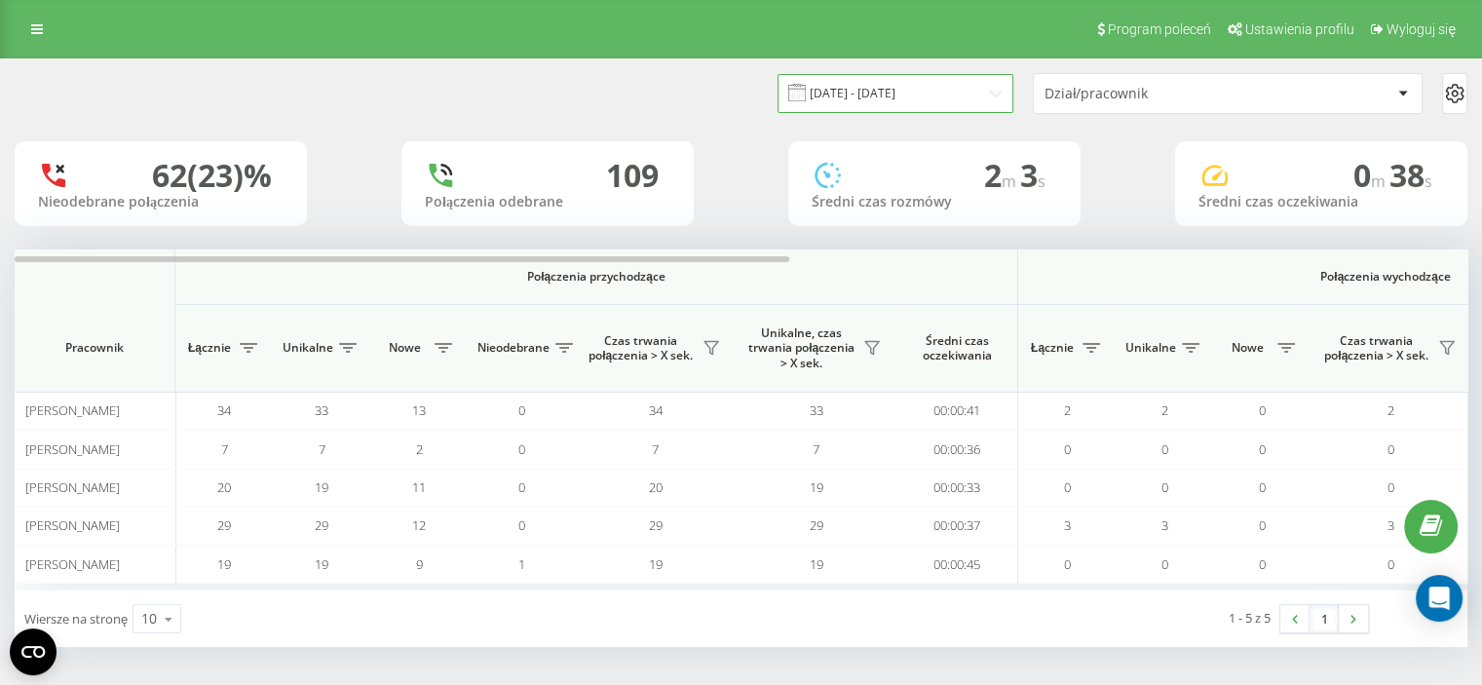
click at [967, 96] on input "22.09.2025 - 22.09.2025" at bounding box center [896, 93] width 236 height 38
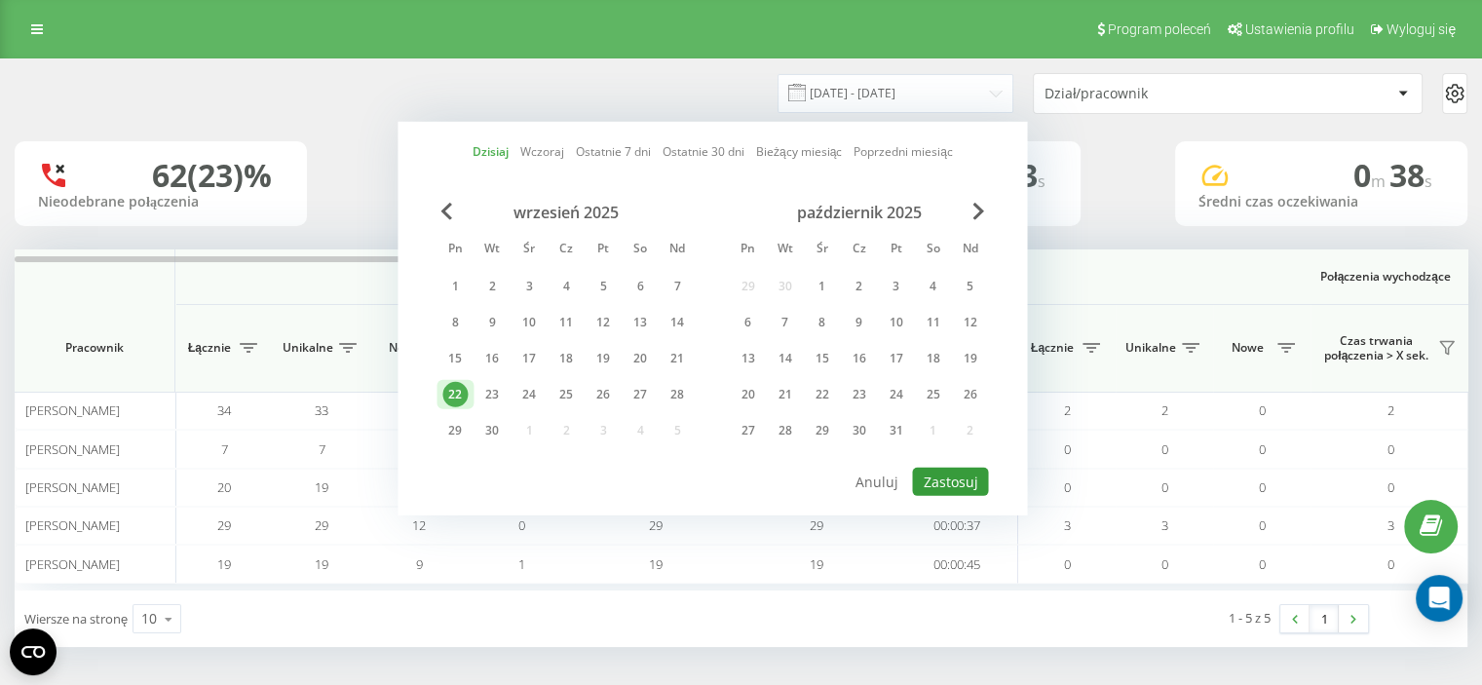
click at [950, 469] on button "Zastosuj" at bounding box center [950, 482] width 76 height 28
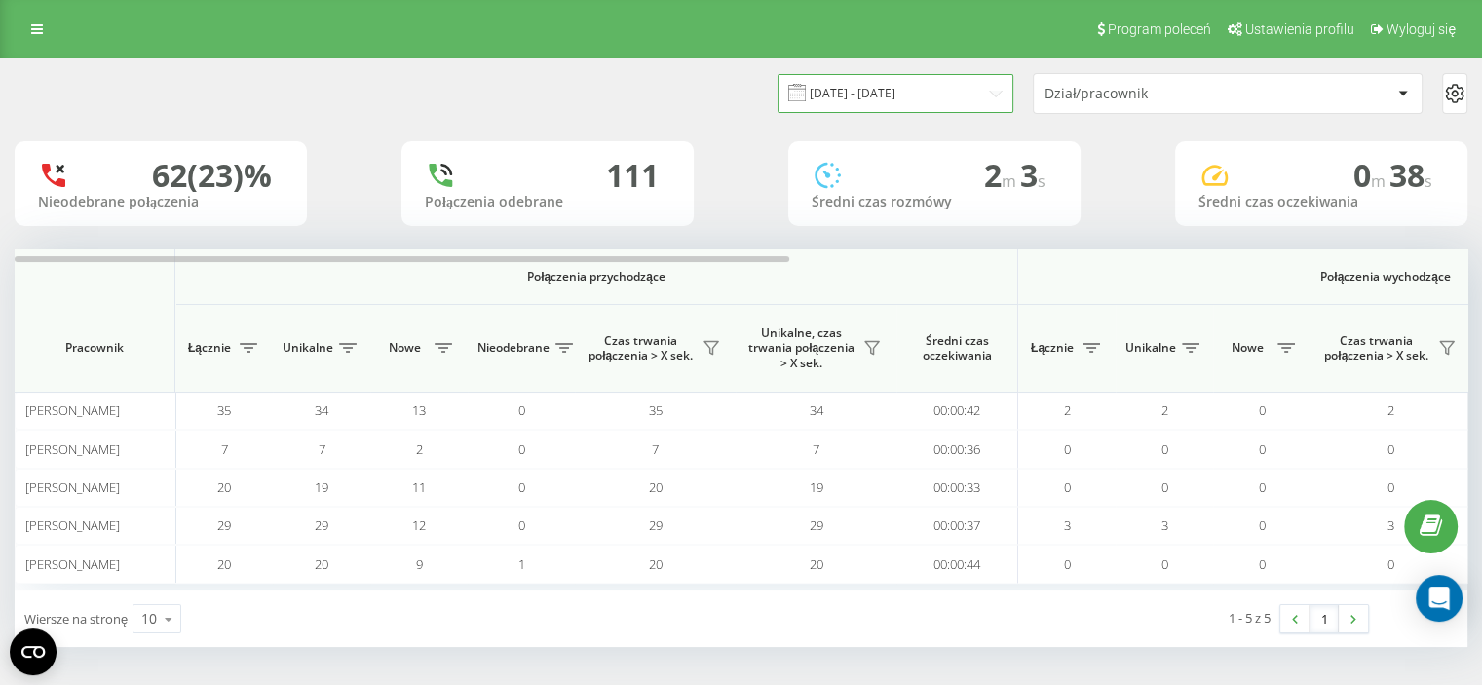
click at [913, 95] on input "22.09.2025 - 22.09.2025" at bounding box center [896, 93] width 236 height 38
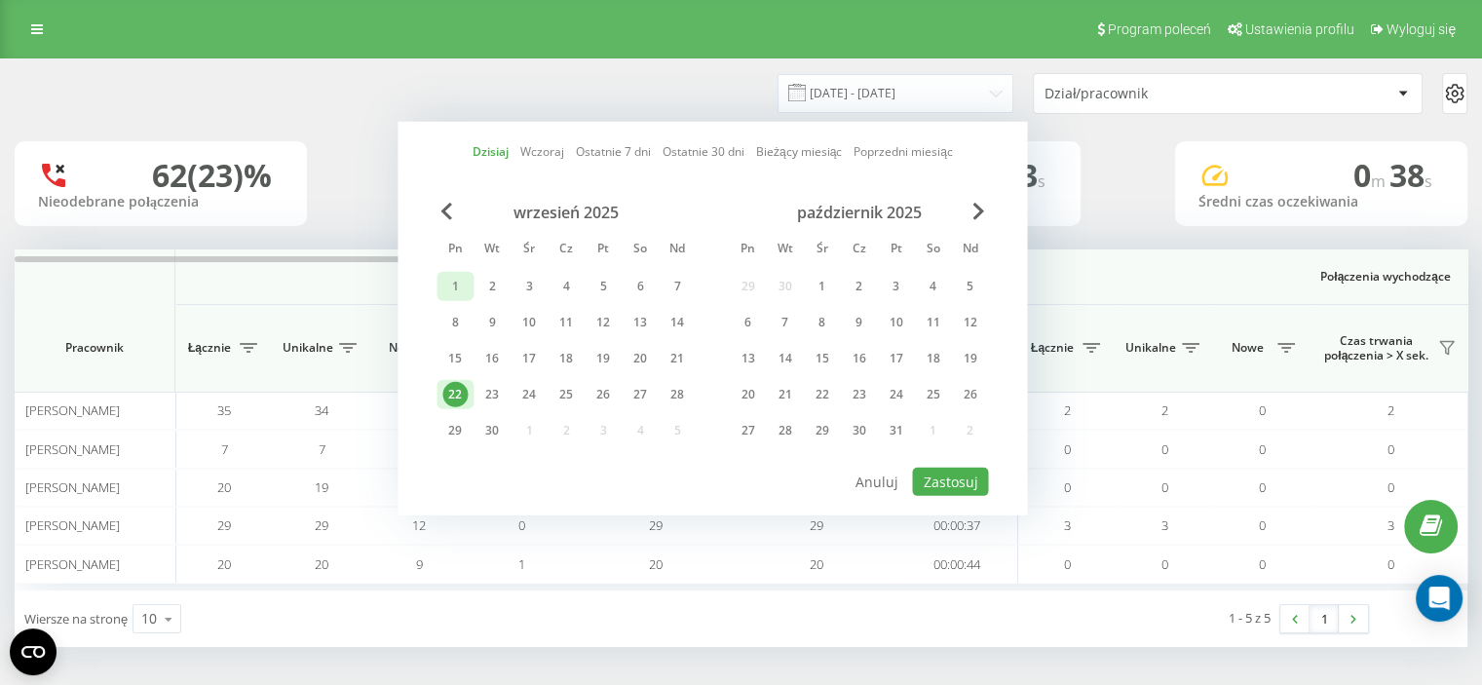
click at [461, 284] on div "1" at bounding box center [454, 286] width 25 height 25
click at [460, 382] on div "22" at bounding box center [454, 394] width 25 height 25
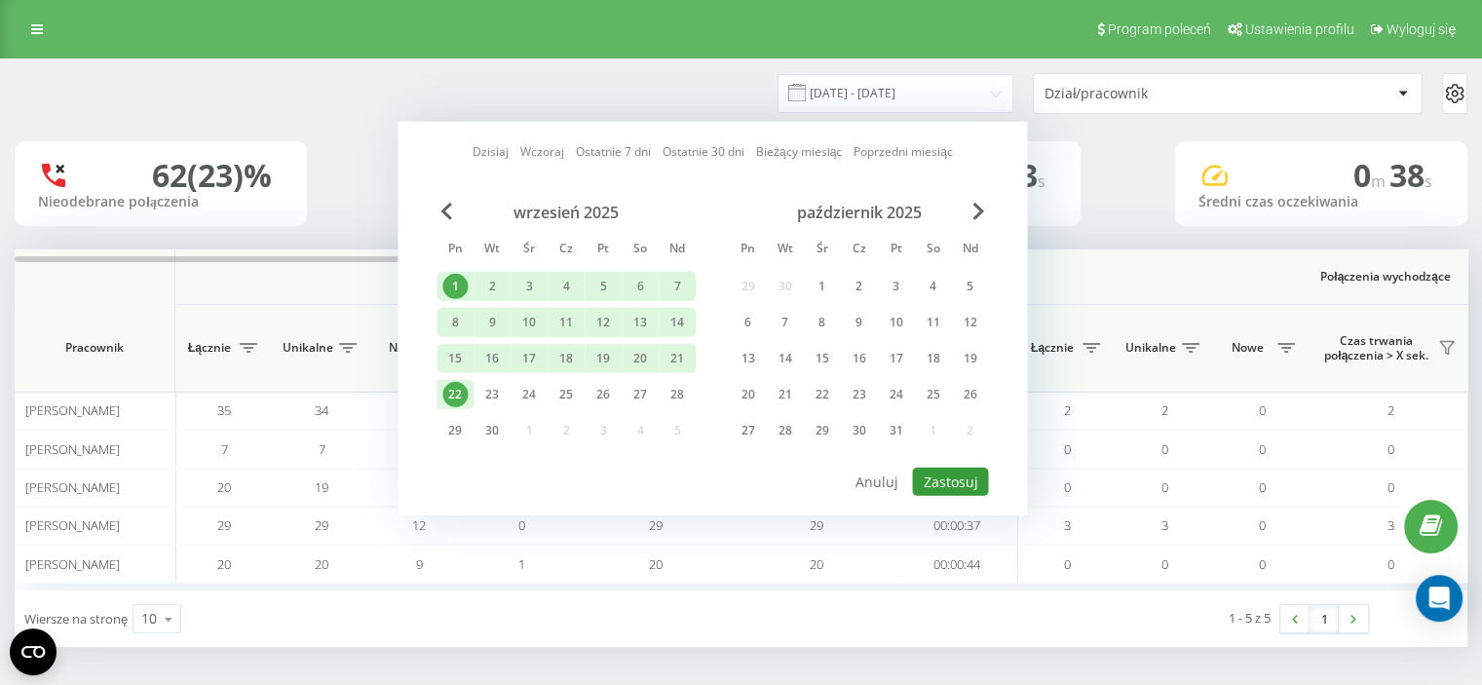
click at [947, 480] on button "Zastosuj" at bounding box center [950, 482] width 76 height 28
type input "01.09.2025 - 22.09.2025"
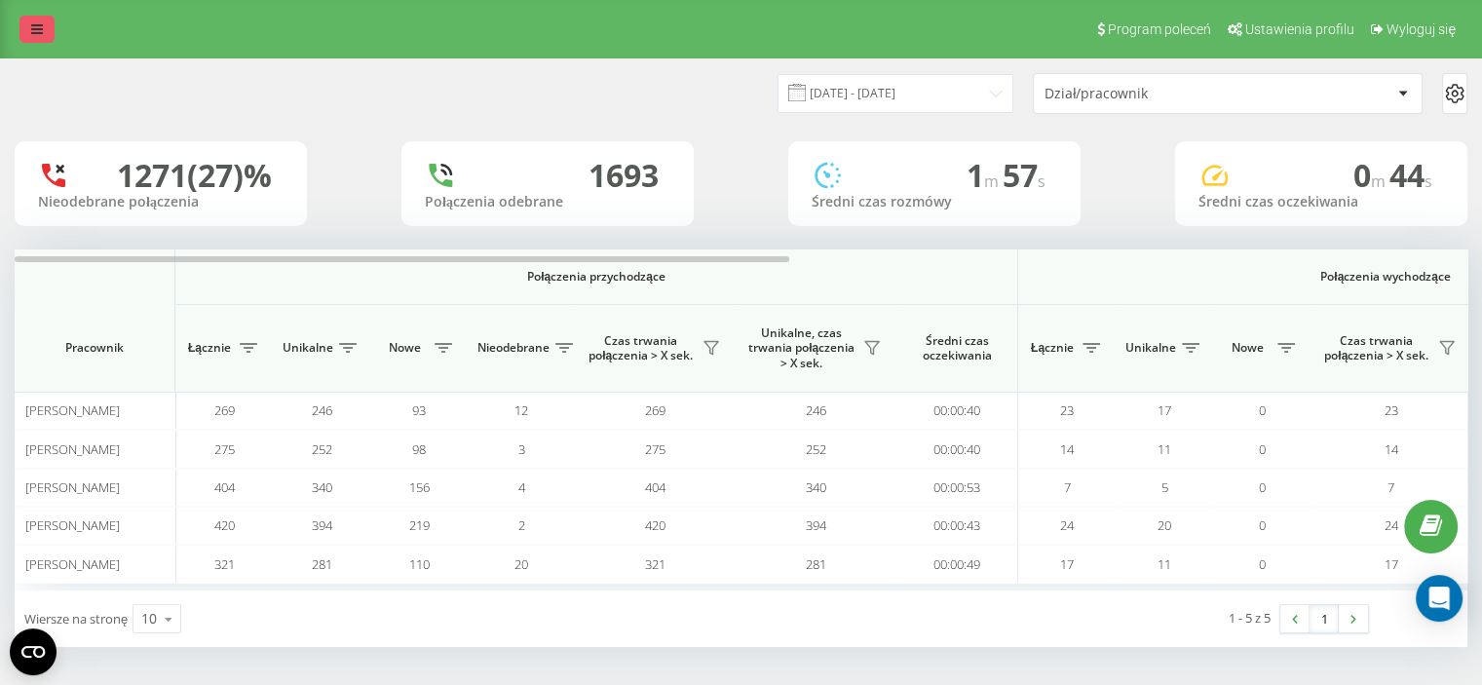
click at [23, 36] on link at bounding box center [36, 29] width 35 height 27
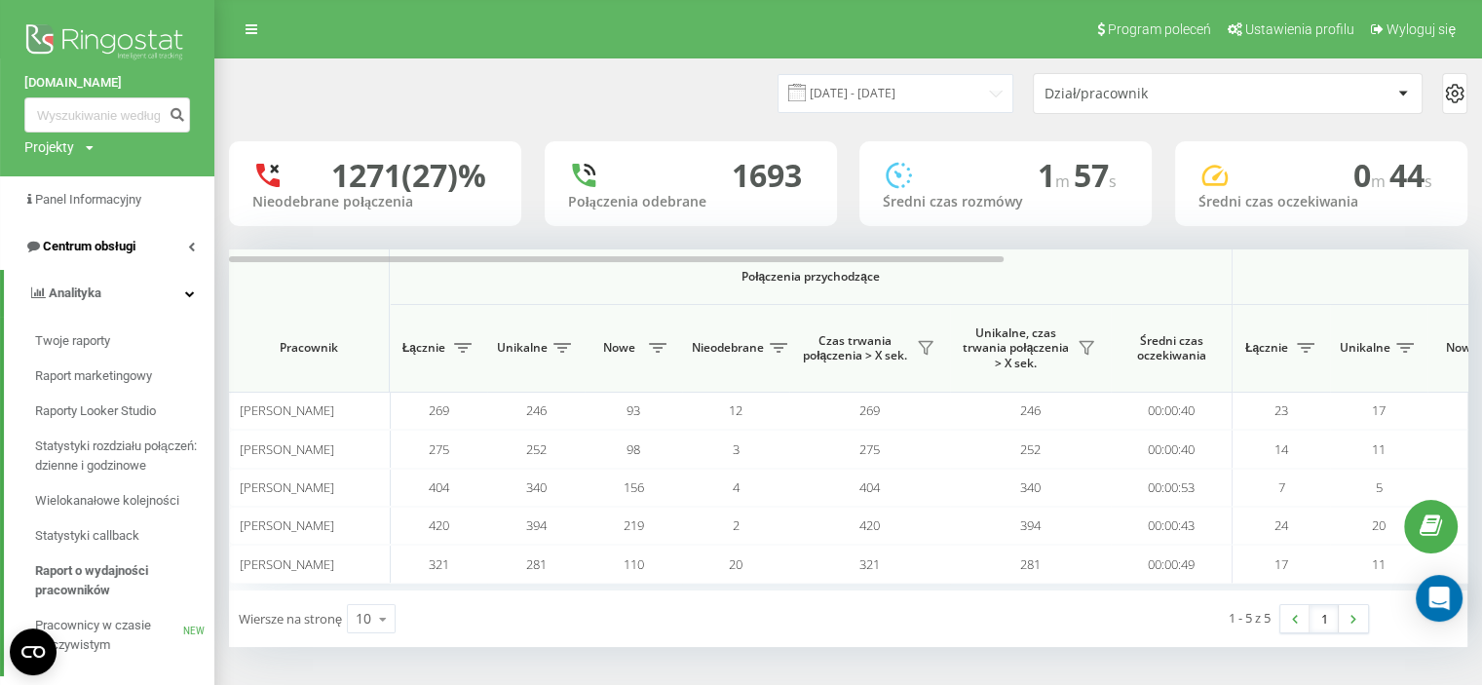
click at [115, 247] on span "Centrum obsługi" at bounding box center [89, 246] width 93 height 15
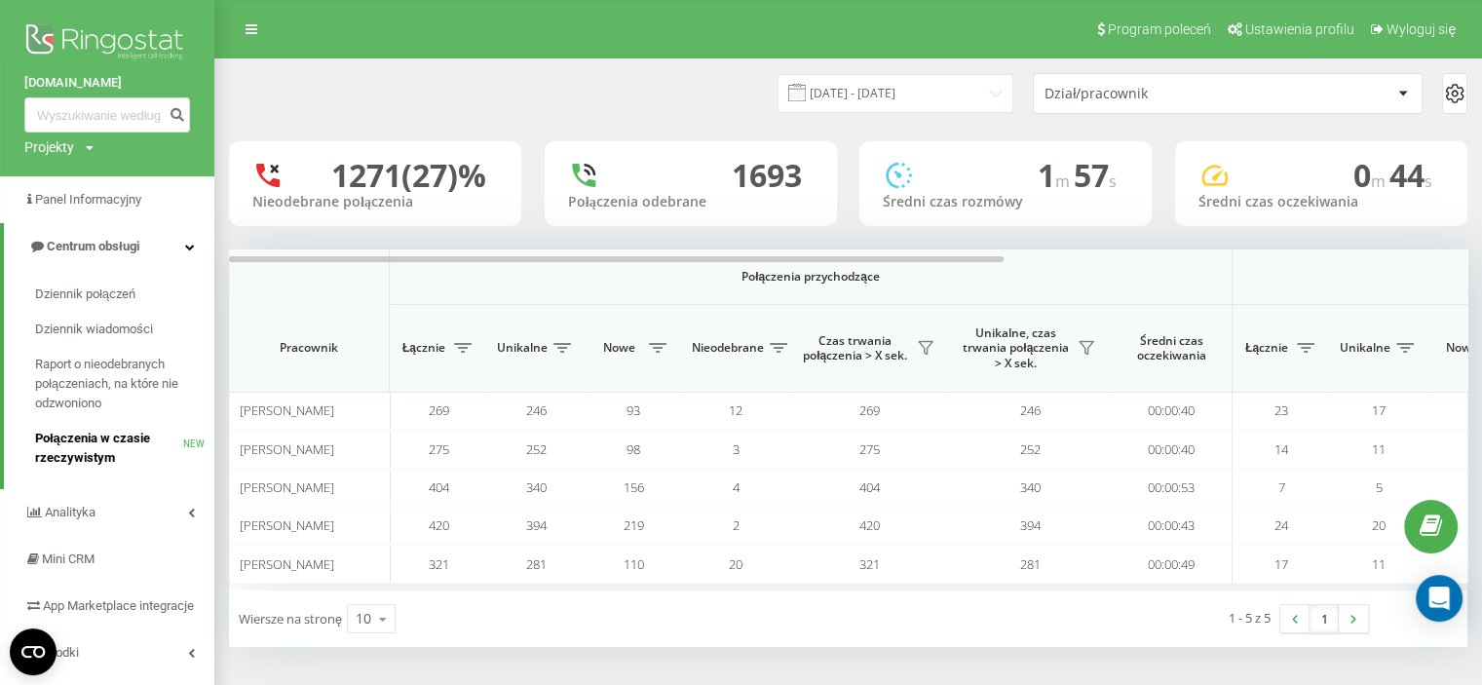
click at [79, 446] on span "Połączenia w czasie rzeczywistym" at bounding box center [109, 448] width 148 height 39
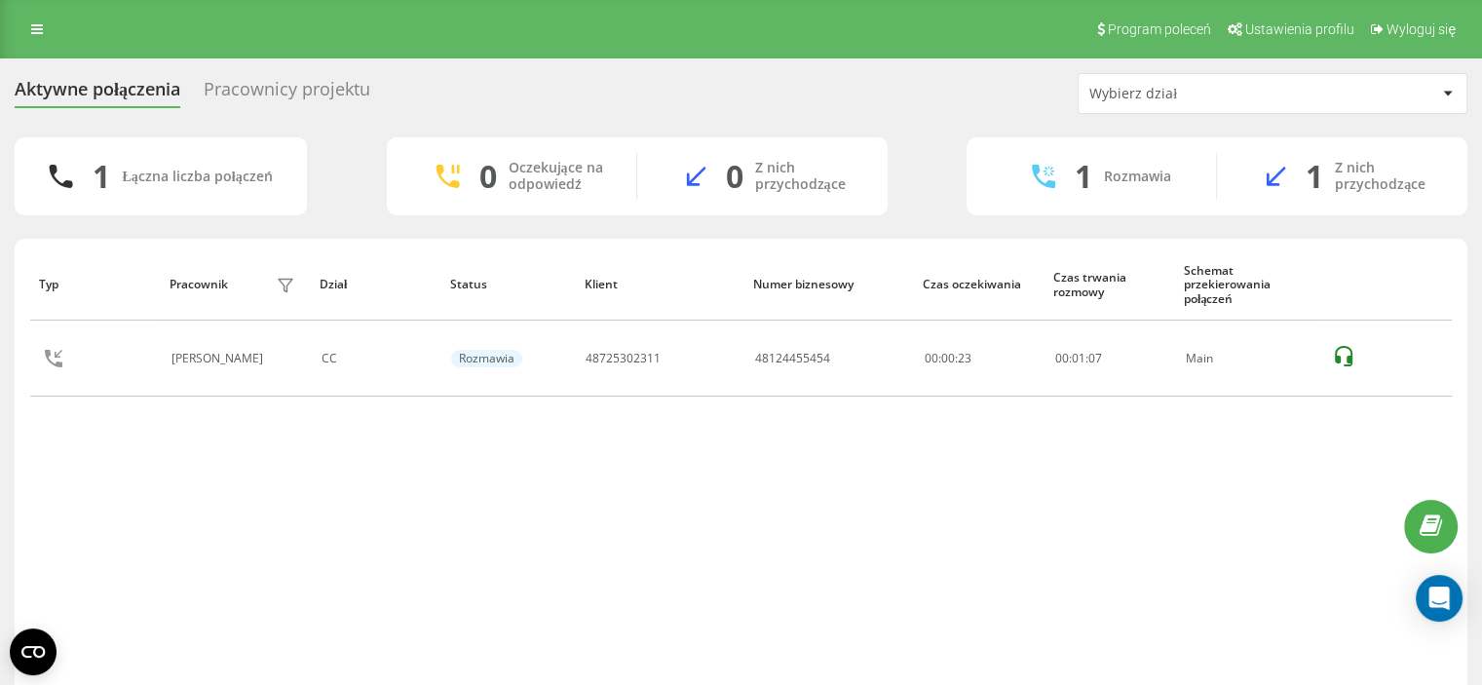
click at [982, 603] on div "Typ Pracownik filtra Dział Status Klient Numer biznesowy Czas oczekiwania Czas …" at bounding box center [741, 470] width 1422 height 445
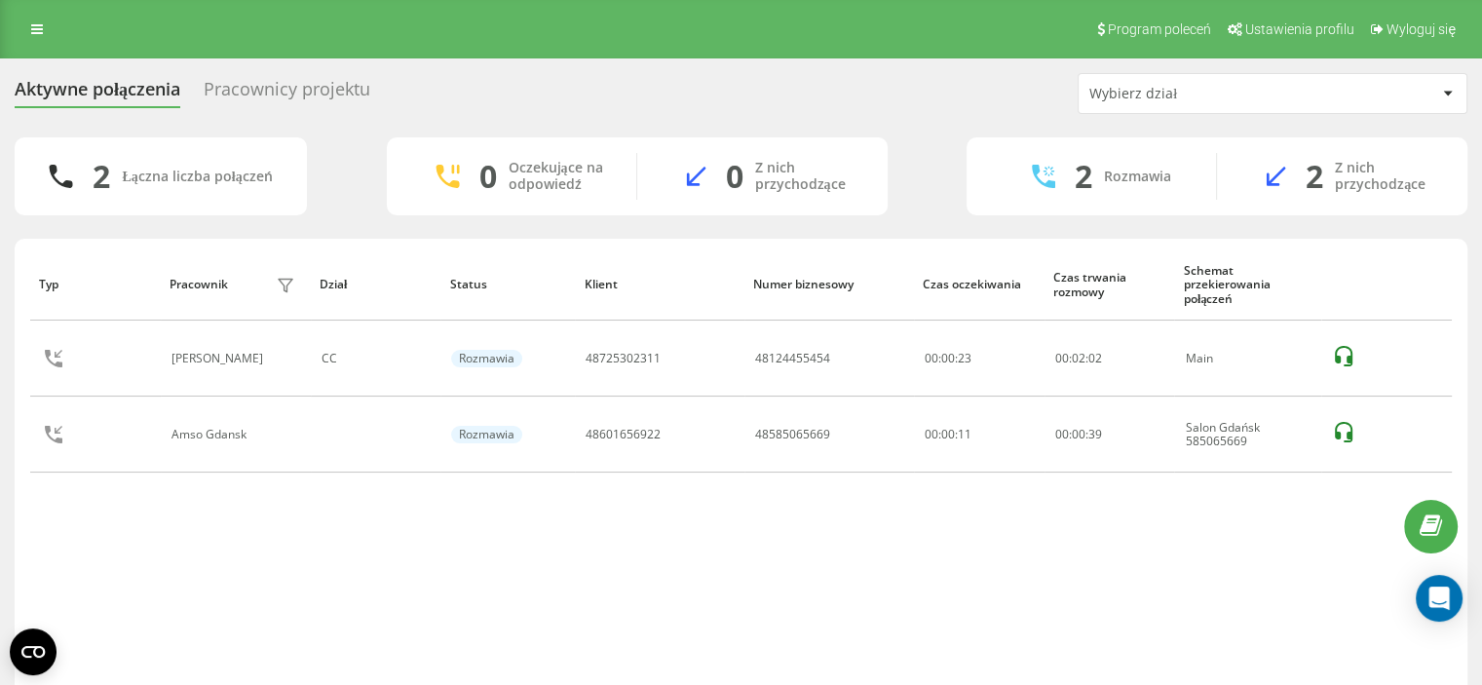
click at [582, 596] on div "Typ Pracownik filtra Dział Status Klient Numer biznesowy Czas oczekiwania Czas …" at bounding box center [741, 470] width 1422 height 445
